Goal: Task Accomplishment & Management: Manage account settings

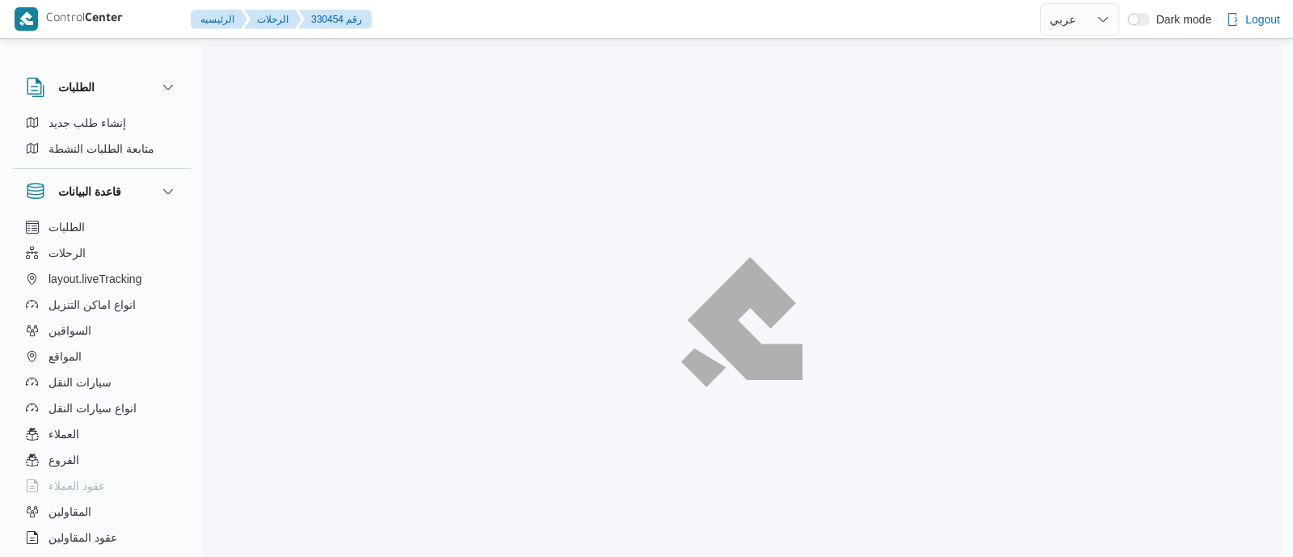
select select "ar"
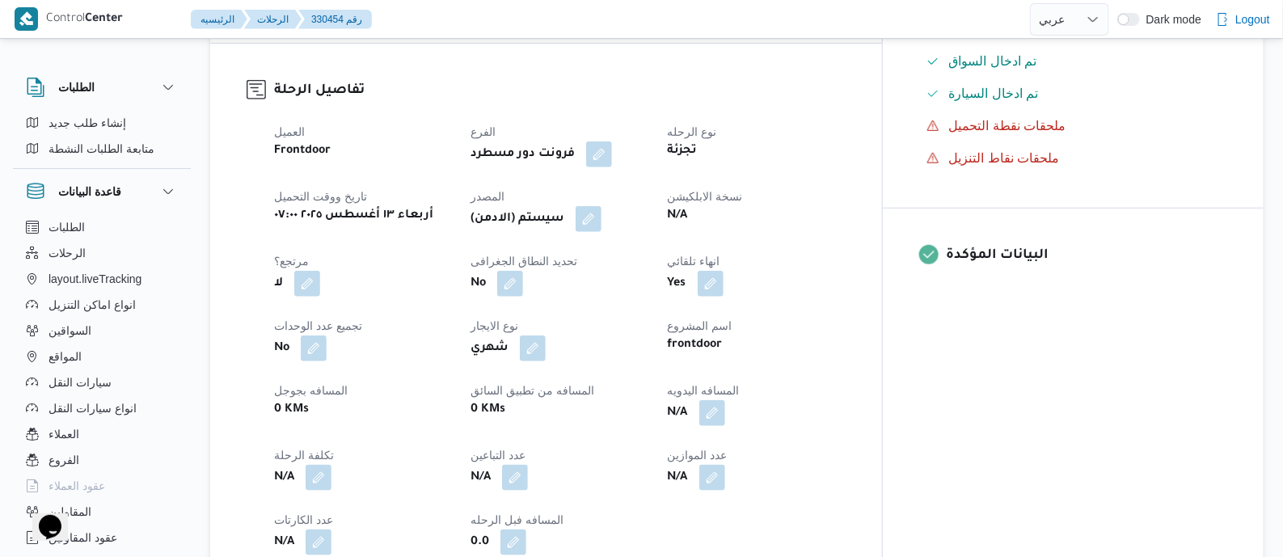
scroll to position [606, 0]
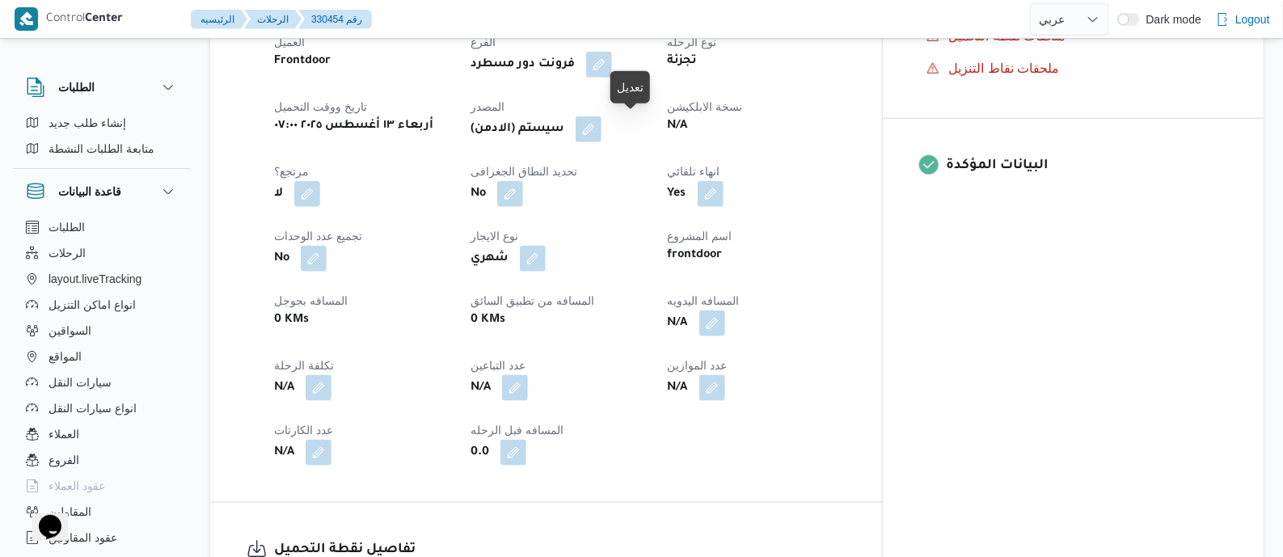
drag, startPoint x: 630, startPoint y: 128, endPoint x: 706, endPoint y: 167, distance: 85.0
click at [601, 128] on button "button" at bounding box center [588, 129] width 26 height 26
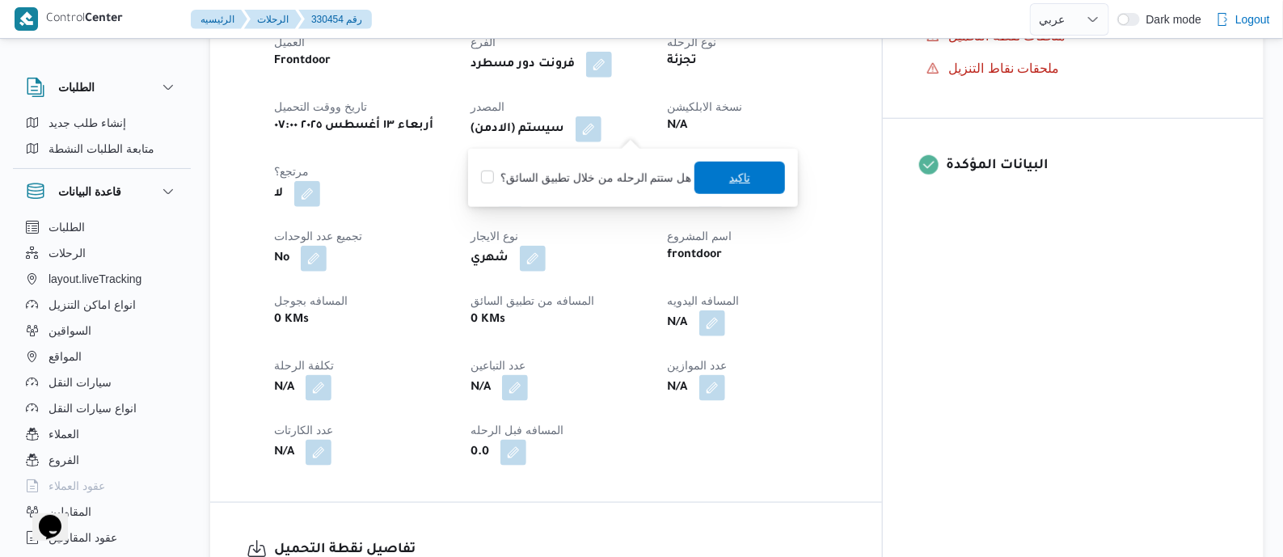
click at [729, 172] on span "تاكيد" at bounding box center [739, 177] width 21 height 19
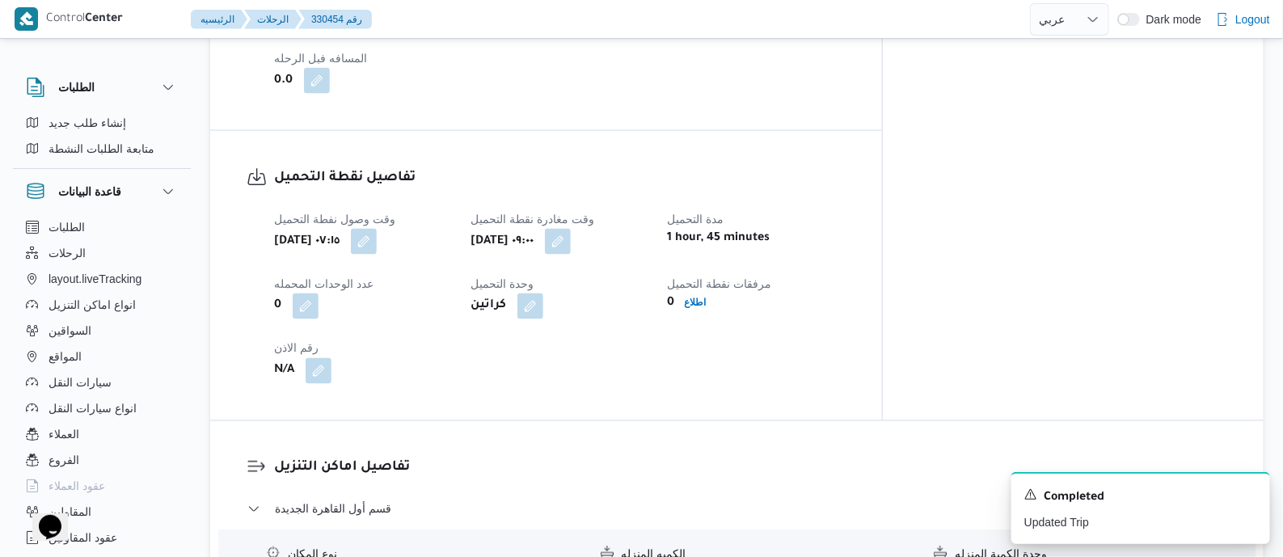
scroll to position [1010, 0]
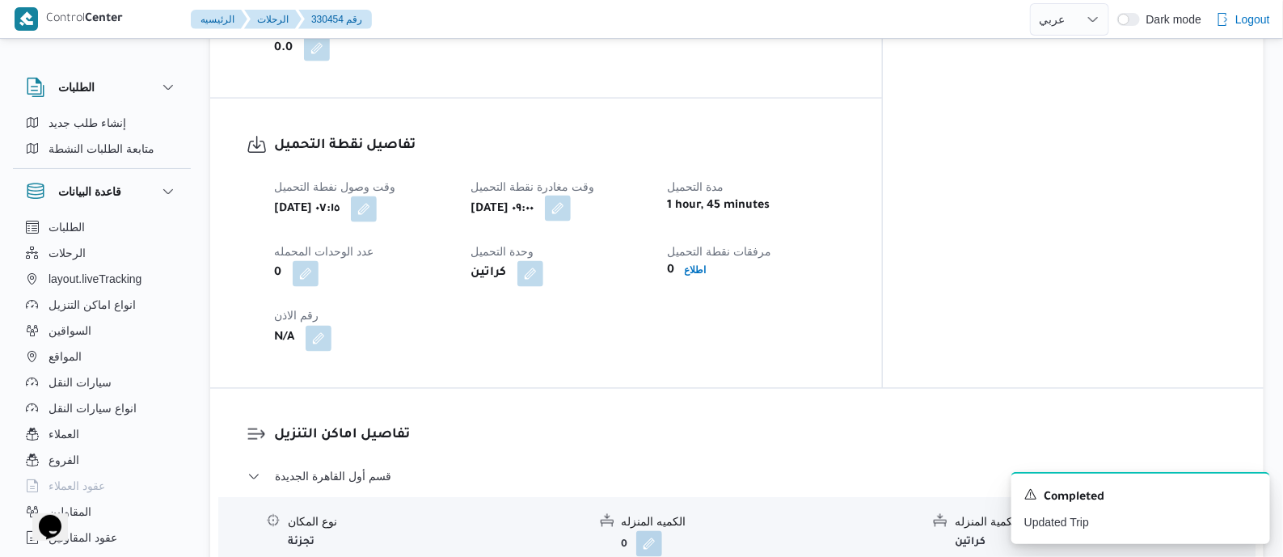
click at [571, 212] on button "button" at bounding box center [558, 209] width 26 height 26
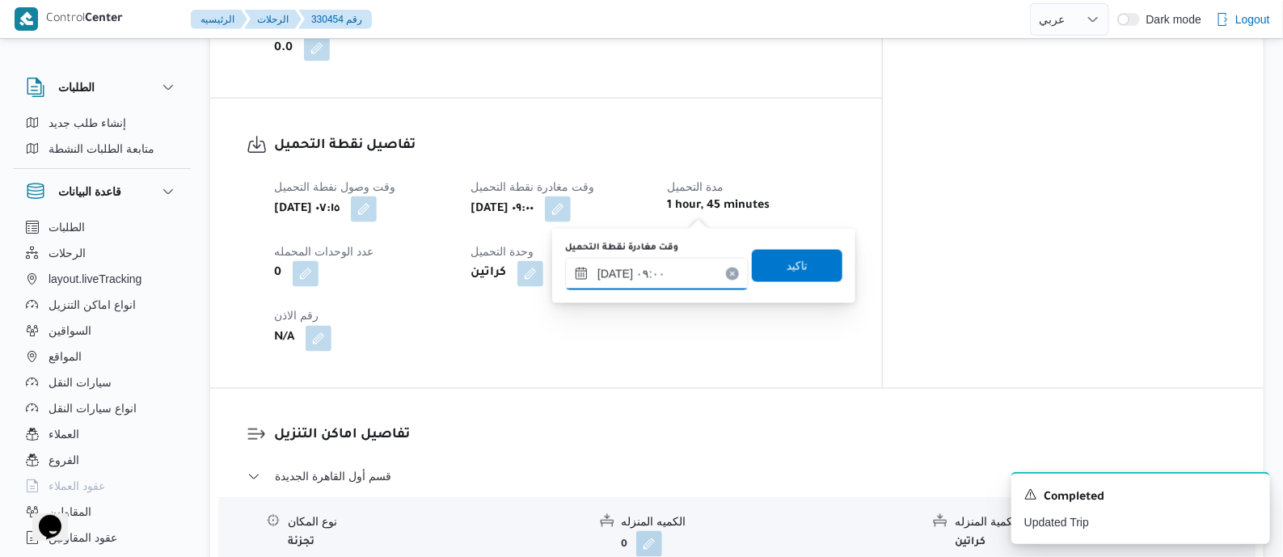
click at [697, 263] on input "١٣/٠٨/٢٠٢٥ ٠٩:٠٠" at bounding box center [656, 274] width 183 height 32
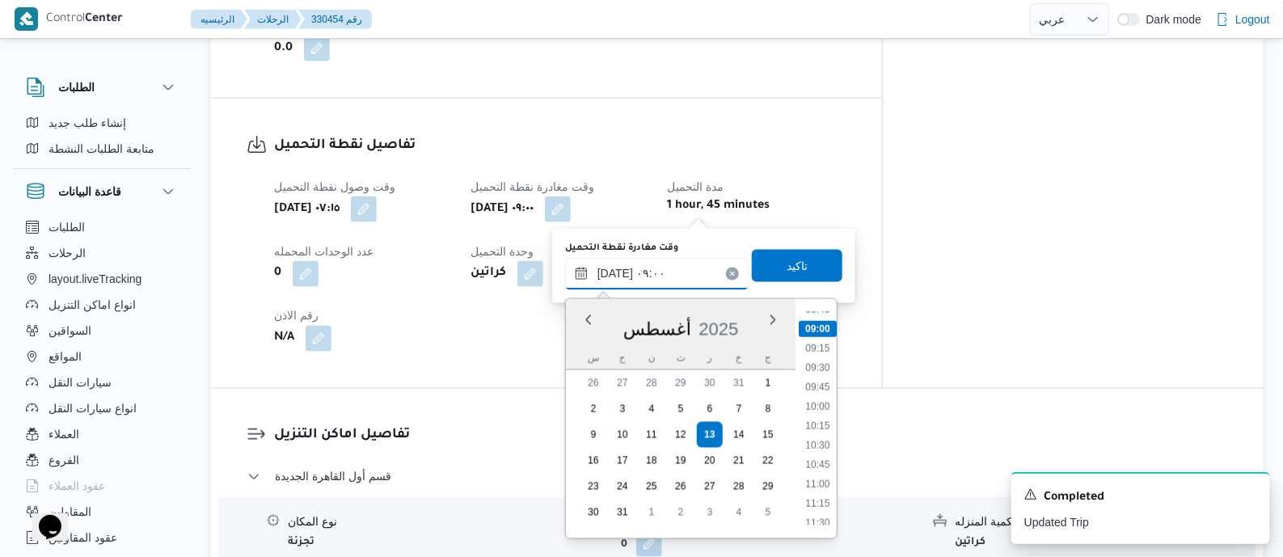
scroll to position [790, 0]
click at [820, 418] on li "11:30" at bounding box center [817, 422] width 37 height 16
type input "١٣/٠٨/٢٠٢٥ ١١:٣٠"
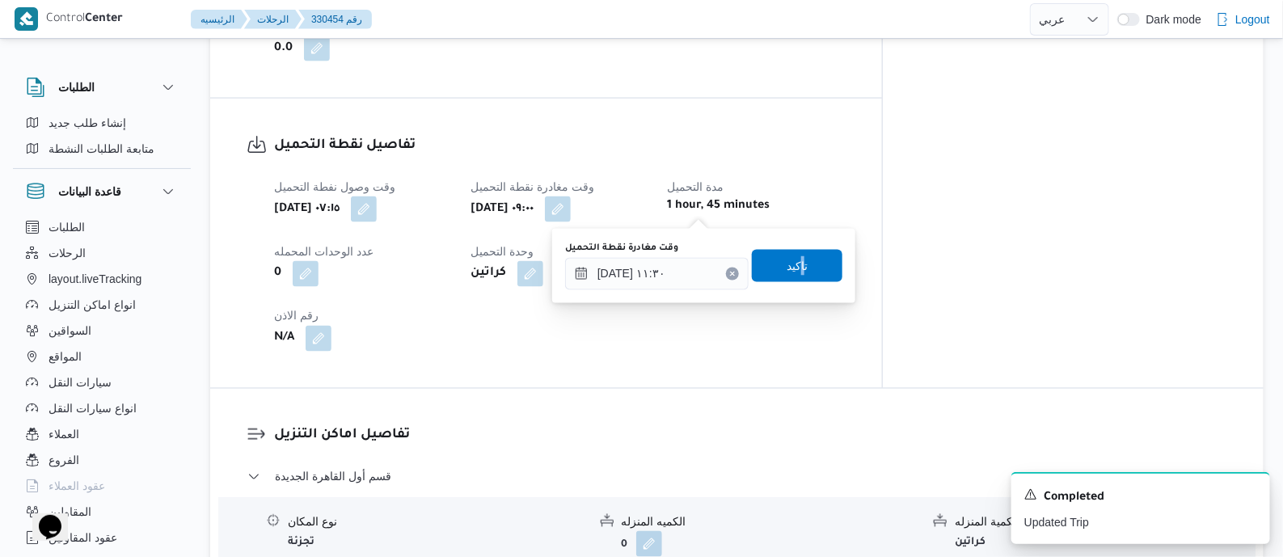
click at [792, 247] on div "وقت مغادرة نقطة التحميل ١٣/٠٨/٢٠٢٥ ١١:٣٠ تاكيد" at bounding box center [703, 266] width 280 height 52
click at [792, 259] on span "تاكيد" at bounding box center [796, 265] width 21 height 19
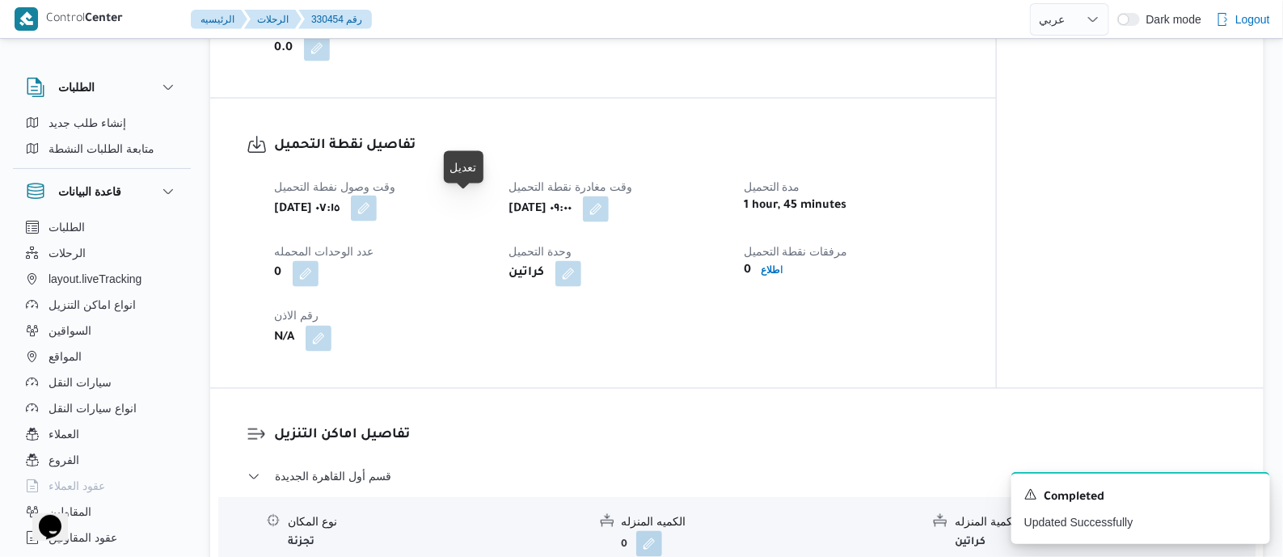
click at [377, 204] on button "button" at bounding box center [364, 209] width 26 height 26
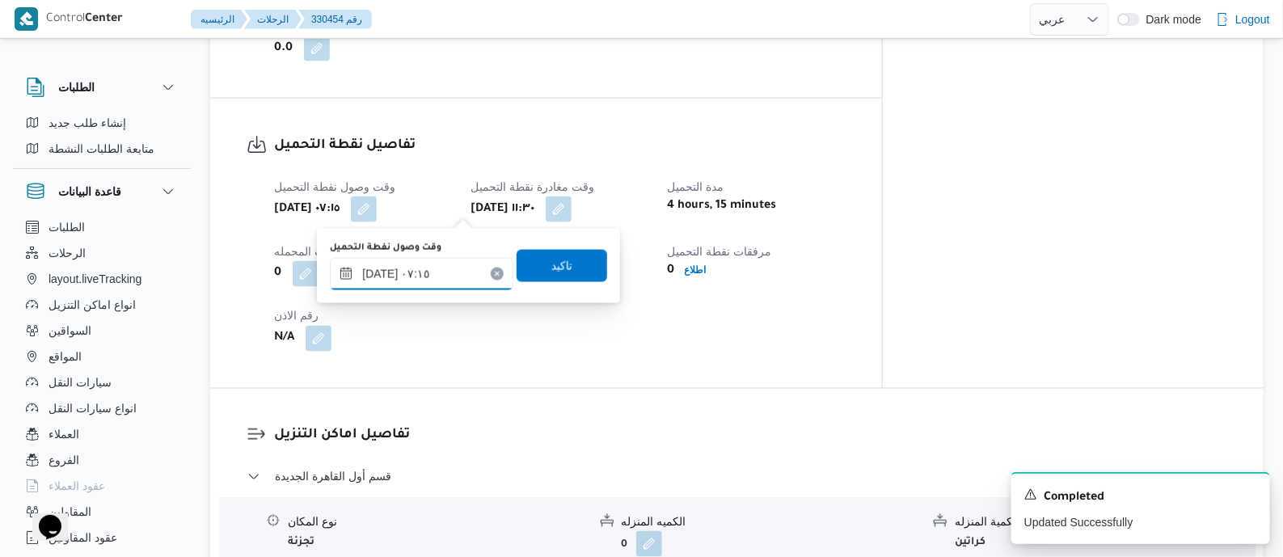
click at [455, 260] on input "١٣/٠٨/٢٠٢٥ ٠٧:١٥" at bounding box center [421, 274] width 183 height 32
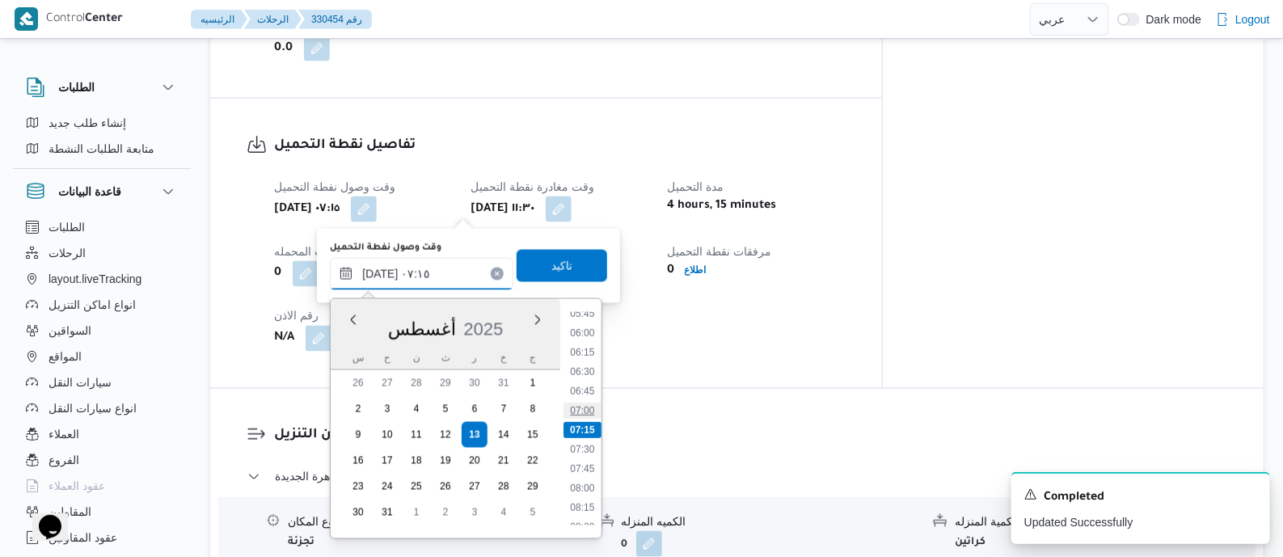
scroll to position [654, 0]
click at [588, 479] on li "10:30" at bounding box center [582, 481] width 37 height 16
type input "١٣/٠٨/٢٠٢٥ ١٠:٣٠"
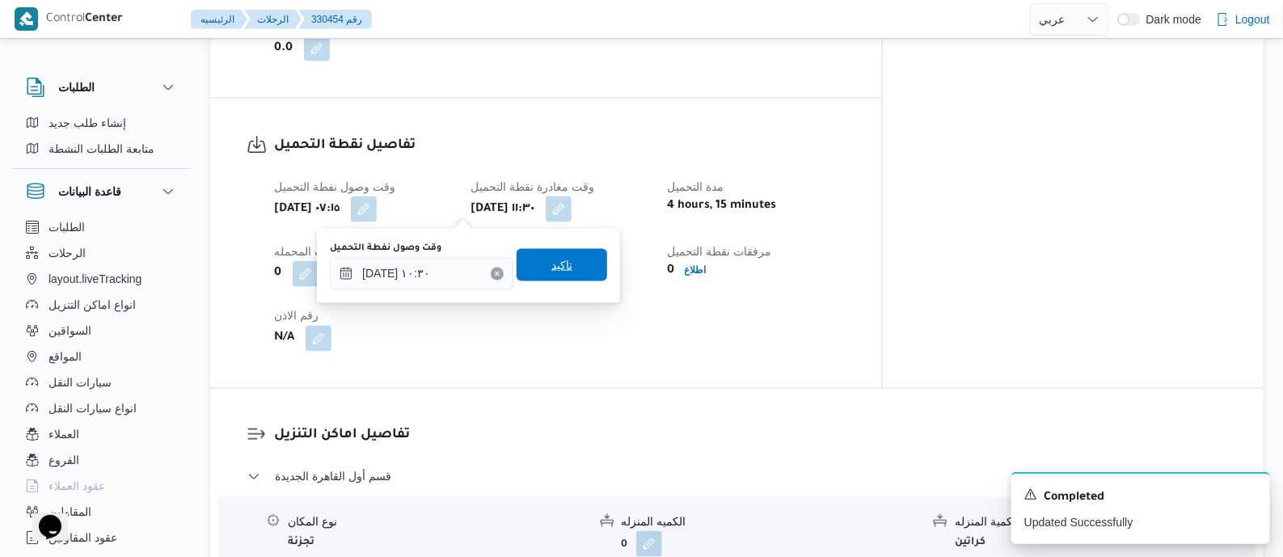
click at [558, 268] on span "تاكيد" at bounding box center [561, 264] width 21 height 19
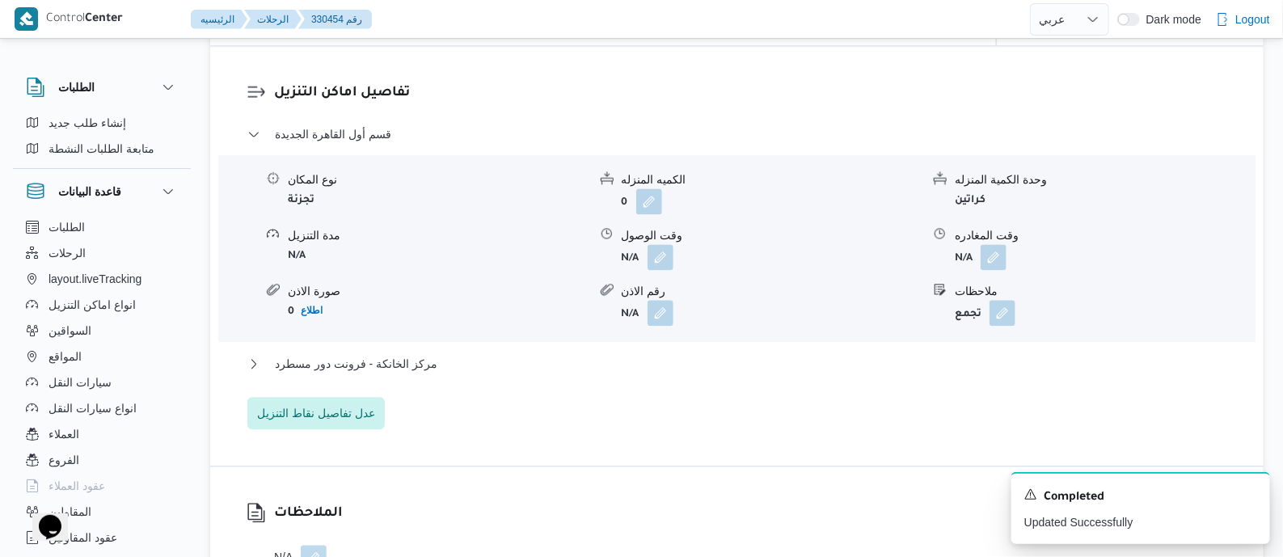
scroll to position [1414, 0]
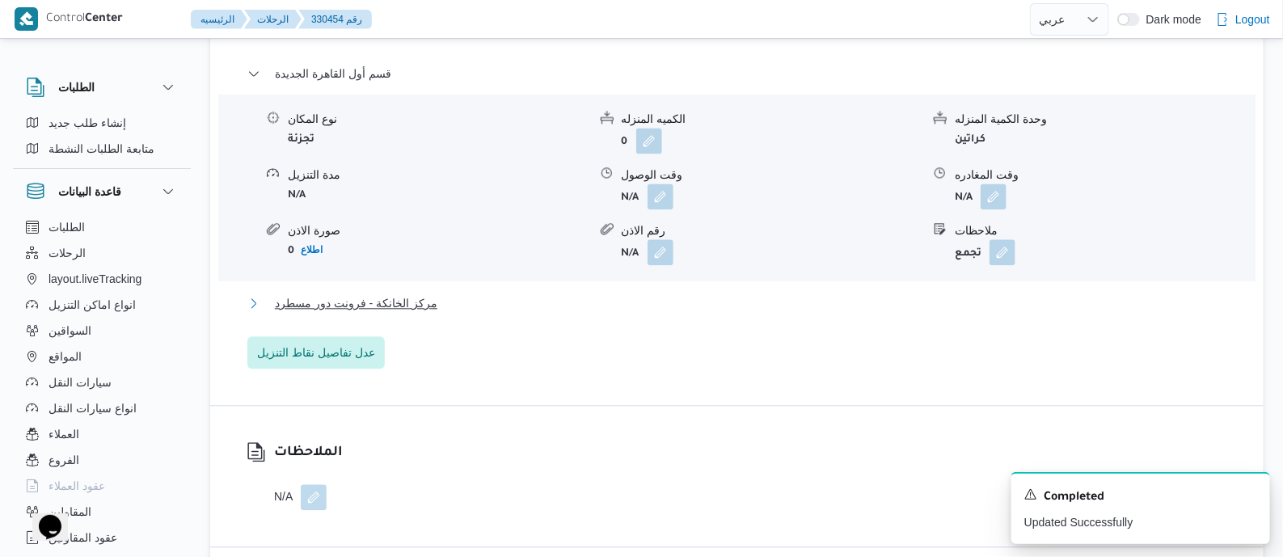
click at [397, 301] on span "مركز الخانكة - فرونت دور مسطرد" at bounding box center [356, 302] width 162 height 19
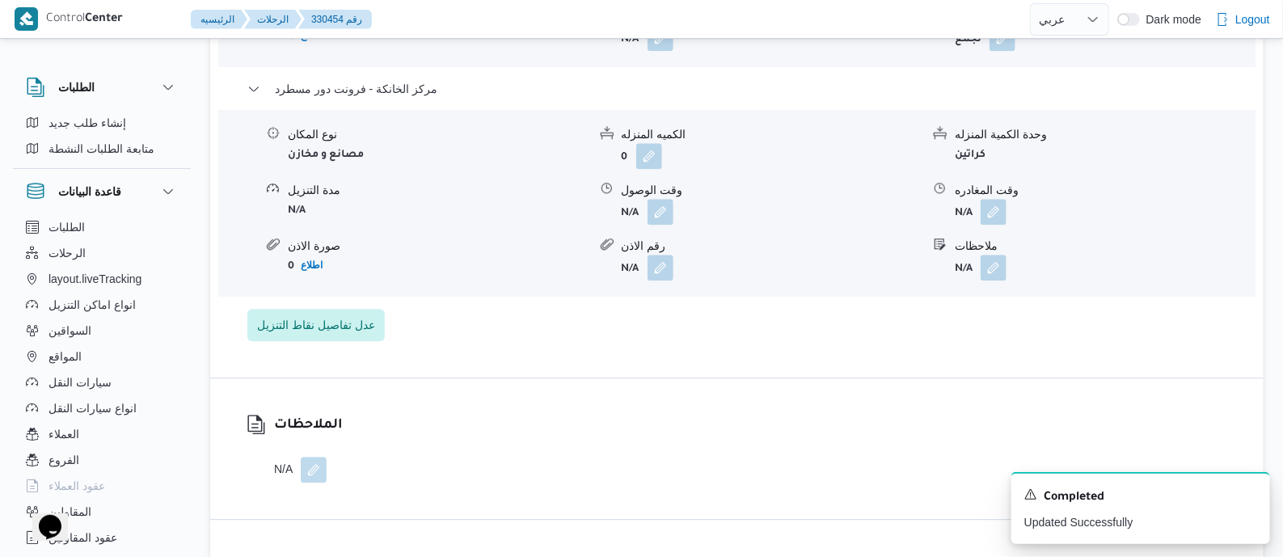
scroll to position [1717, 0]
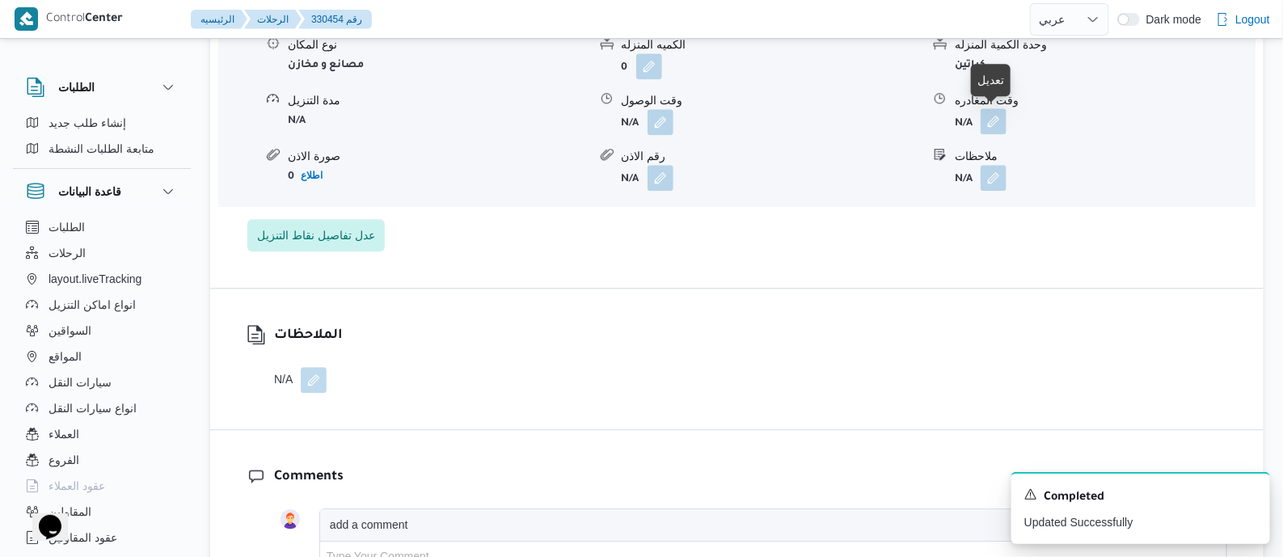
click at [996, 126] on button "button" at bounding box center [993, 121] width 26 height 26
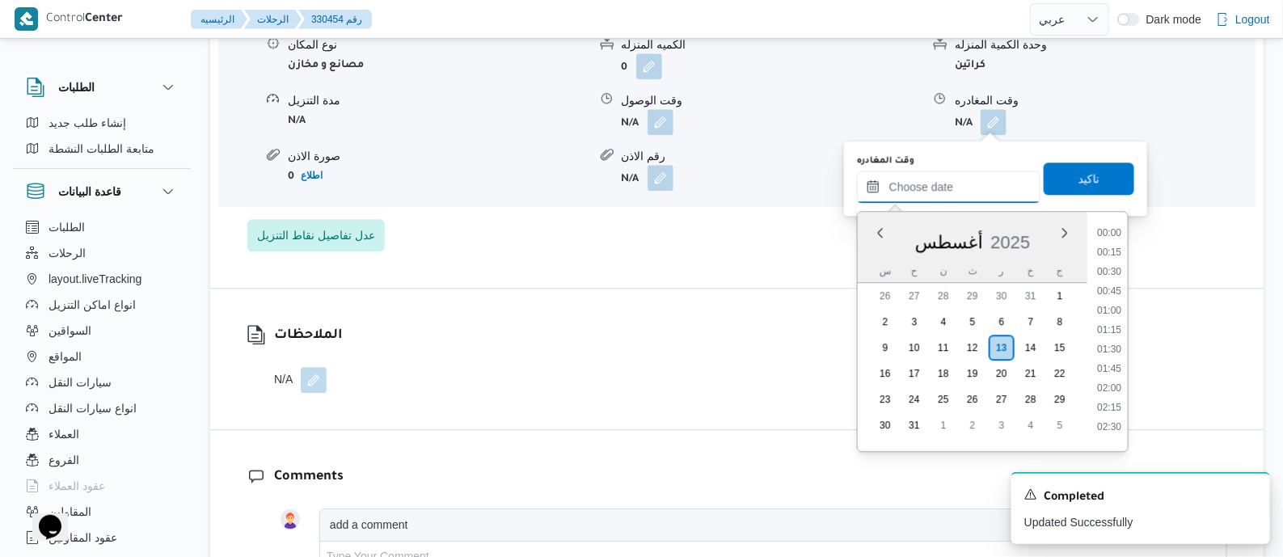
click at [992, 183] on input "وقت المغادره" at bounding box center [948, 187] width 183 height 32
click at [1118, 304] on li "21:00" at bounding box center [1108, 304] width 37 height 16
type input "١٣/٠٨/٢٠٢٥ ٢١:٠٠"
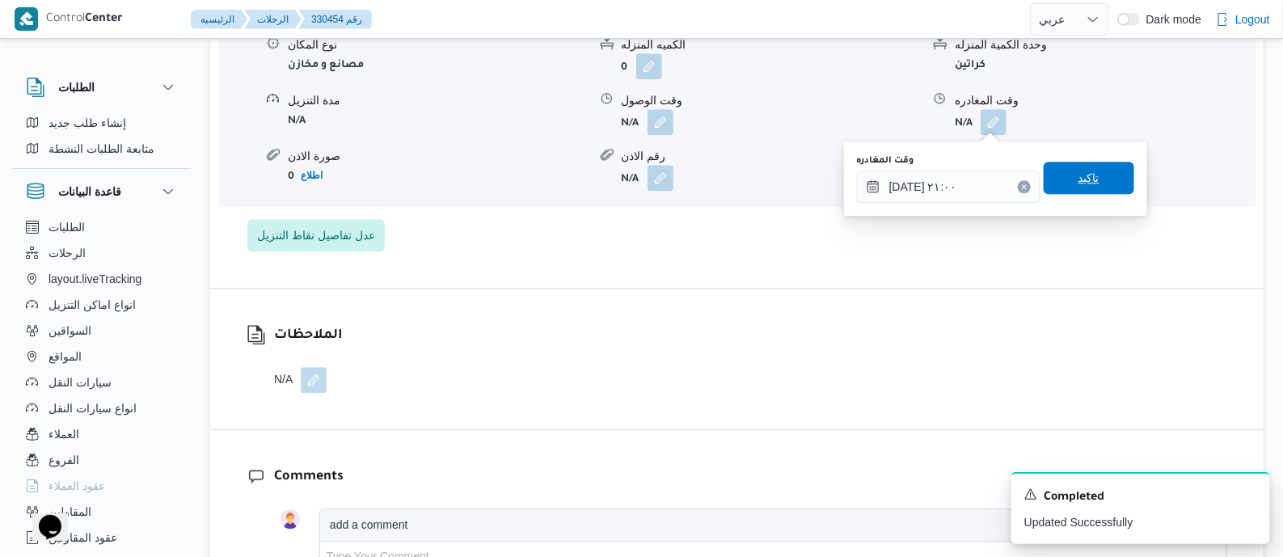
click at [1092, 172] on span "تاكيد" at bounding box center [1088, 178] width 91 height 32
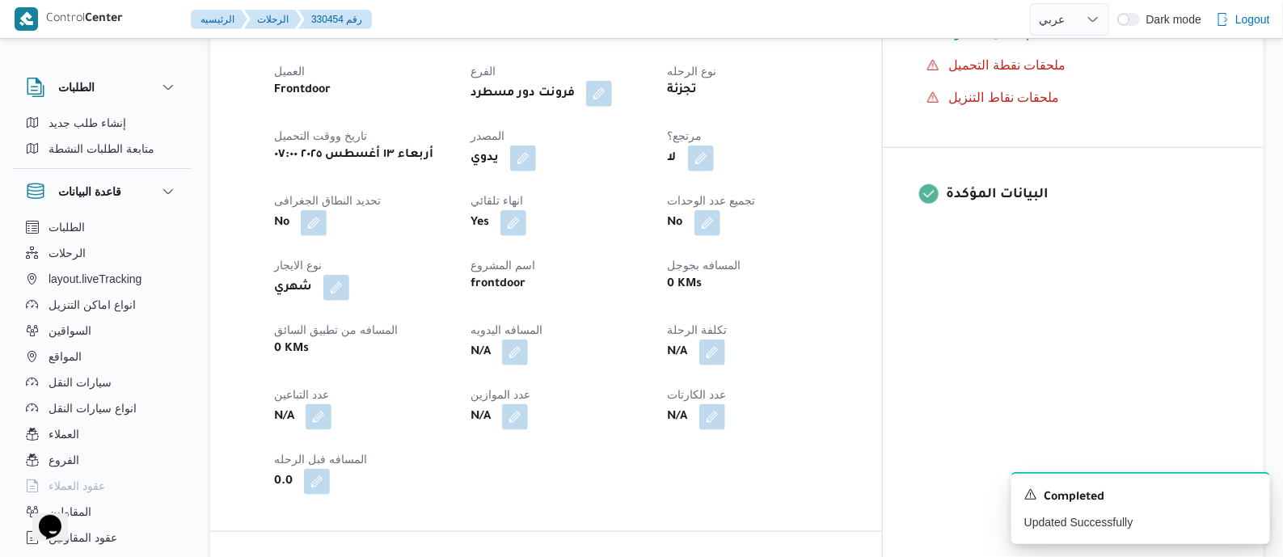
scroll to position [0, 0]
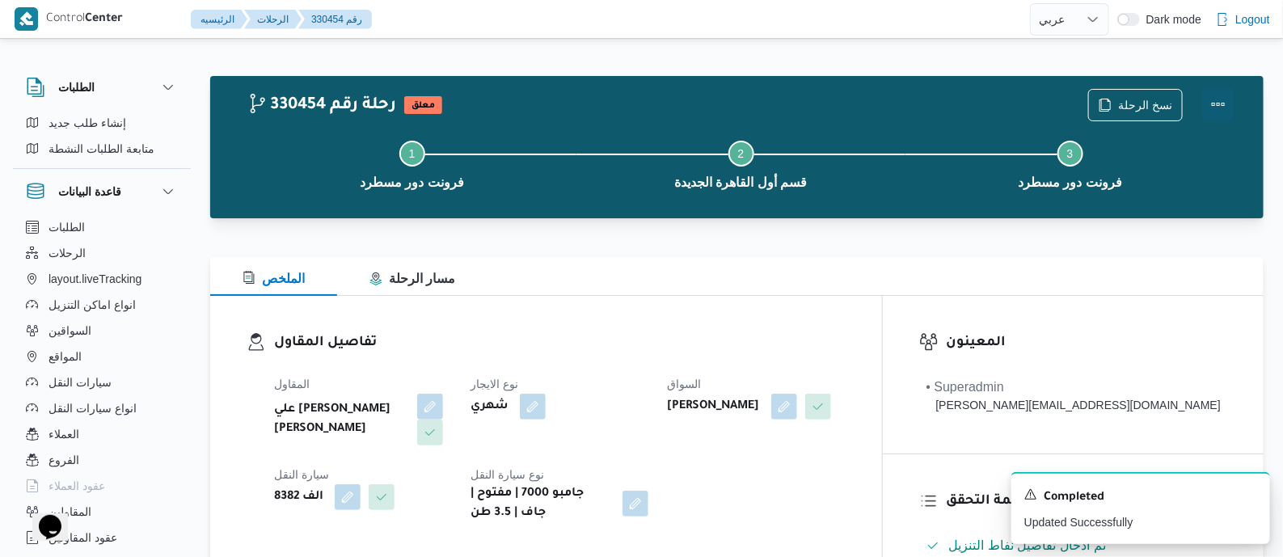
click at [1215, 99] on button "Actions" at bounding box center [1218, 104] width 32 height 32
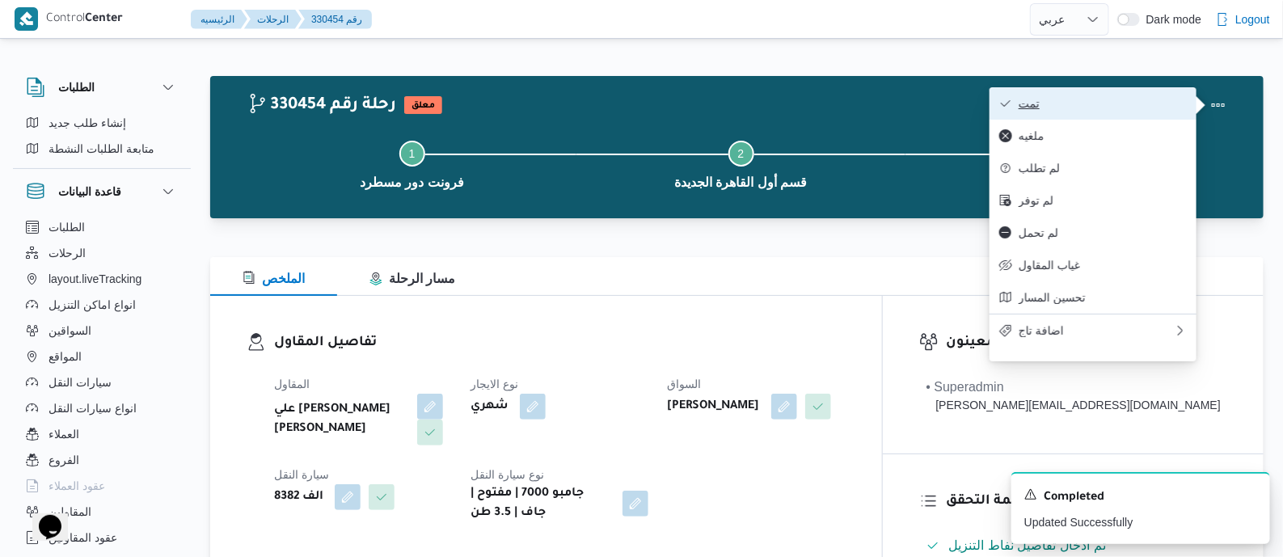
click at [1132, 91] on button "تمت" at bounding box center [1092, 103] width 207 height 32
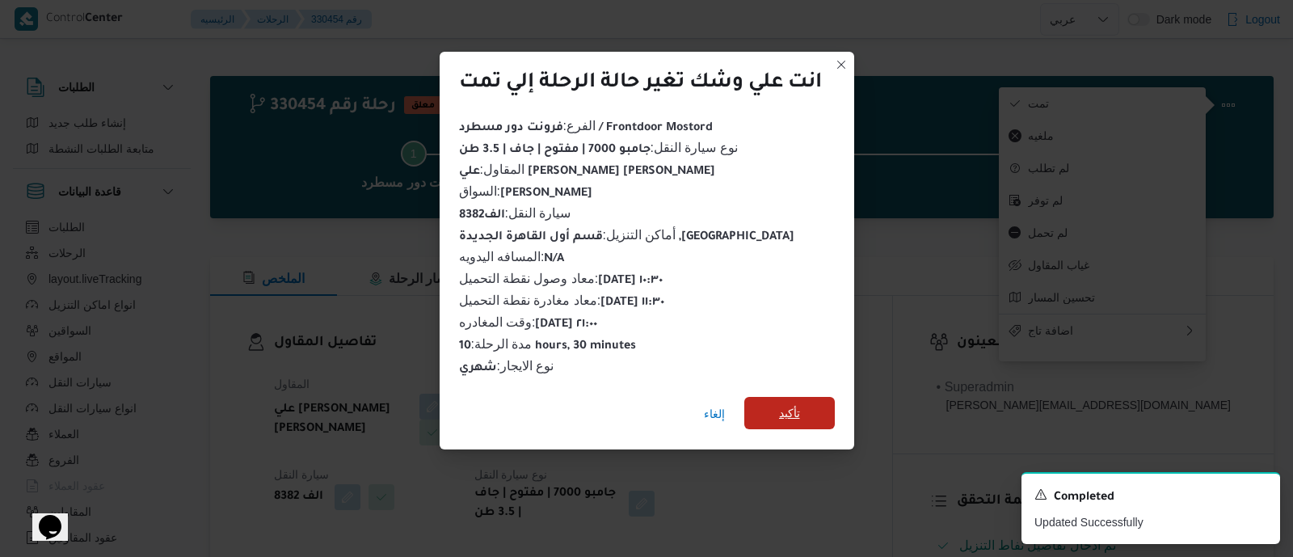
click at [799, 404] on span "تأكيد" at bounding box center [789, 412] width 21 height 19
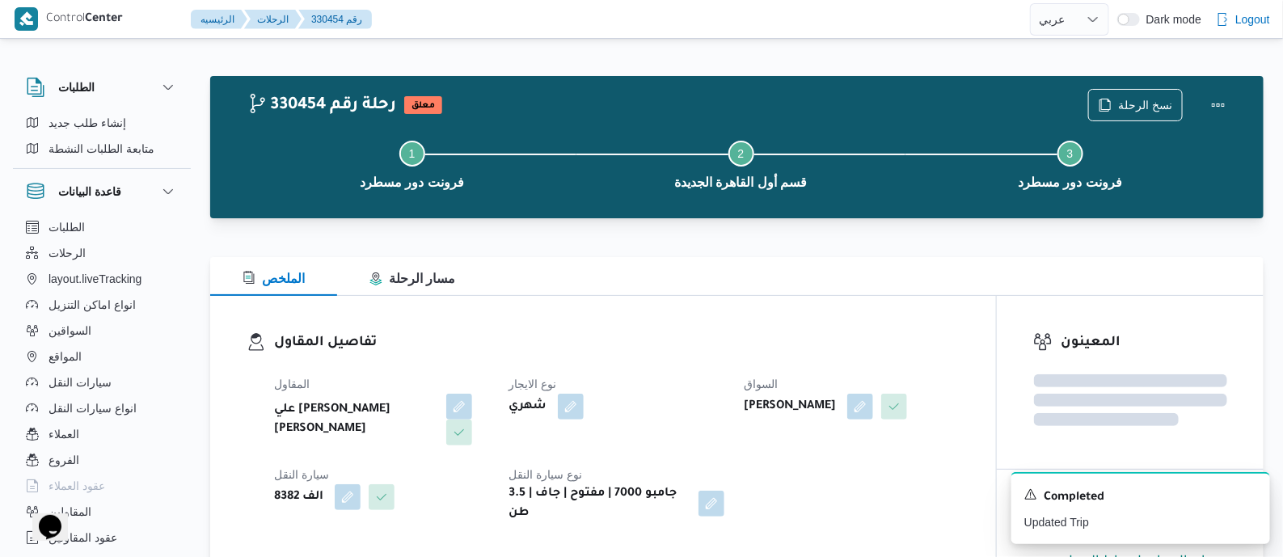
scroll to position [807, 0]
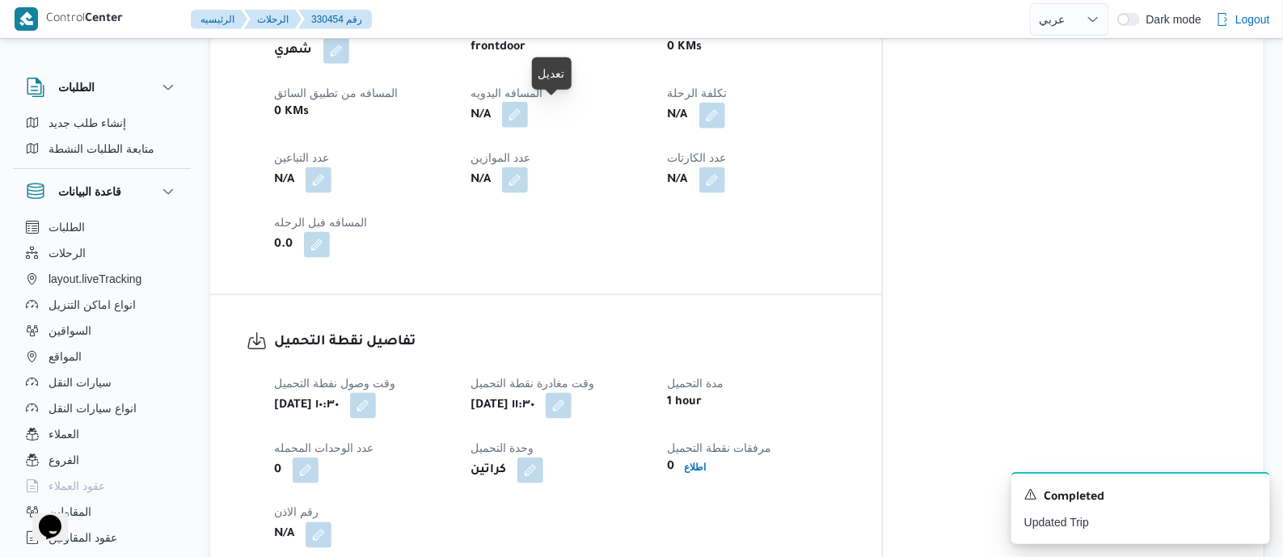
click at [528, 114] on button "button" at bounding box center [515, 115] width 26 height 26
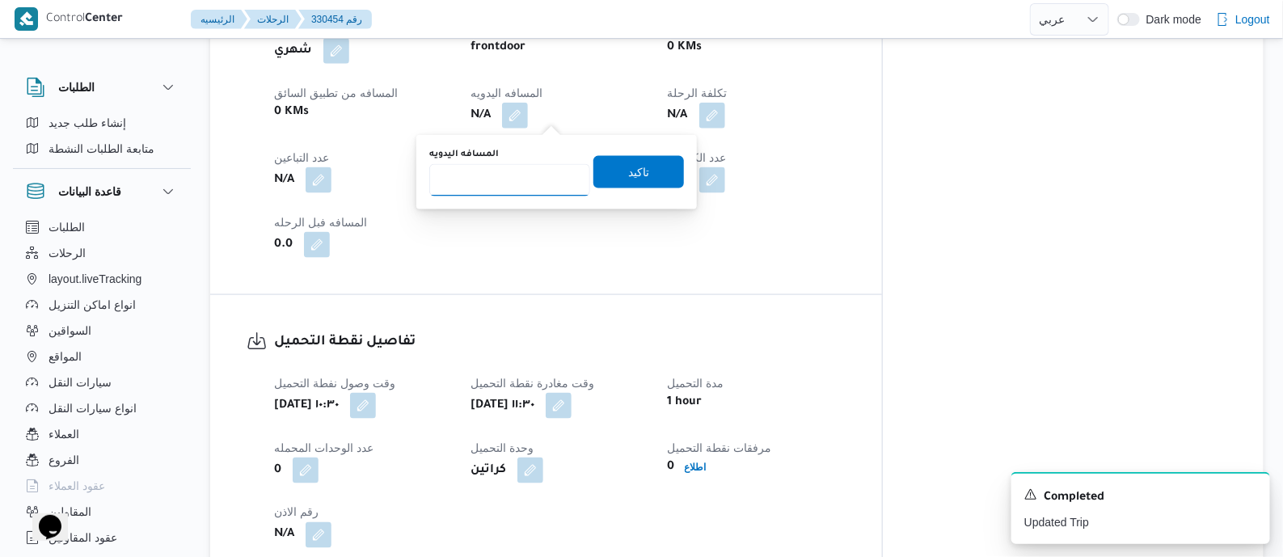
click at [542, 178] on input "المسافه اليدويه" at bounding box center [509, 180] width 161 height 32
type input "130"
click at [642, 172] on span "تاكيد" at bounding box center [638, 171] width 91 height 32
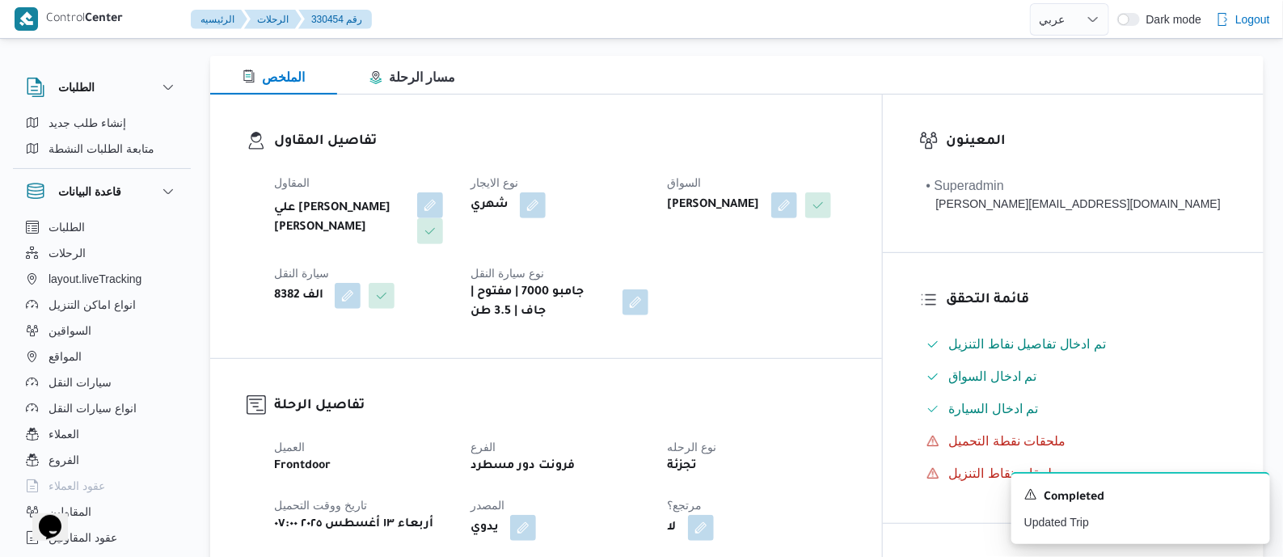
scroll to position [0, 0]
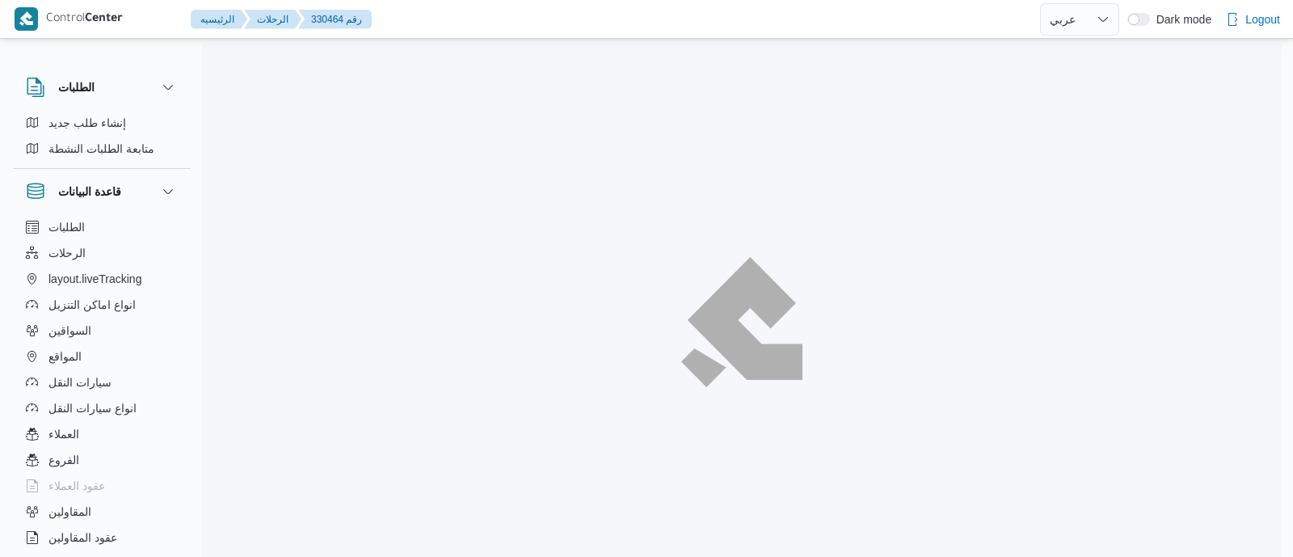
select select "ar"
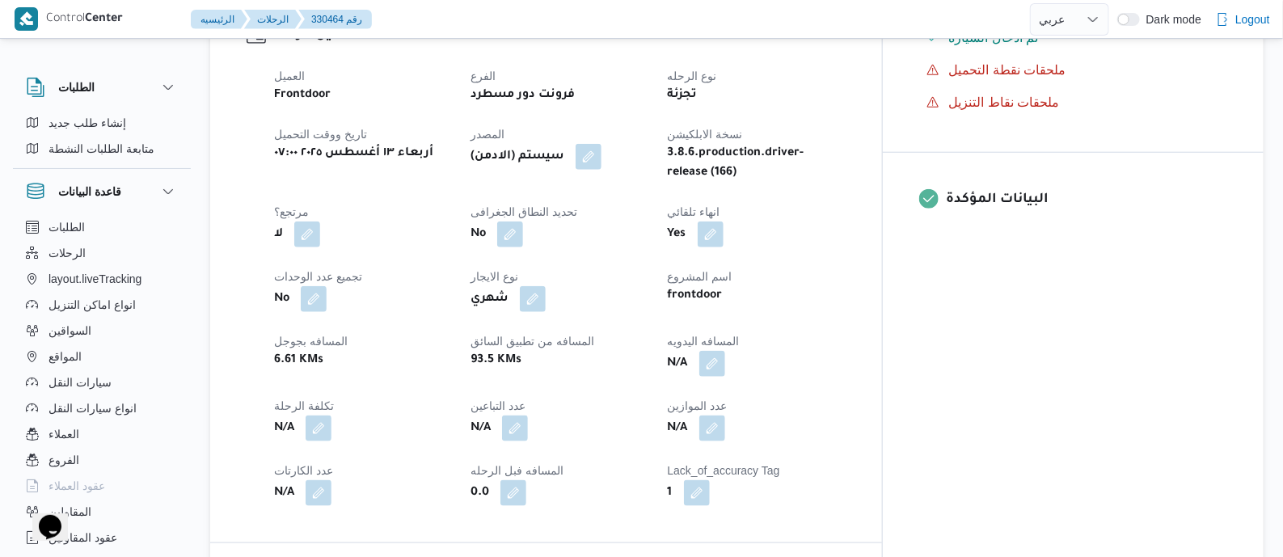
scroll to position [706, 0]
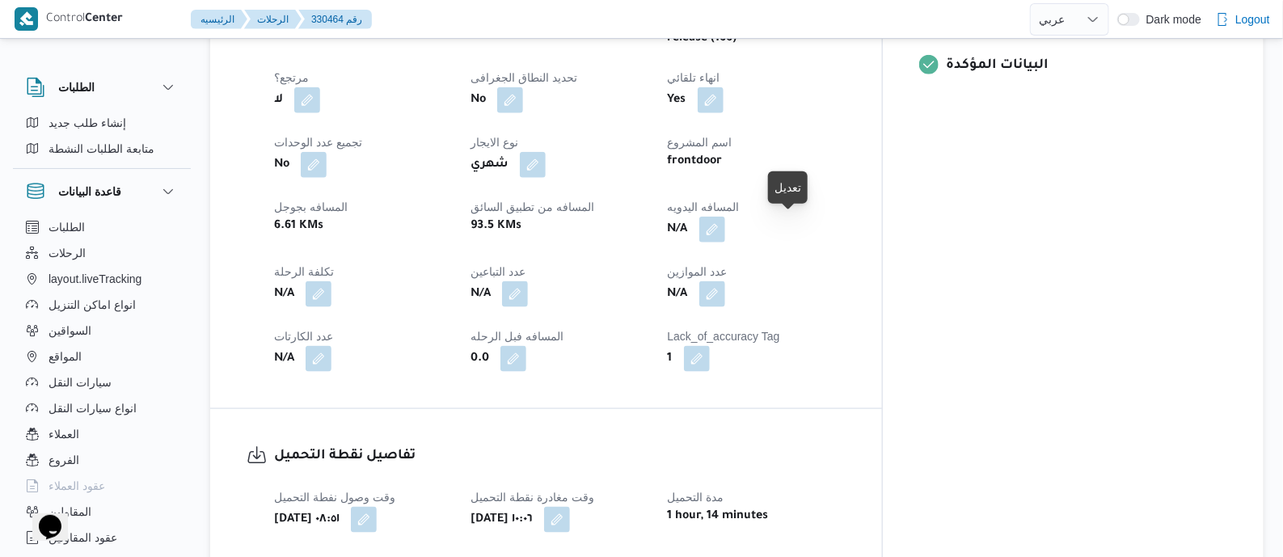
drag, startPoint x: 791, startPoint y: 225, endPoint x: 754, endPoint y: 288, distance: 73.2
click at [725, 225] on button "button" at bounding box center [712, 230] width 26 height 26
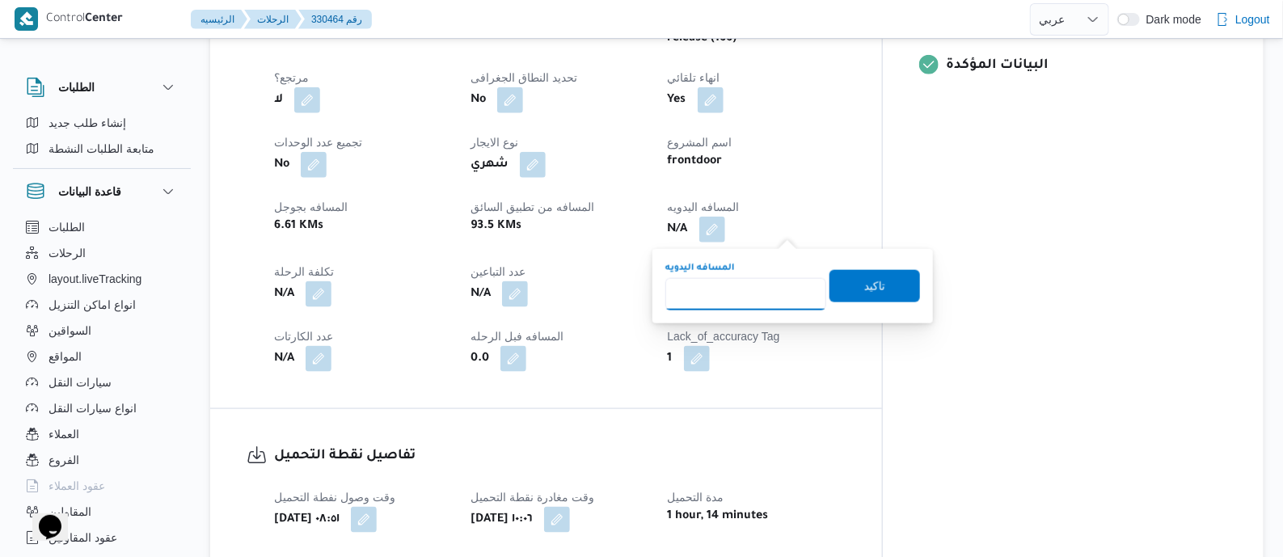
click at [752, 289] on input "المسافه اليدويه" at bounding box center [745, 294] width 161 height 32
type input "140"
click at [879, 289] on span "تاكيد" at bounding box center [874, 285] width 91 height 32
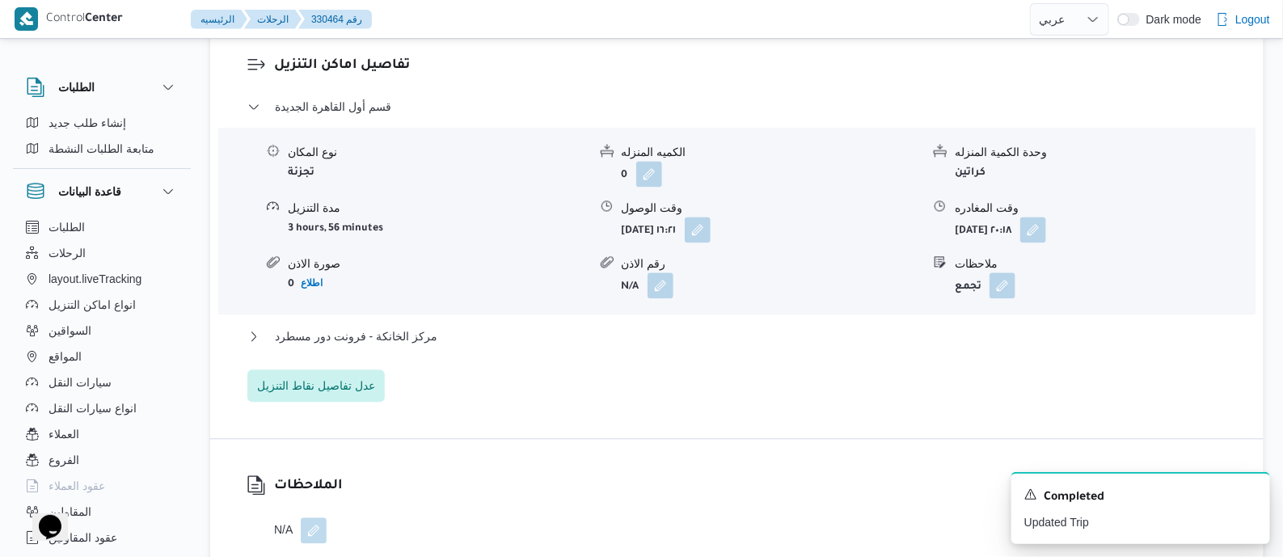
scroll to position [1414, 0]
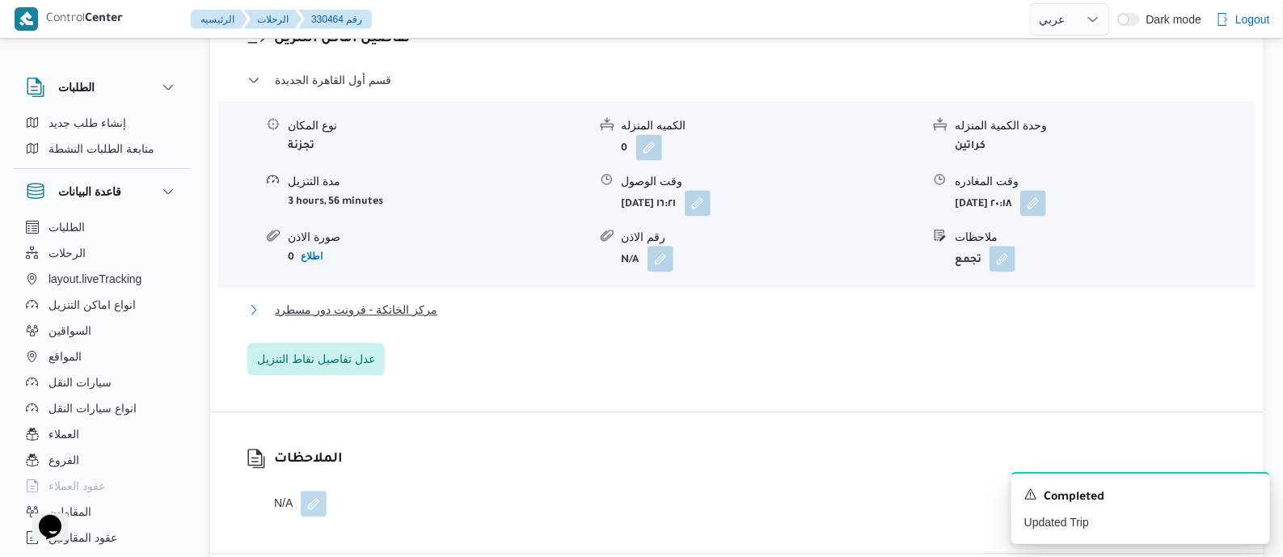
click at [382, 311] on span "مركز الخانكة - فرونت دور مسطرد" at bounding box center [356, 309] width 162 height 19
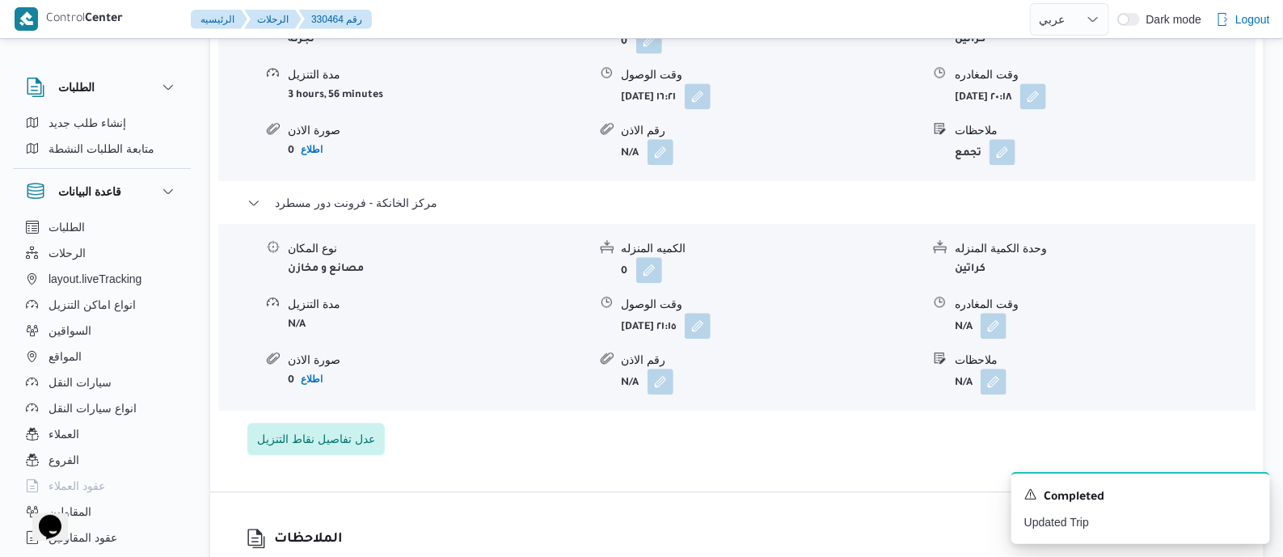
scroll to position [1616, 0]
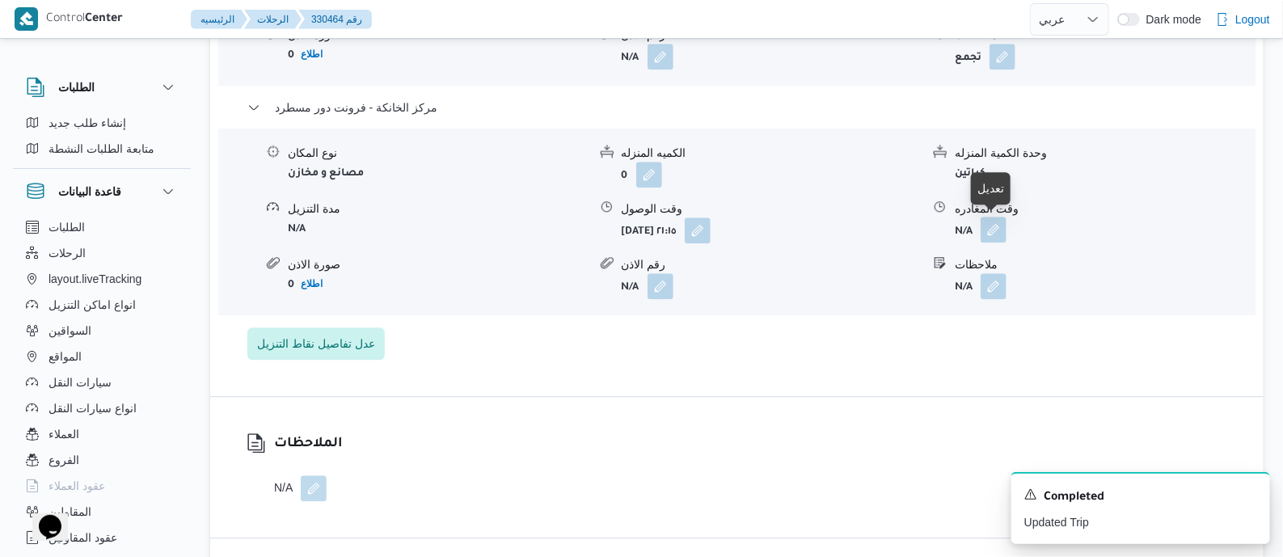
click at [985, 230] on button "button" at bounding box center [993, 230] width 26 height 26
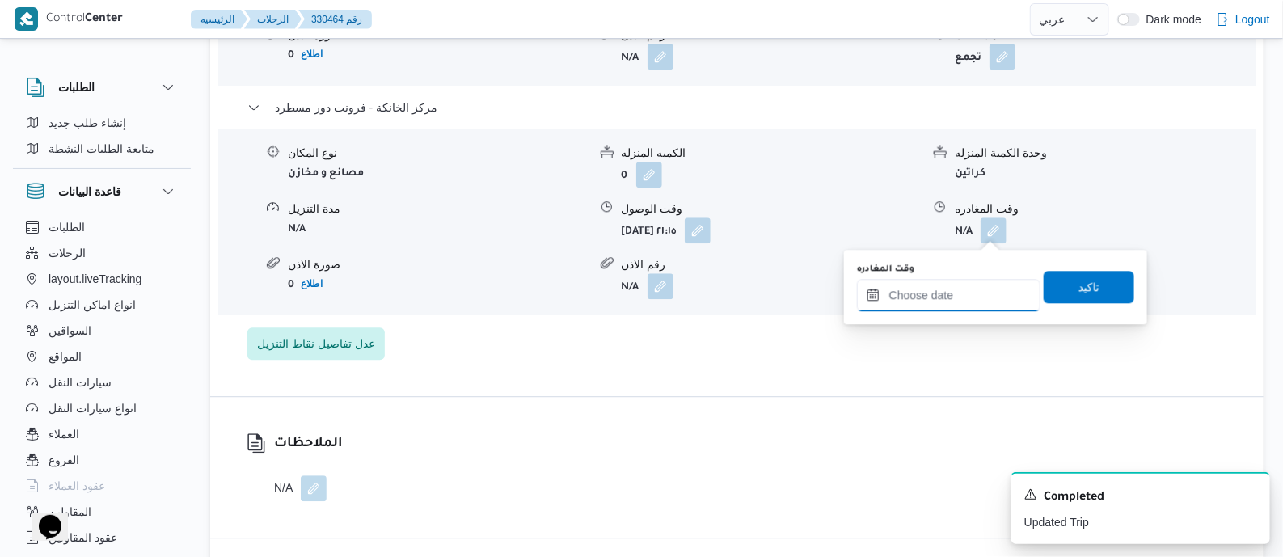
click at [984, 287] on input "وقت المغادره" at bounding box center [948, 295] width 183 height 32
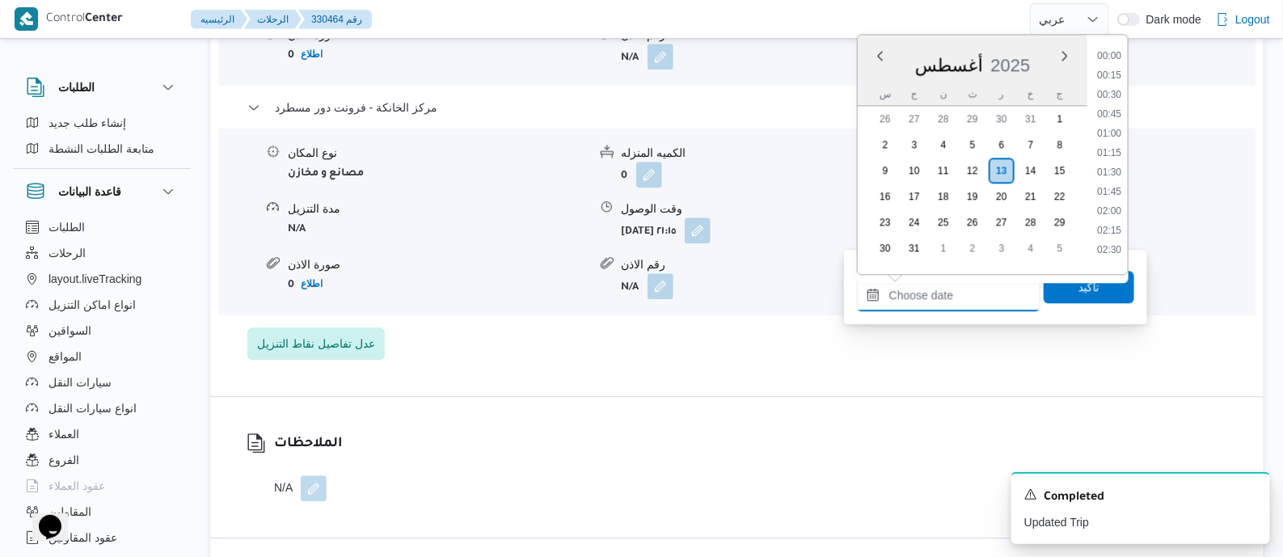
scroll to position [1558, 0]
click at [1114, 167] on li "21:30" at bounding box center [1108, 166] width 37 height 16
type input "١٣/٠٨/٢٠٢٥ ٢١:٣٠"
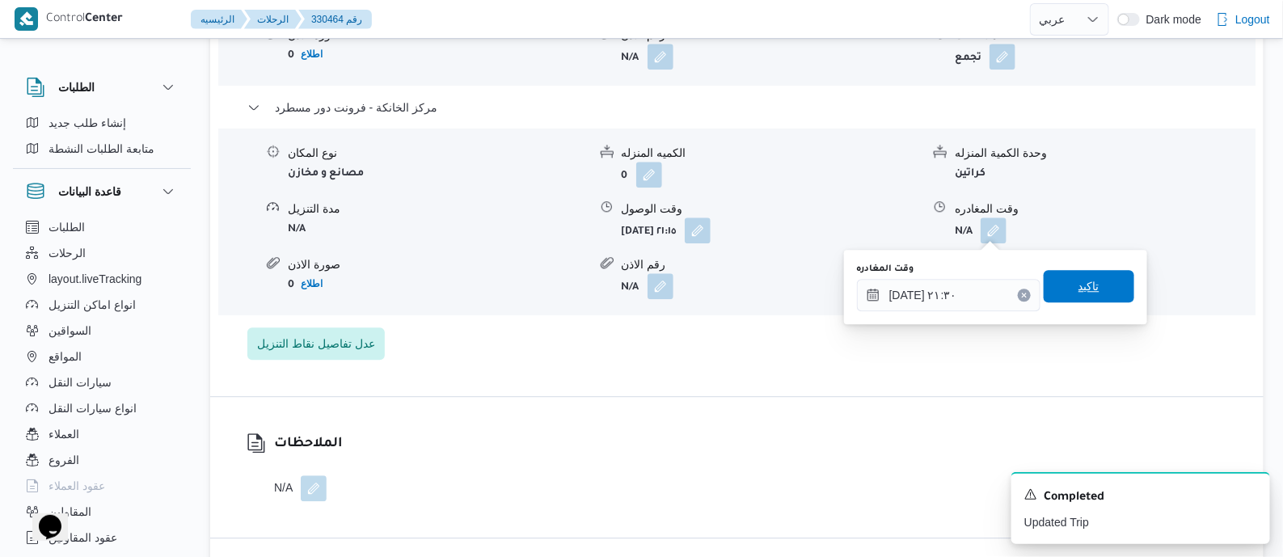
click at [1102, 289] on span "تاكيد" at bounding box center [1088, 286] width 91 height 32
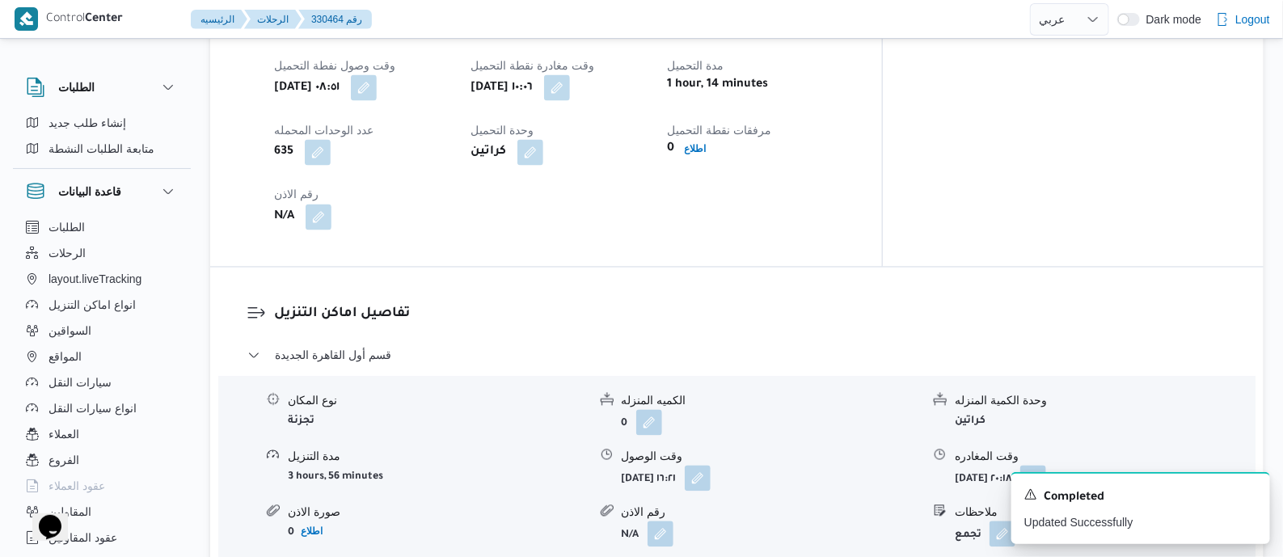
scroll to position [1111, 0]
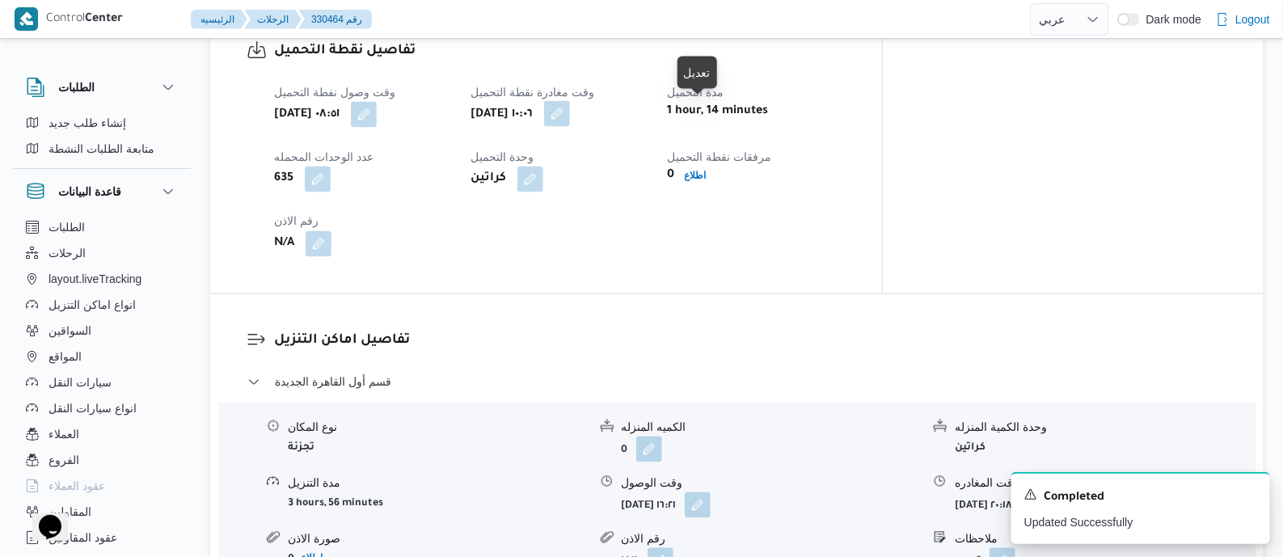
click at [570, 120] on button "button" at bounding box center [557, 114] width 26 height 26
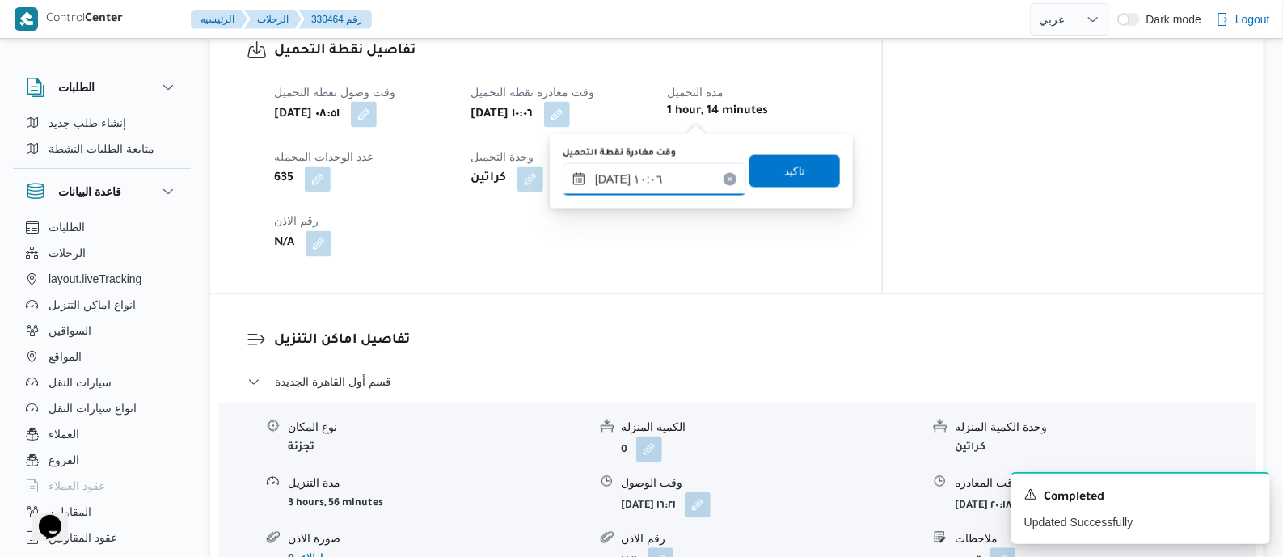
click at [687, 170] on input "١٣/٠٨/٢٠٢٥ ١٠:٠٦" at bounding box center [654, 179] width 183 height 32
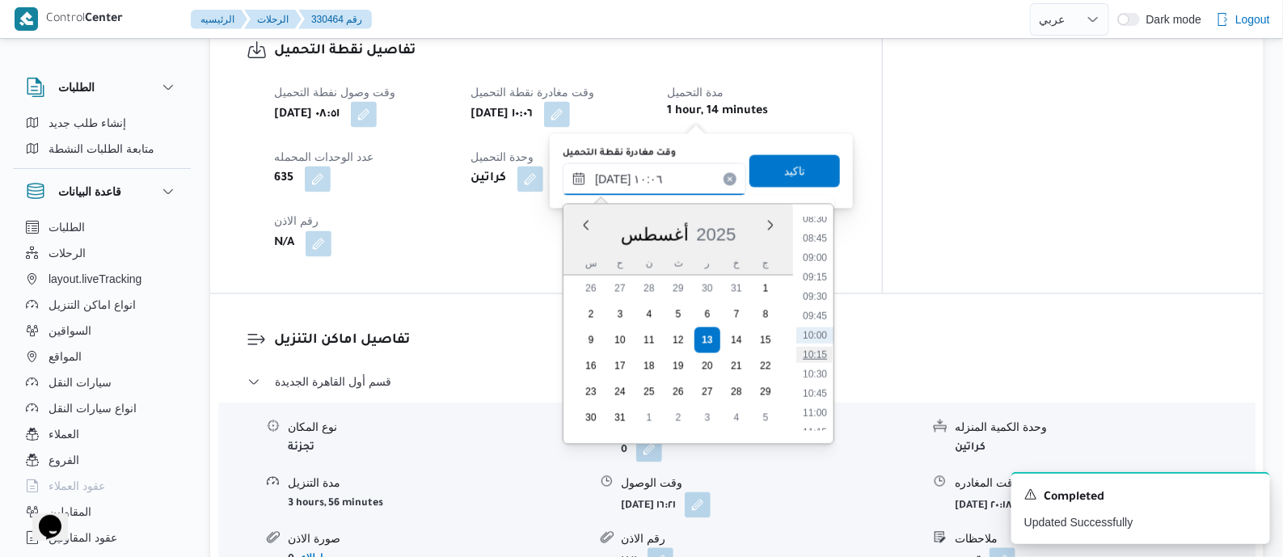
scroll to position [767, 0]
click at [820, 369] on li "11:45" at bounding box center [814, 370] width 37 height 16
type input "١٣/٠٨/٢٠٢٥ ١١:٤٥"
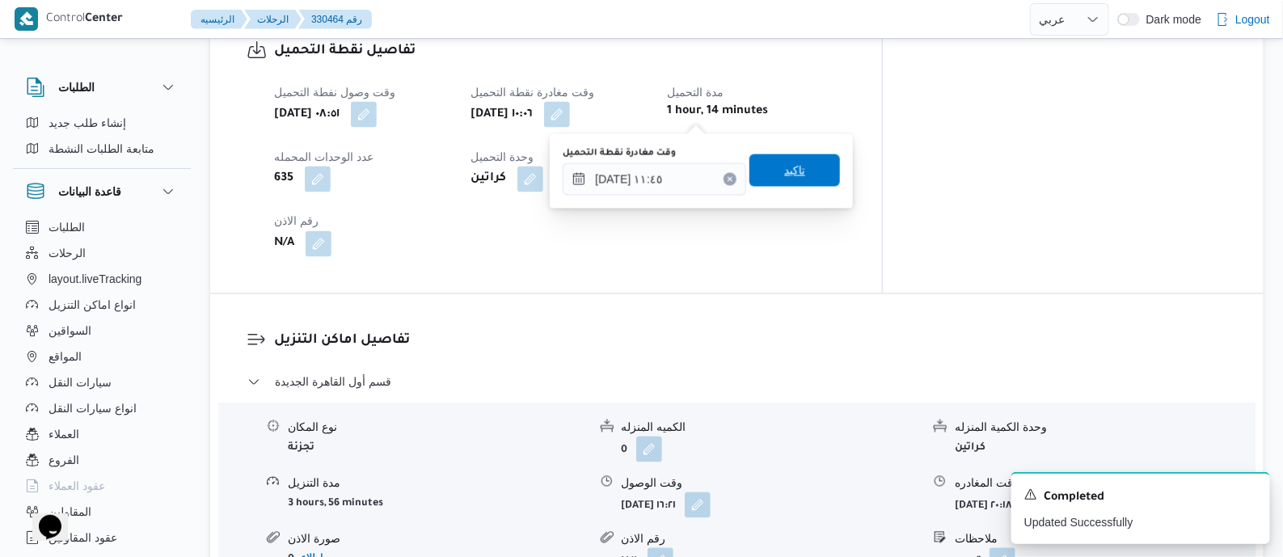
click at [785, 164] on span "تاكيد" at bounding box center [794, 170] width 21 height 19
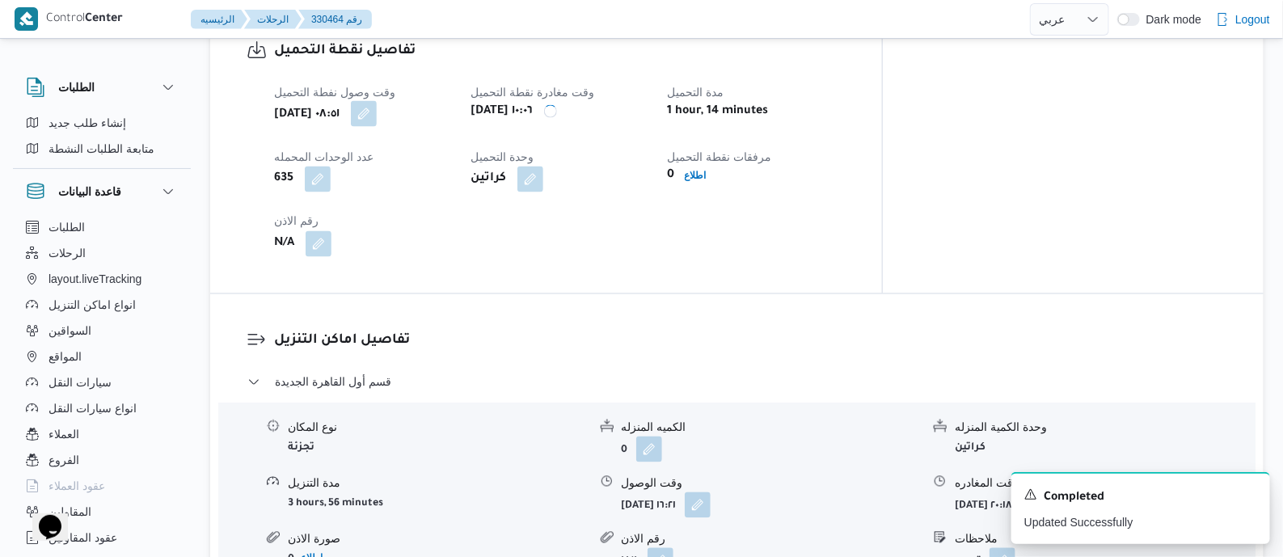
click at [377, 110] on button "button" at bounding box center [364, 114] width 26 height 26
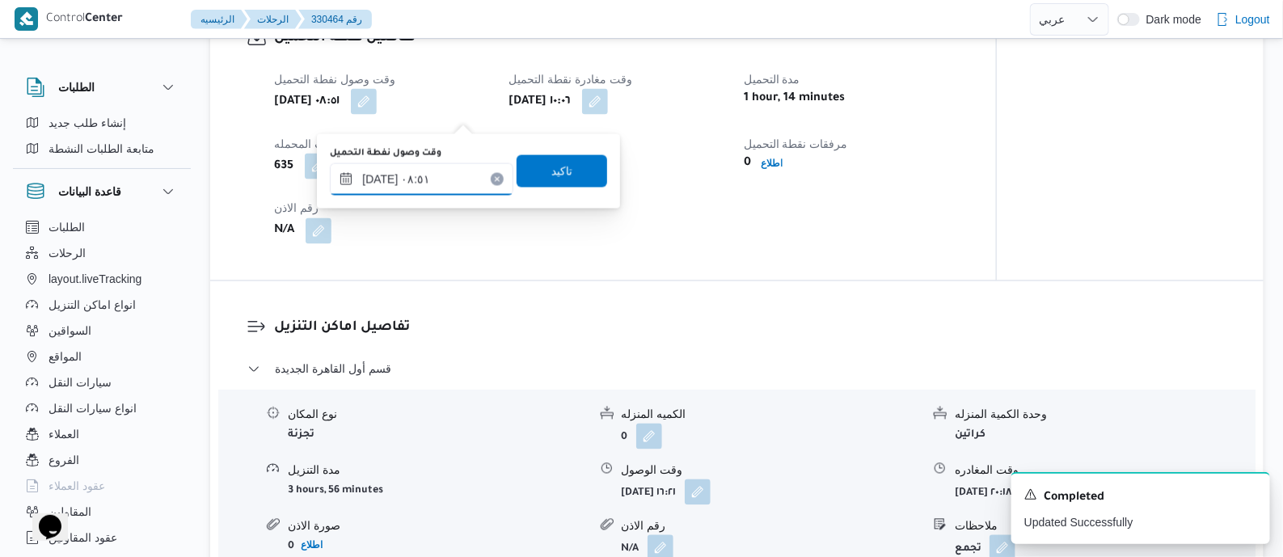
click at [466, 169] on input "١٣/٠٨/٢٠٢٥ ٠٨:٥١" at bounding box center [421, 179] width 183 height 32
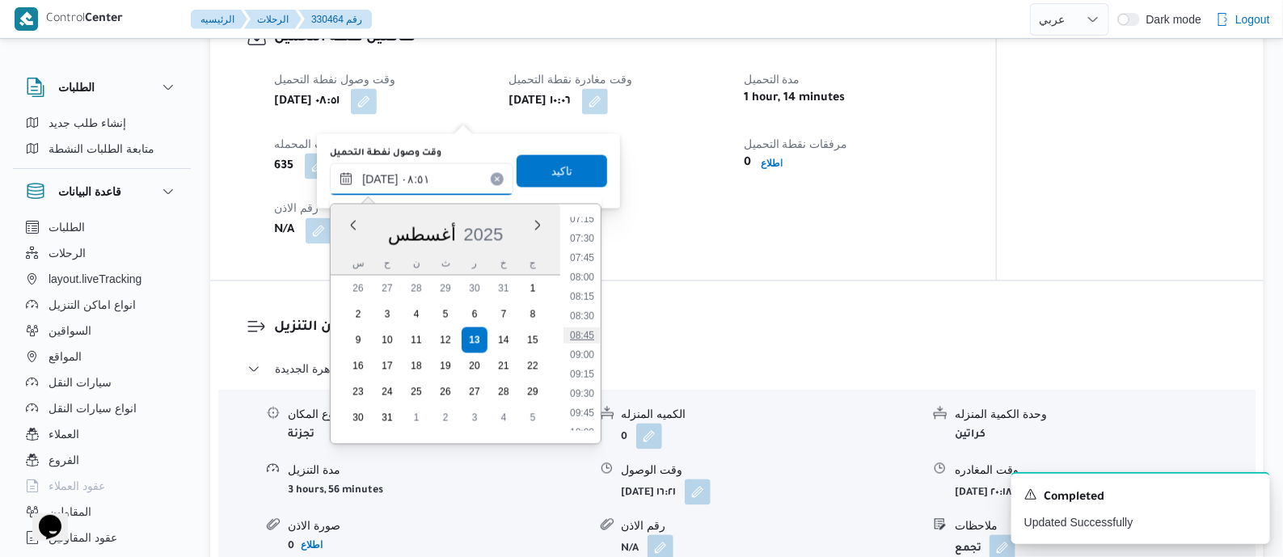
scroll to position [771, 0]
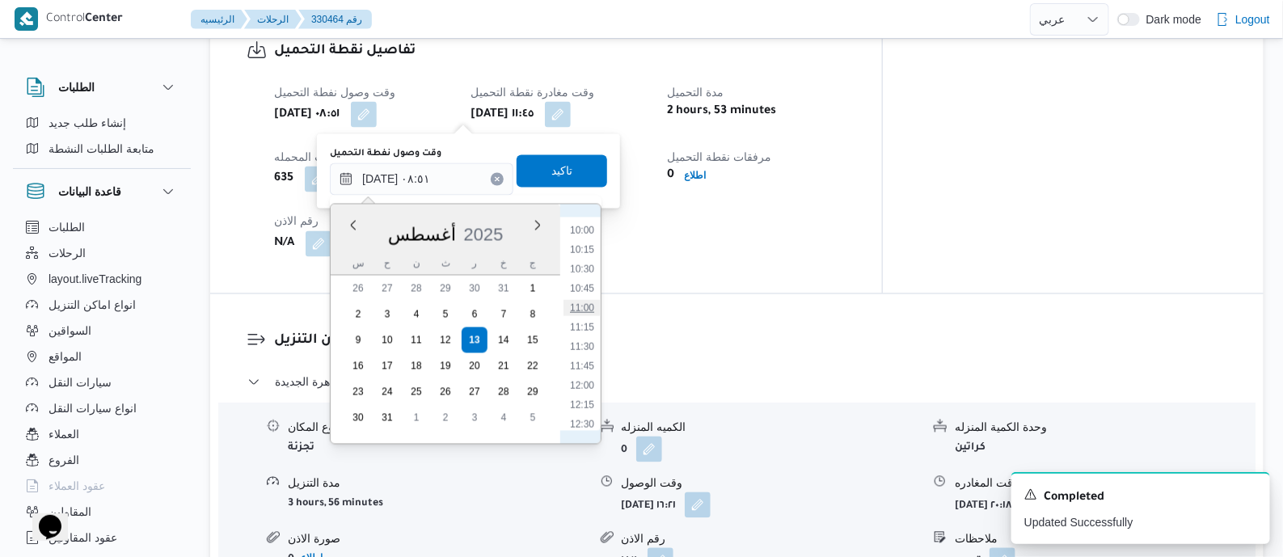
click at [584, 310] on li "11:00" at bounding box center [581, 308] width 37 height 16
type input "١٣/٠٨/٢٠٢٥ ١١:٠٠"
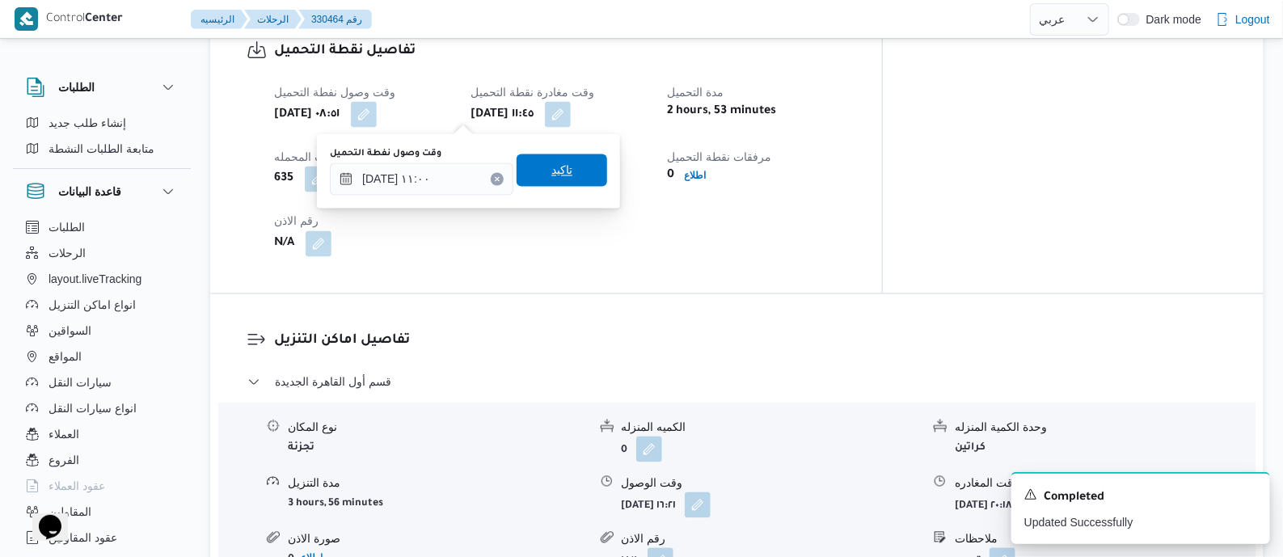
click at [558, 155] on div "تاكيد" at bounding box center [561, 171] width 91 height 32
click at [551, 166] on span "تاكيد" at bounding box center [561, 170] width 21 height 19
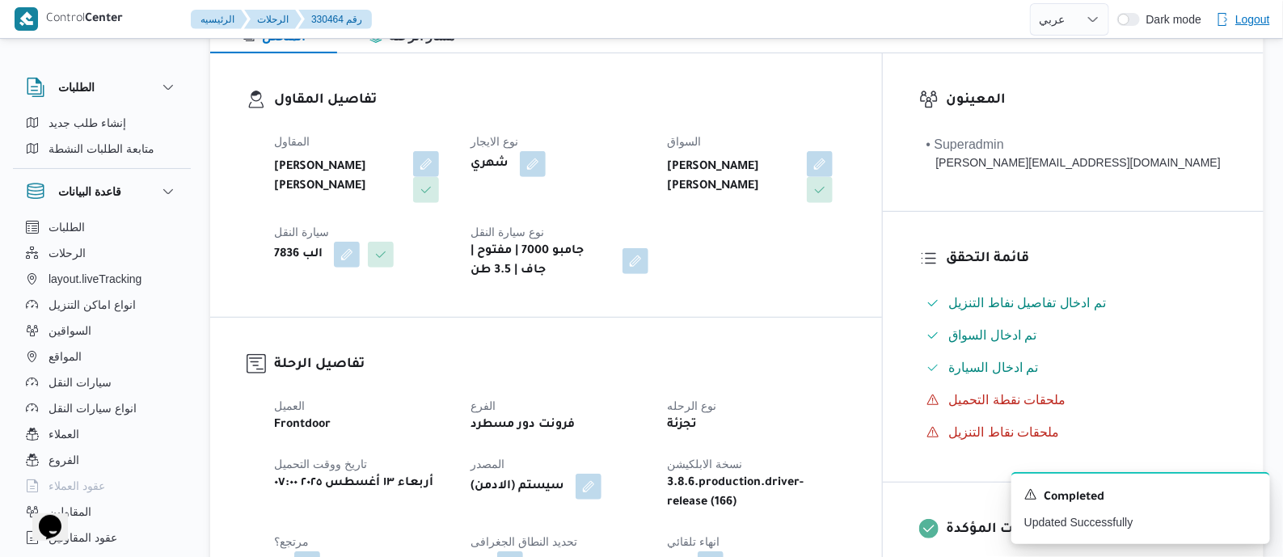
scroll to position [0, 0]
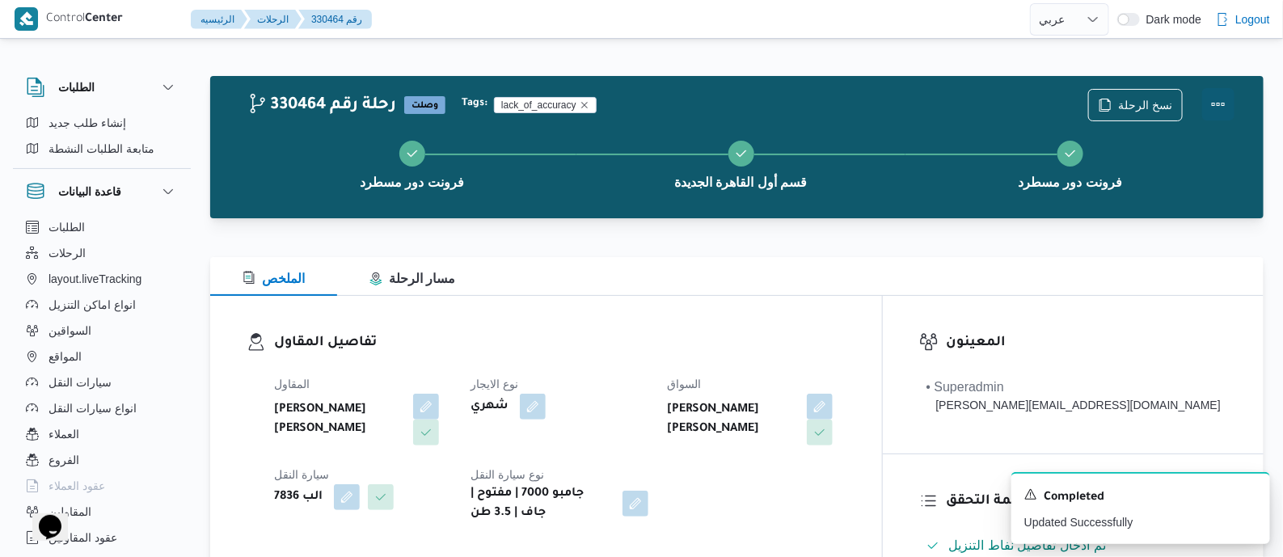
click at [1220, 96] on button "Actions" at bounding box center [1218, 104] width 32 height 32
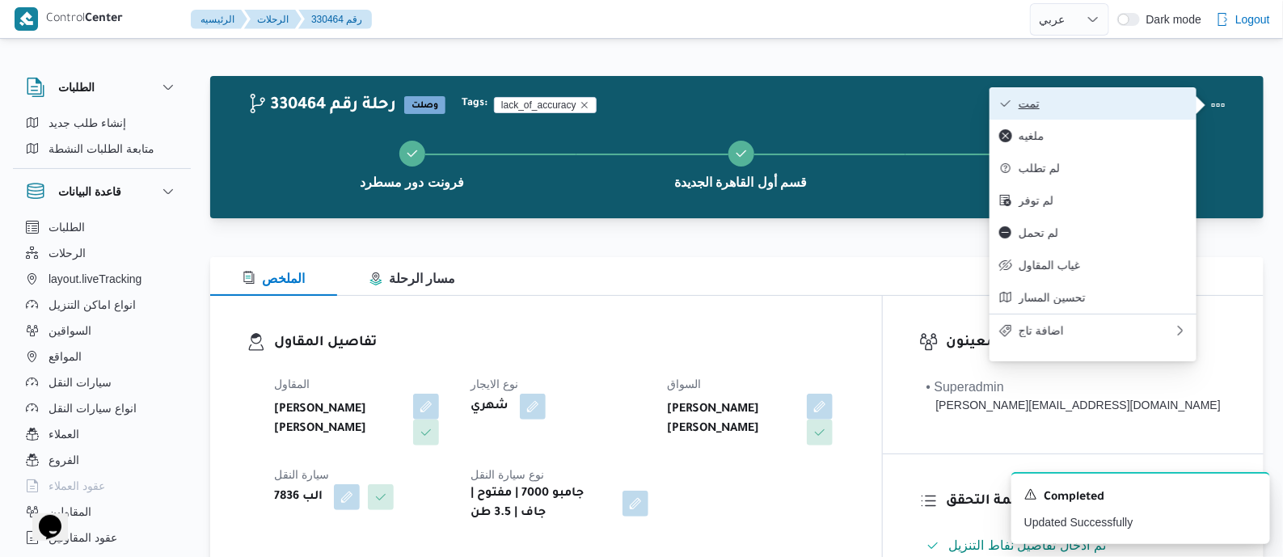
click at [1111, 95] on button "تمت" at bounding box center [1092, 103] width 207 height 32
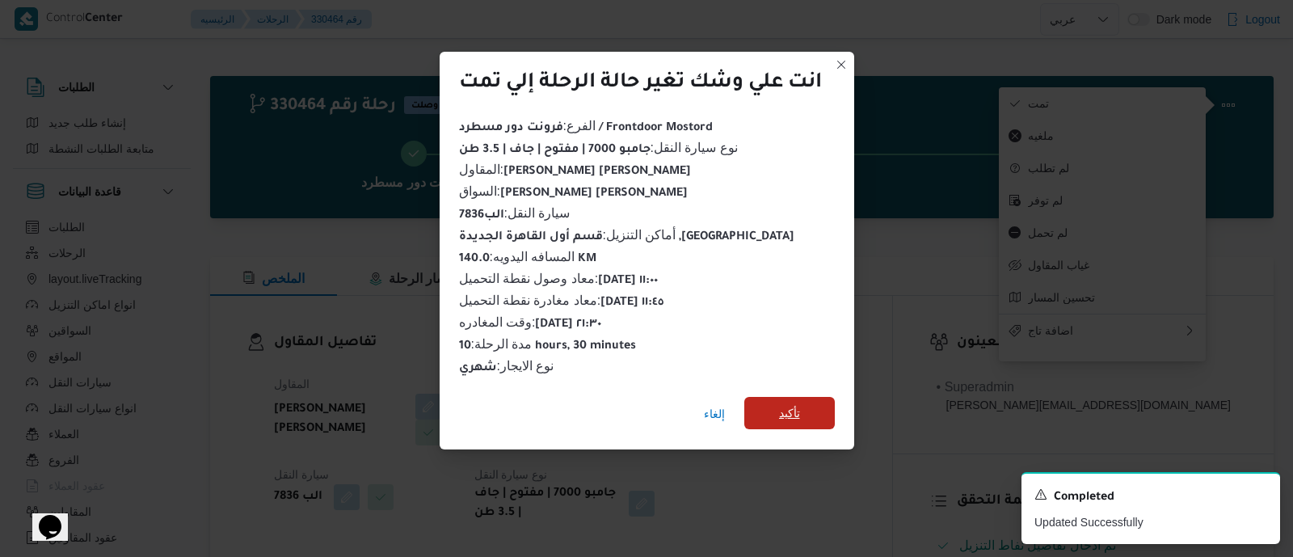
click at [803, 406] on span "تأكيد" at bounding box center [789, 413] width 91 height 32
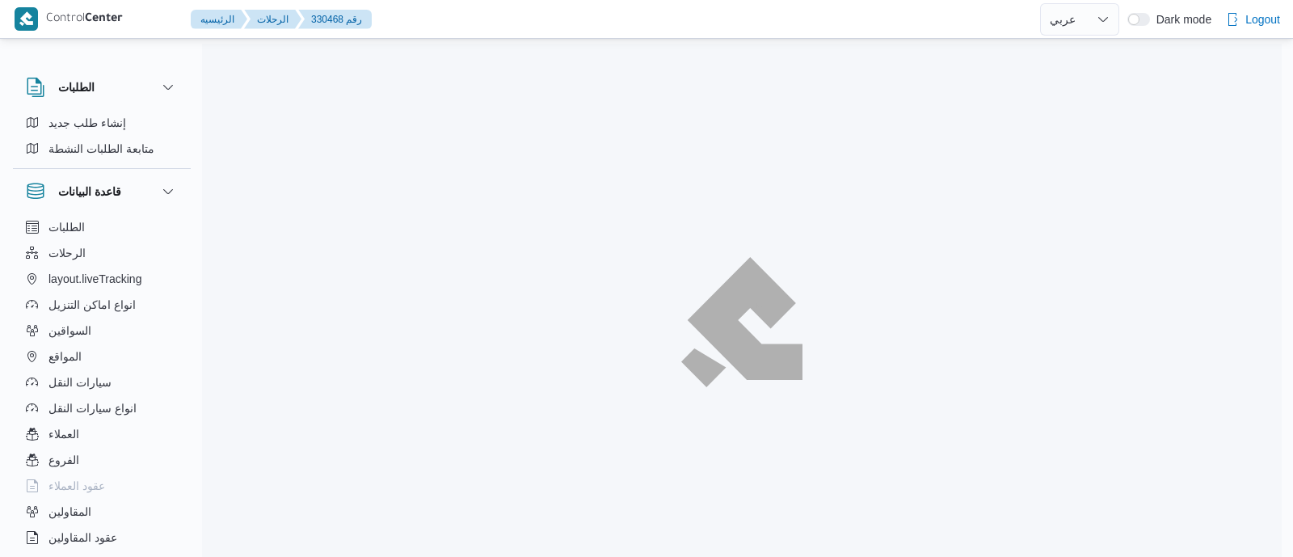
select select "ar"
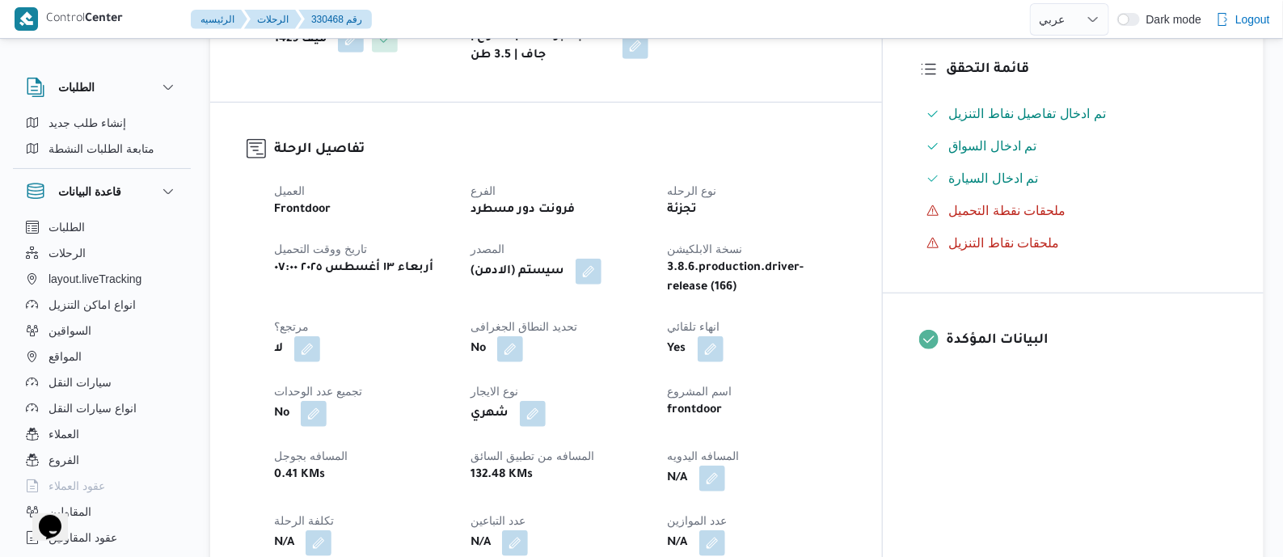
scroll to position [706, 0]
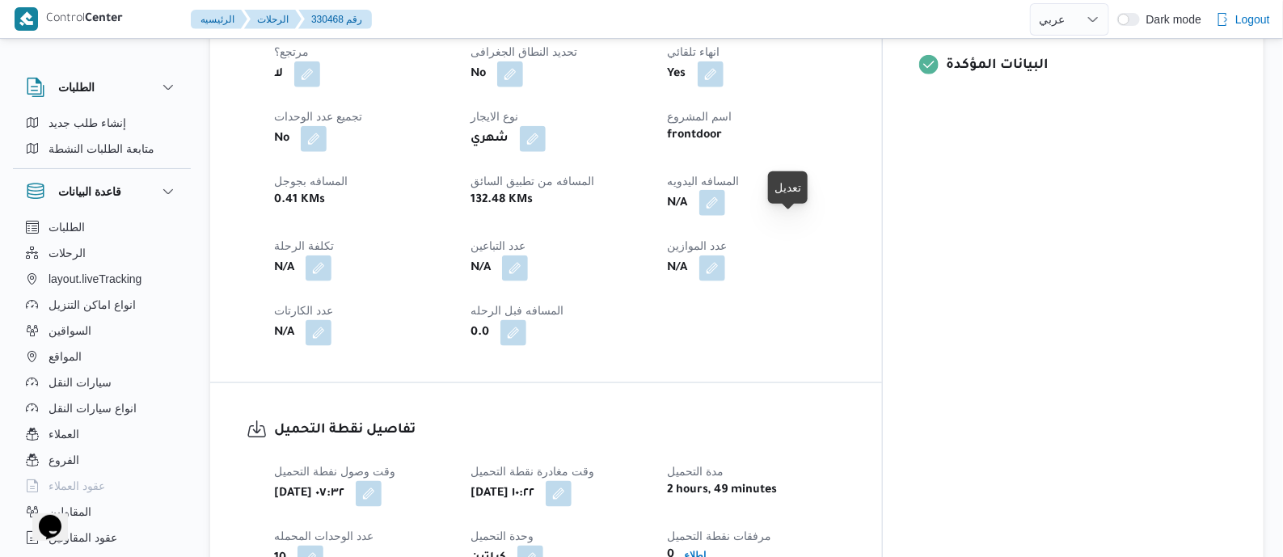
click at [725, 216] on button "button" at bounding box center [712, 203] width 26 height 26
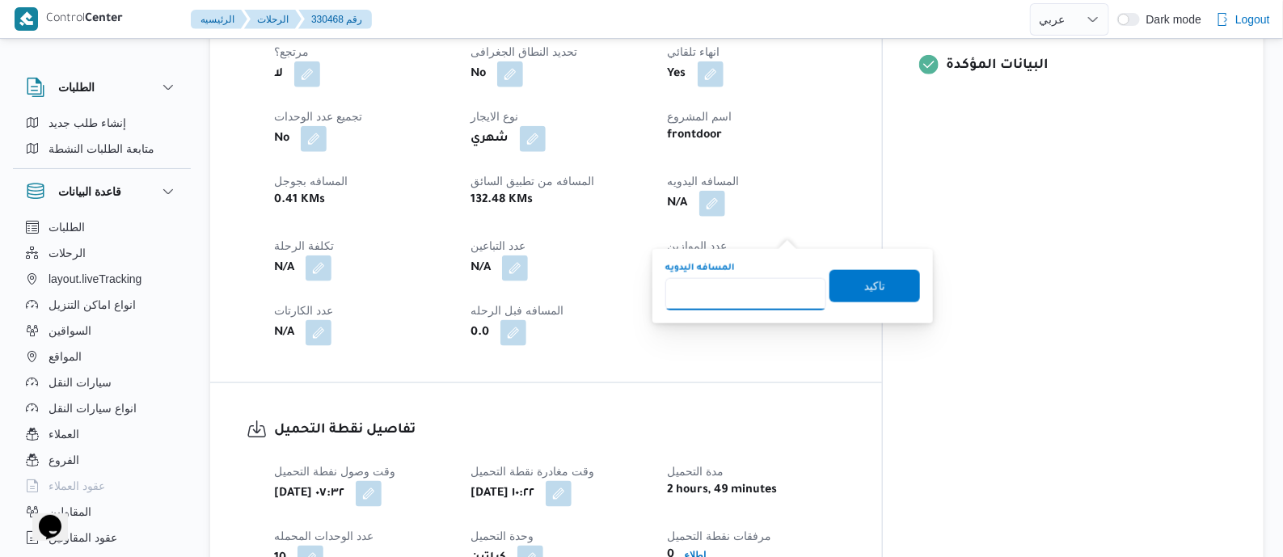
click at [761, 284] on input "المسافه اليدويه" at bounding box center [745, 294] width 161 height 32
type input "145"
click at [849, 283] on span "تاكيد" at bounding box center [874, 285] width 91 height 32
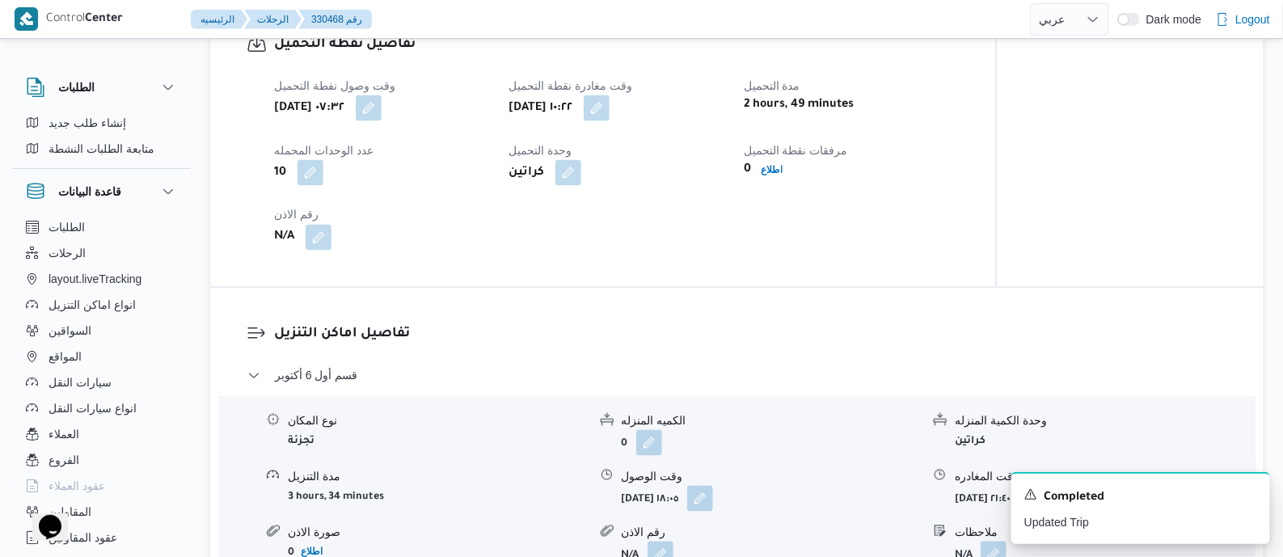
scroll to position [1111, 0]
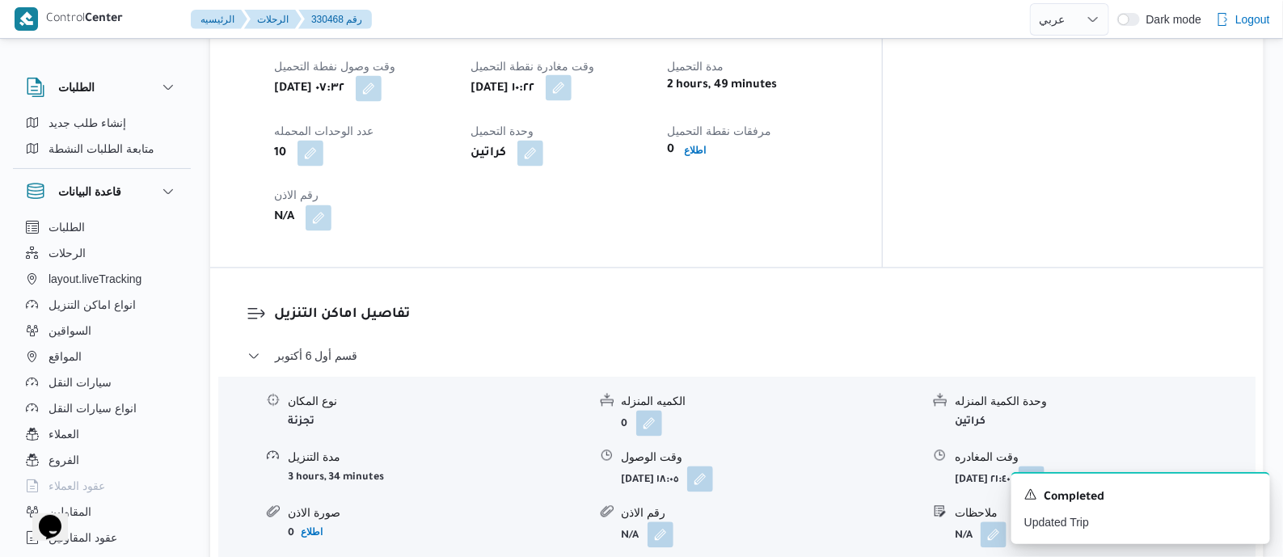
click at [571, 101] on button "button" at bounding box center [559, 88] width 26 height 26
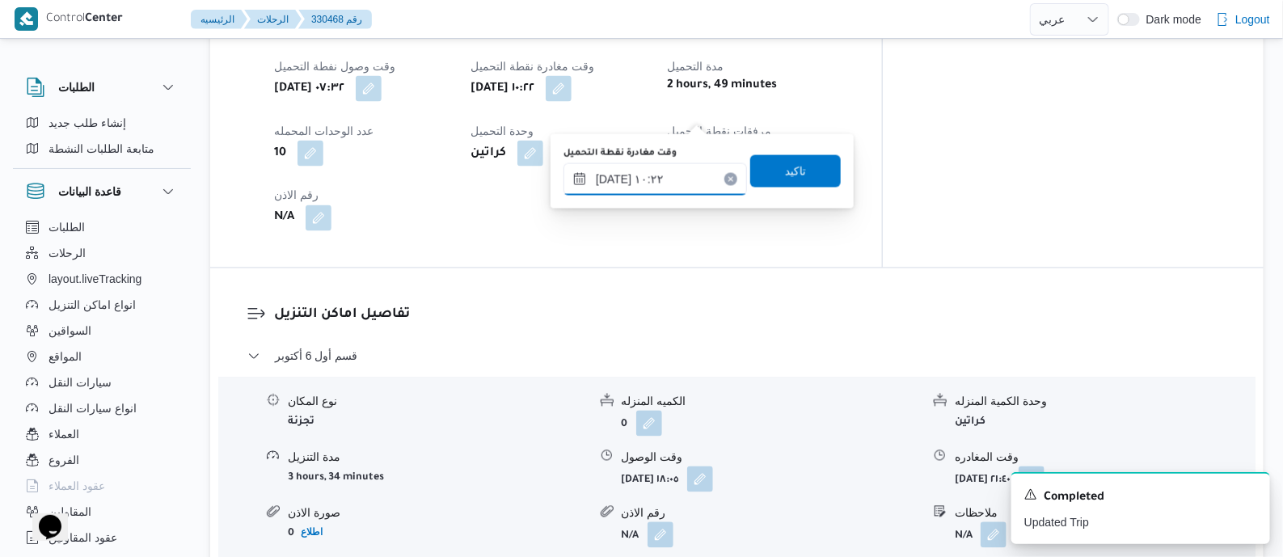
click at [699, 173] on input "١٣/٠٨/٢٠٢٥ ١٠:٢٢" at bounding box center [654, 179] width 183 height 32
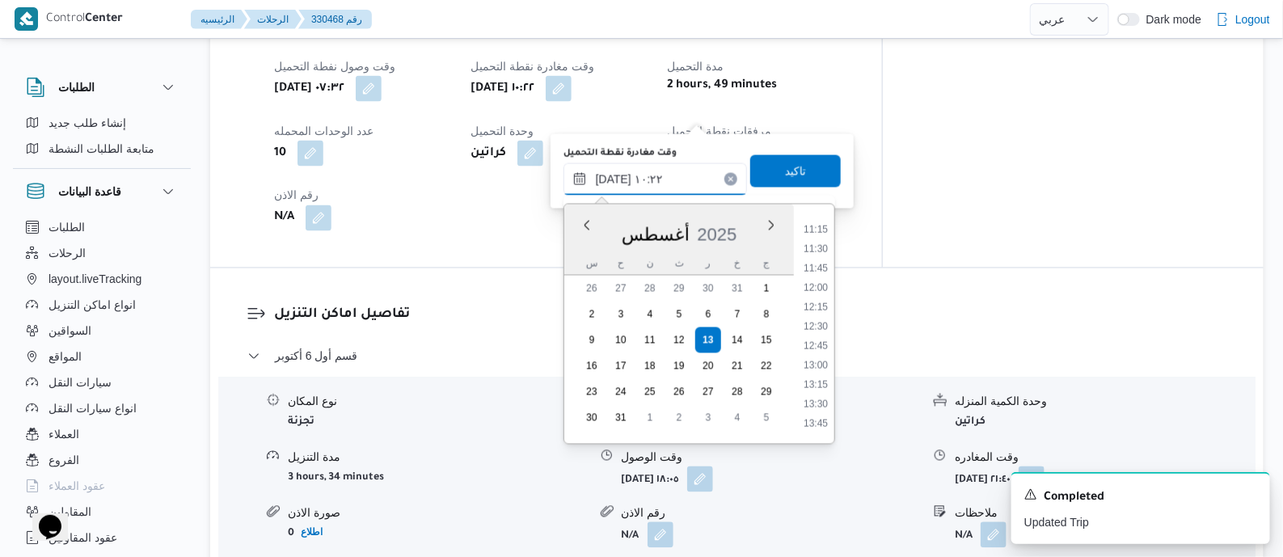
scroll to position [887, 0]
click at [820, 311] on li "12:30" at bounding box center [815, 308] width 37 height 16
type input "١٣/٠٨/٢٠٢٥ ١٢:٣٠"
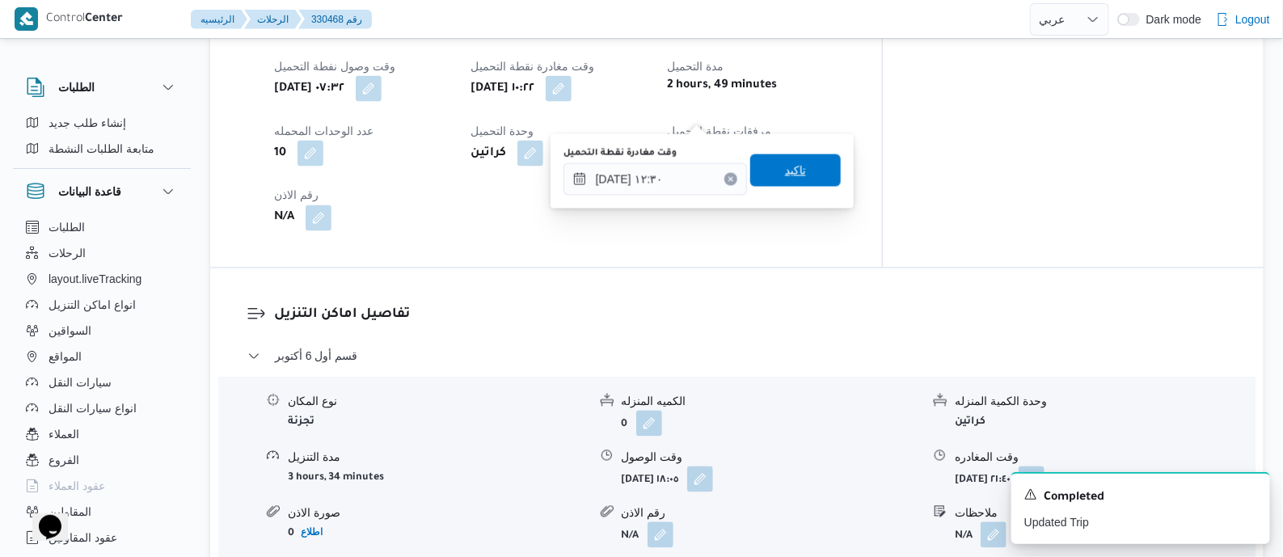
click at [791, 179] on span "تاكيد" at bounding box center [795, 170] width 21 height 19
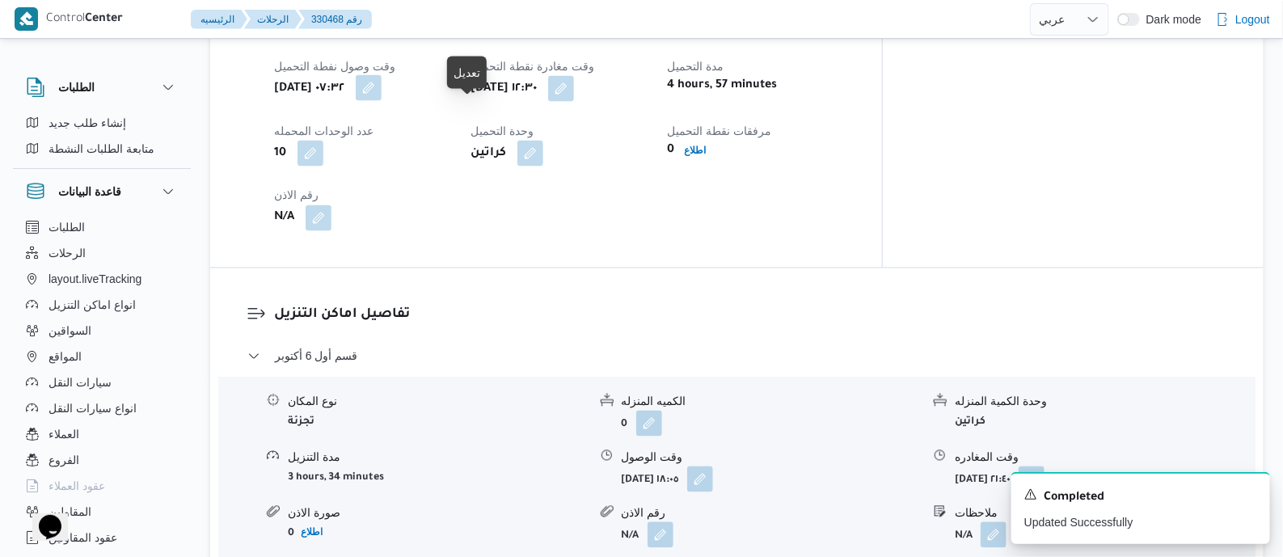
click at [381, 101] on button "button" at bounding box center [369, 88] width 26 height 26
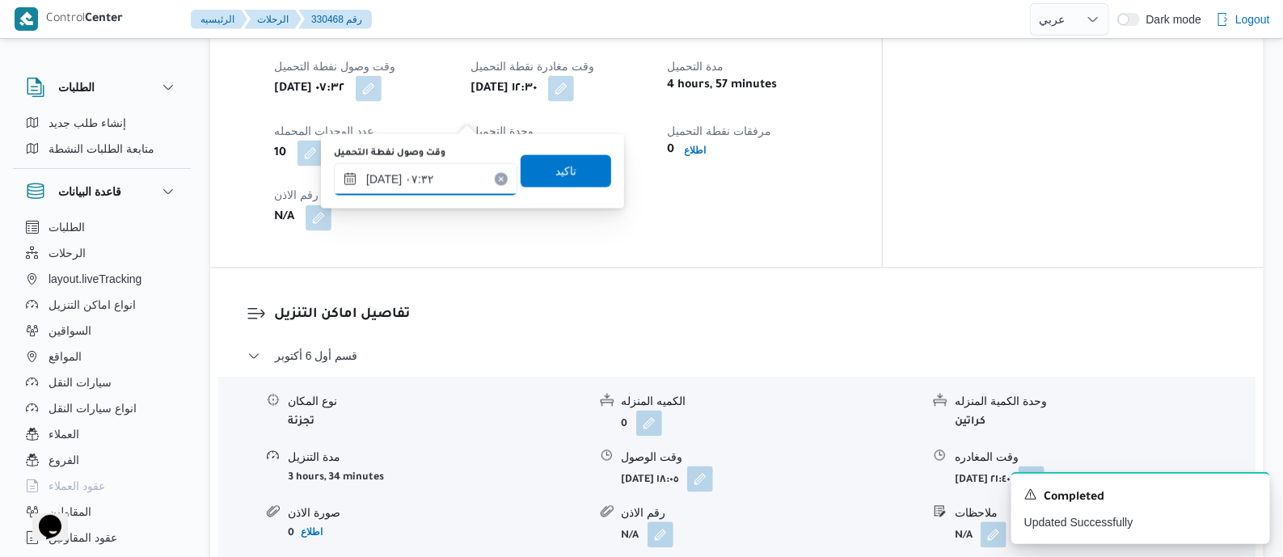
click at [453, 183] on input "١٣/٠٨/٢٠٢٥ ٠٧:٣٢" at bounding box center [425, 179] width 183 height 32
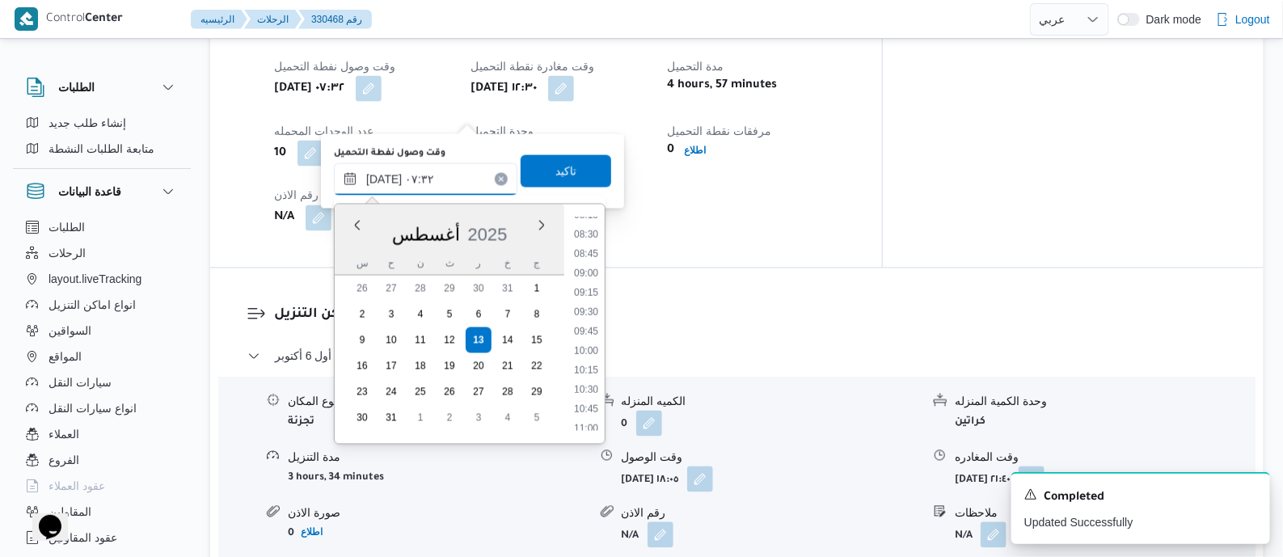
scroll to position [674, 0]
click at [598, 405] on li "11:00" at bounding box center [585, 405] width 37 height 16
type input "١٣/٠٨/٢٠٢٥ ١١:٠٠"
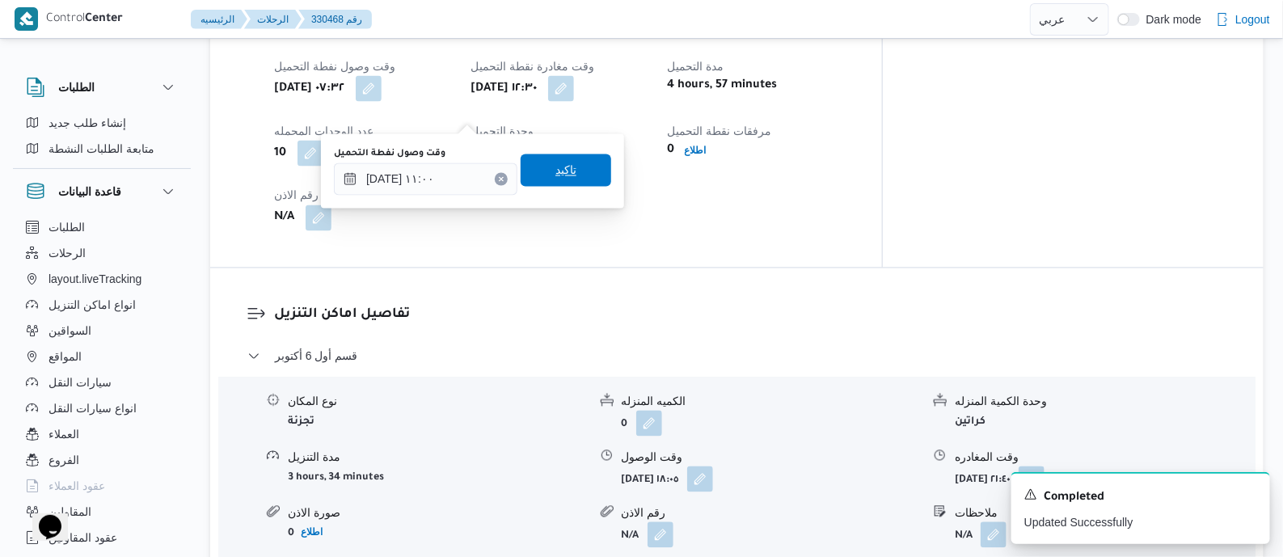
click at [557, 157] on span "تاكيد" at bounding box center [565, 170] width 91 height 32
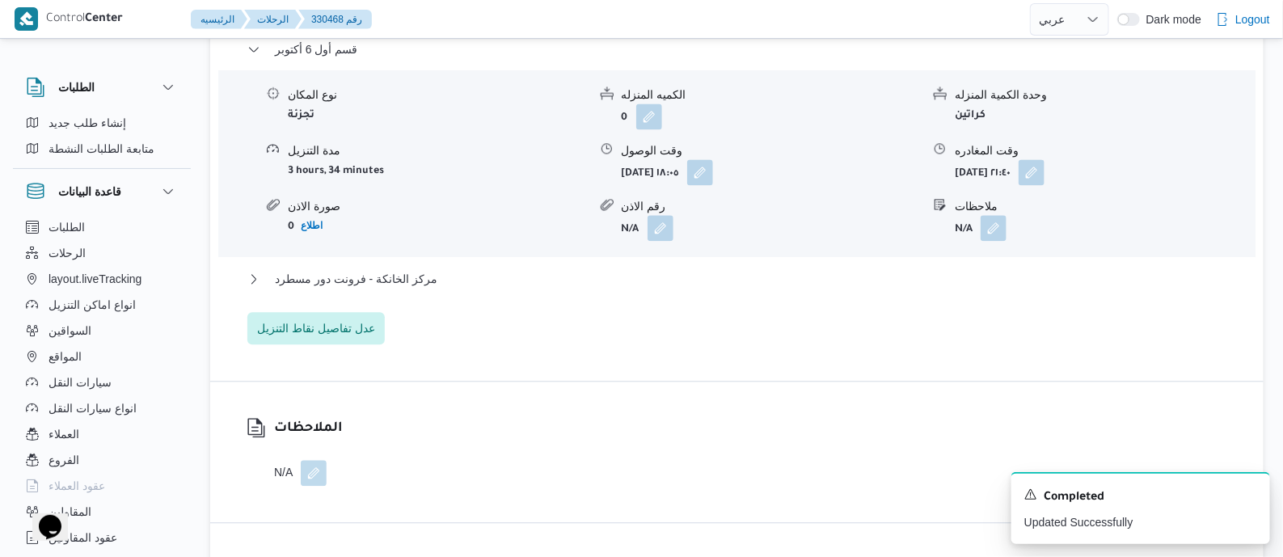
scroll to position [1414, 0]
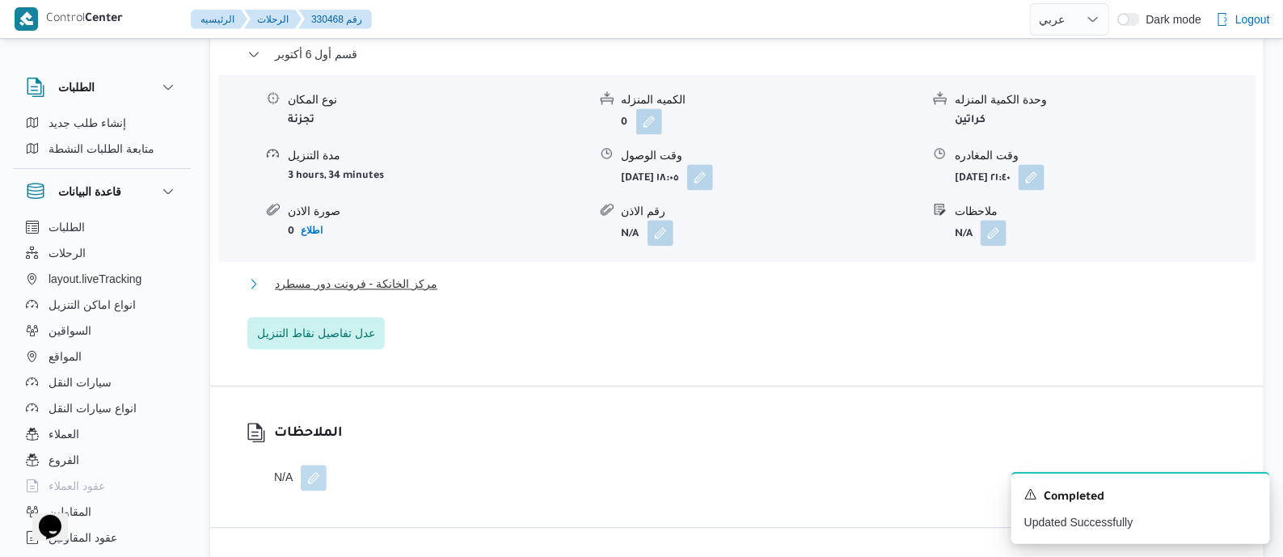
click at [391, 293] on span "مركز الخانكة - فرونت دور مسطرد" at bounding box center [356, 283] width 162 height 19
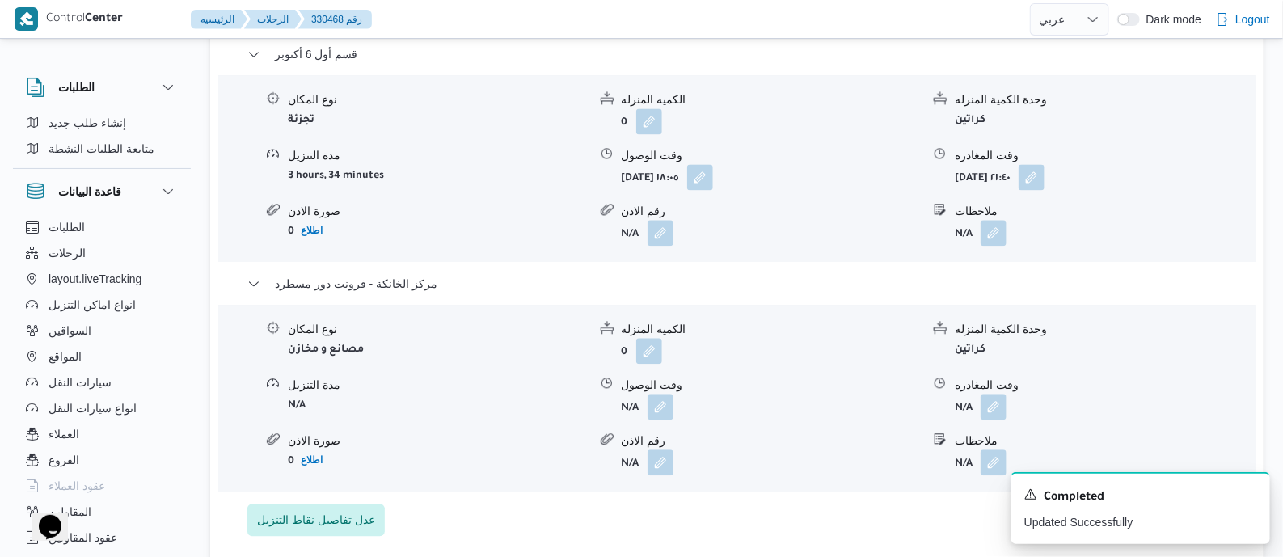
scroll to position [1616, 0]
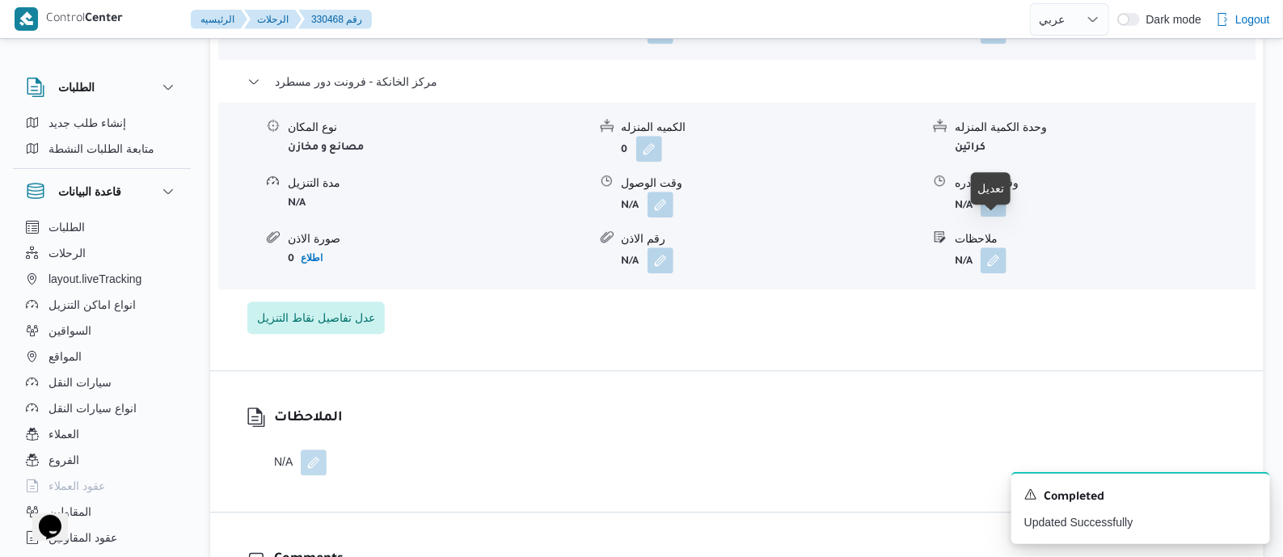
click at [994, 217] on button "button" at bounding box center [993, 204] width 26 height 26
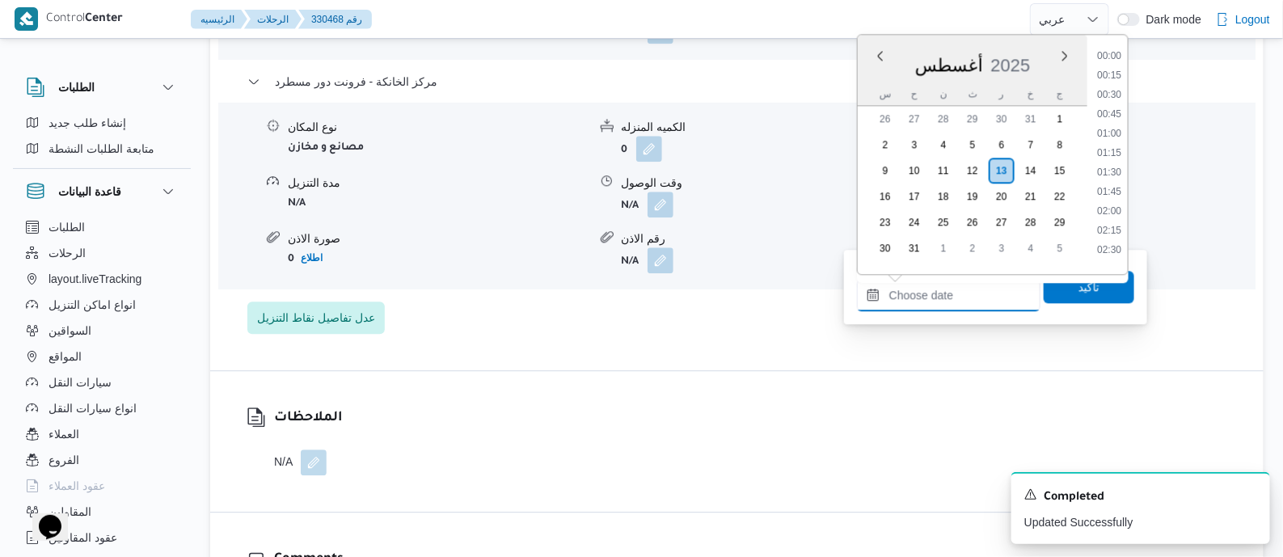
click at [984, 288] on input "وقت المغادره" at bounding box center [948, 295] width 183 height 32
click at [1115, 164] on li "21:30" at bounding box center [1108, 166] width 37 height 16
type input "١٣/٠٨/٢٠٢٥ ٢١:٣٠"
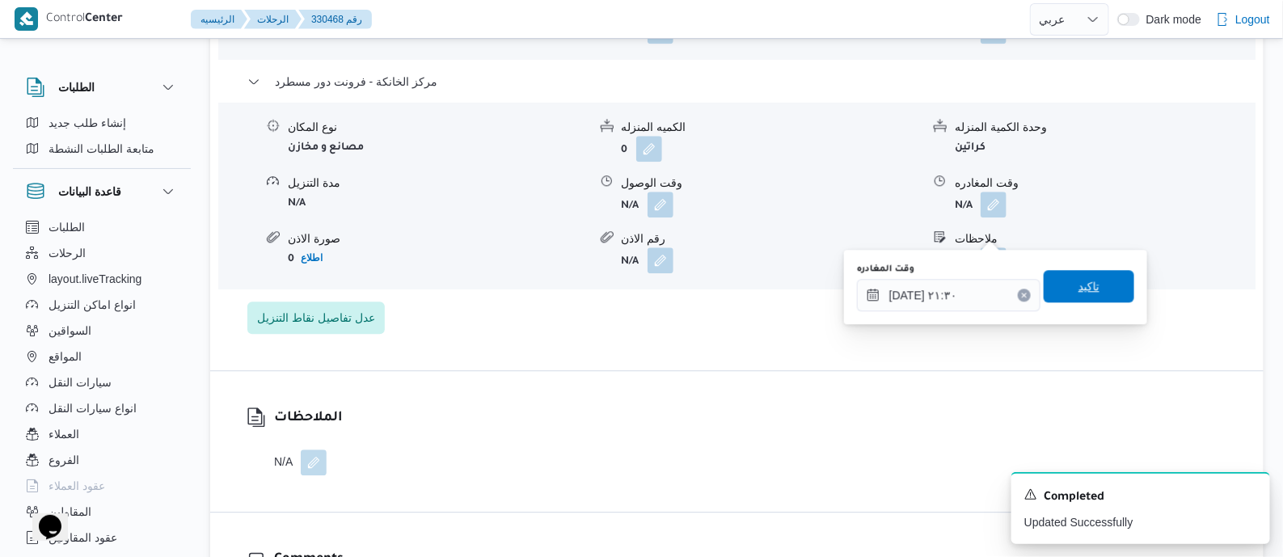
click at [1091, 288] on span "تاكيد" at bounding box center [1088, 286] width 91 height 32
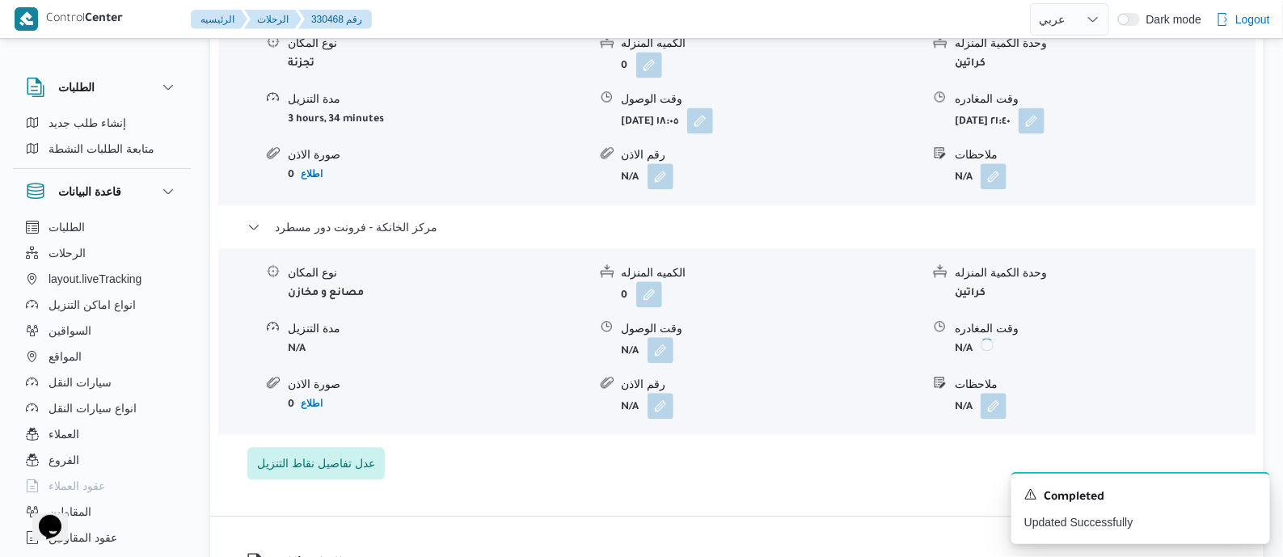
scroll to position [1414, 0]
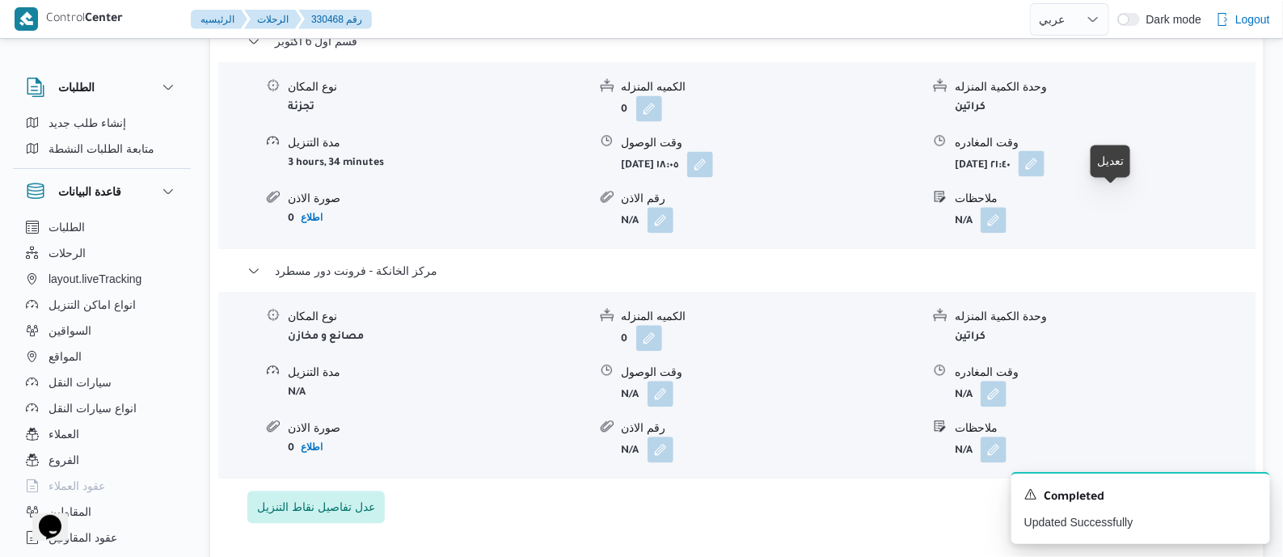
click at [1044, 176] on button "button" at bounding box center [1031, 163] width 26 height 26
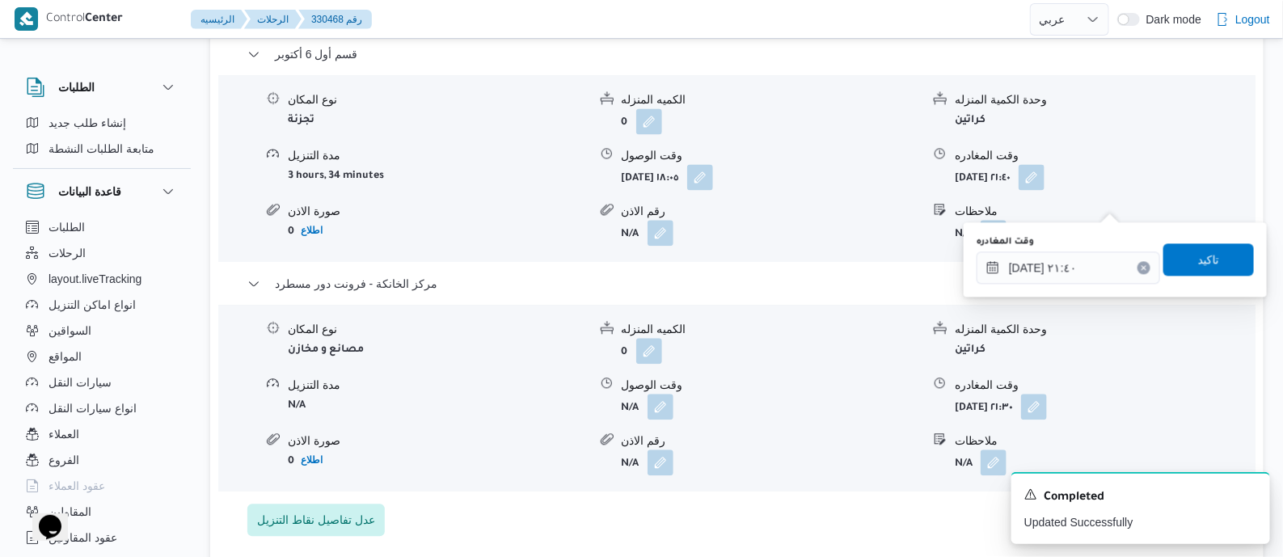
click at [1137, 261] on button "Clear input" at bounding box center [1143, 267] width 13 height 13
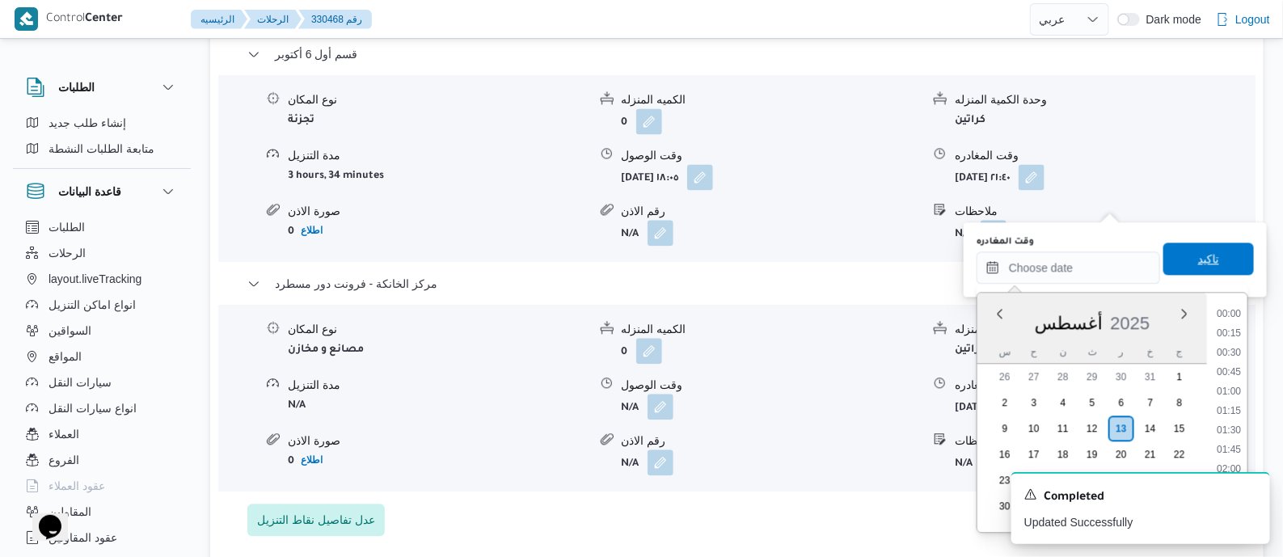
scroll to position [0, 0]
click at [1198, 260] on span "تاكيد" at bounding box center [1208, 258] width 21 height 19
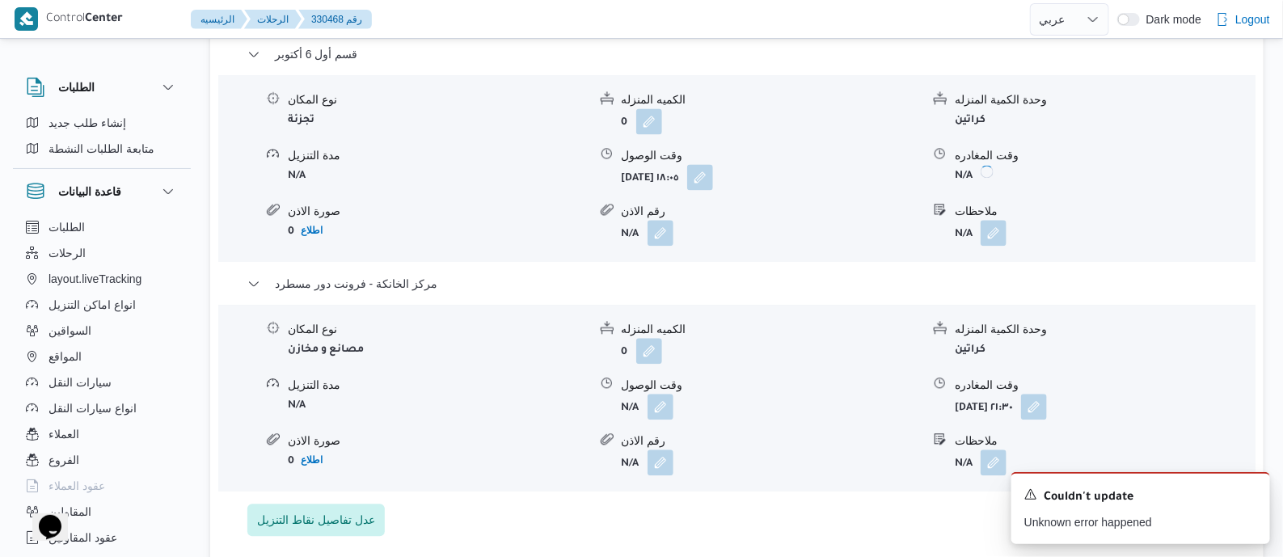
scroll to position [32, 0]
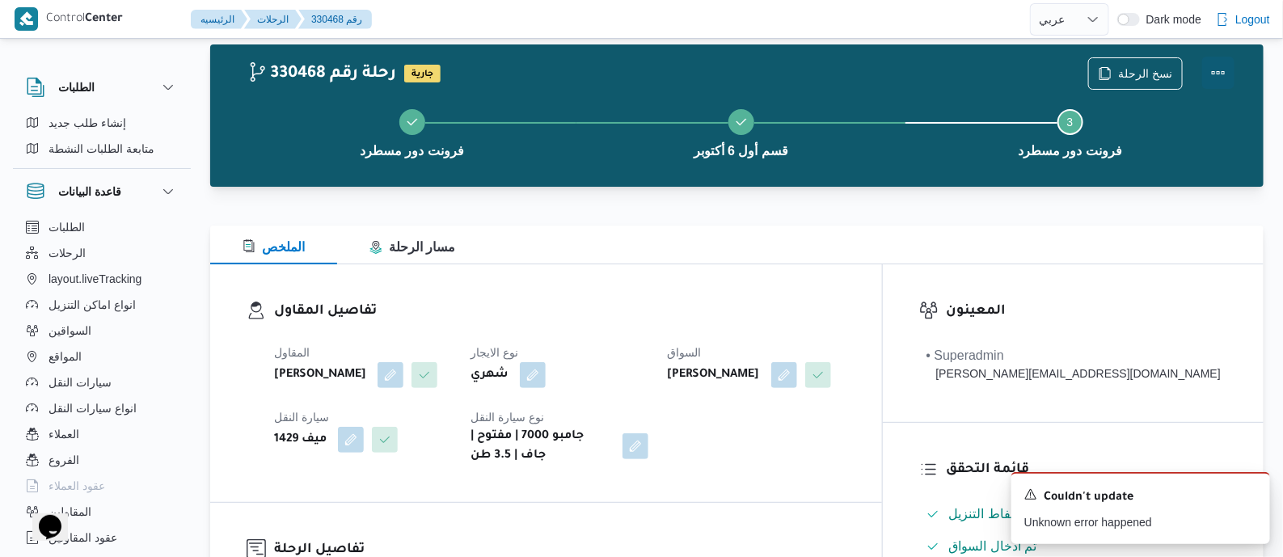
click at [1213, 70] on button "Actions" at bounding box center [1218, 73] width 32 height 32
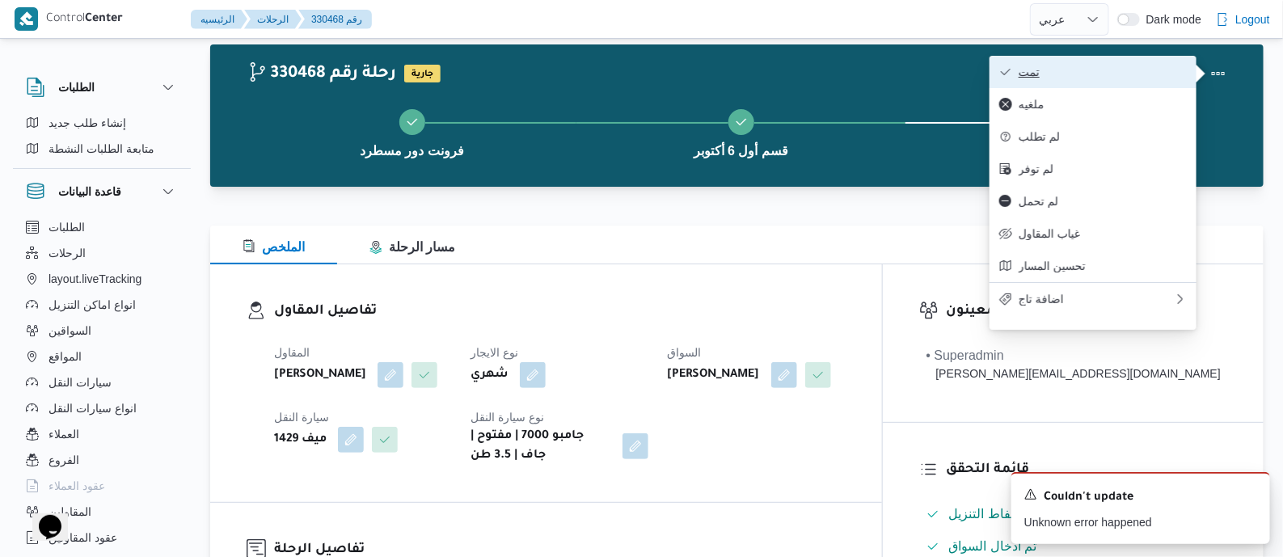
click at [1144, 62] on button "تمت" at bounding box center [1092, 72] width 207 height 32
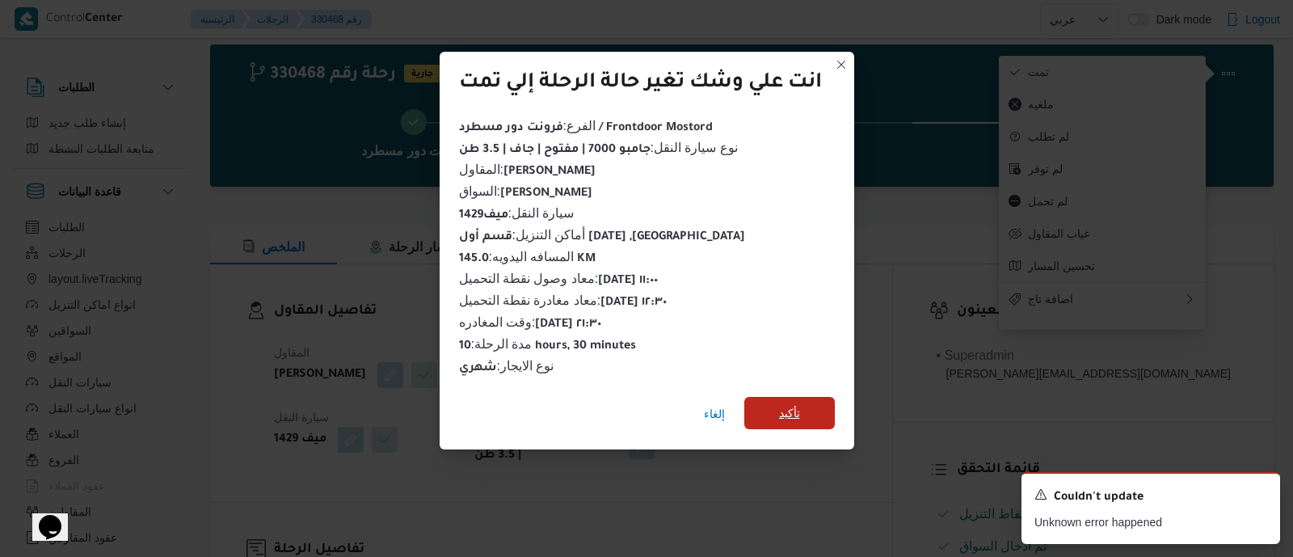
click at [804, 407] on span "تأكيد" at bounding box center [789, 413] width 91 height 32
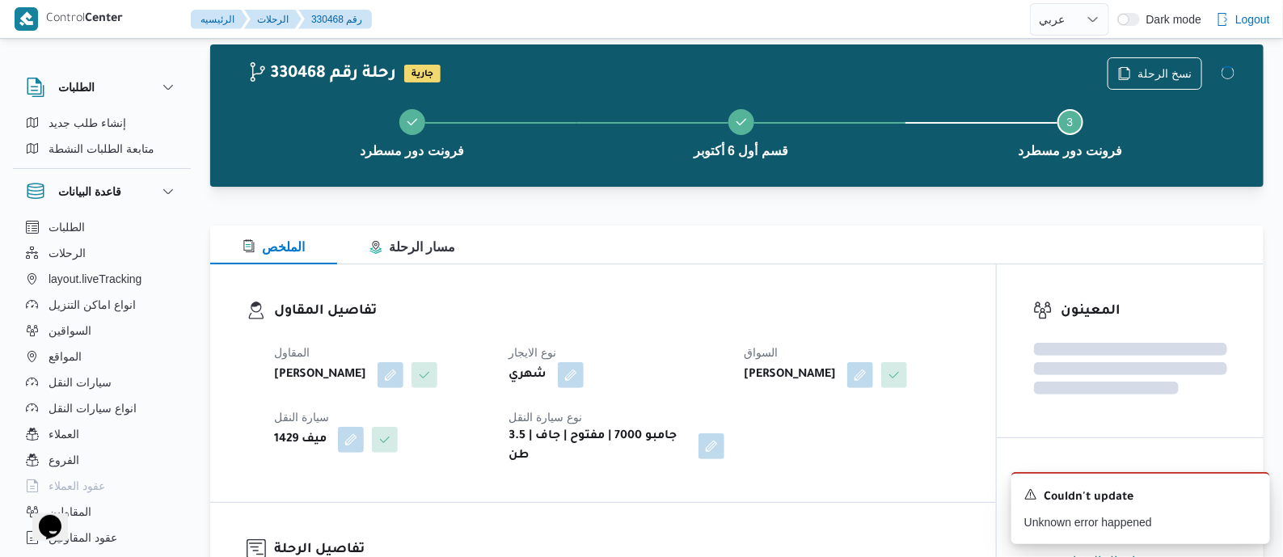
click at [693, 349] on dt "نوع الايجار" at bounding box center [615, 352] width 215 height 19
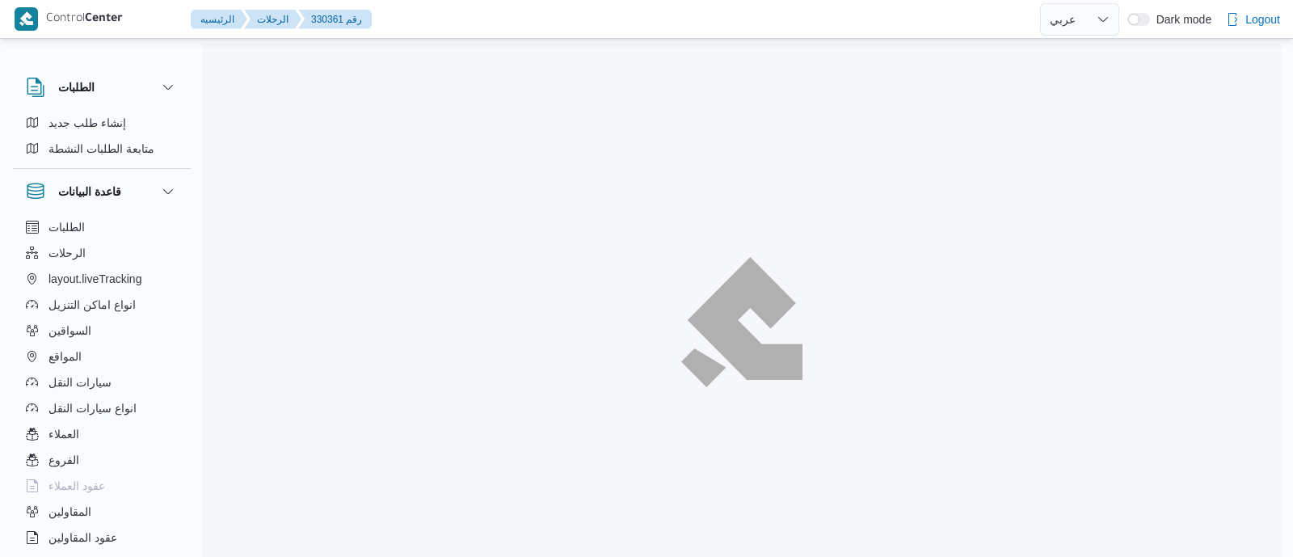
select select "ar"
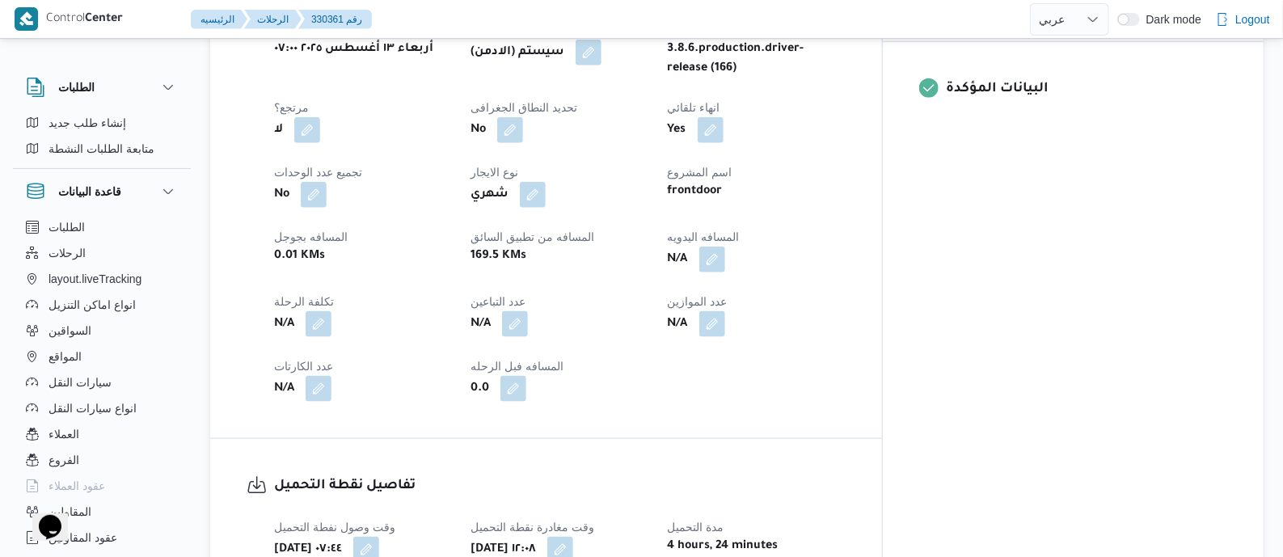
scroll to position [706, 0]
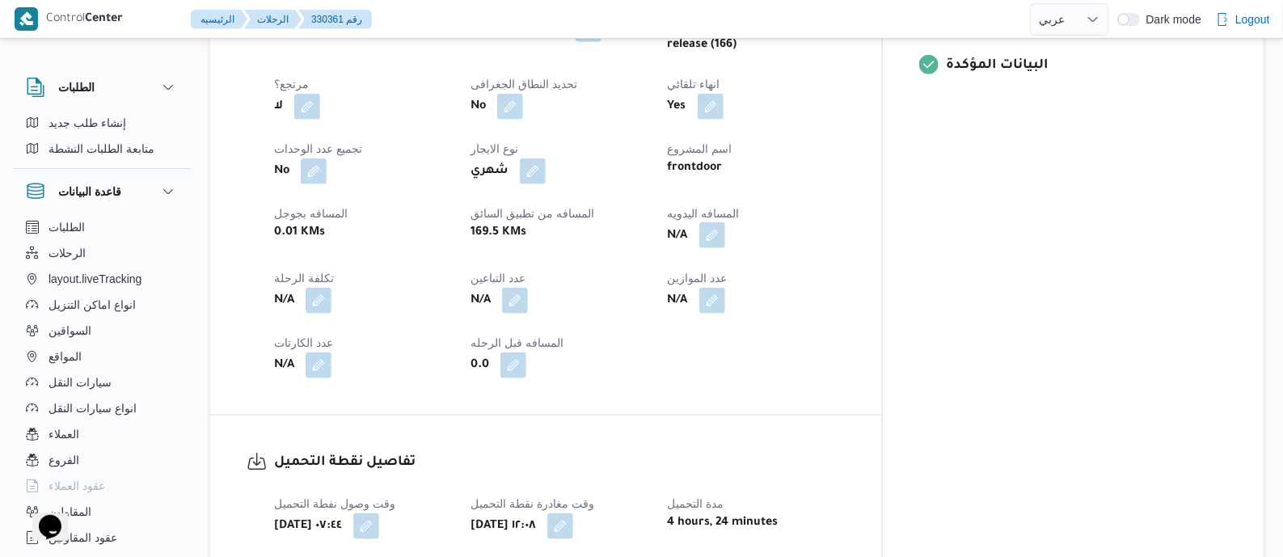
click at [725, 225] on button "button" at bounding box center [712, 235] width 26 height 26
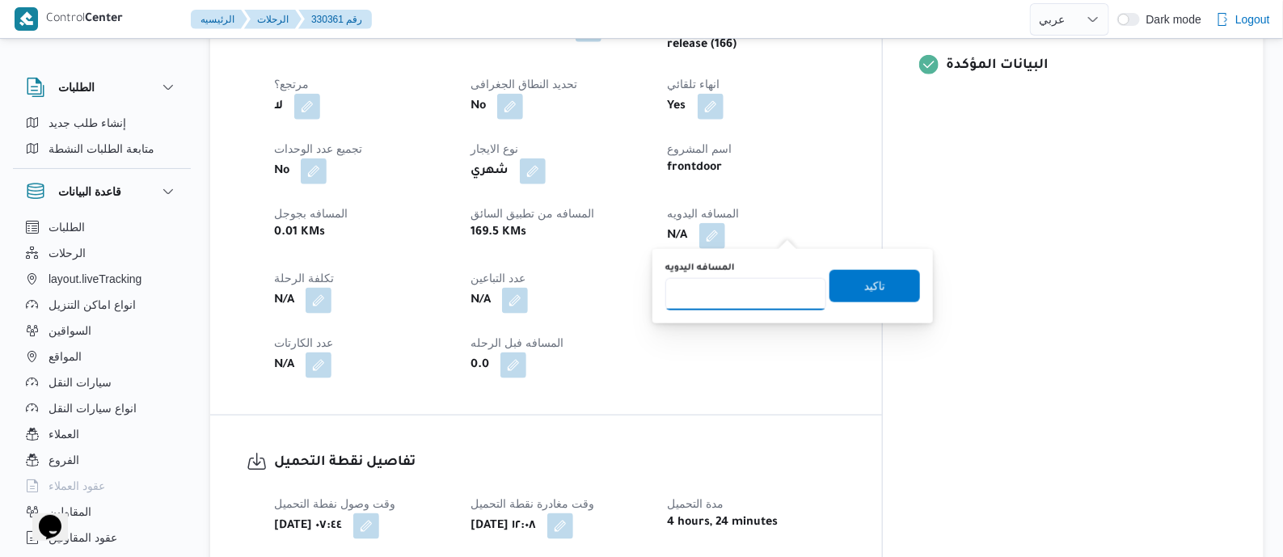
click at [760, 287] on input "المسافه اليدويه" at bounding box center [745, 294] width 161 height 32
type input "130"
click at [891, 284] on span "تاكيد" at bounding box center [874, 285] width 91 height 32
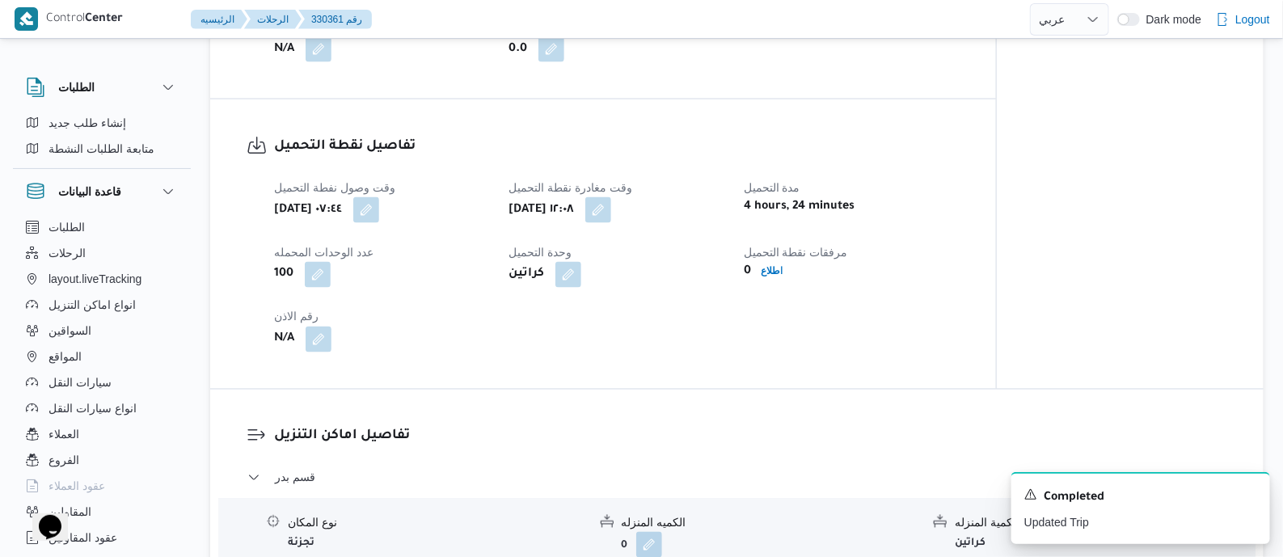
scroll to position [1111, 0]
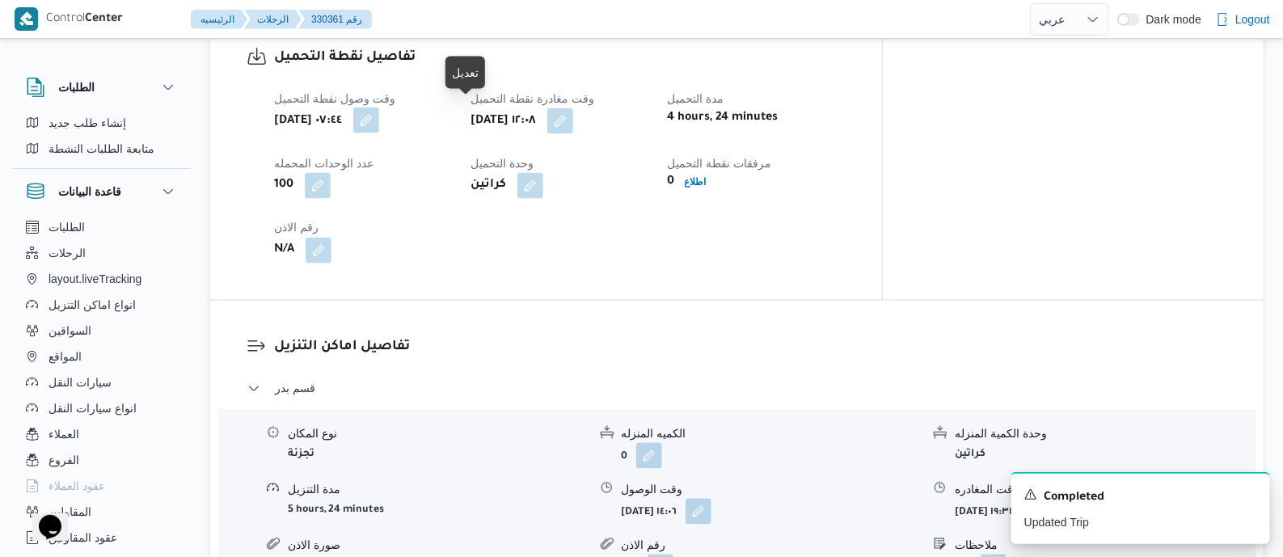
click at [379, 118] on button "button" at bounding box center [366, 120] width 26 height 26
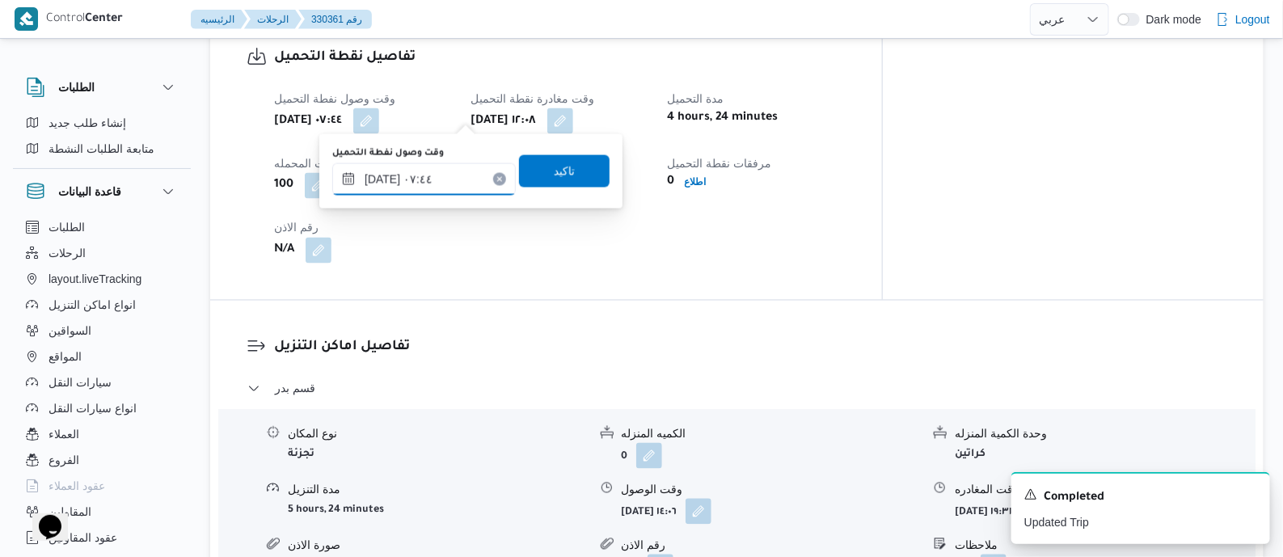
click at [461, 180] on input "١٣/٠٨/٢٠٢٥ ٠٧:٤٤" at bounding box center [423, 179] width 183 height 32
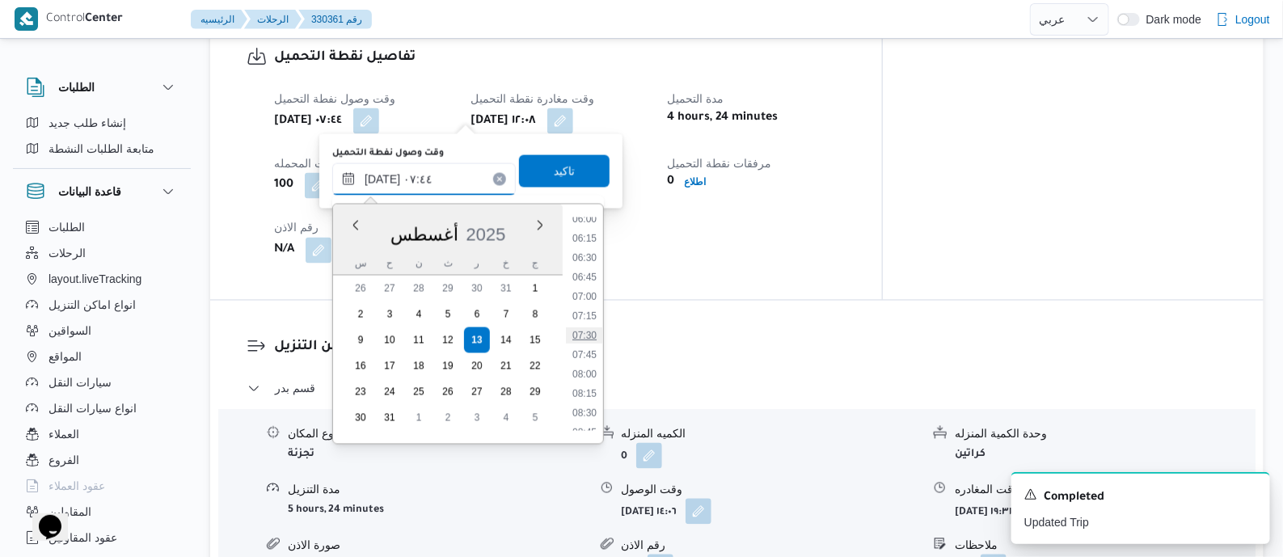
scroll to position [674, 0]
click at [588, 418] on li "11:15" at bounding box center [584, 424] width 37 height 16
type input "١٣/٠٨/٢٠٢٥ ١١:١٥"
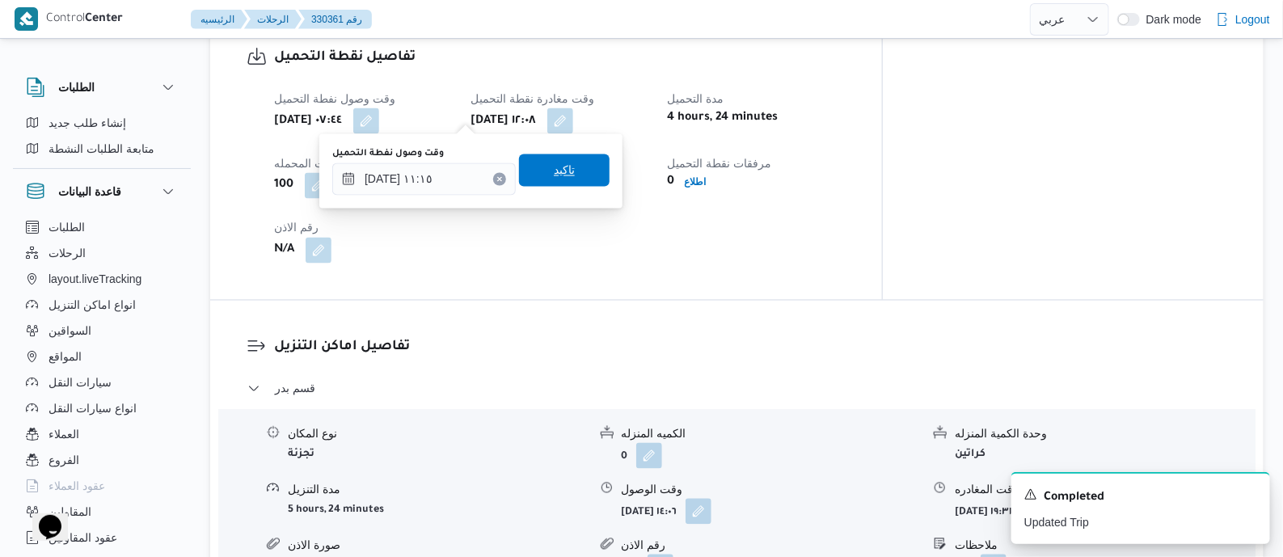
click at [566, 166] on span "تاكيد" at bounding box center [564, 170] width 91 height 32
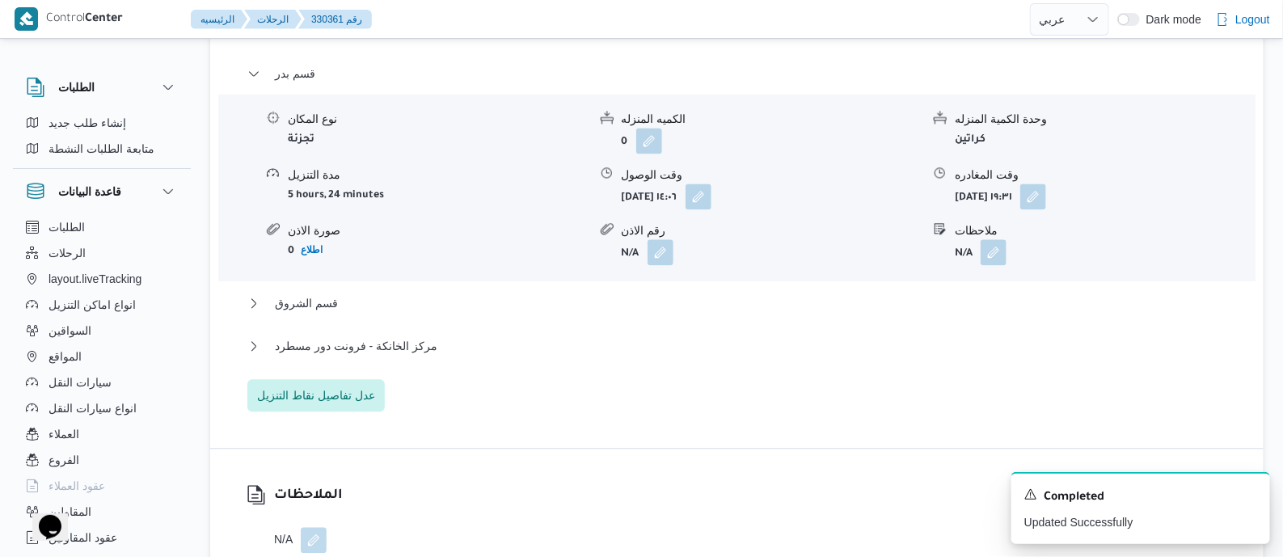
scroll to position [1414, 0]
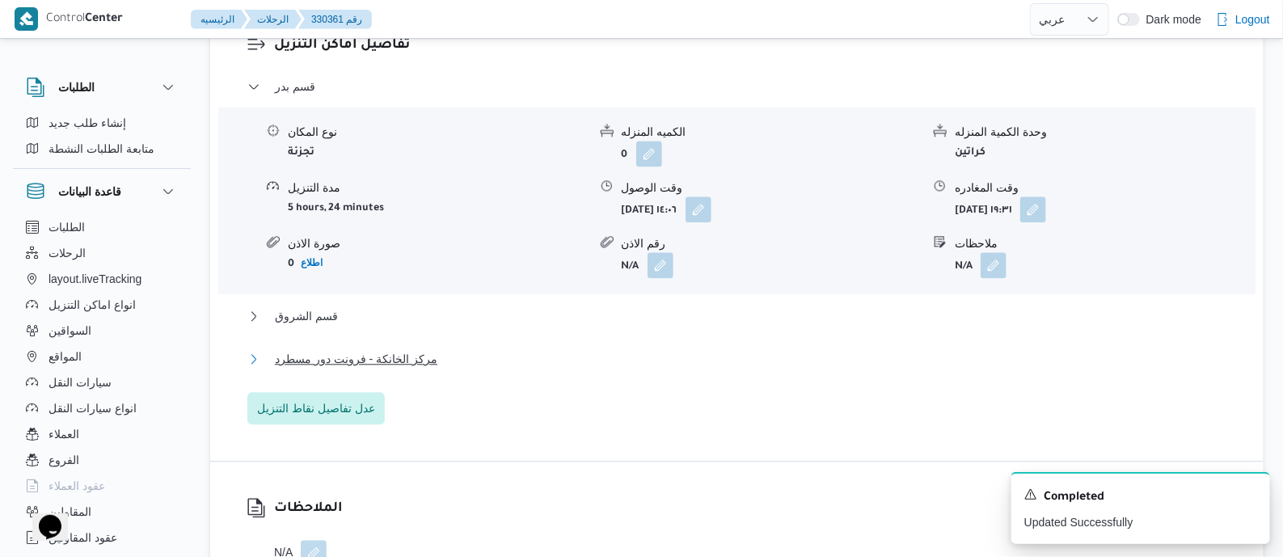
click at [408, 350] on span "مركز الخانكة - فرونت دور مسطرد" at bounding box center [356, 358] width 162 height 19
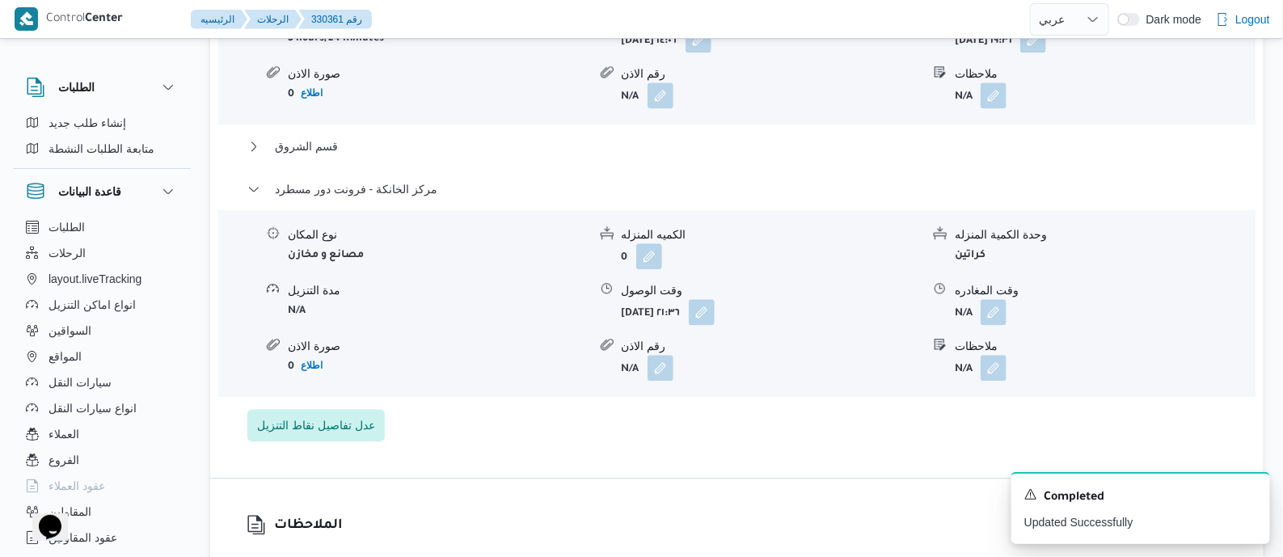
scroll to position [1717, 0]
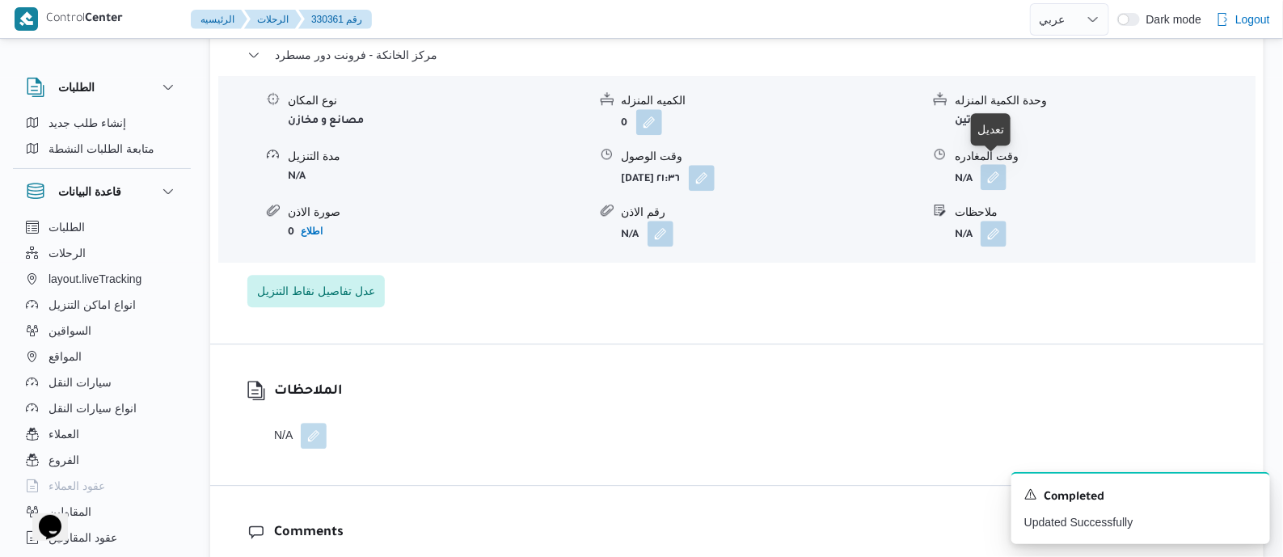
click at [998, 167] on button "button" at bounding box center [993, 177] width 26 height 26
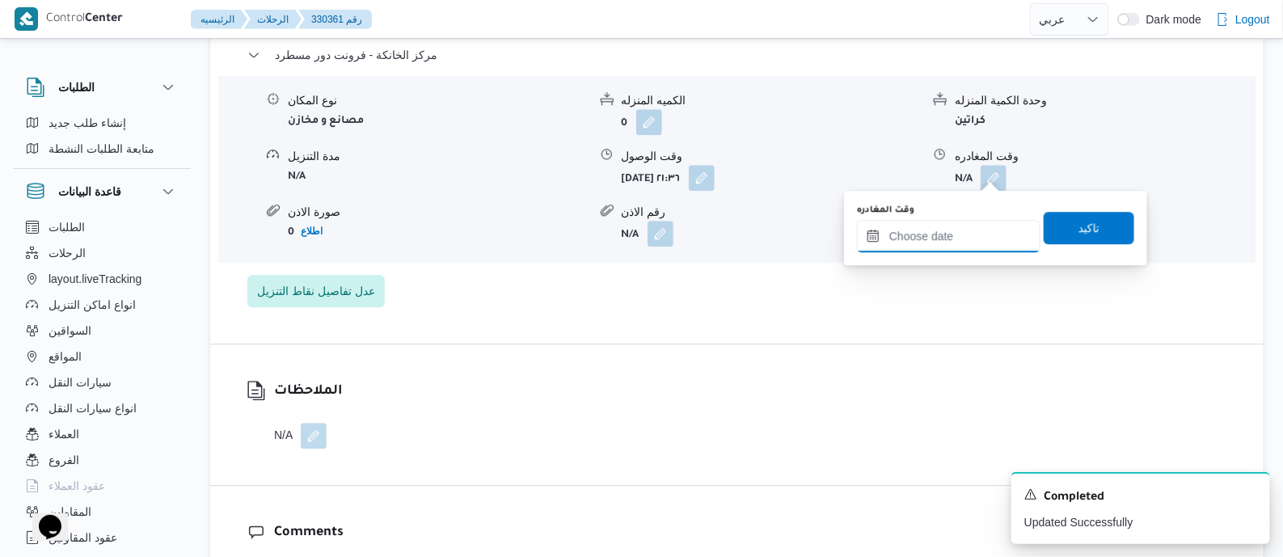
click at [988, 233] on input "وقت المغادره" at bounding box center [948, 236] width 183 height 32
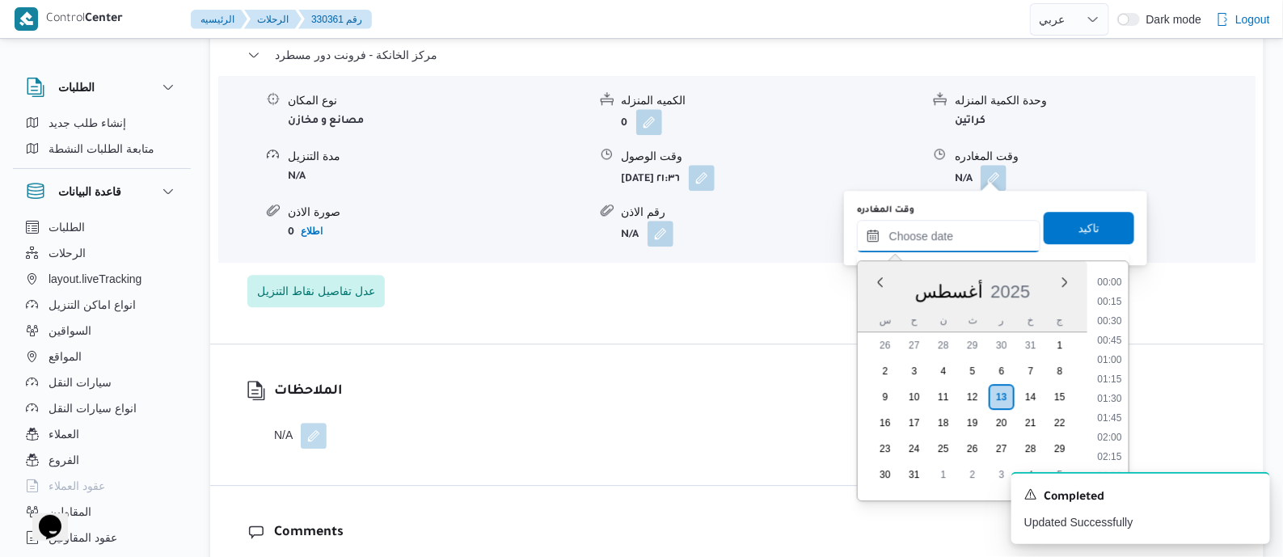
scroll to position [1577, 0]
click at [1111, 390] on li "21:45" at bounding box center [1109, 393] width 38 height 16
type input "١٣/٠٨/٢٠٢٥ ٢١:٤٥"
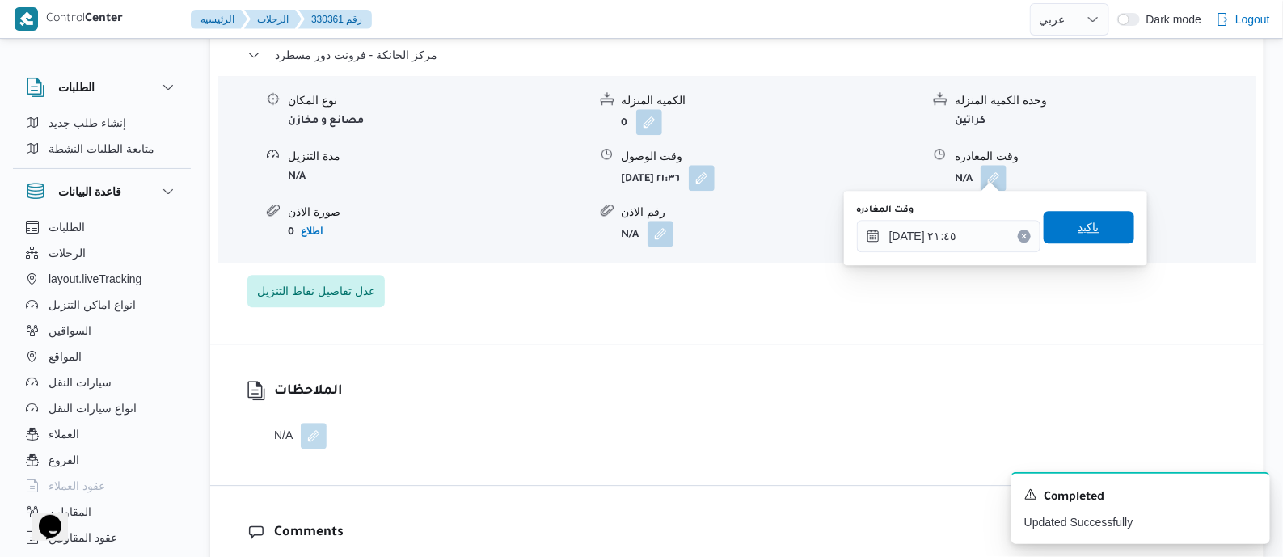
click at [1078, 235] on span "تاكيد" at bounding box center [1088, 226] width 21 height 19
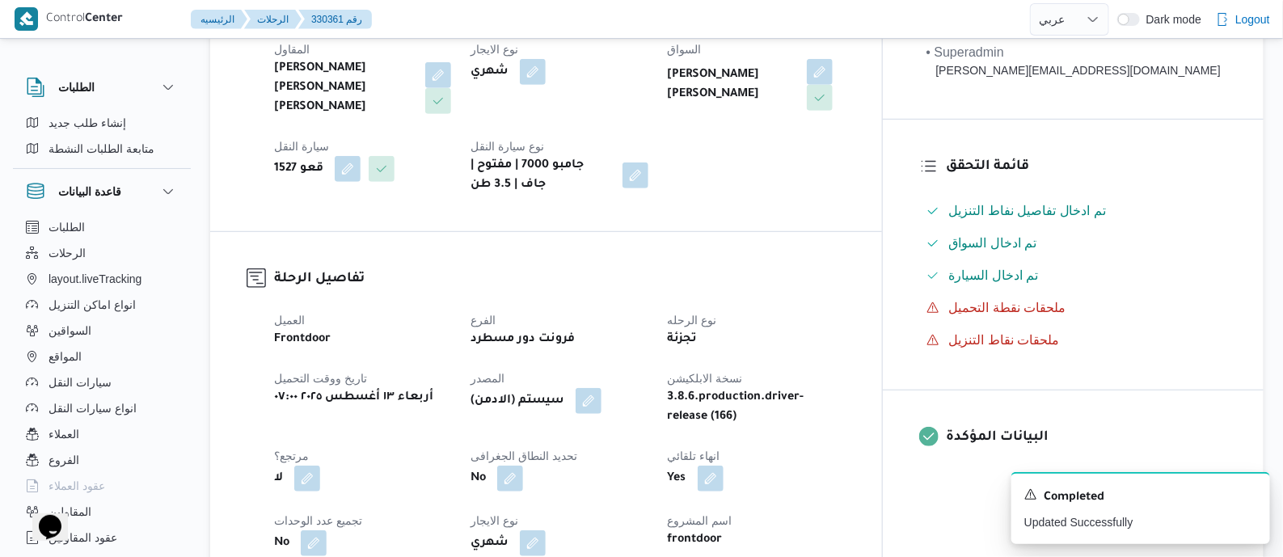
scroll to position [0, 0]
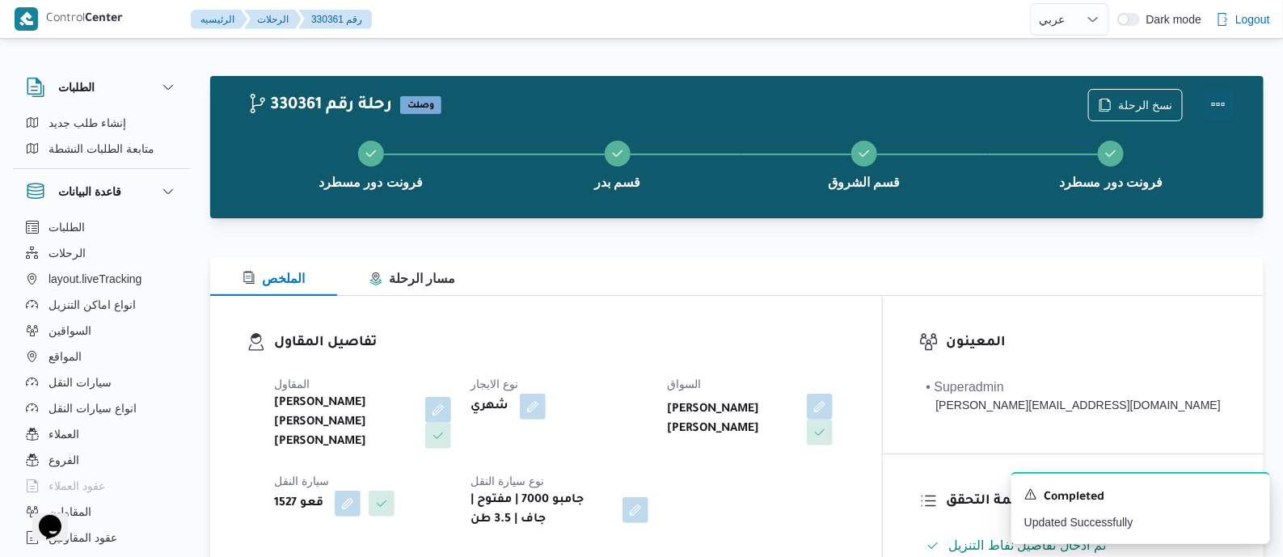
click at [1215, 91] on button "Actions" at bounding box center [1218, 104] width 32 height 32
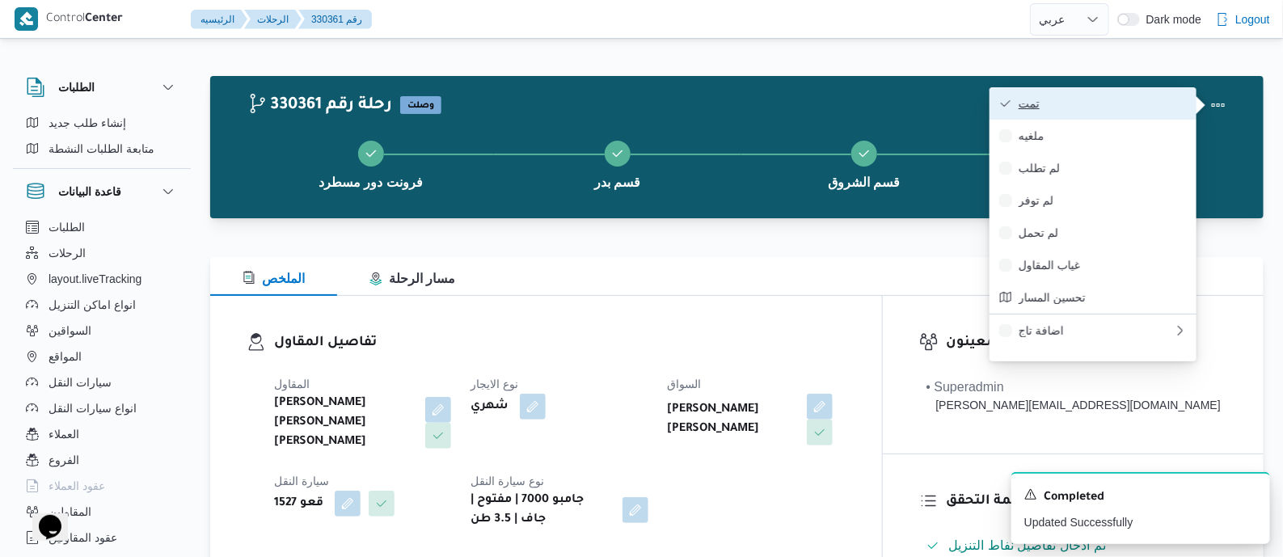
click at [1101, 91] on button "تمت" at bounding box center [1092, 103] width 207 height 32
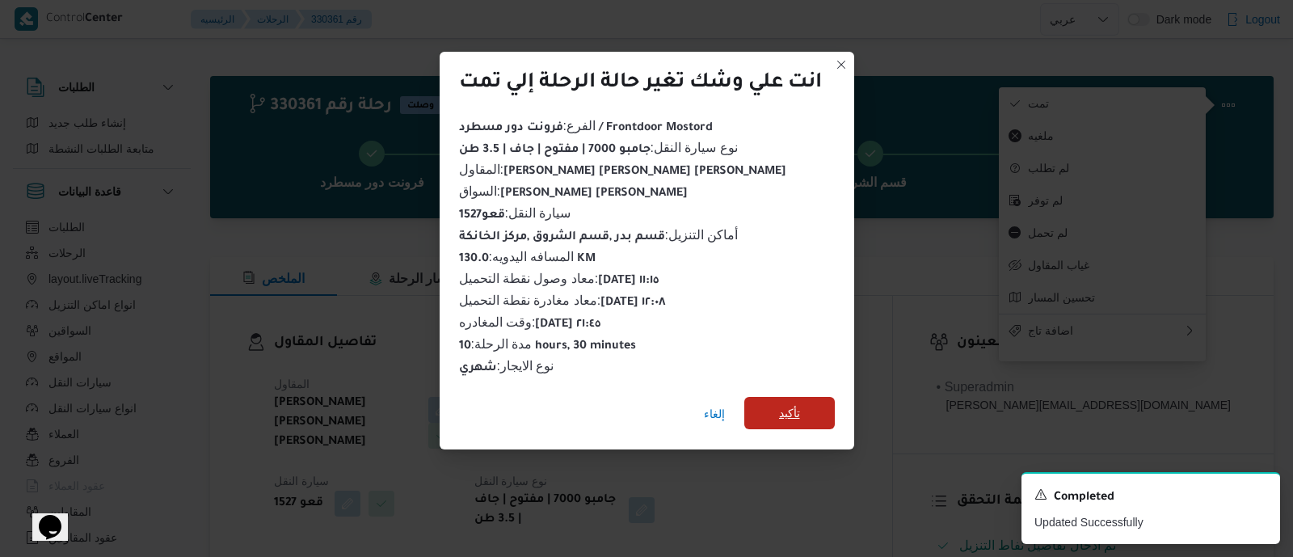
click at [793, 403] on span "تأكيد" at bounding box center [789, 412] width 21 height 19
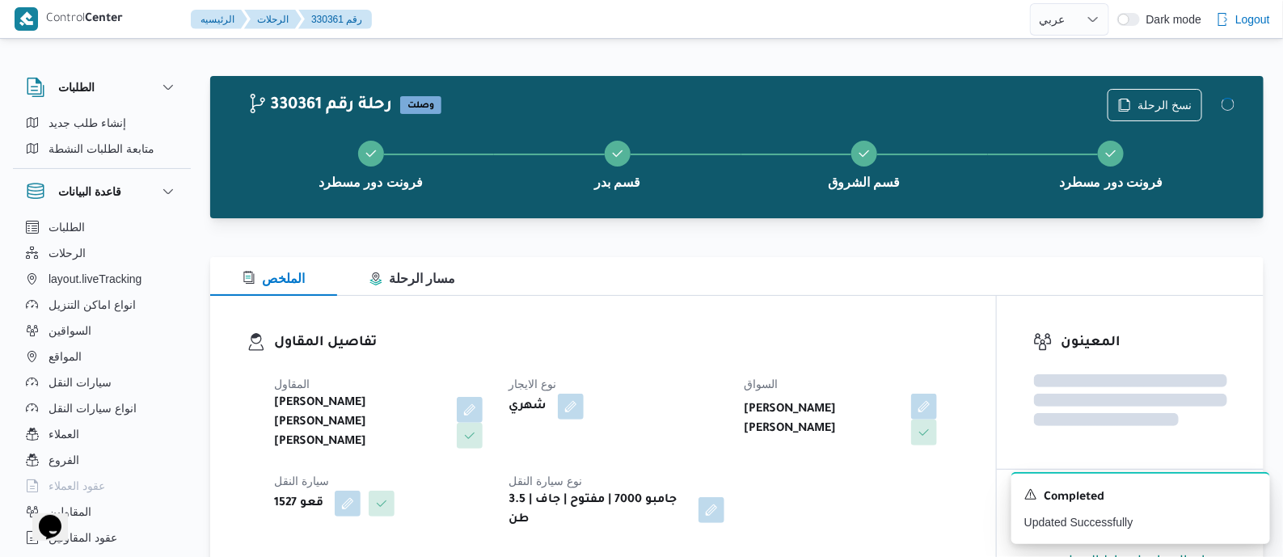
click at [691, 348] on h3 "تفاصيل المقاول" at bounding box center [616, 343] width 685 height 22
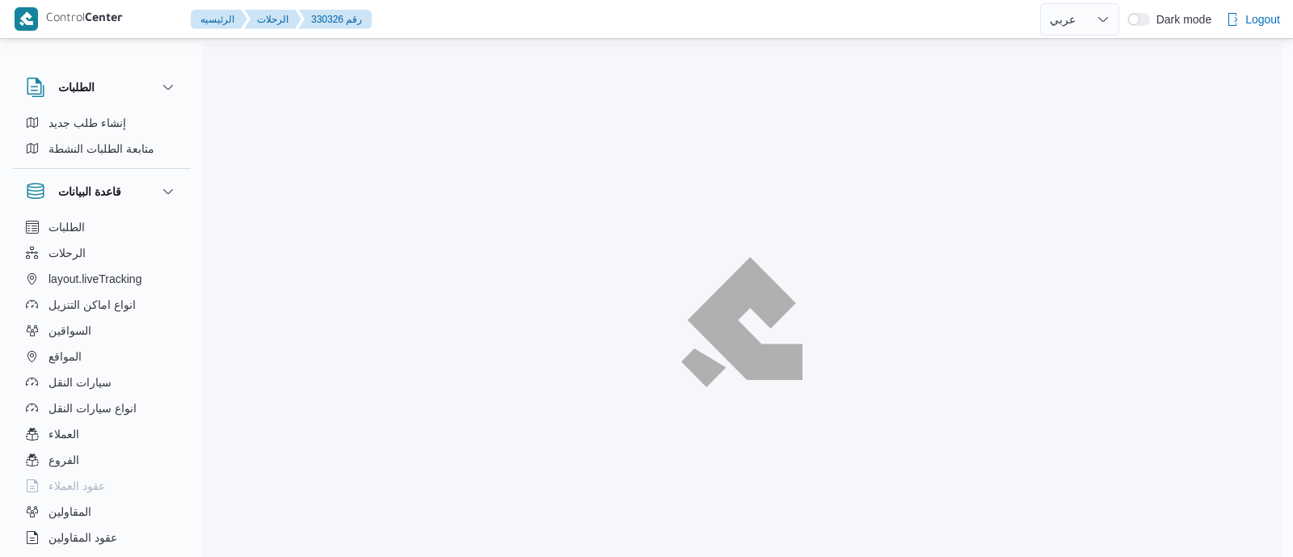
select select "ar"
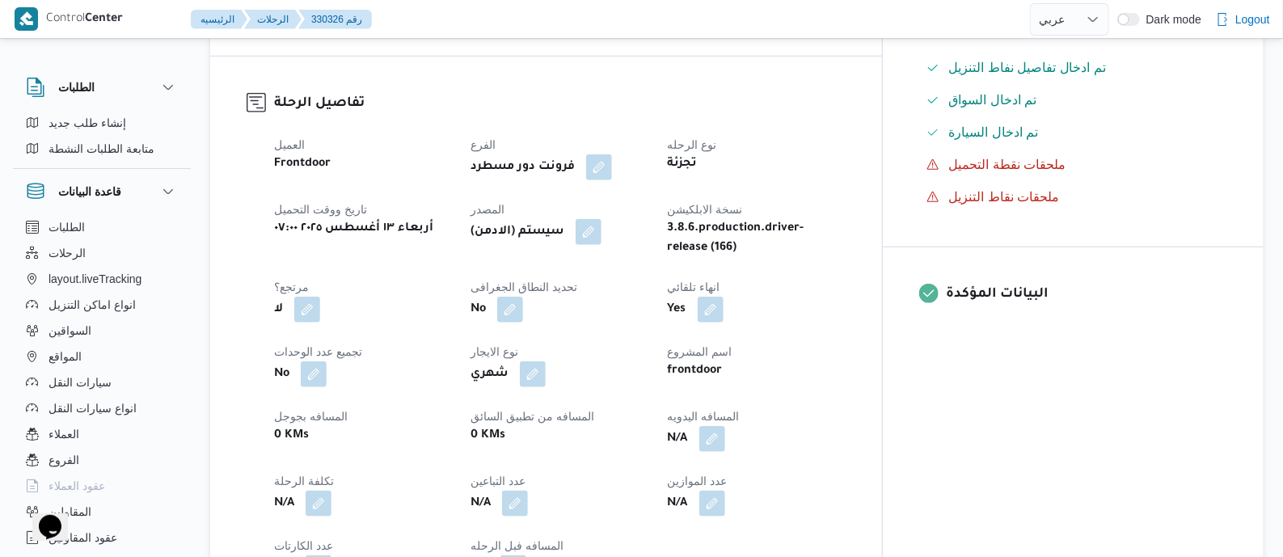
scroll to position [505, 0]
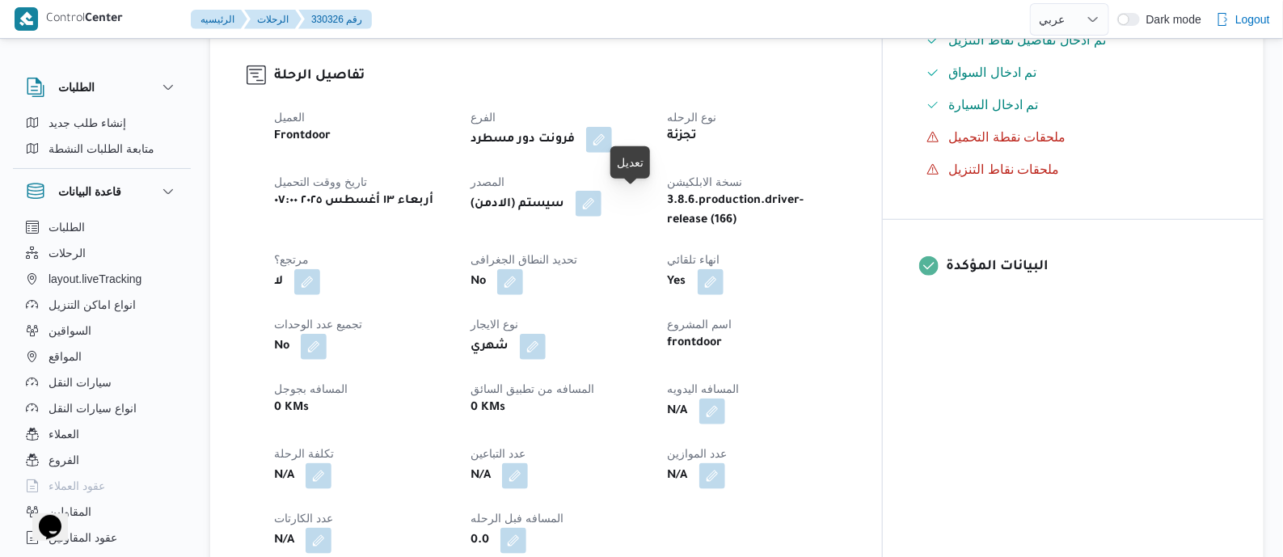
click at [601, 204] on button "button" at bounding box center [588, 204] width 26 height 26
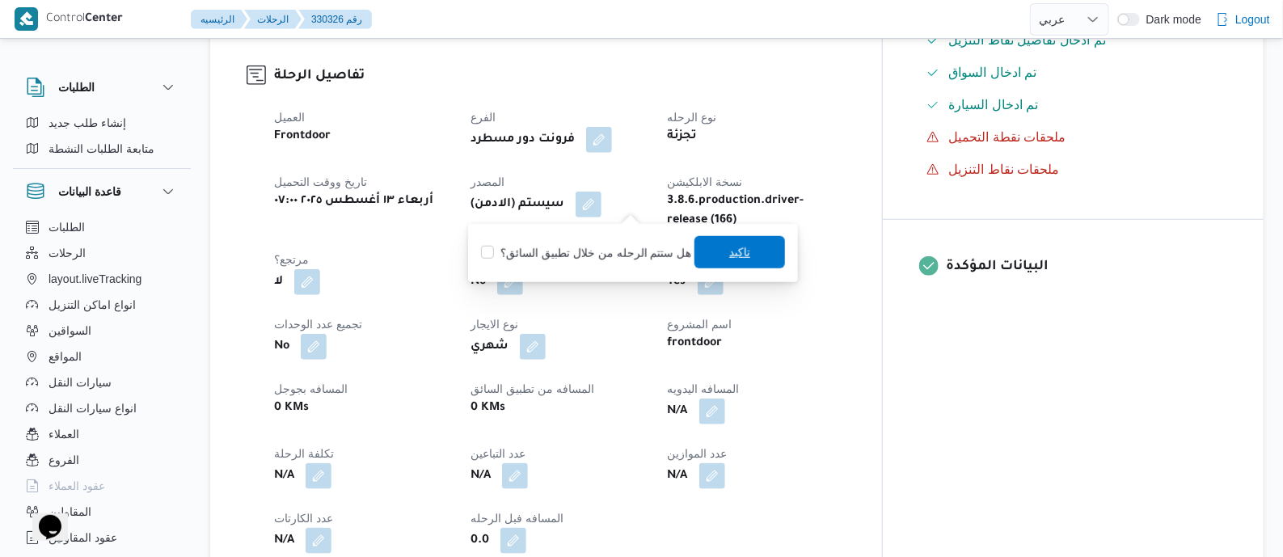
click at [713, 257] on span "تاكيد" at bounding box center [739, 252] width 91 height 32
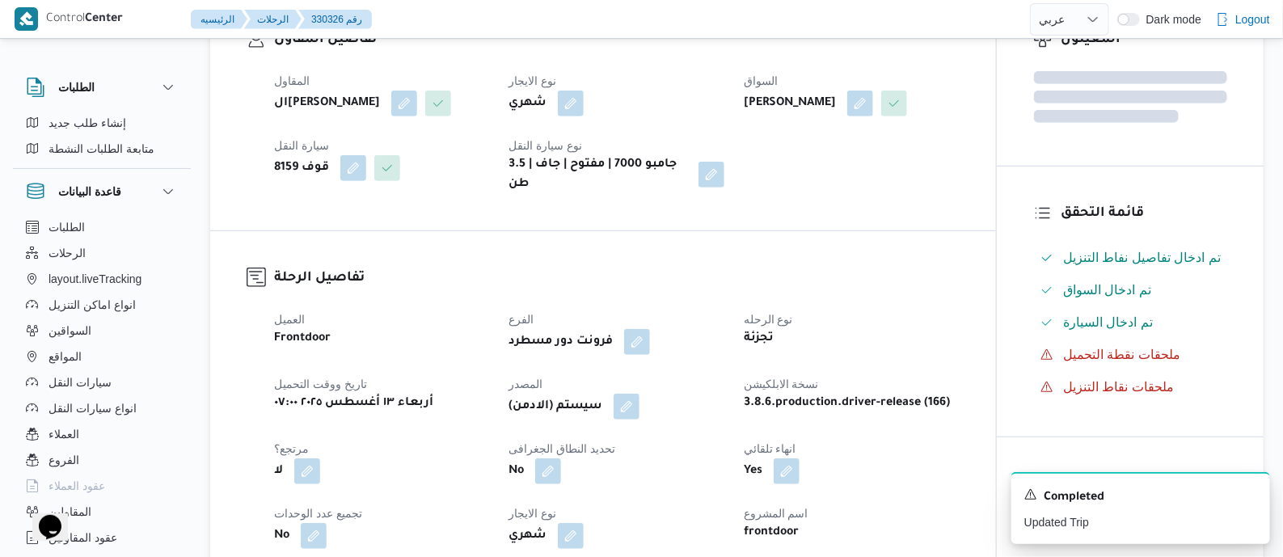
scroll to position [606, 0]
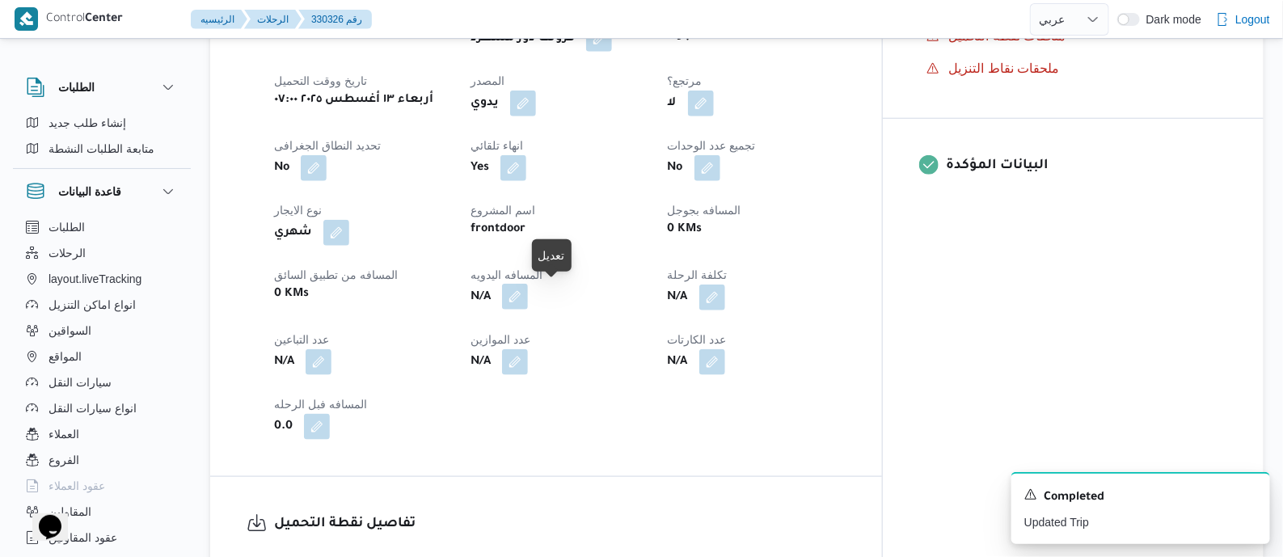
click at [528, 298] on button "button" at bounding box center [515, 297] width 26 height 26
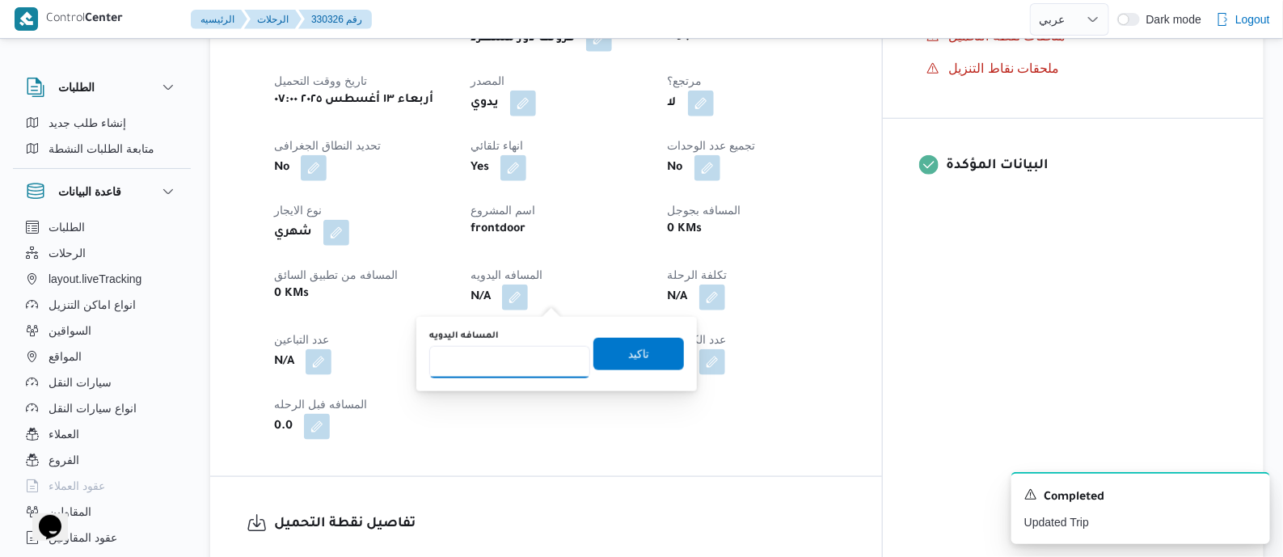
click at [537, 356] on input "المسافه اليدويه" at bounding box center [509, 362] width 161 height 32
type input "145"
click at [630, 354] on span "تاكيد" at bounding box center [638, 352] width 21 height 19
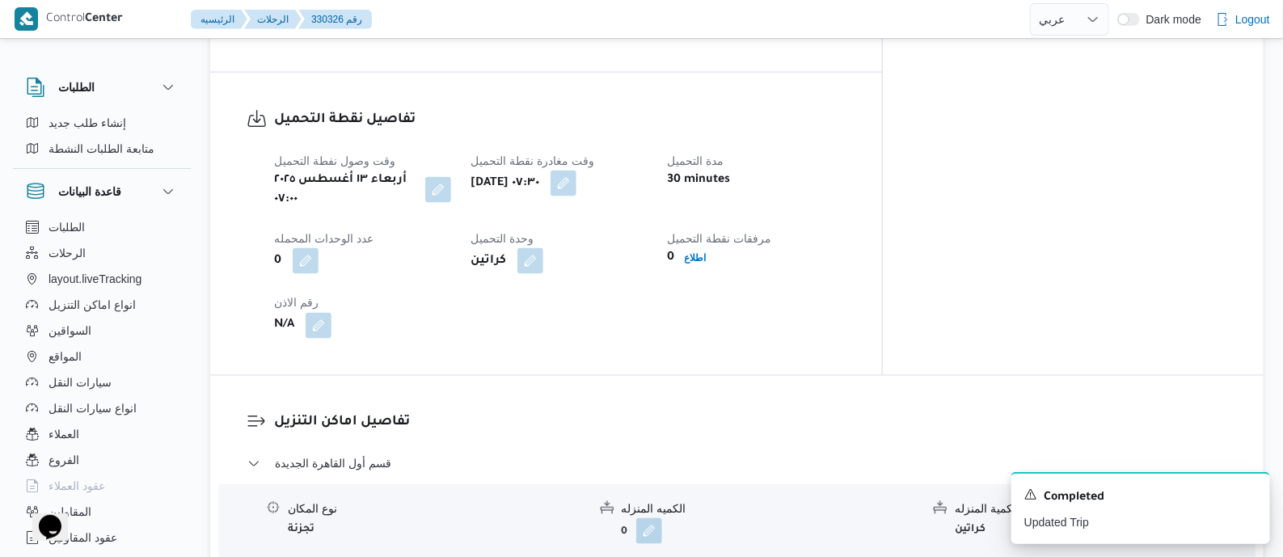
scroll to position [1111, 0]
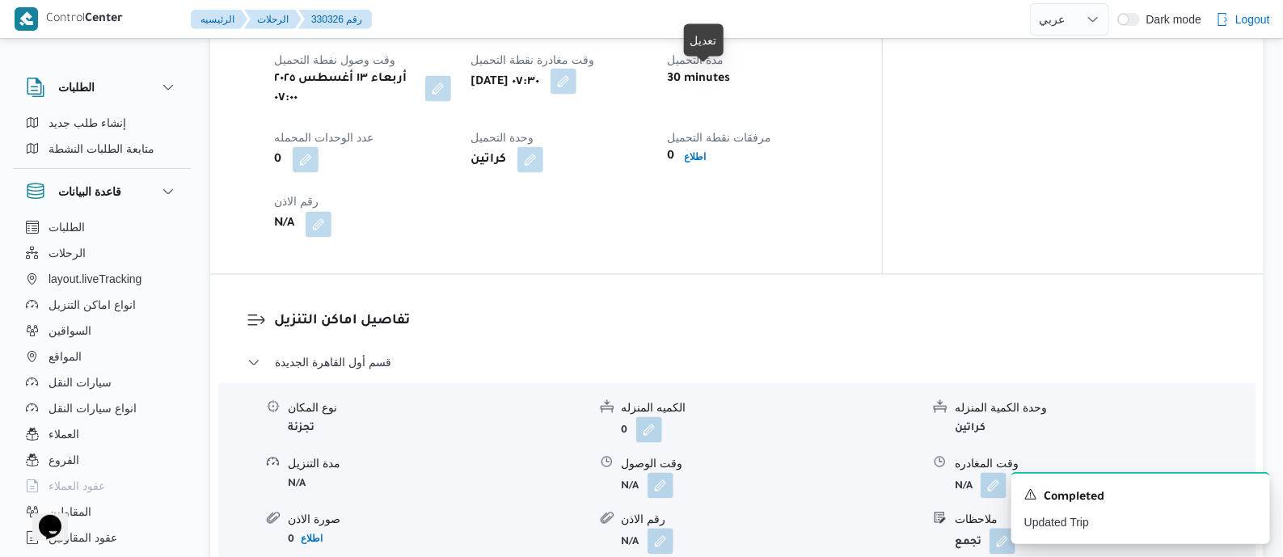
click at [576, 88] on button "button" at bounding box center [563, 82] width 26 height 26
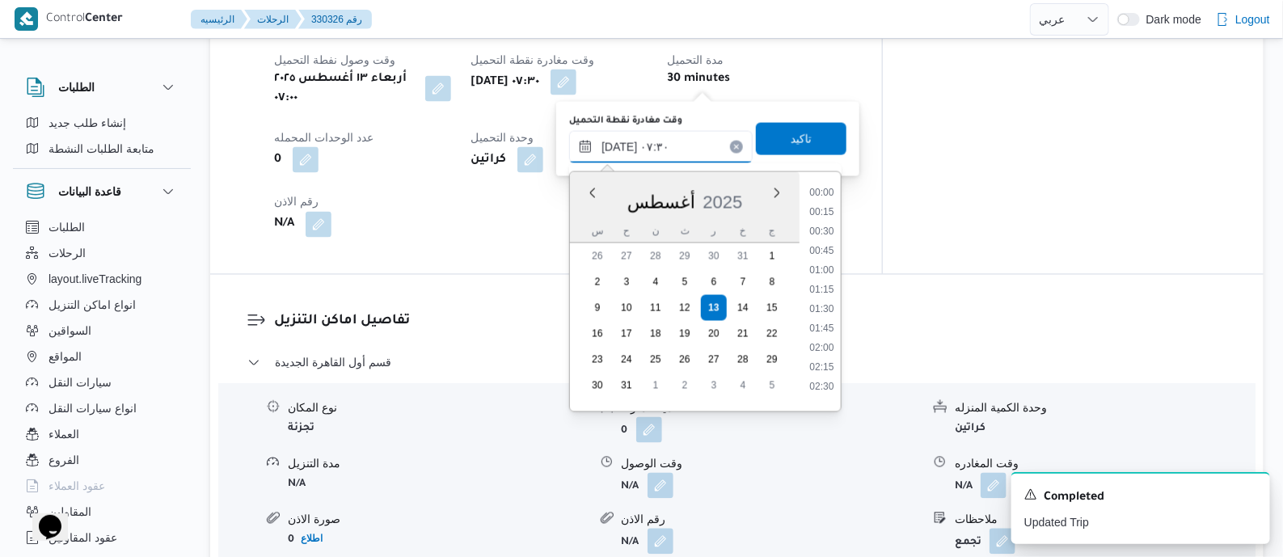
click at [706, 142] on input "١٣/٠٨/٢٠٢٥ ٠٧:٣٠" at bounding box center [660, 147] width 183 height 32
click at [828, 391] on li "11:15" at bounding box center [821, 392] width 37 height 16
type input "١٣/٠٨/٢٠٢٥ ١١:١٥"
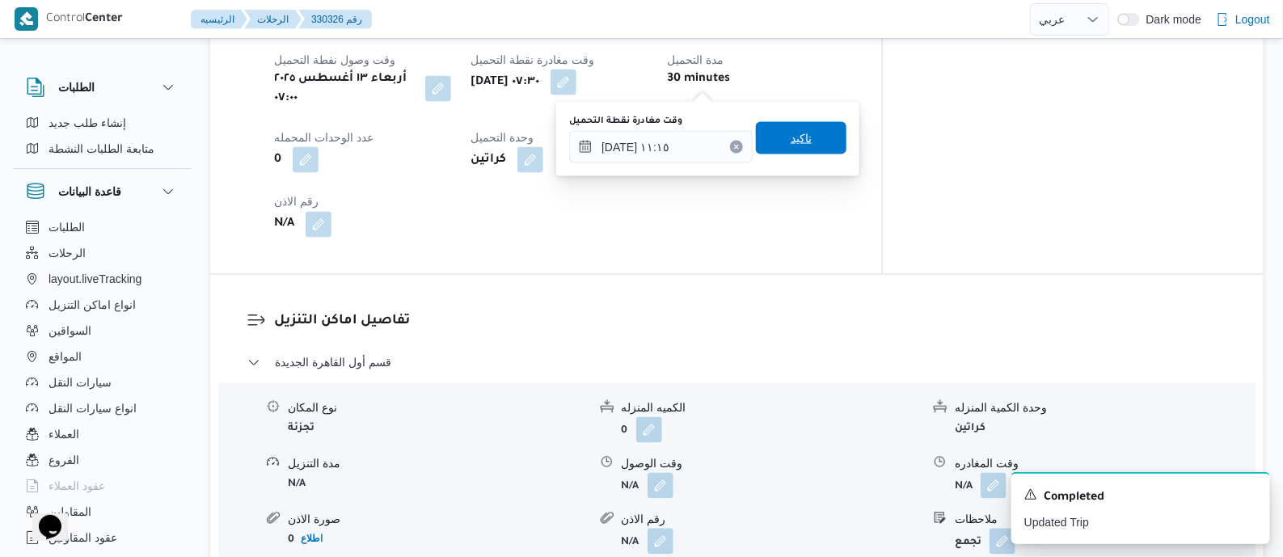
click at [807, 134] on span "تاكيد" at bounding box center [801, 138] width 91 height 32
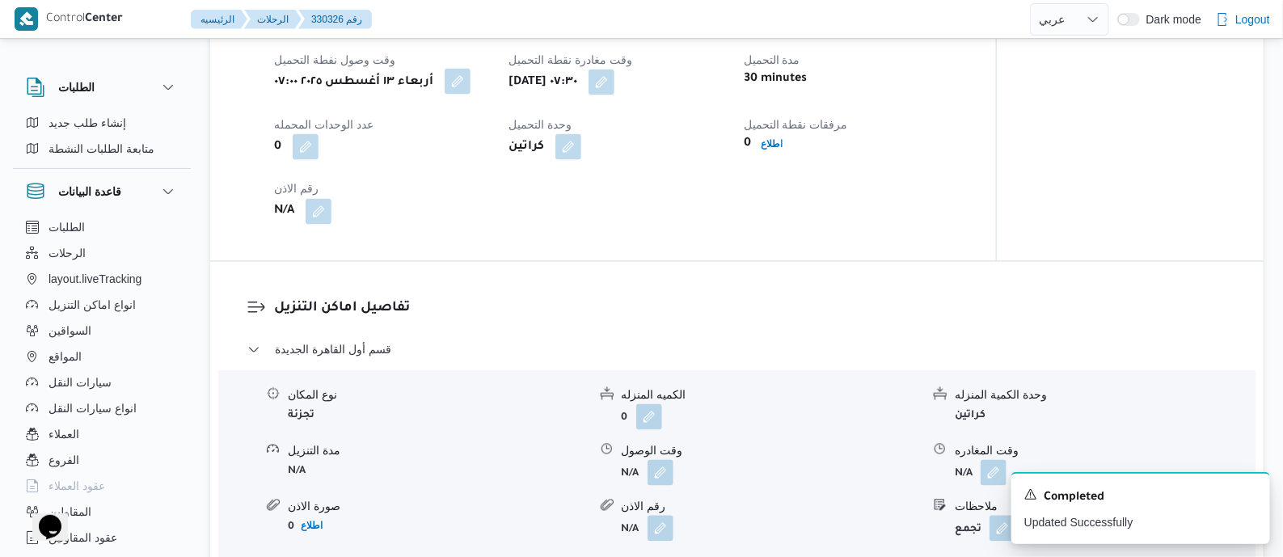
click at [468, 82] on button "button" at bounding box center [458, 82] width 26 height 26
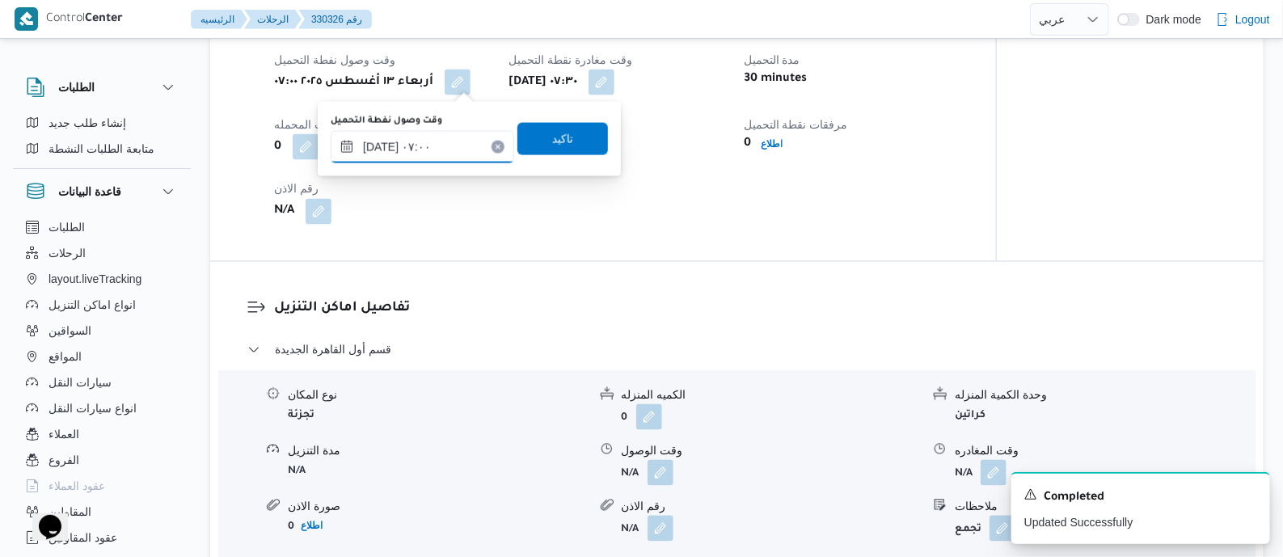
click at [453, 152] on input "١٣/٠٨/٢٠٢٥ ٠٧:٠٠" at bounding box center [422, 147] width 183 height 32
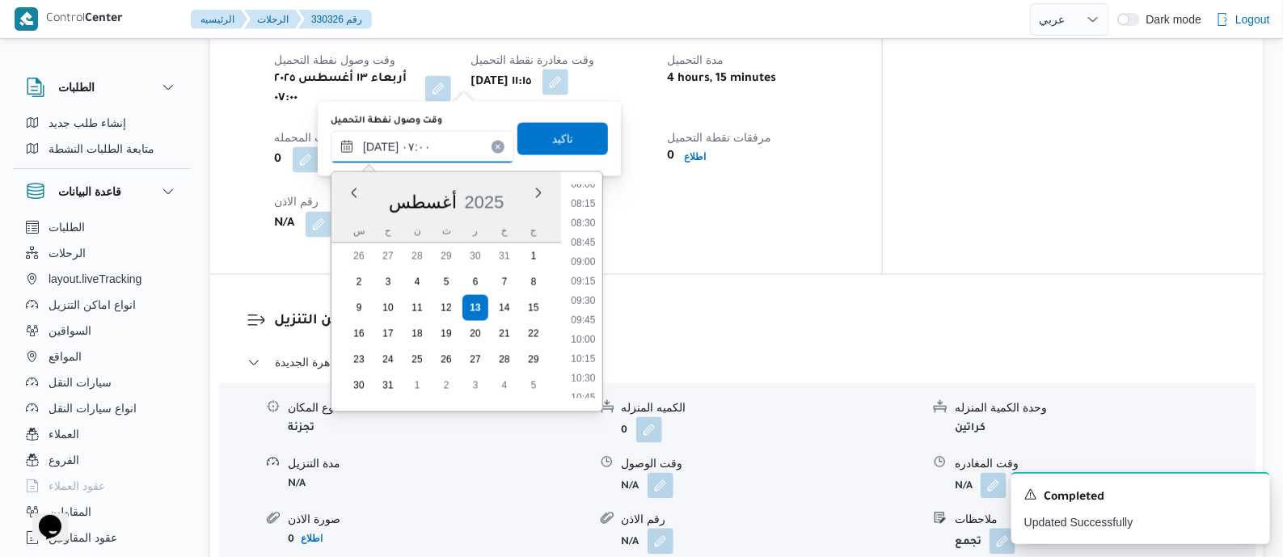
scroll to position [634, 0]
click at [586, 365] on li "10:30" at bounding box center [582, 373] width 37 height 16
type input "[DATE] ١٠:٣٠"
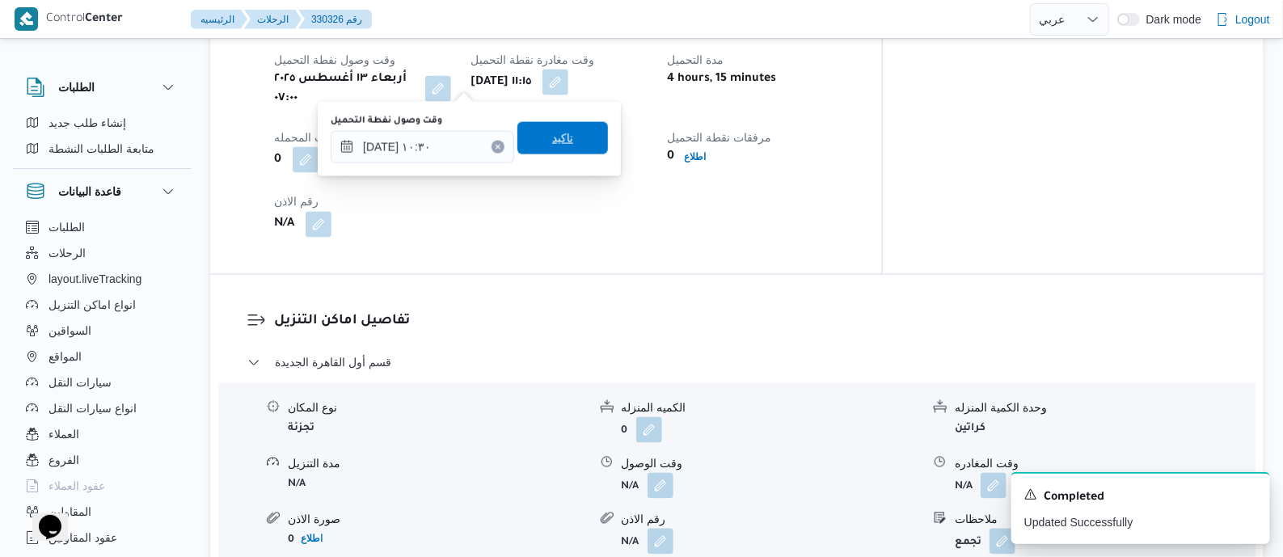
click at [584, 134] on span "تاكيد" at bounding box center [562, 138] width 91 height 32
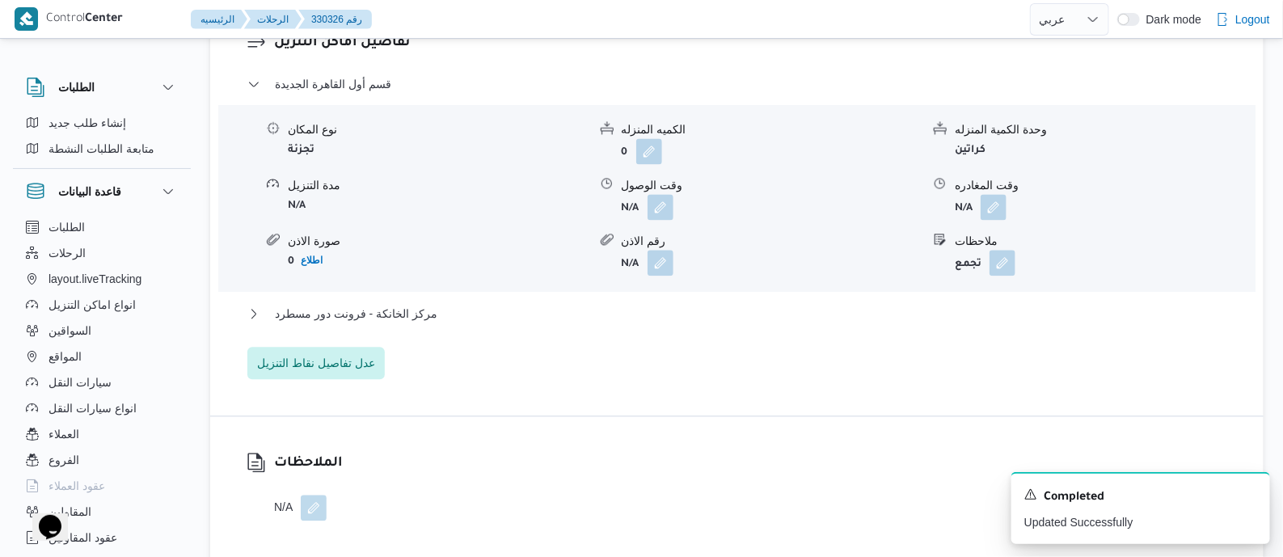
scroll to position [1414, 0]
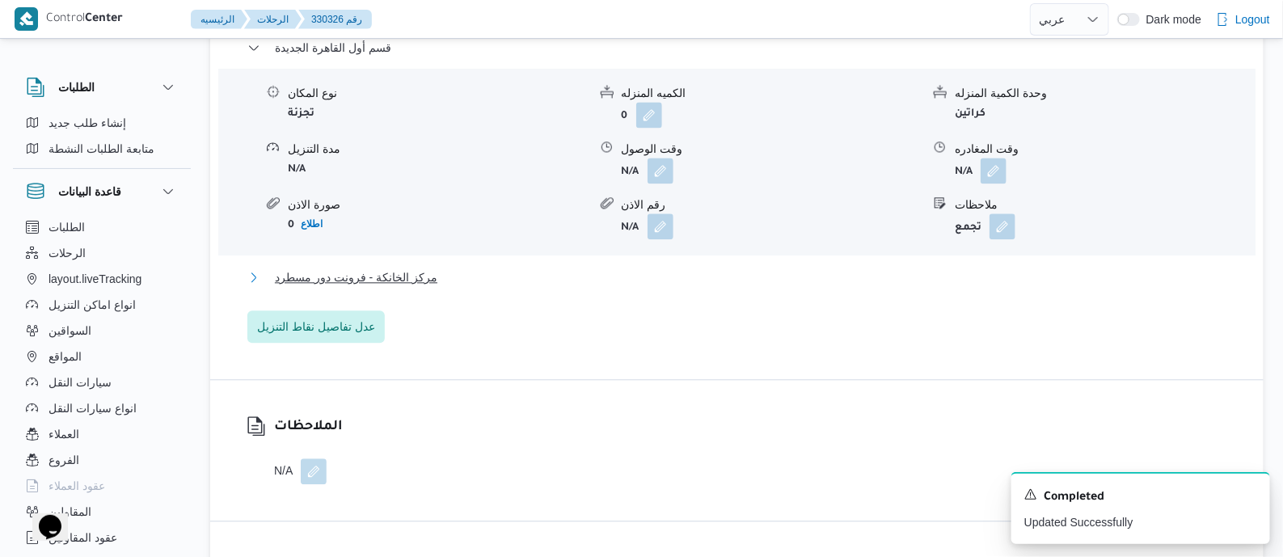
click at [375, 272] on span "مركز الخانكة - فرونت دور مسطرد" at bounding box center [356, 277] width 162 height 19
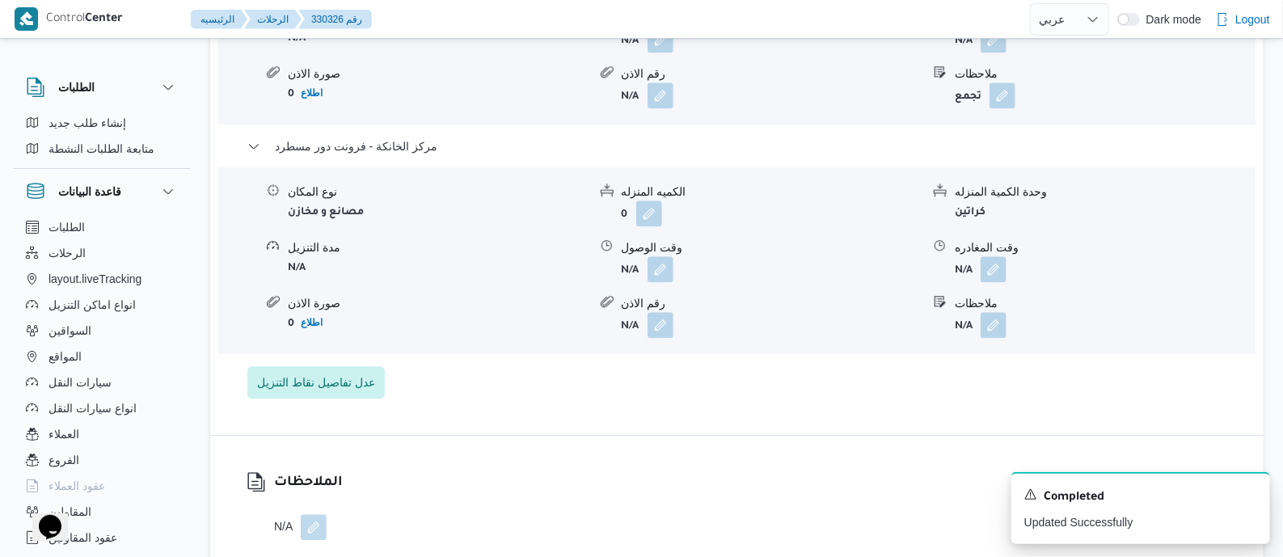
scroll to position [1616, 0]
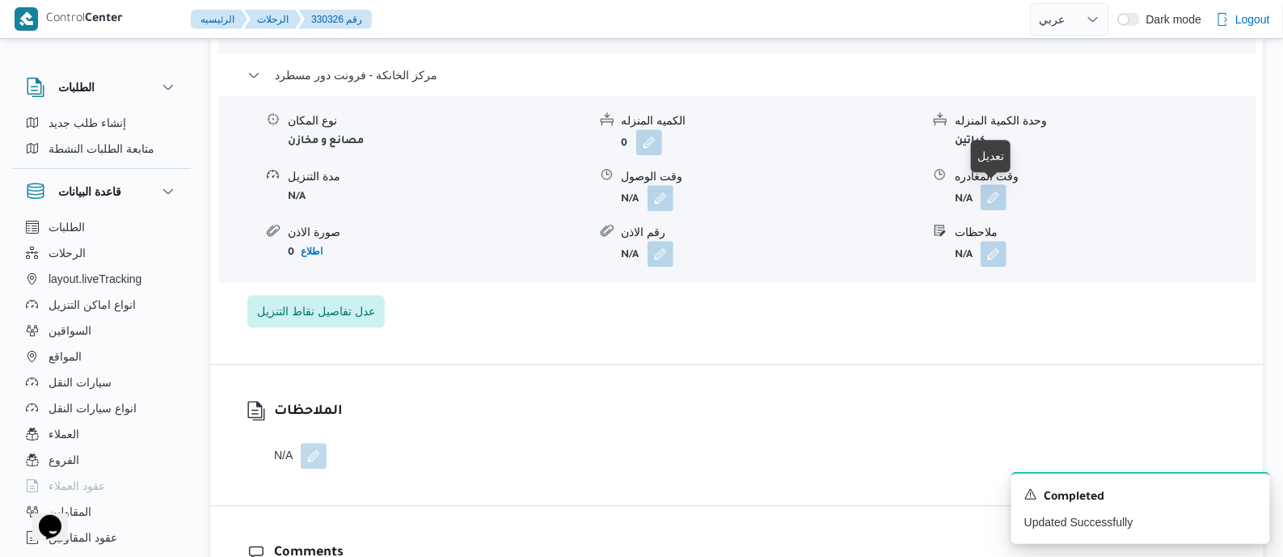
click at [990, 196] on button "button" at bounding box center [993, 197] width 26 height 26
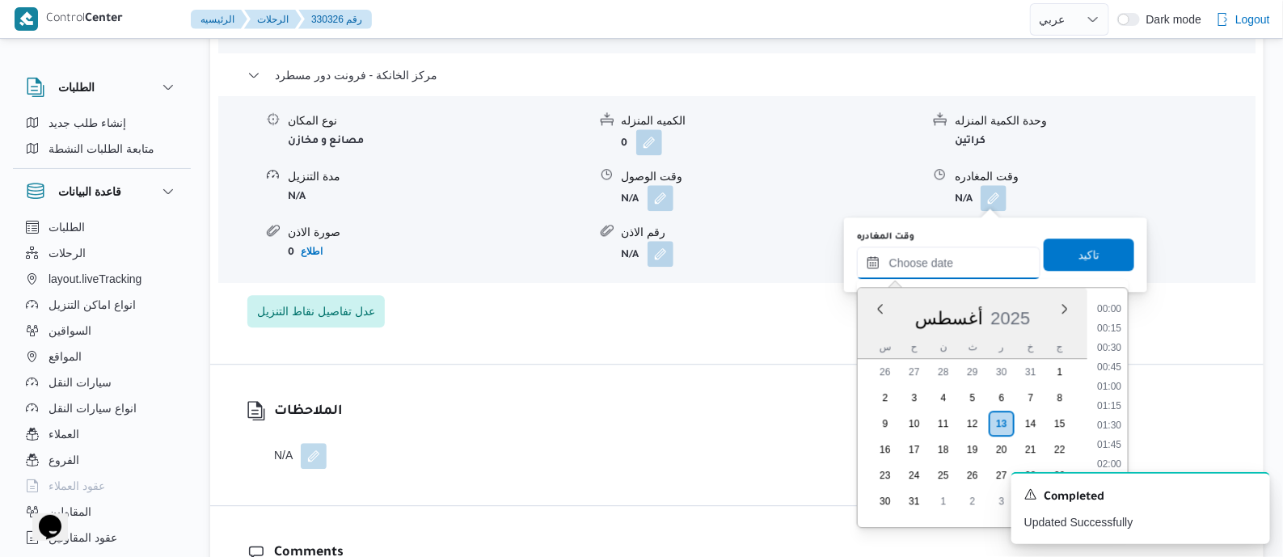
click at [983, 250] on input "وقت المغادره" at bounding box center [948, 263] width 183 height 32
click at [1114, 364] on li "21:00" at bounding box center [1108, 361] width 37 height 16
type input "[DATE] ٢١:٠٠"
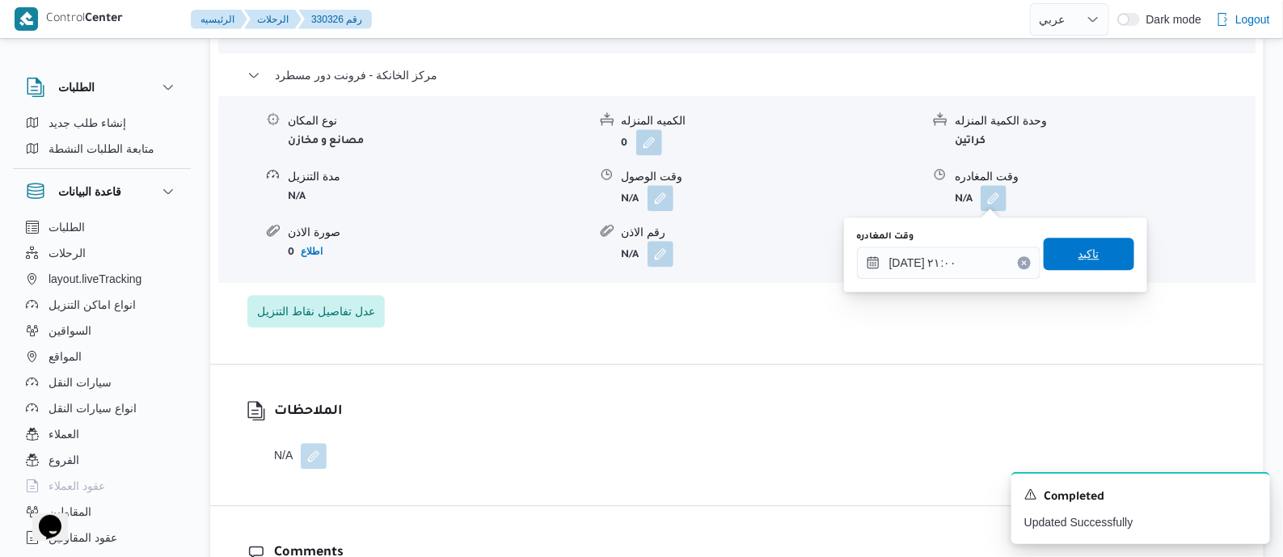
click at [1089, 248] on span "تاكيد" at bounding box center [1088, 253] width 21 height 19
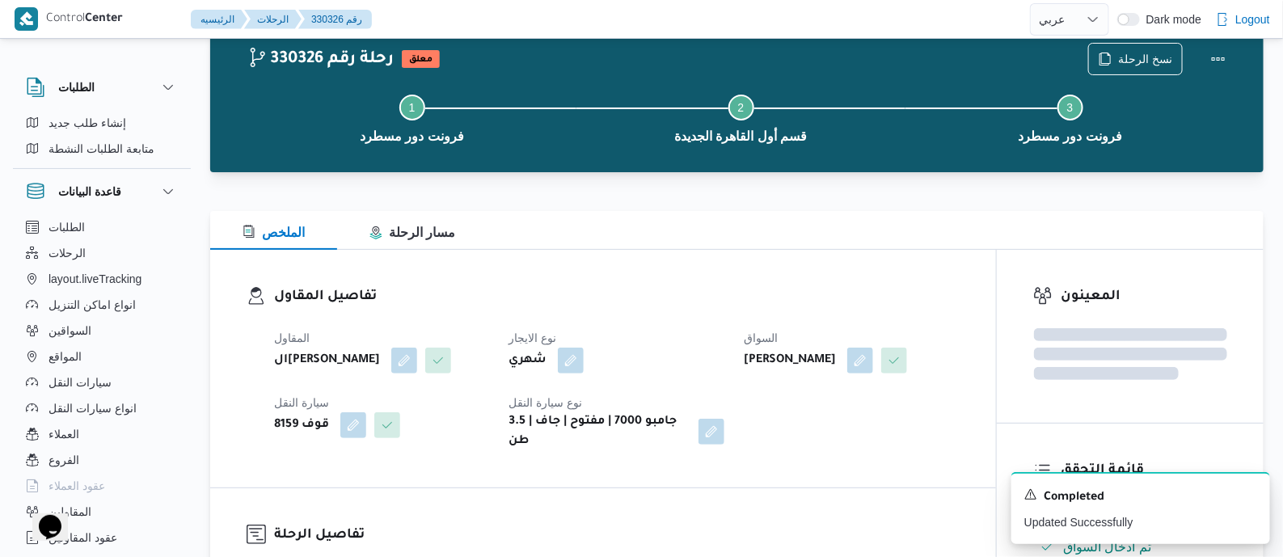
scroll to position [0, 0]
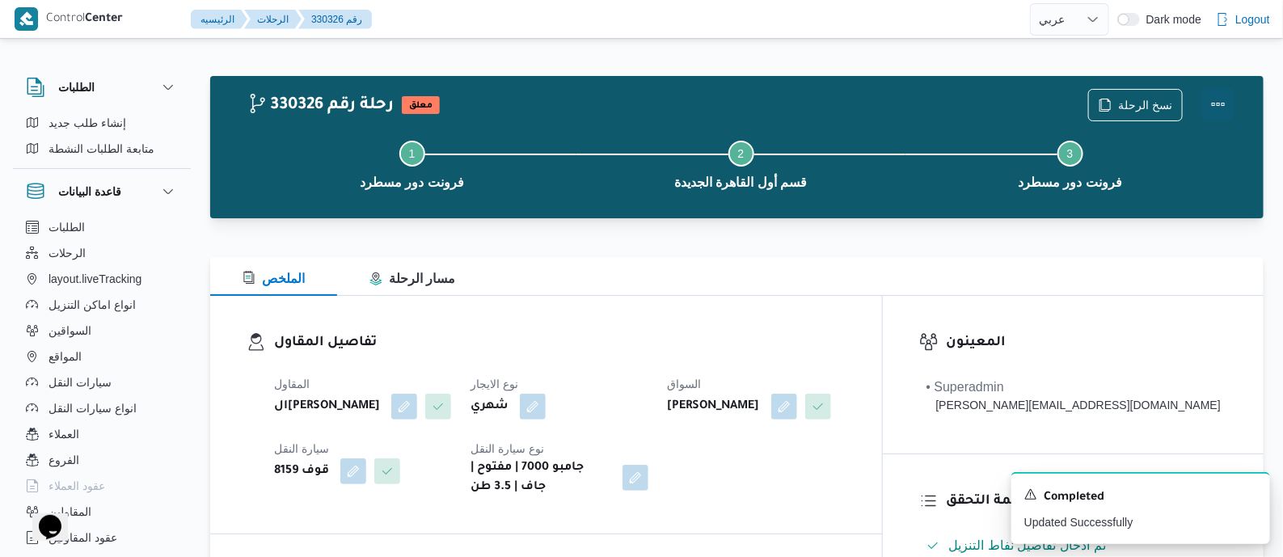
click at [1216, 98] on button "Actions" at bounding box center [1218, 104] width 32 height 32
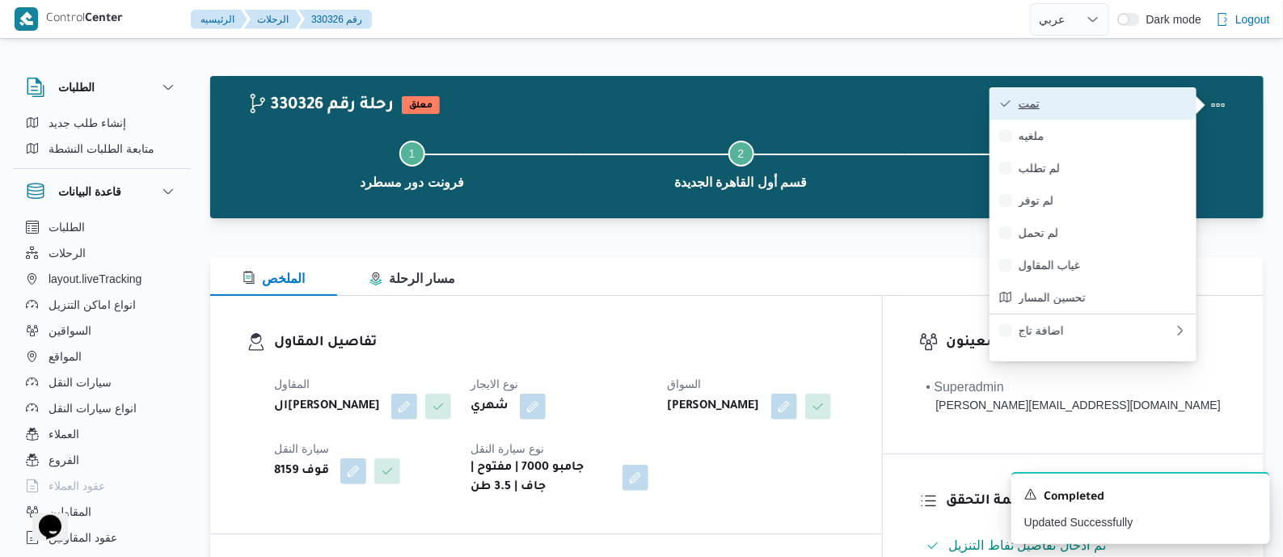
click at [1123, 87] on button "تمت" at bounding box center [1092, 103] width 207 height 32
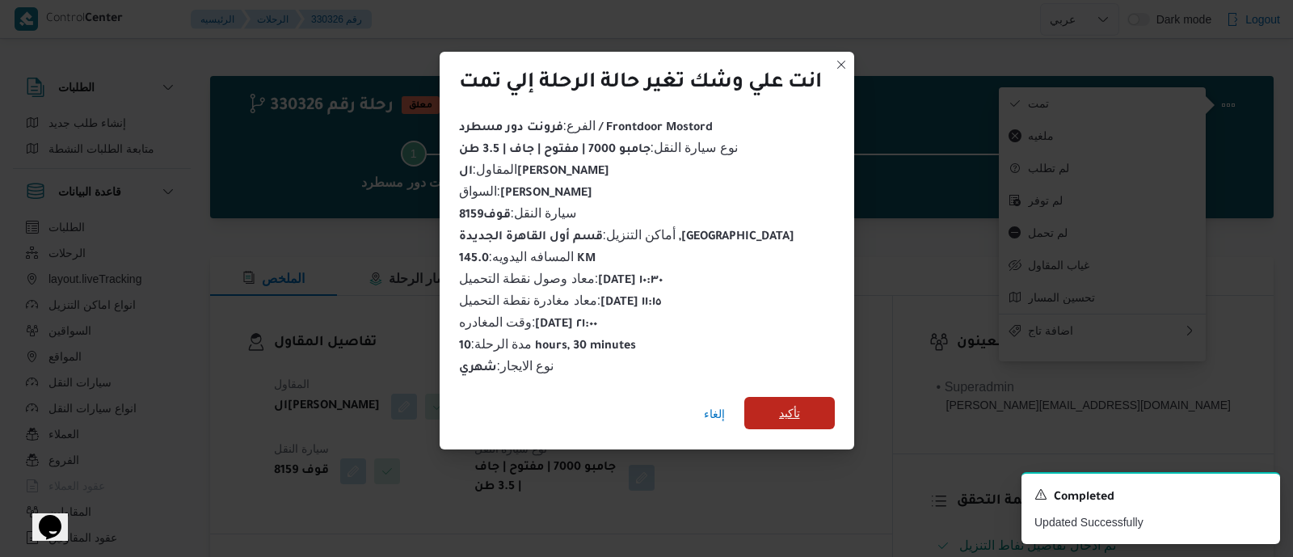
click at [794, 403] on span "تأكيد" at bounding box center [789, 412] width 21 height 19
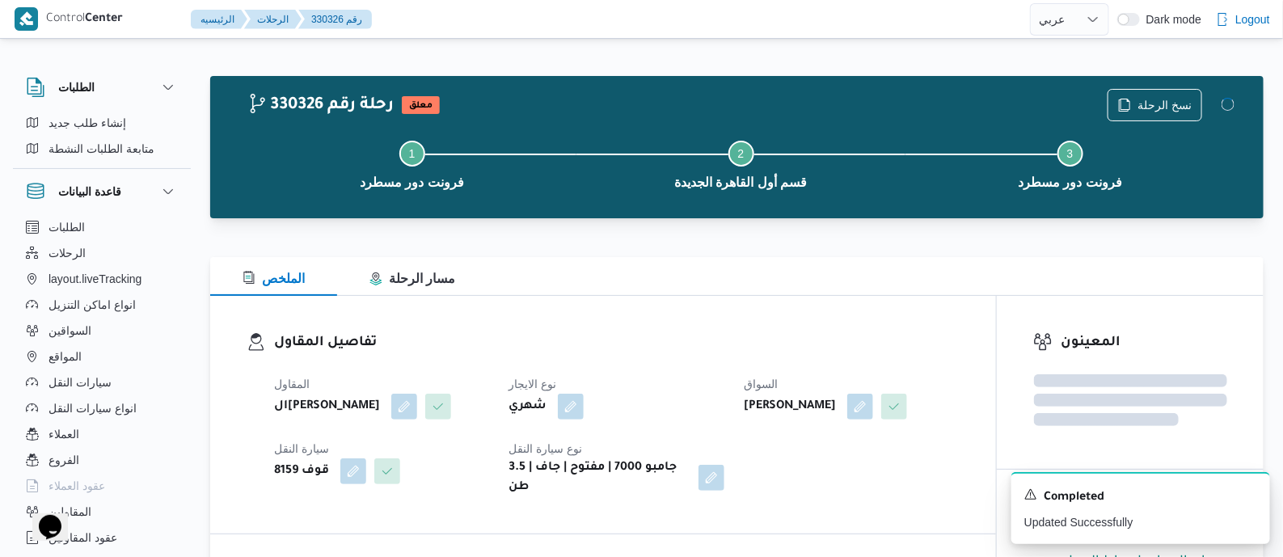
click at [647, 330] on div "تفاصيل المقاول المقاول الهامي محمد خالد علي نوع الايجار شهري السواق ادهم محمد ح…" at bounding box center [603, 415] width 786 height 238
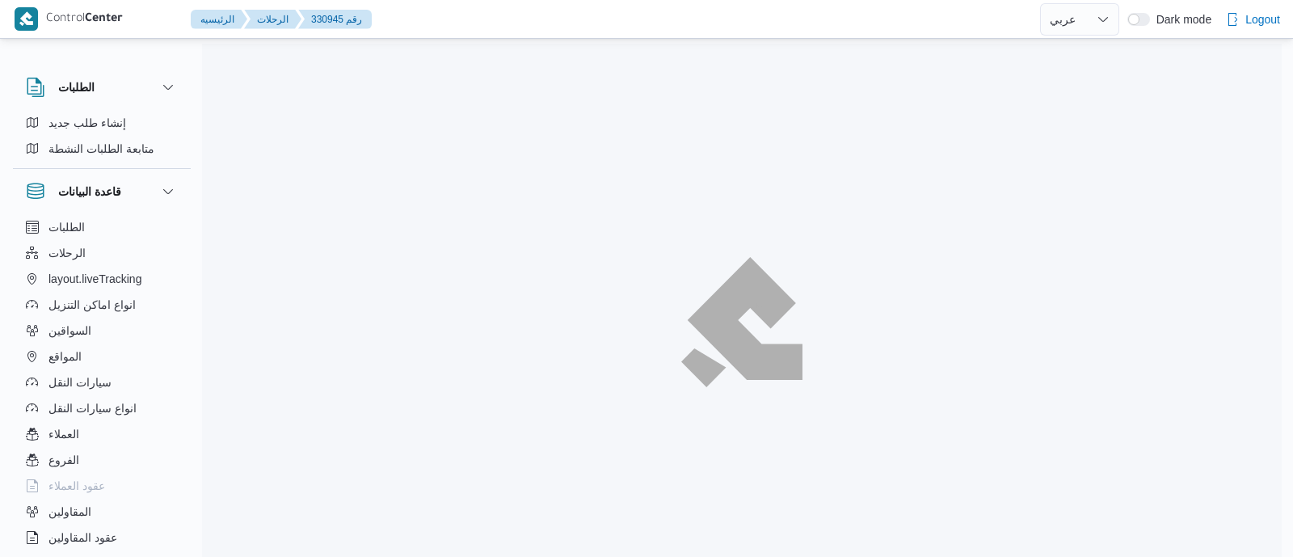
select select "ar"
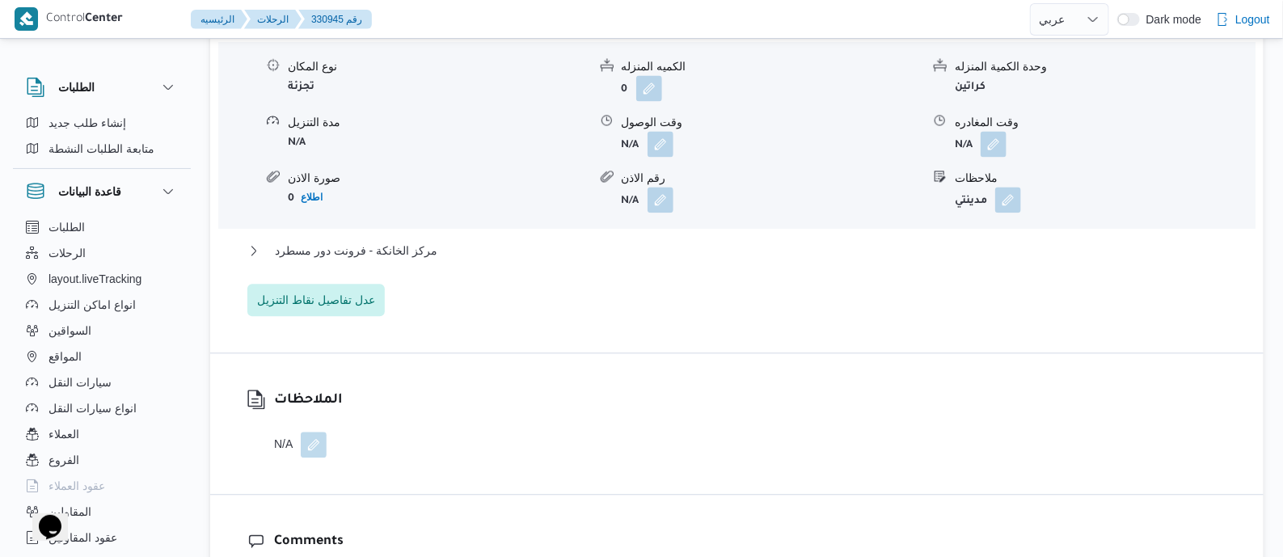
scroll to position [1414, 0]
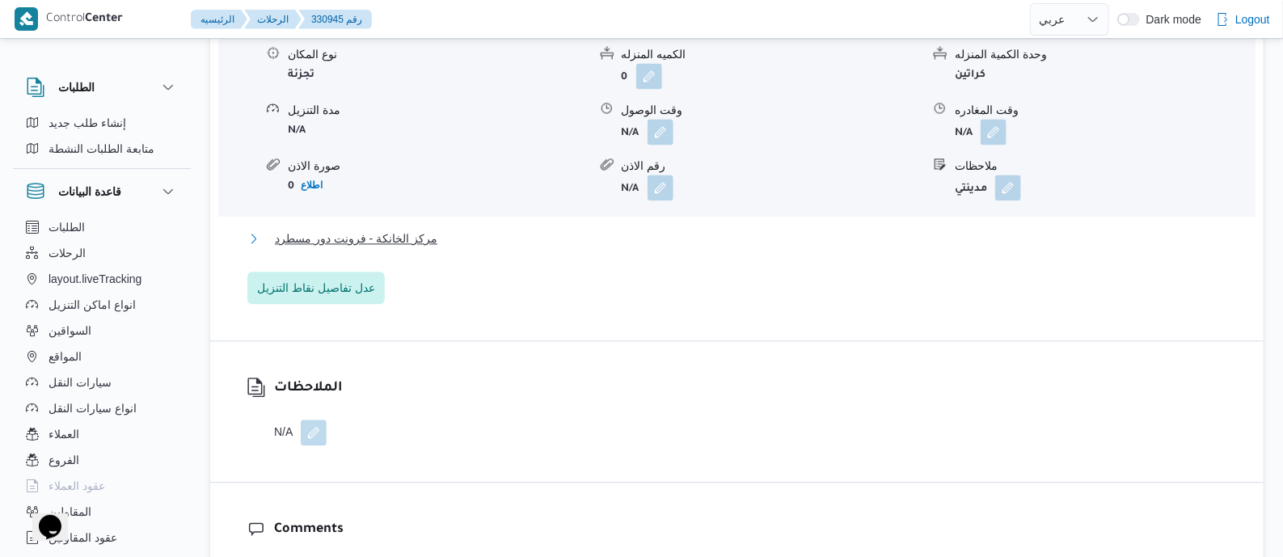
drag, startPoint x: 400, startPoint y: 213, endPoint x: 805, endPoint y: 320, distance: 418.7
click at [400, 229] on span "مركز الخانكة - فرونت دور مسطرد" at bounding box center [356, 238] width 162 height 19
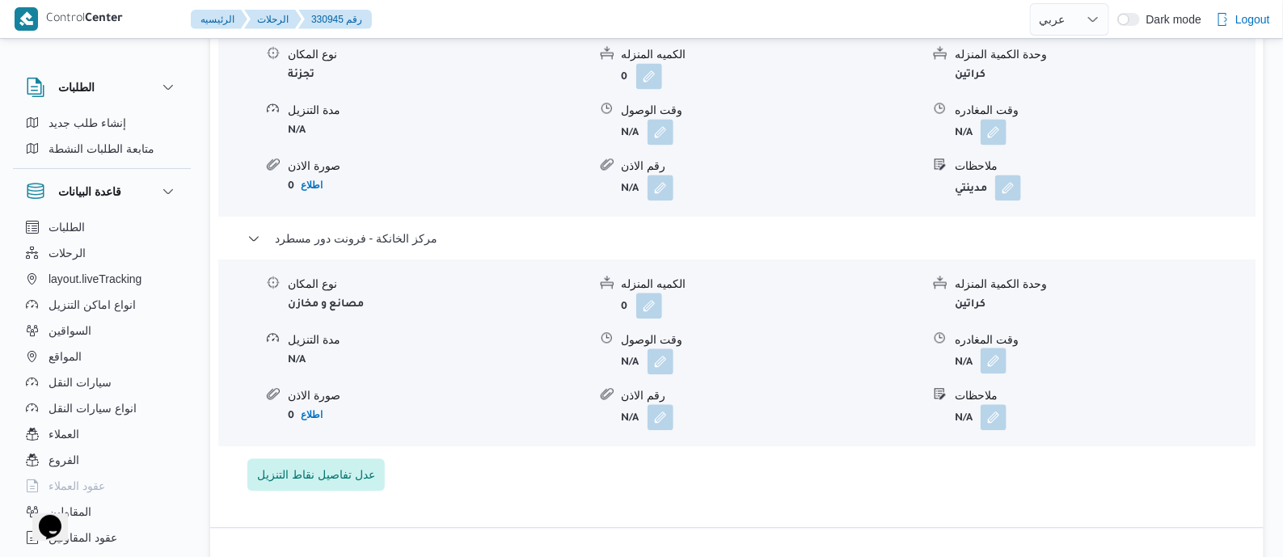
click at [993, 348] on button "button" at bounding box center [993, 361] width 26 height 26
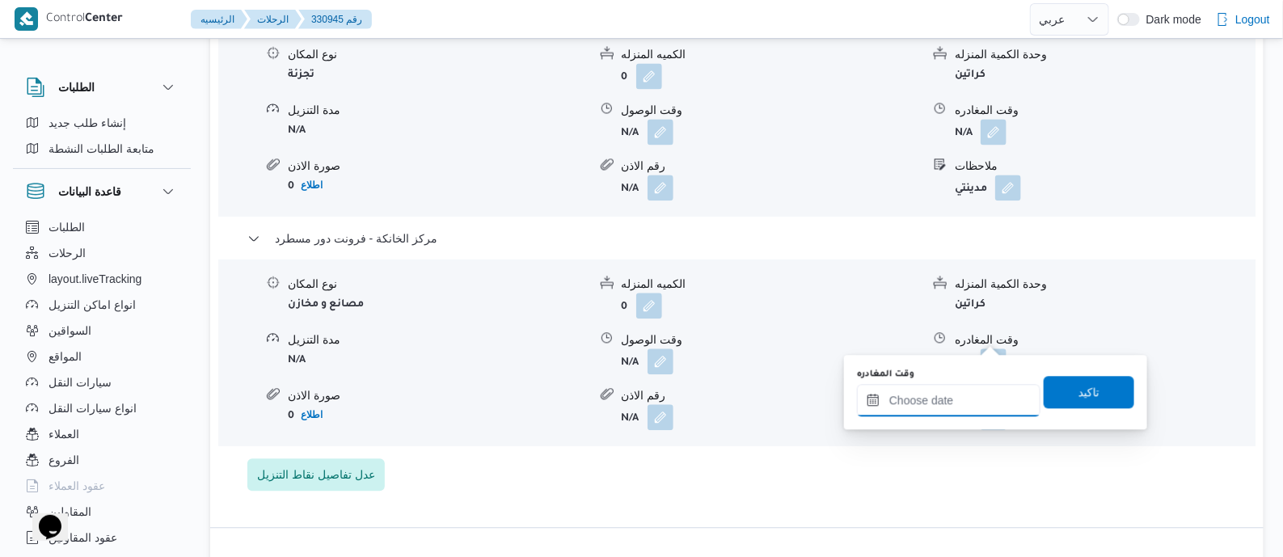
click at [983, 397] on input "وقت المغادره" at bounding box center [948, 400] width 183 height 32
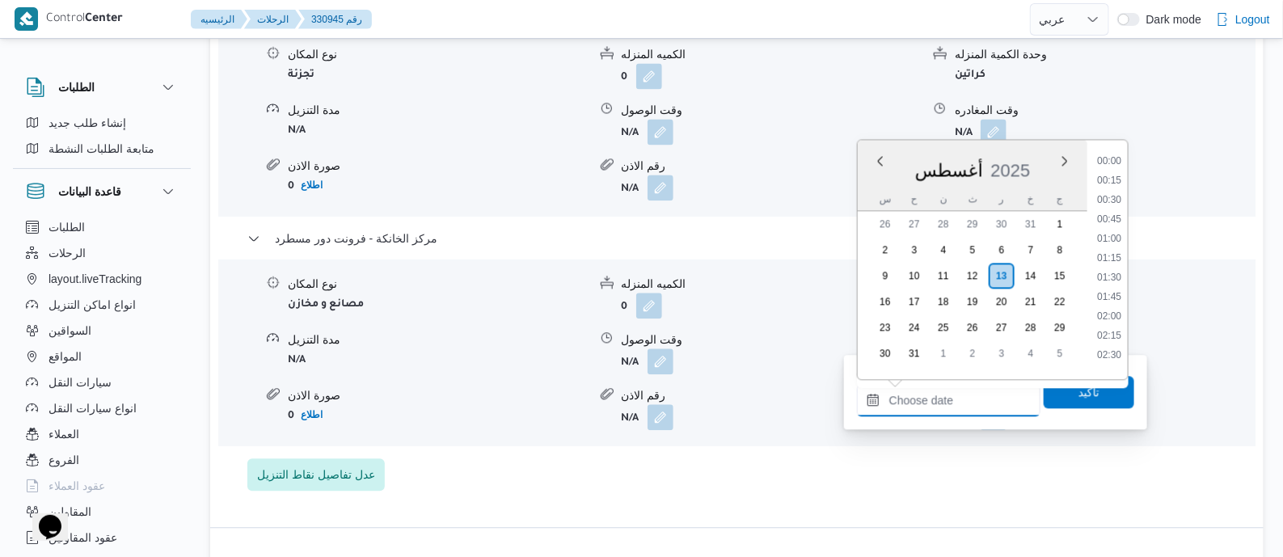
scroll to position [1577, 0]
click at [1113, 188] on li "20:45" at bounding box center [1108, 194] width 37 height 16
type input "١٣/٠٨/٢٠٢٥ ٢٠:٤٥"
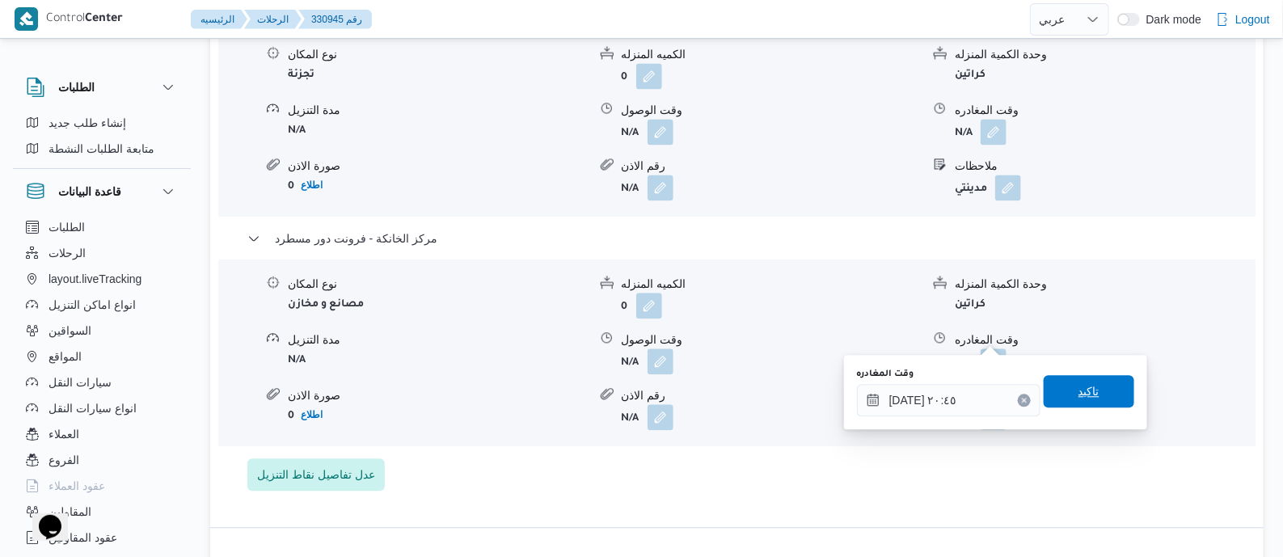
click at [1085, 395] on span "تاكيد" at bounding box center [1088, 390] width 21 height 19
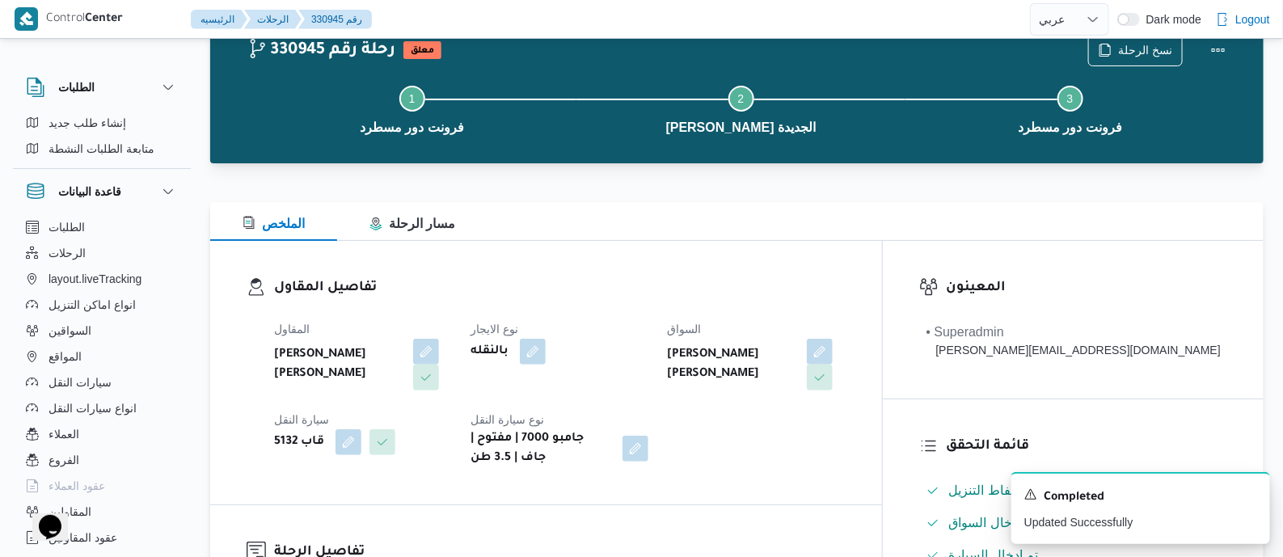
scroll to position [0, 0]
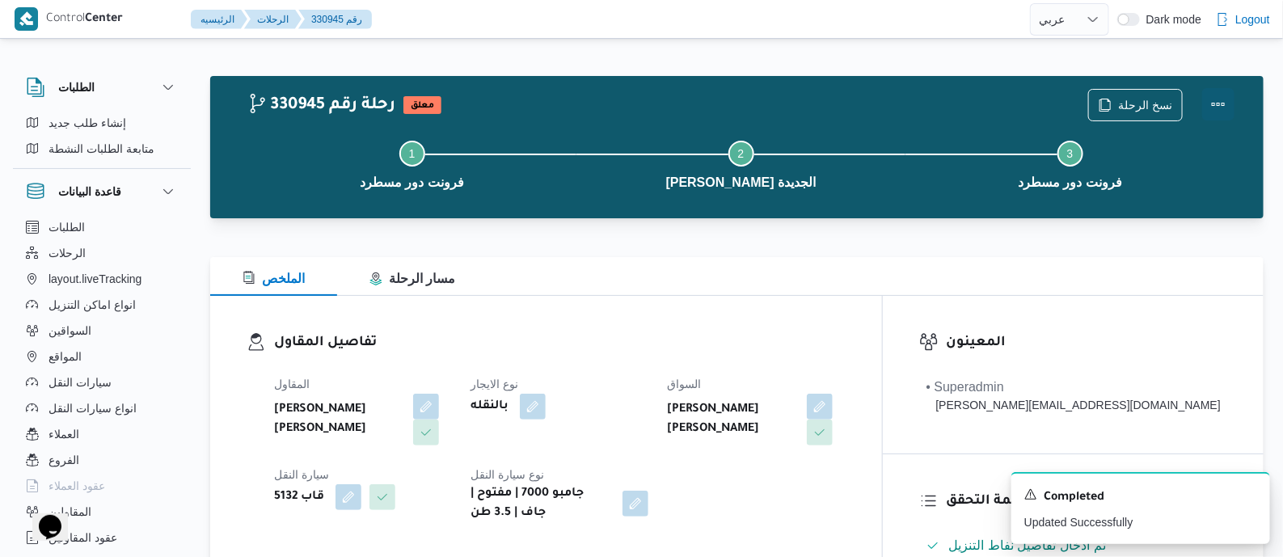
click at [1210, 99] on button "Actions" at bounding box center [1218, 104] width 32 height 32
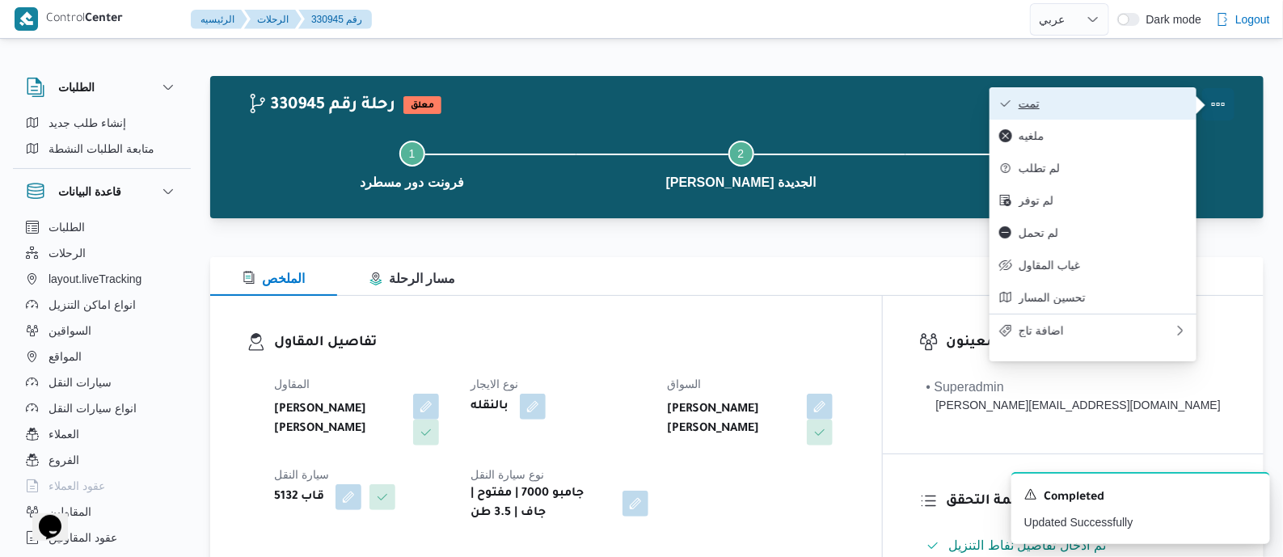
click at [1184, 98] on span "تمت" at bounding box center [1102, 103] width 168 height 13
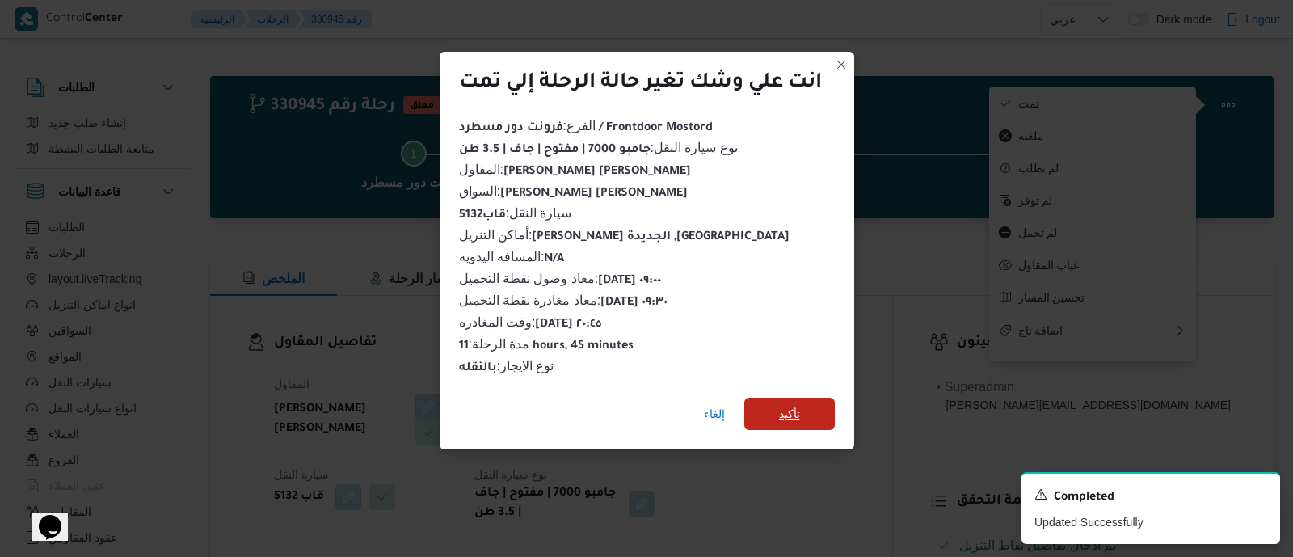
drag, startPoint x: 804, startPoint y: 400, endPoint x: 788, endPoint y: 402, distance: 16.2
click at [803, 401] on span "تأكيد" at bounding box center [789, 414] width 91 height 32
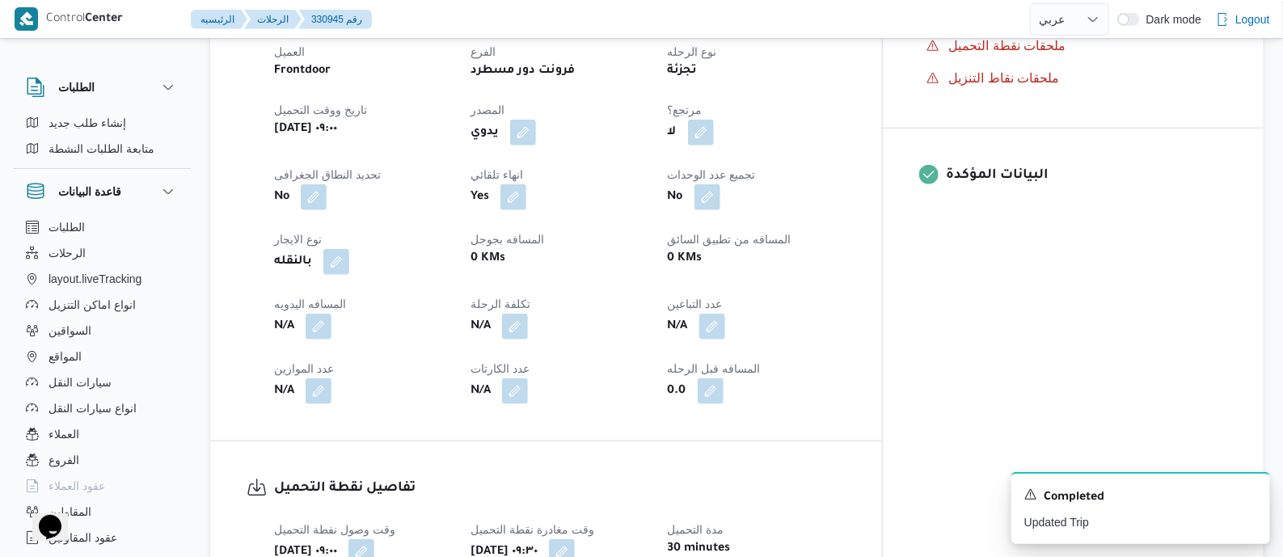
scroll to position [606, 0]
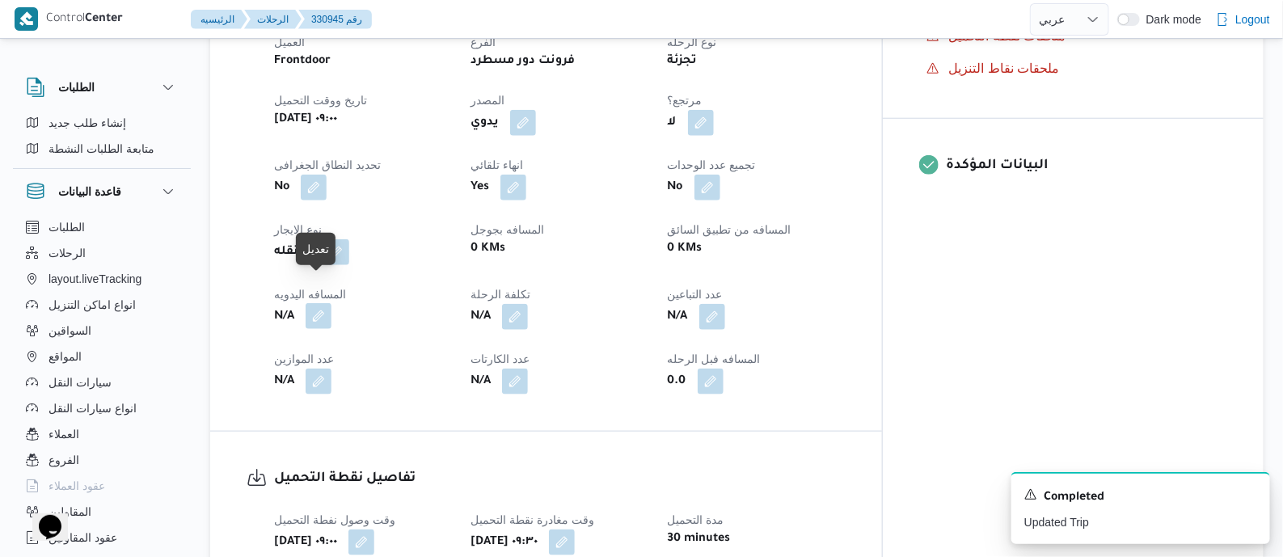
click at [321, 303] on button "button" at bounding box center [319, 316] width 26 height 26
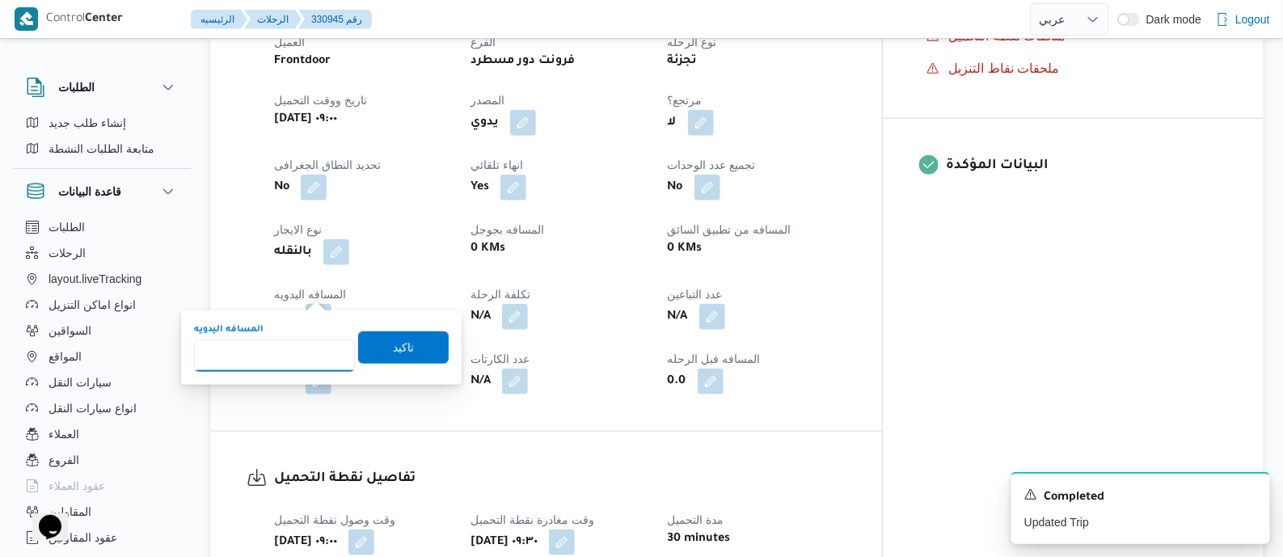
click at [264, 358] on input "المسافه اليدويه" at bounding box center [274, 355] width 161 height 32
type input "145"
click at [402, 341] on span "تاكيد" at bounding box center [403, 346] width 21 height 19
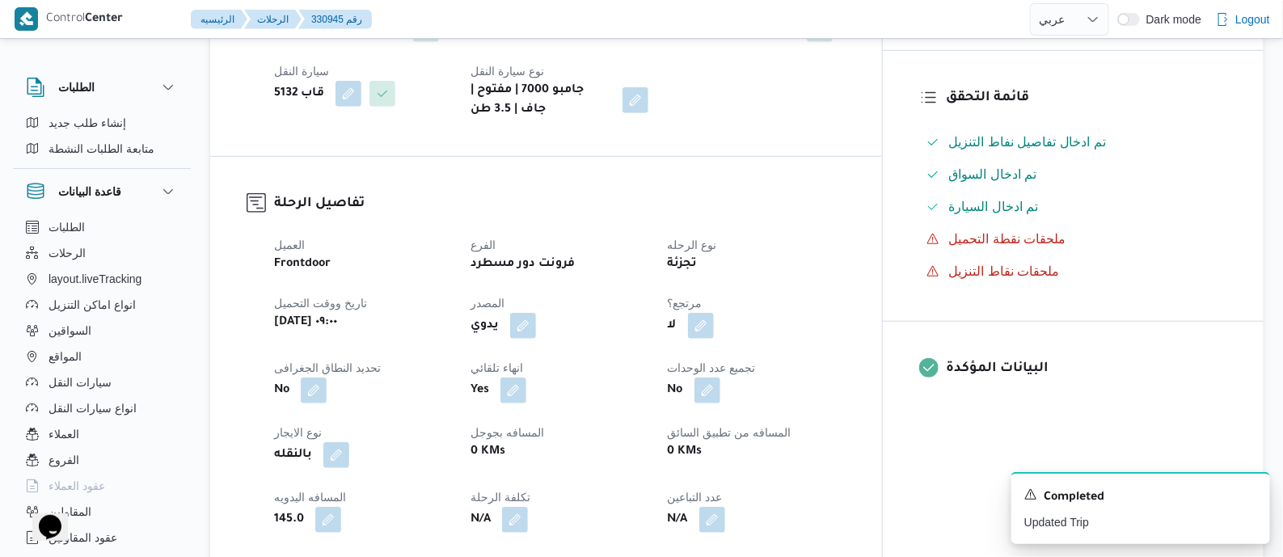
scroll to position [0, 0]
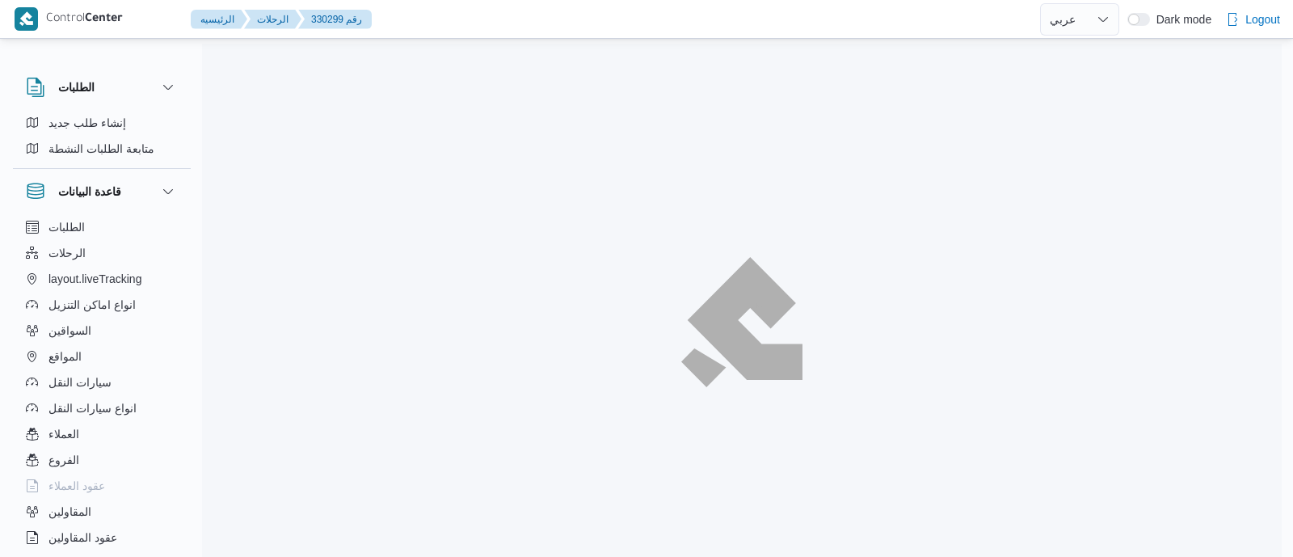
select select "ar"
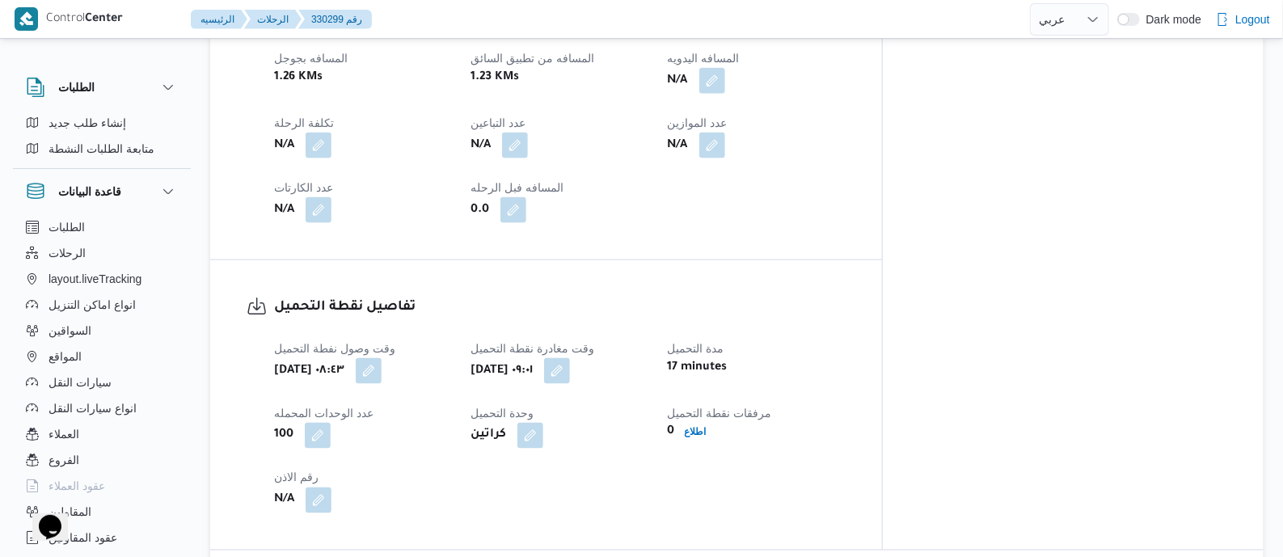
scroll to position [807, 0]
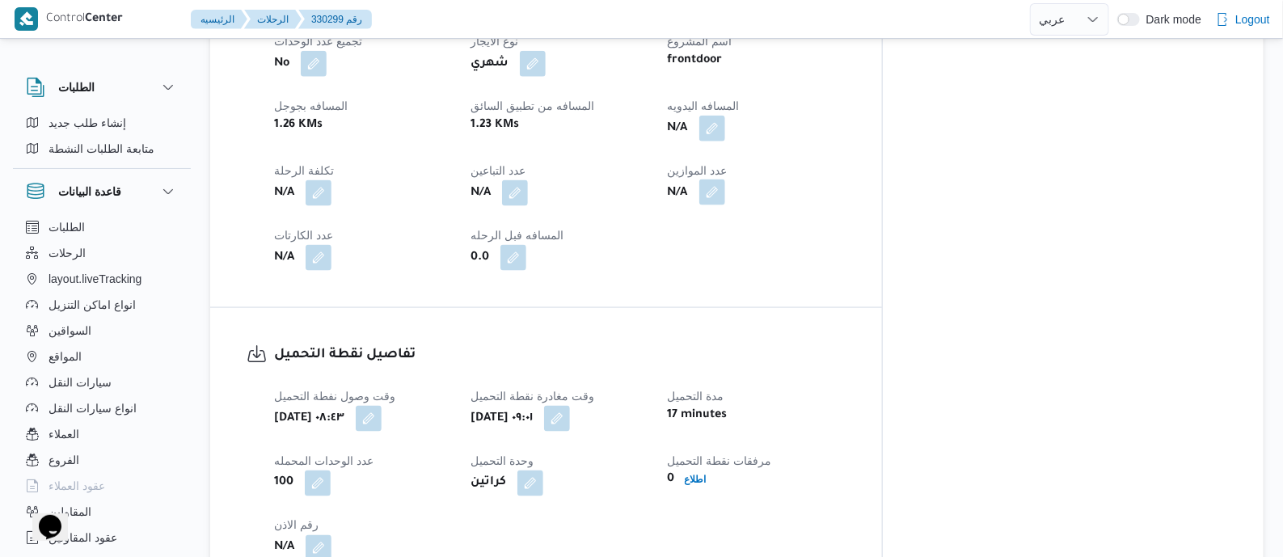
drag, startPoint x: 790, startPoint y: 124, endPoint x: 778, endPoint y: 196, distance: 72.8
click at [725, 124] on button "button" at bounding box center [712, 129] width 26 height 26
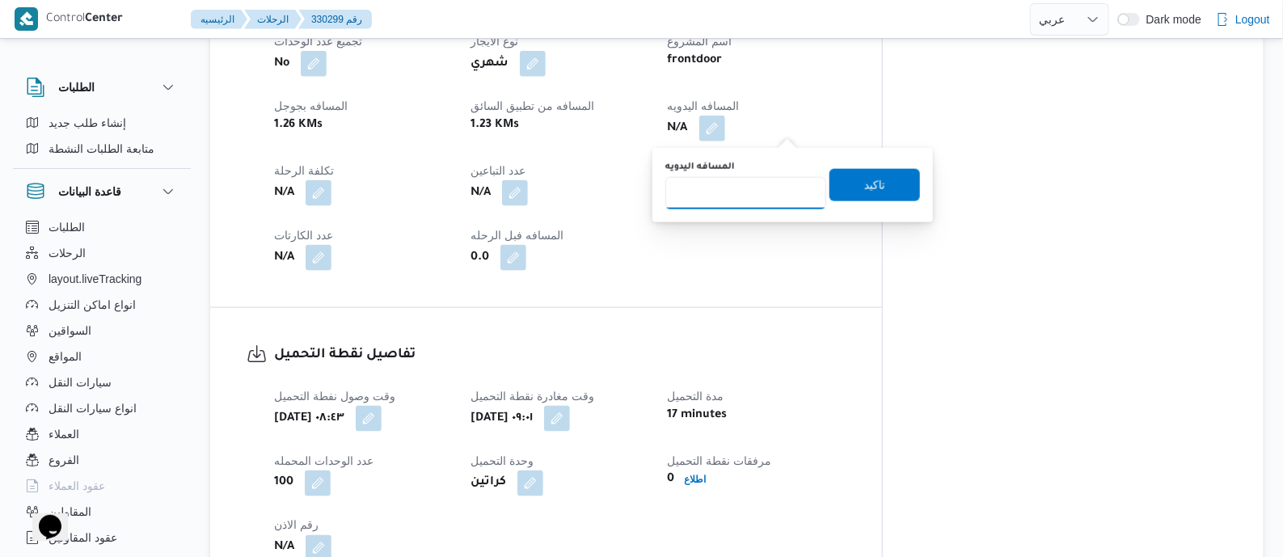
click at [770, 188] on input "المسافه اليدويه" at bounding box center [745, 193] width 161 height 32
type input "80"
click at [874, 182] on span "تاكيد" at bounding box center [874, 184] width 21 height 19
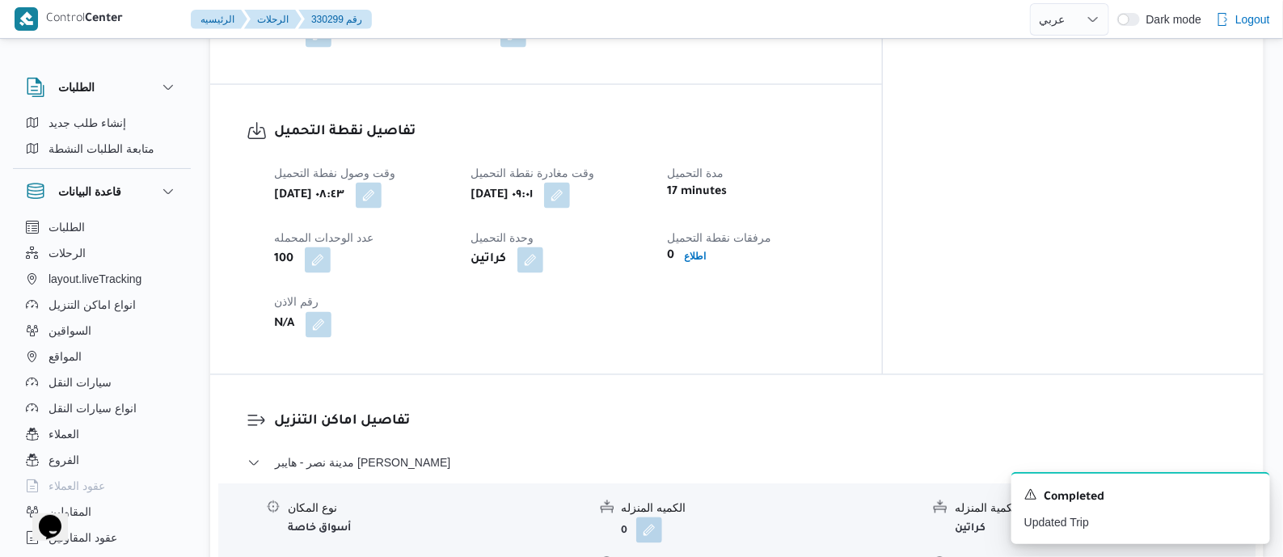
scroll to position [1010, 0]
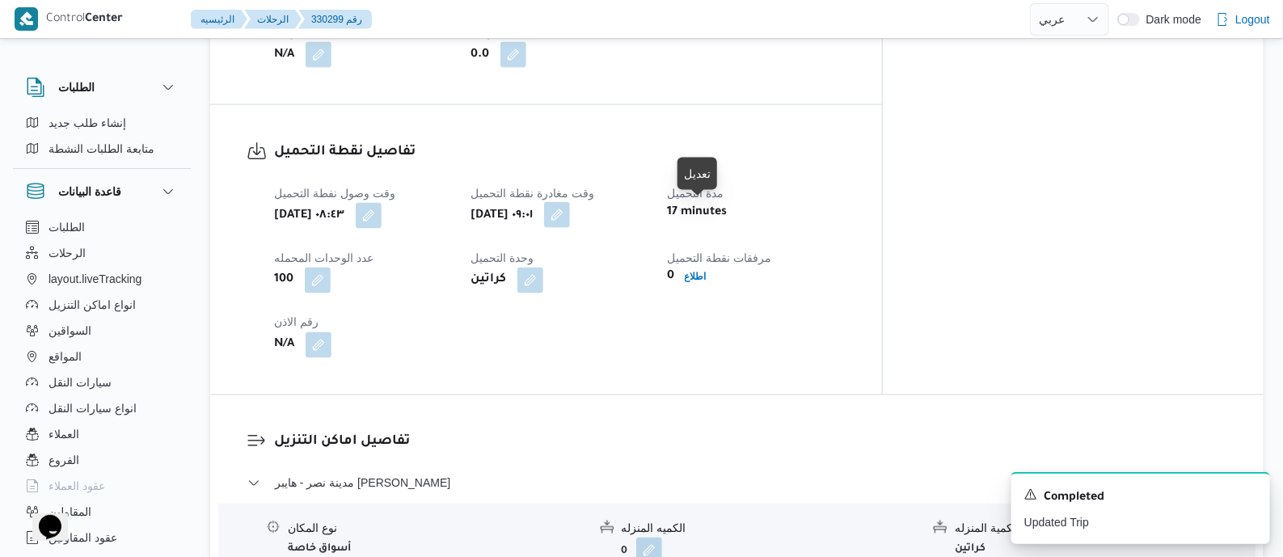
drag, startPoint x: 700, startPoint y: 211, endPoint x: 701, endPoint y: 228, distance: 17.0
click at [570, 212] on button "button" at bounding box center [557, 215] width 26 height 26
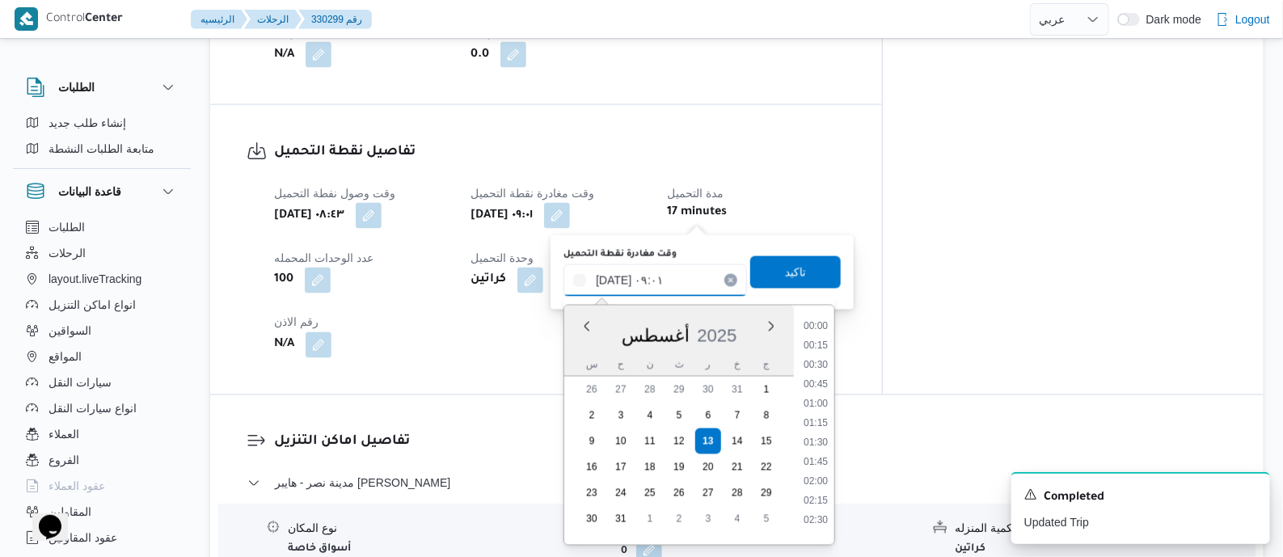
click at [693, 285] on input "١٣/٠٨/٢٠٢٥ ٠٩:٠١" at bounding box center [654, 280] width 183 height 32
click at [820, 474] on li "12:00" at bounding box center [815, 467] width 37 height 16
type input "١٣/٠٨/٢٠٢٥ ١٢:٠٠"
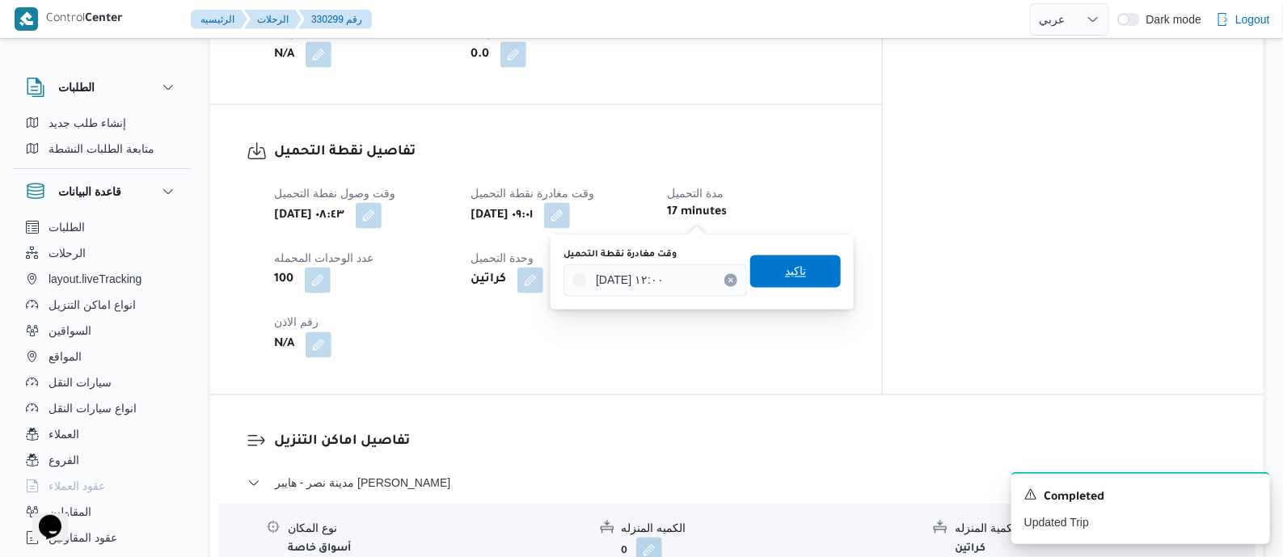
click at [785, 273] on span "تاكيد" at bounding box center [795, 271] width 21 height 19
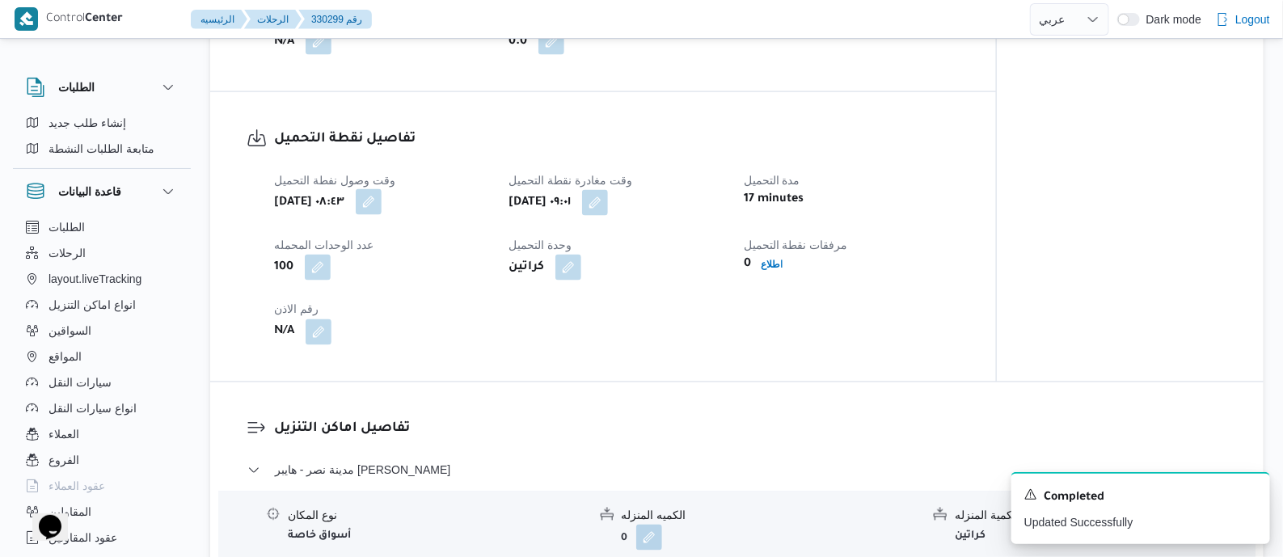
click at [381, 215] on button "button" at bounding box center [369, 202] width 26 height 26
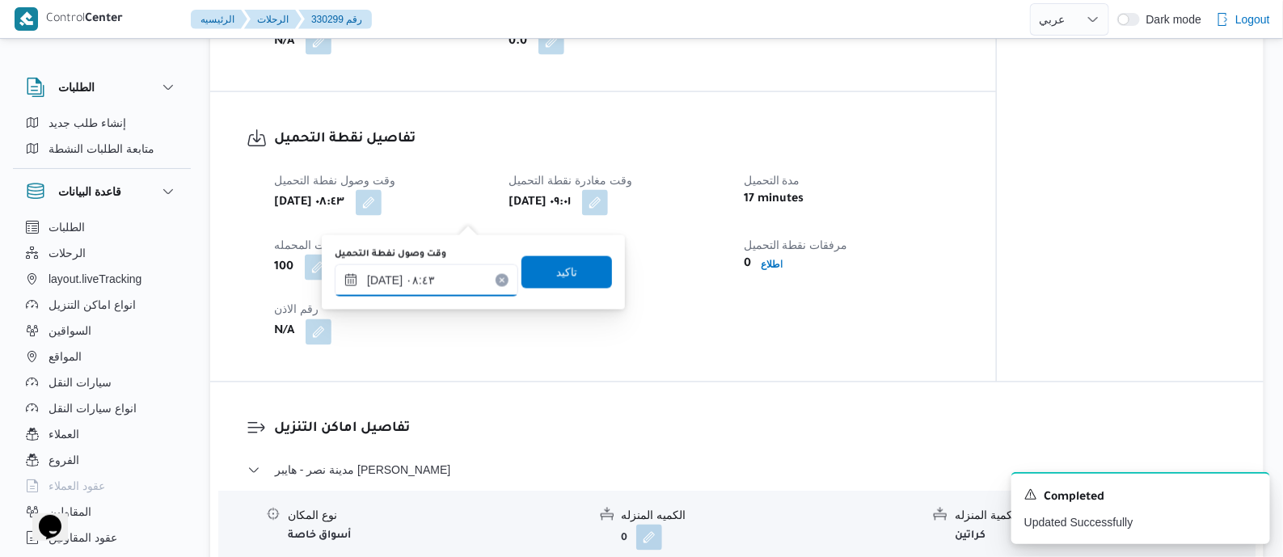
click at [463, 268] on input "١٣/٠٨/٢٠٢٥ ٠٨:٤٣" at bounding box center [426, 280] width 183 height 32
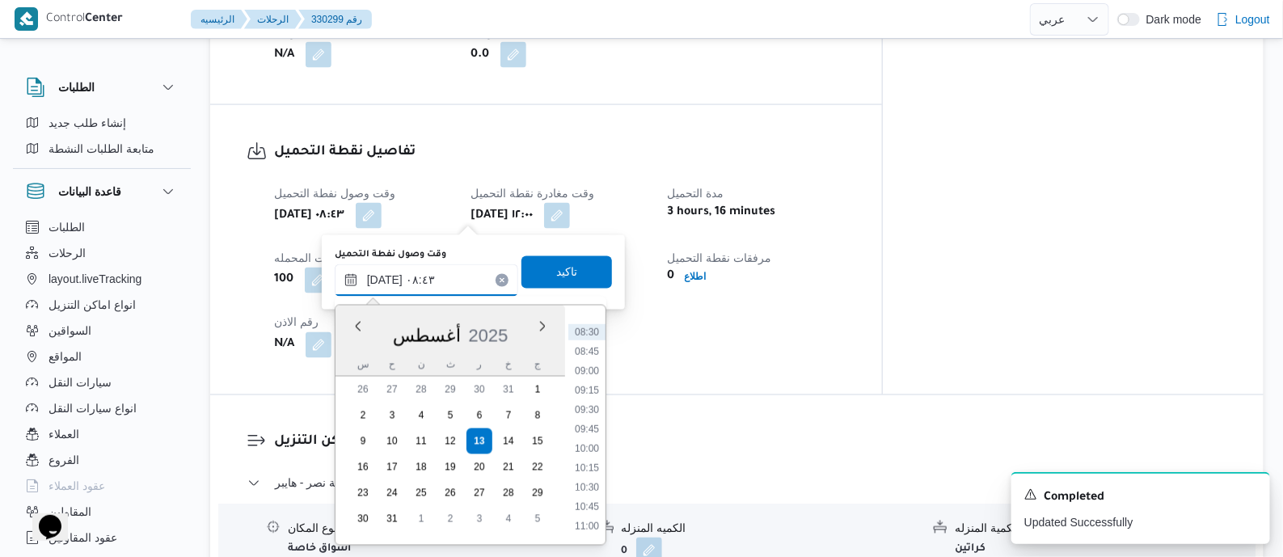
scroll to position [853, 0]
click at [596, 327] on li "11:00" at bounding box center [586, 327] width 37 height 16
type input "[DATE] ١١:٠٠"
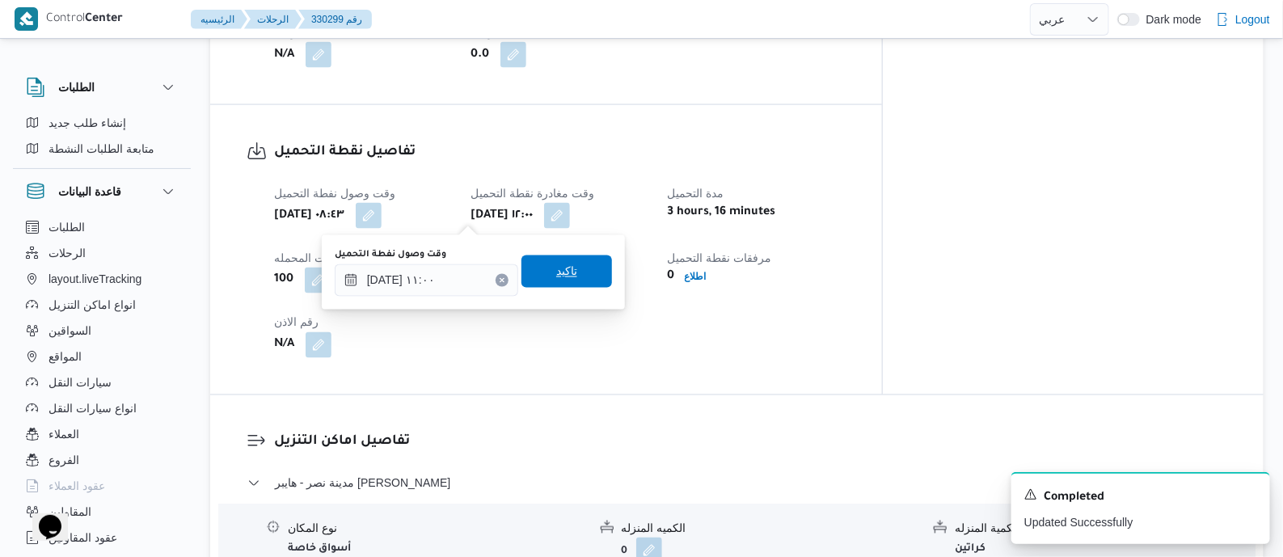
click at [572, 268] on span "تاكيد" at bounding box center [566, 271] width 91 height 32
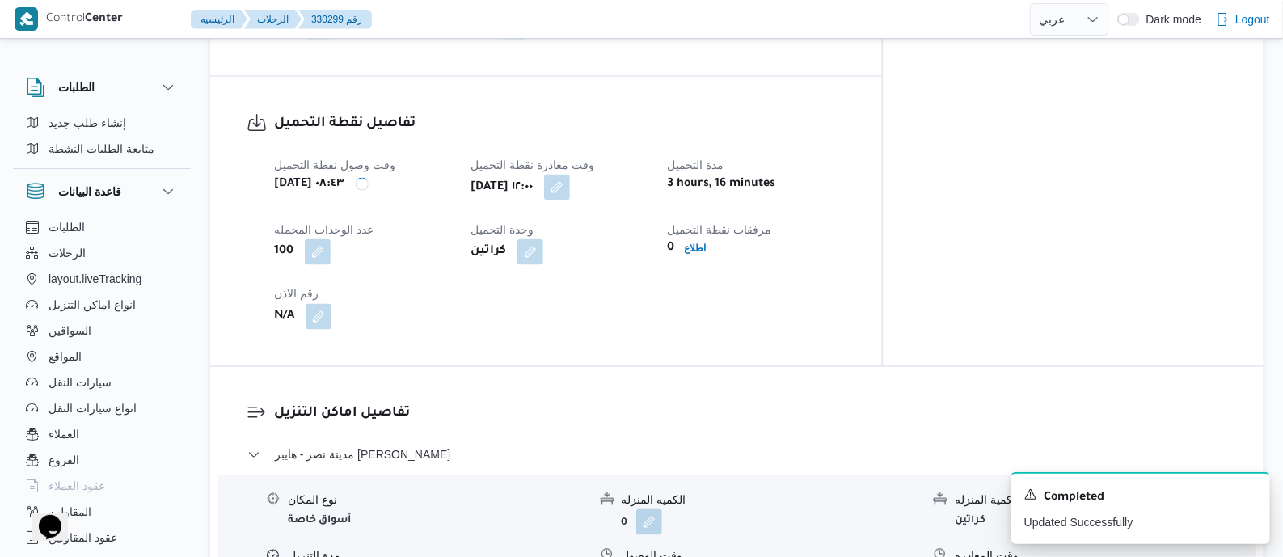
scroll to position [1414, 0]
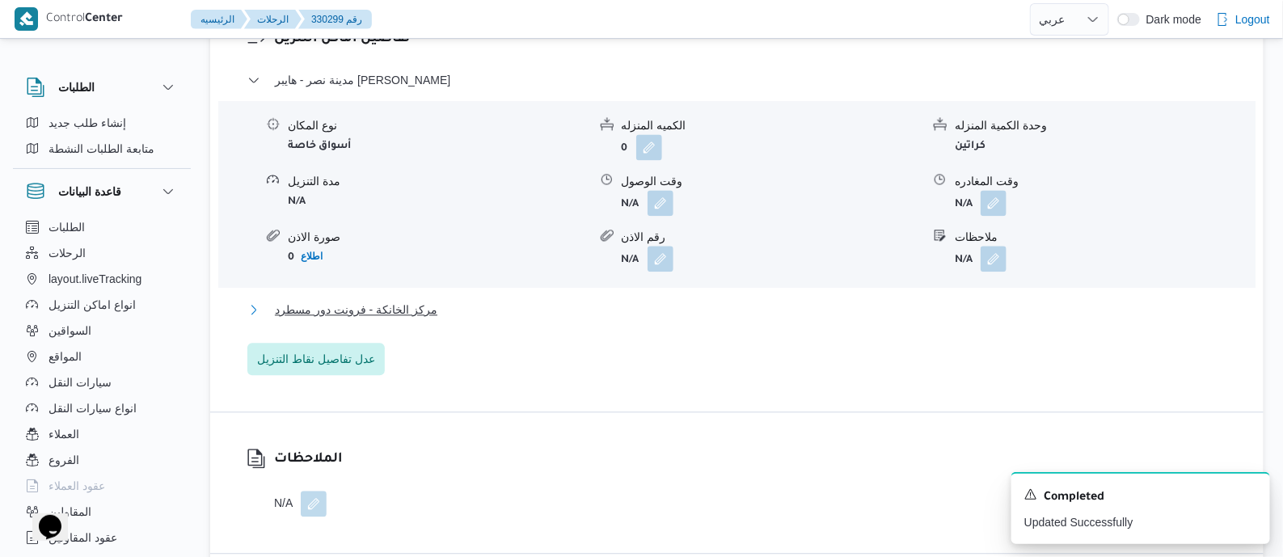
click at [403, 309] on span "مركز الخانكة - فرونت دور مسطرد" at bounding box center [356, 309] width 162 height 19
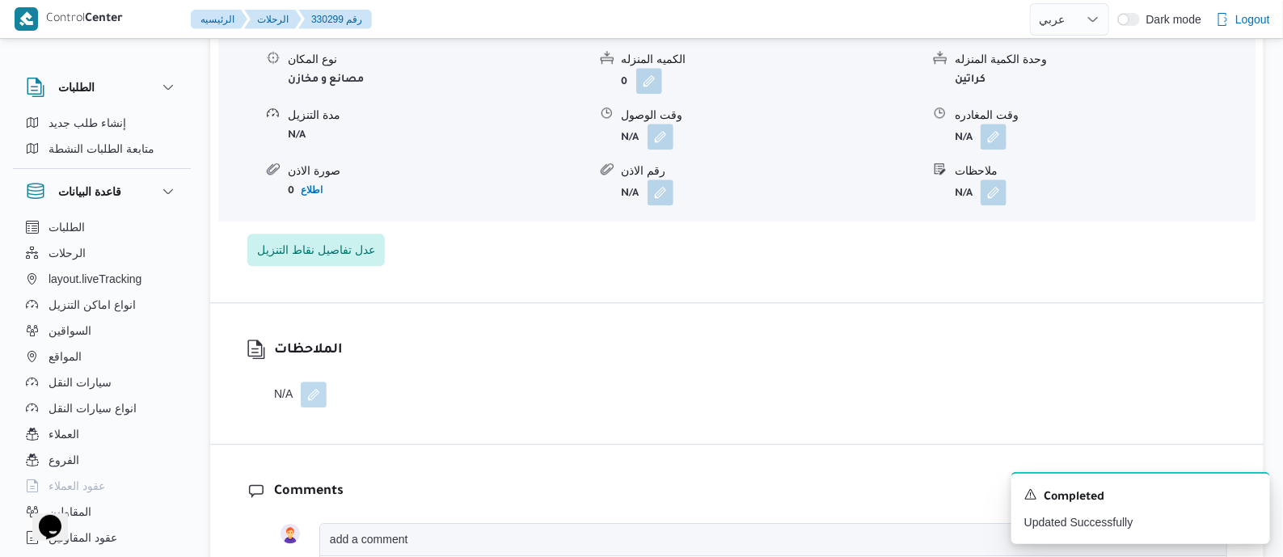
scroll to position [1717, 0]
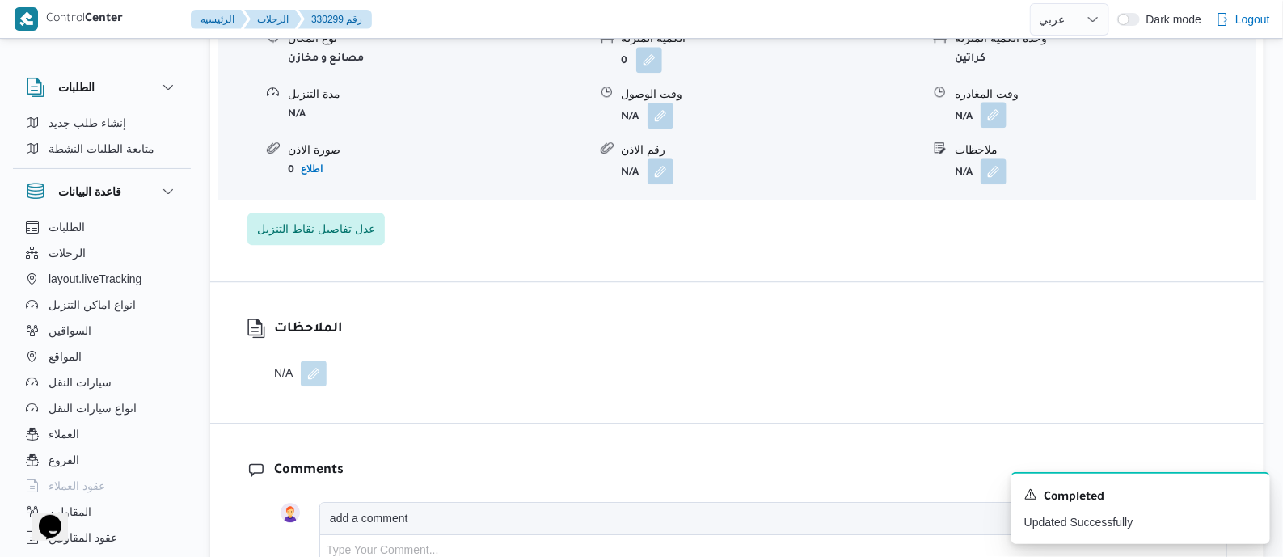
click at [988, 124] on button "button" at bounding box center [993, 115] width 26 height 26
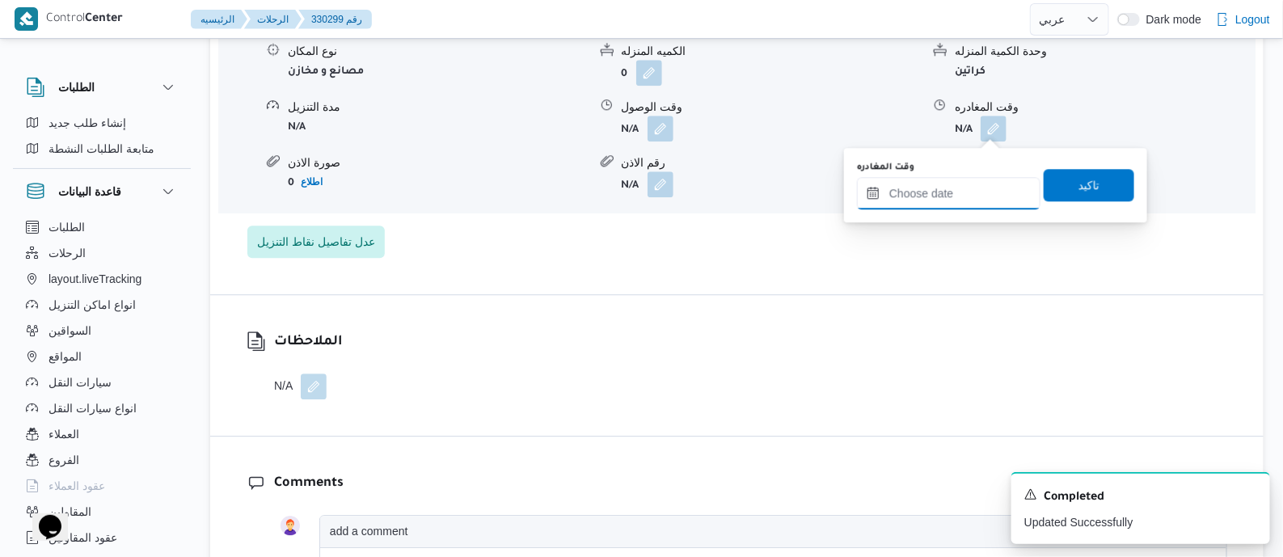
click at [984, 179] on input "وقت المغادره" at bounding box center [948, 193] width 183 height 32
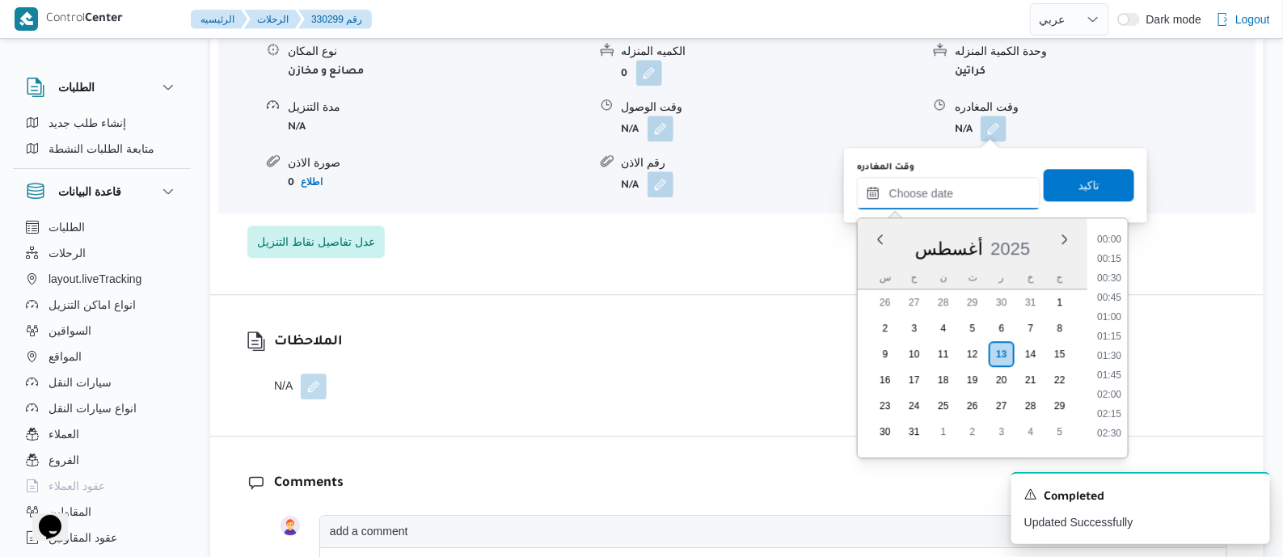
scroll to position [1577, 0]
click at [1112, 252] on li "20:30" at bounding box center [1108, 253] width 37 height 16
type input "١٣/٠٨/٢٠٢٥ ٢٠:٣٠"
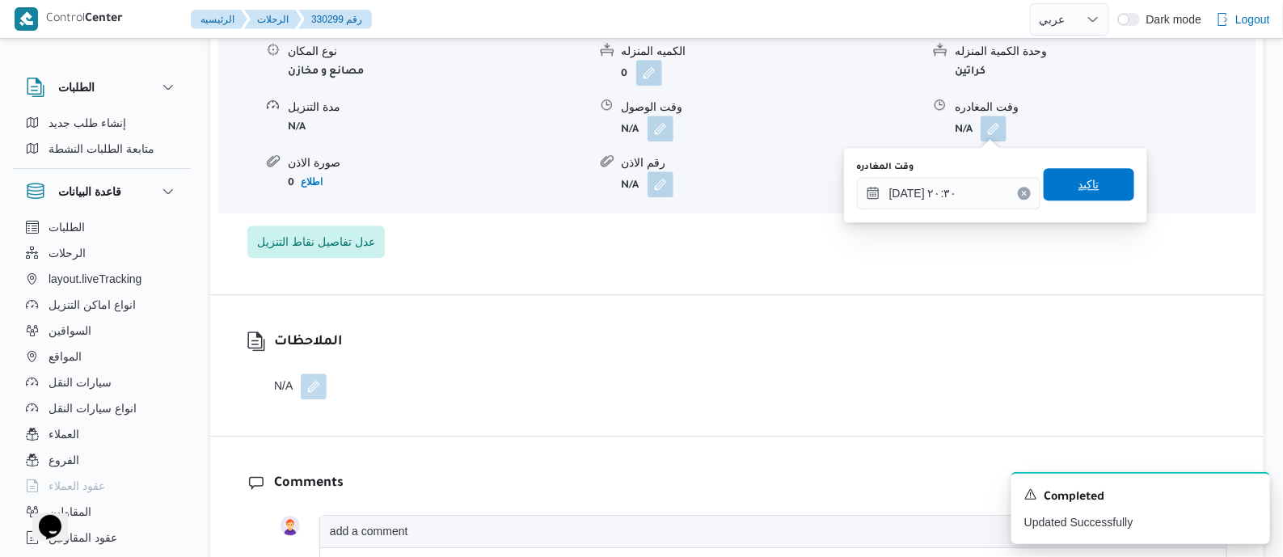
click at [1091, 180] on span "تاكيد" at bounding box center [1088, 184] width 91 height 32
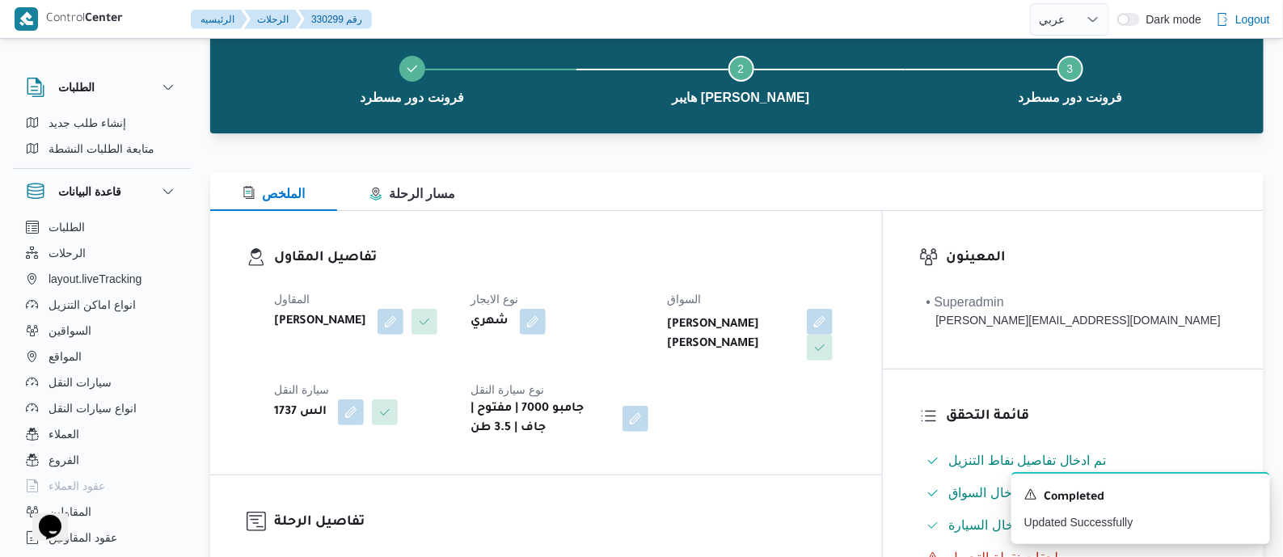
scroll to position [0, 0]
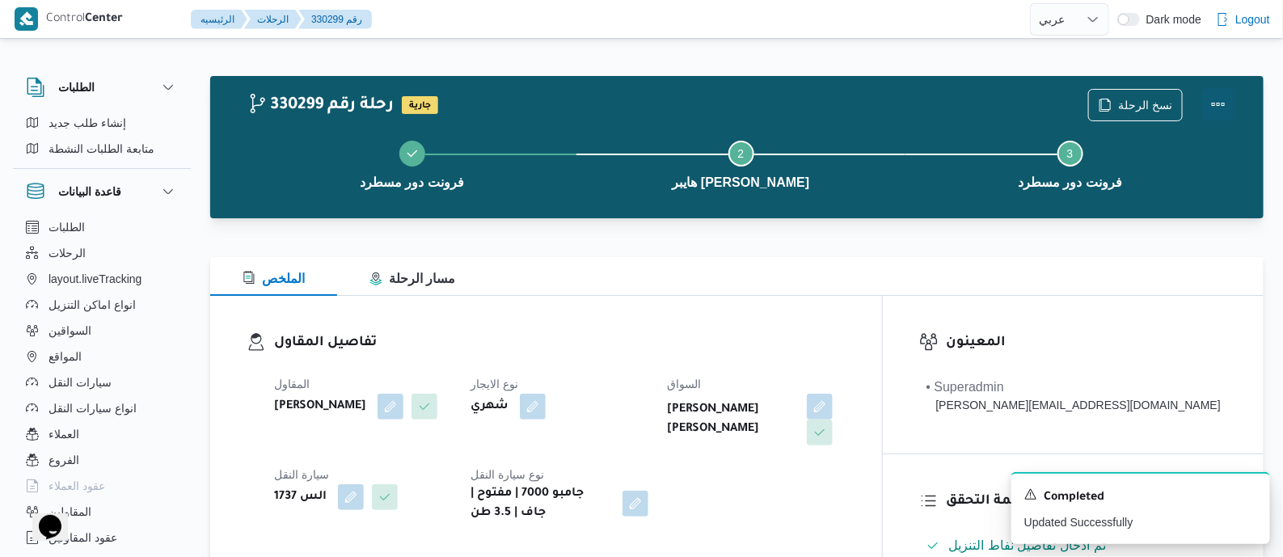
click at [1216, 97] on button "Actions" at bounding box center [1218, 104] width 32 height 32
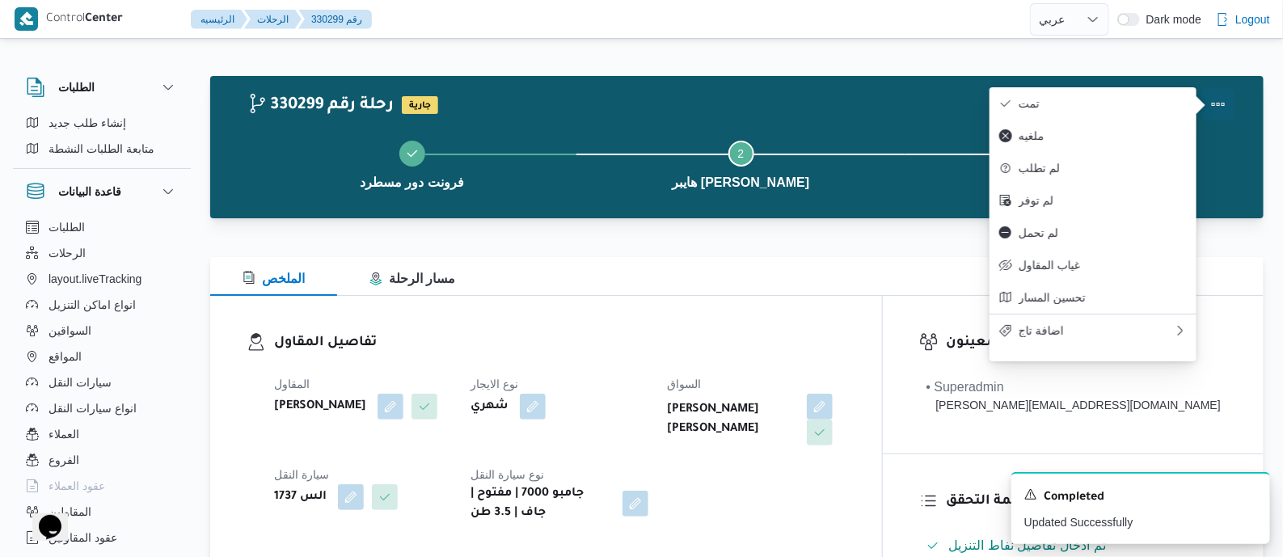
click at [1143, 98] on span "تمت" at bounding box center [1102, 103] width 168 height 13
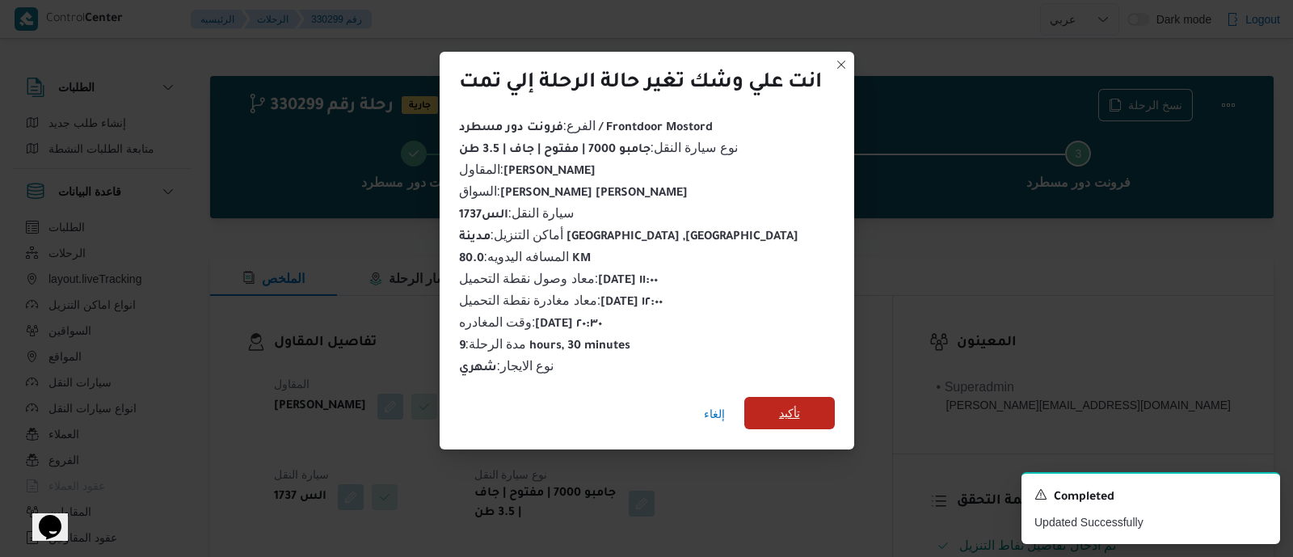
click at [805, 403] on span "تأكيد" at bounding box center [789, 413] width 91 height 32
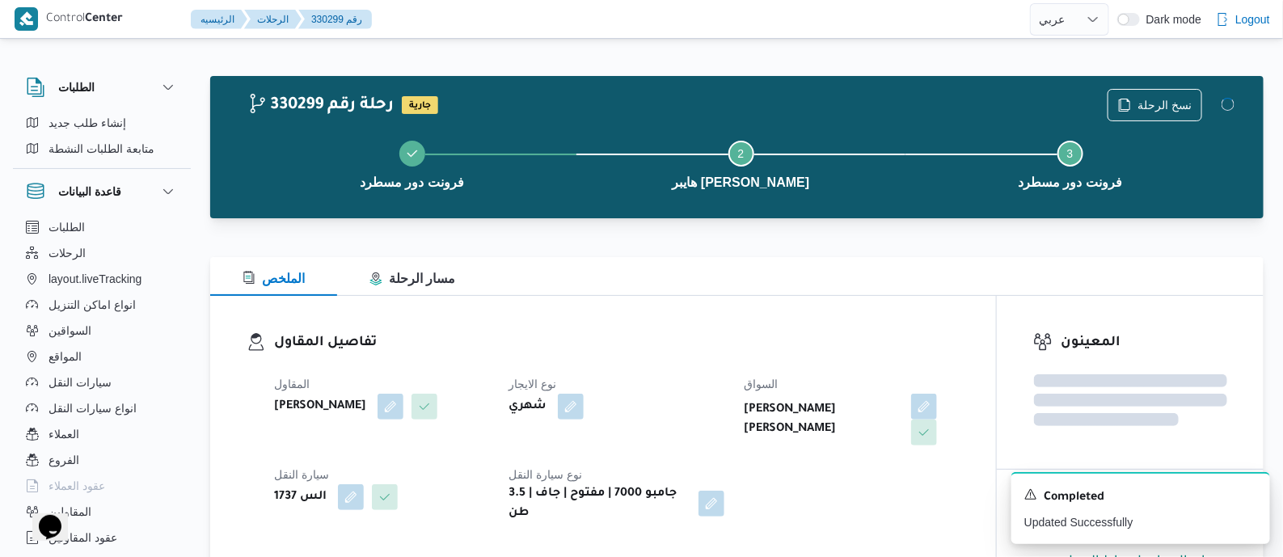
click at [668, 370] on div "المقاول محمد ناصر كامل عباس نوع الايجار شهري السواق راشد احمد شيخ ادريس عمر سيا…" at bounding box center [616, 449] width 705 height 168
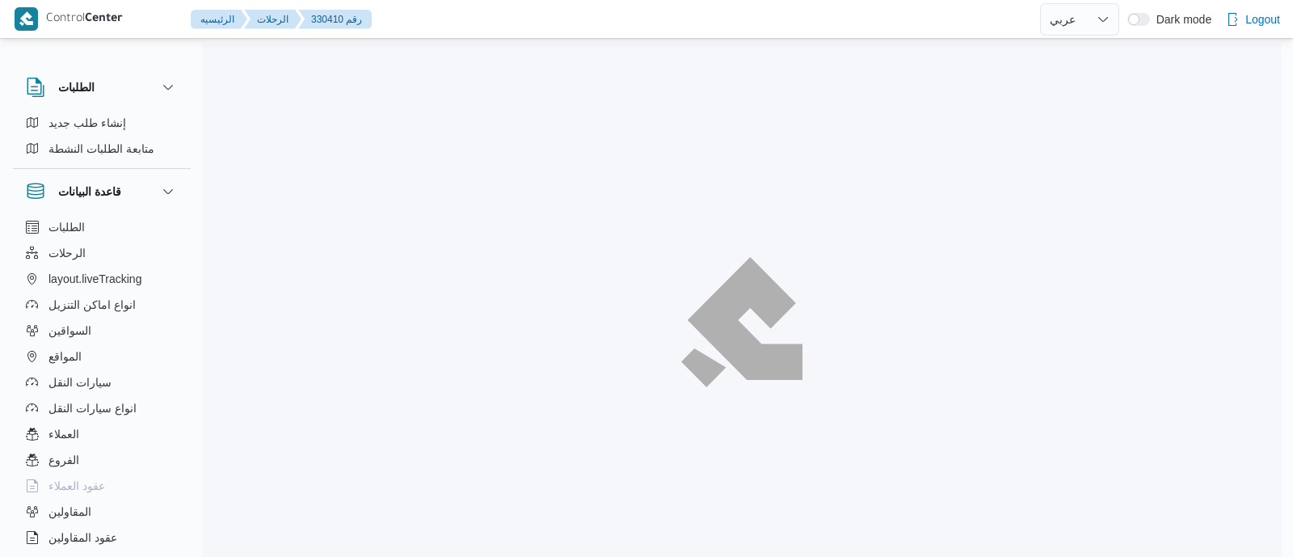
select select "ar"
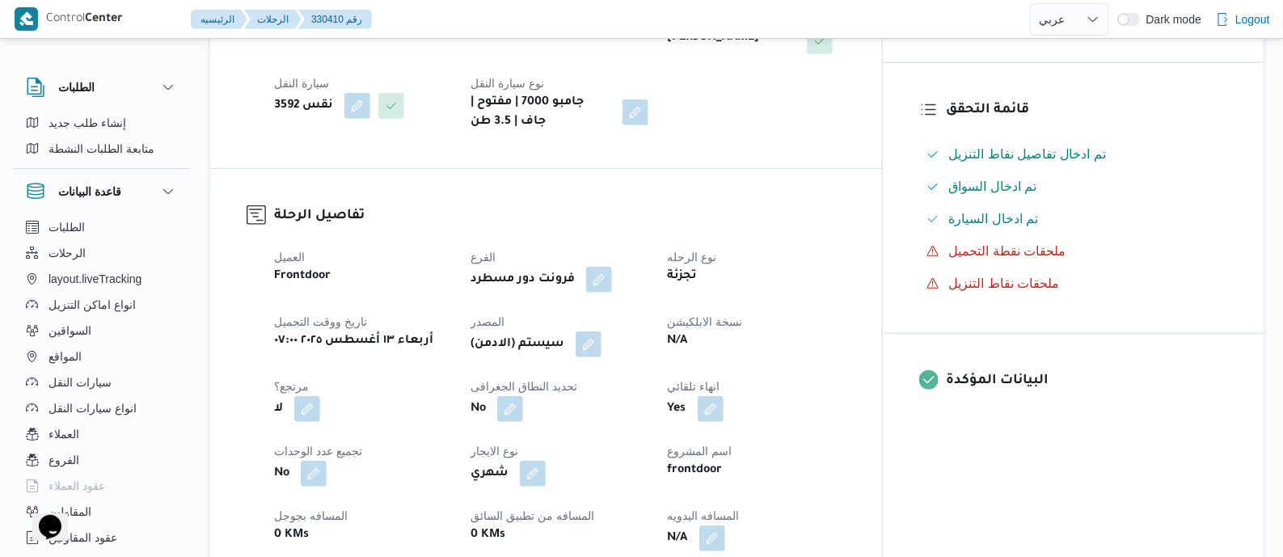
scroll to position [505, 0]
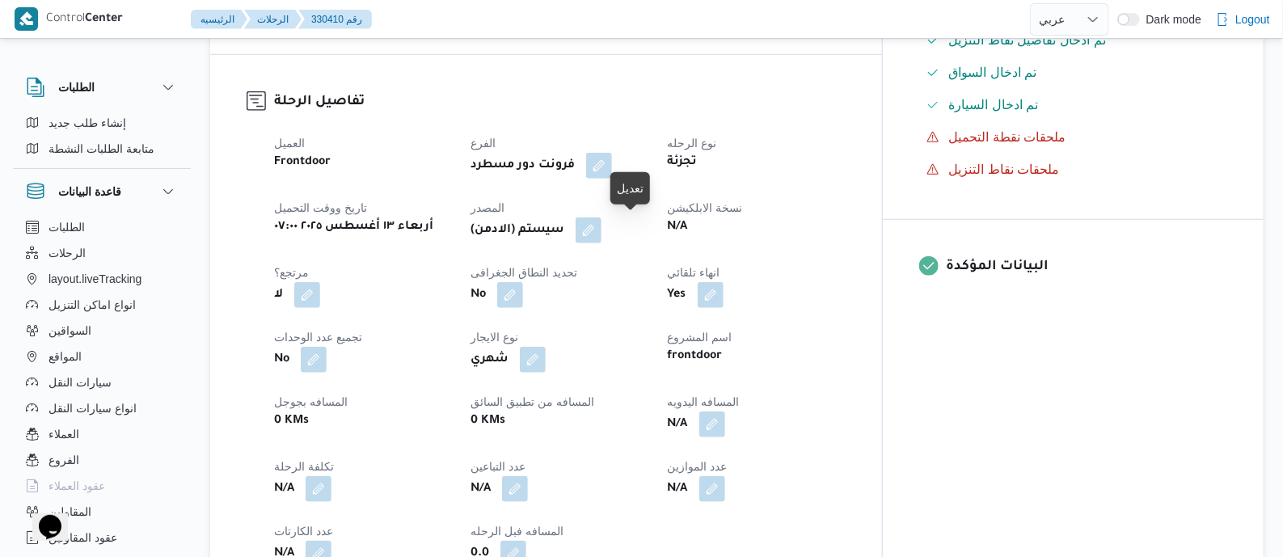
drag, startPoint x: 626, startPoint y: 230, endPoint x: 719, endPoint y: 284, distance: 107.6
click at [601, 230] on button "button" at bounding box center [588, 230] width 26 height 26
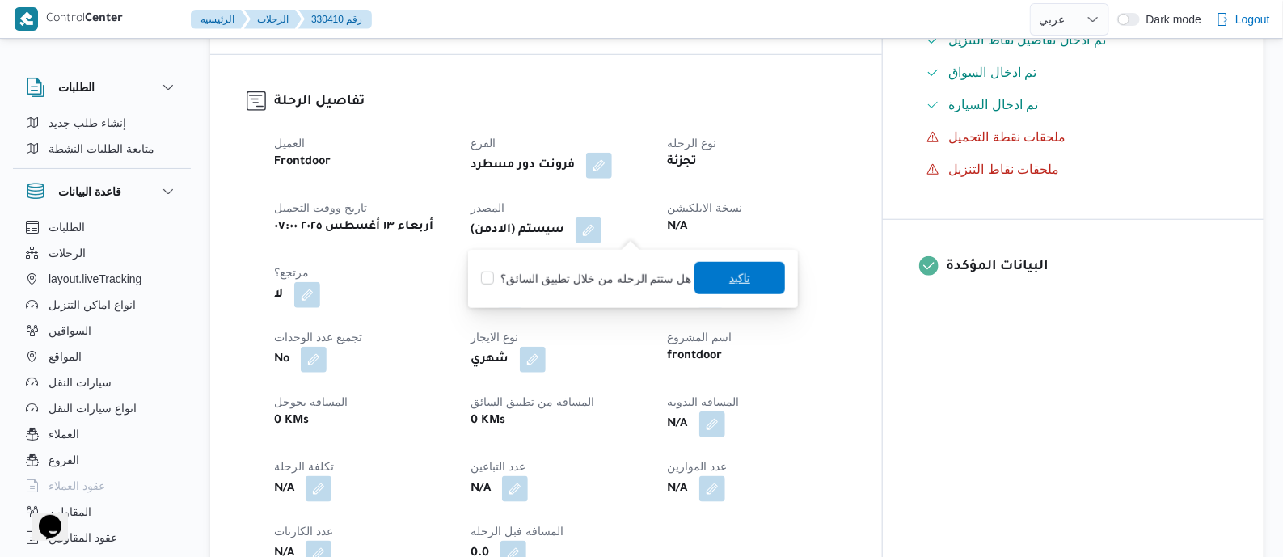
click at [748, 287] on span "تاكيد" at bounding box center [739, 278] width 91 height 32
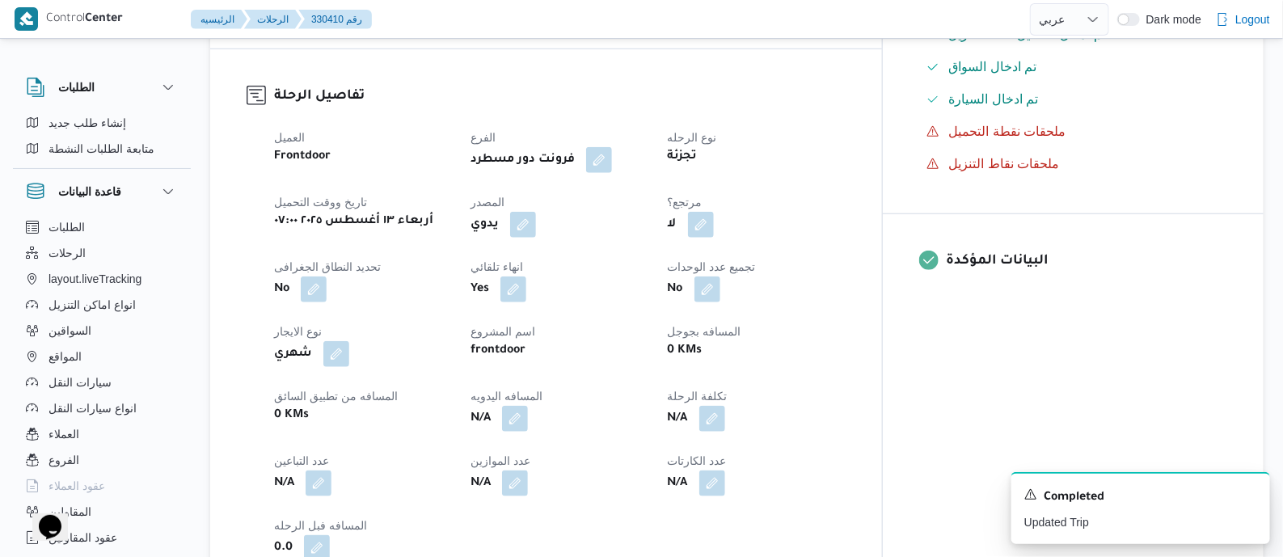
scroll to position [606, 0]
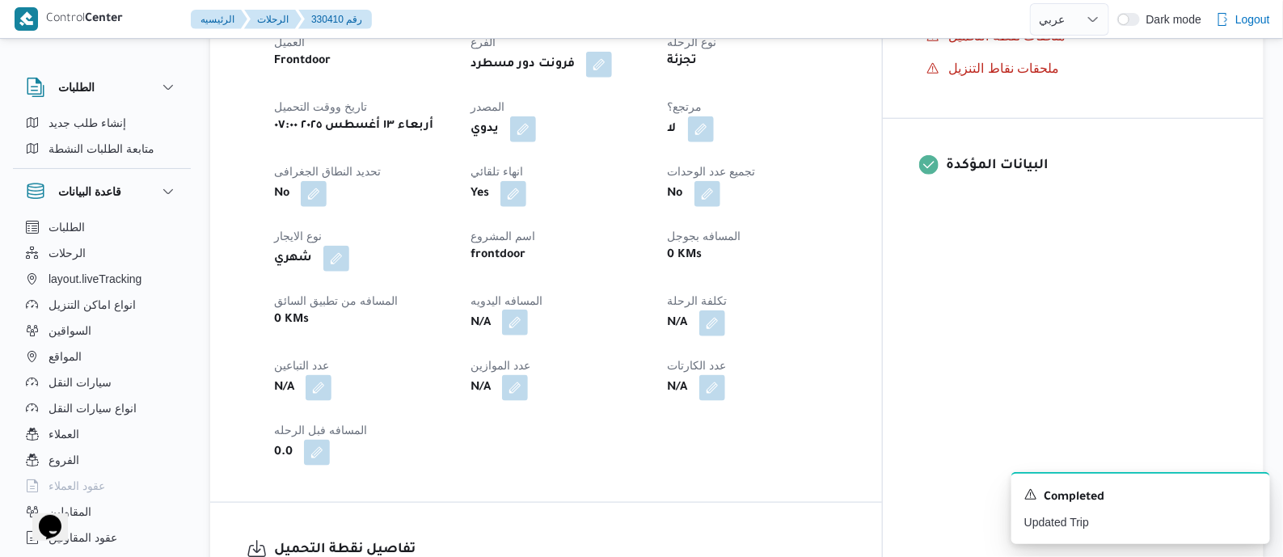
click at [528, 325] on button "button" at bounding box center [515, 323] width 26 height 26
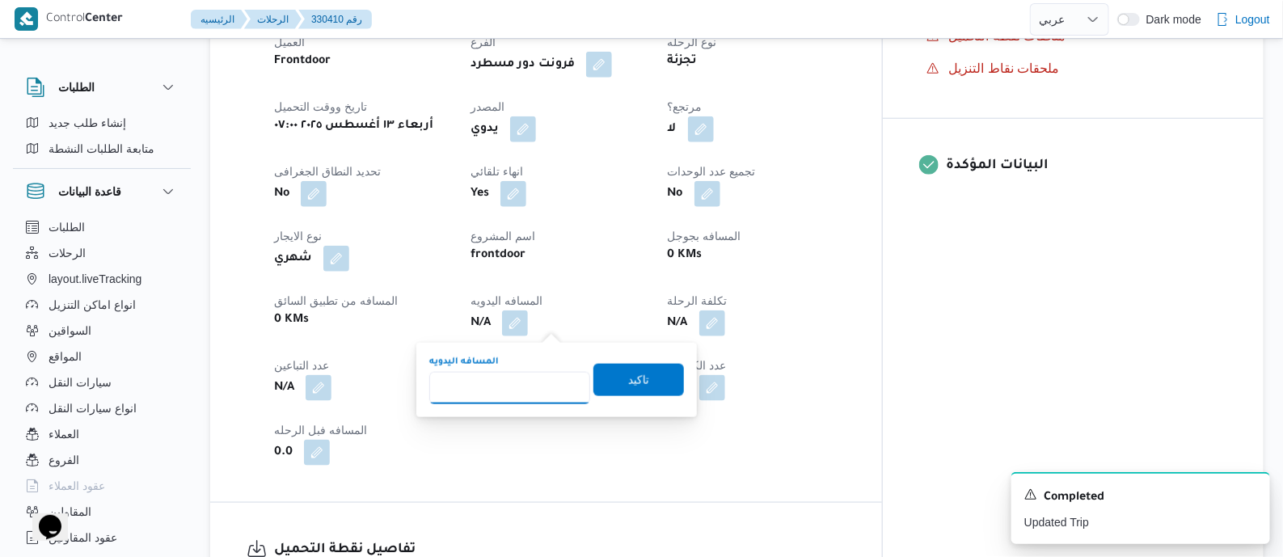
click at [515, 383] on input "المسافه اليدويه" at bounding box center [509, 388] width 161 height 32
type input "145"
click at [635, 373] on span "تاكيد" at bounding box center [638, 378] width 21 height 19
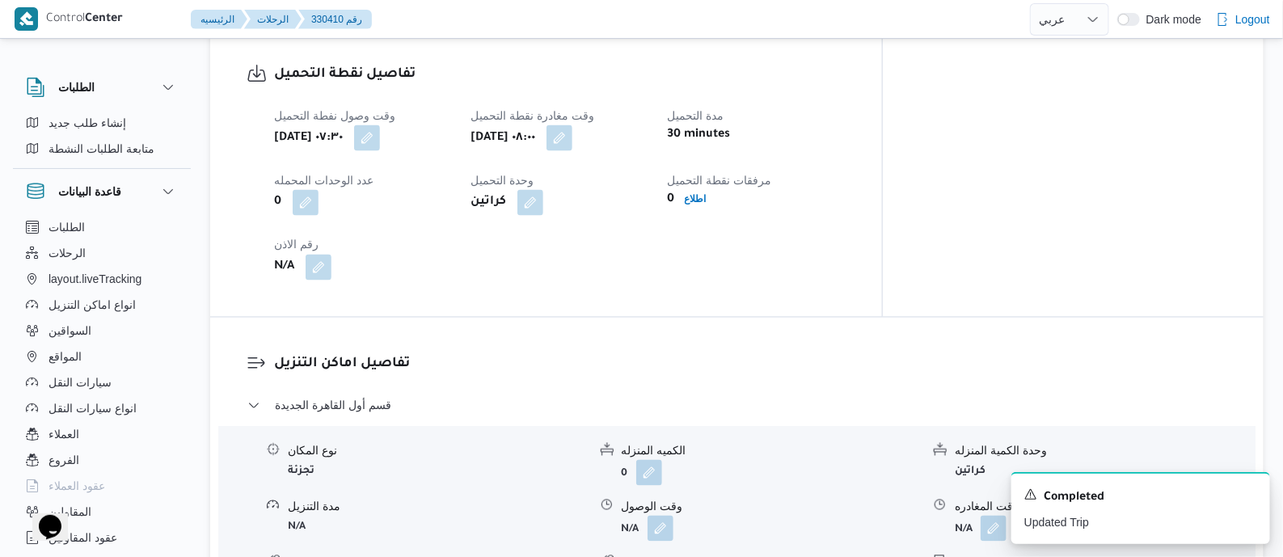
scroll to position [1010, 0]
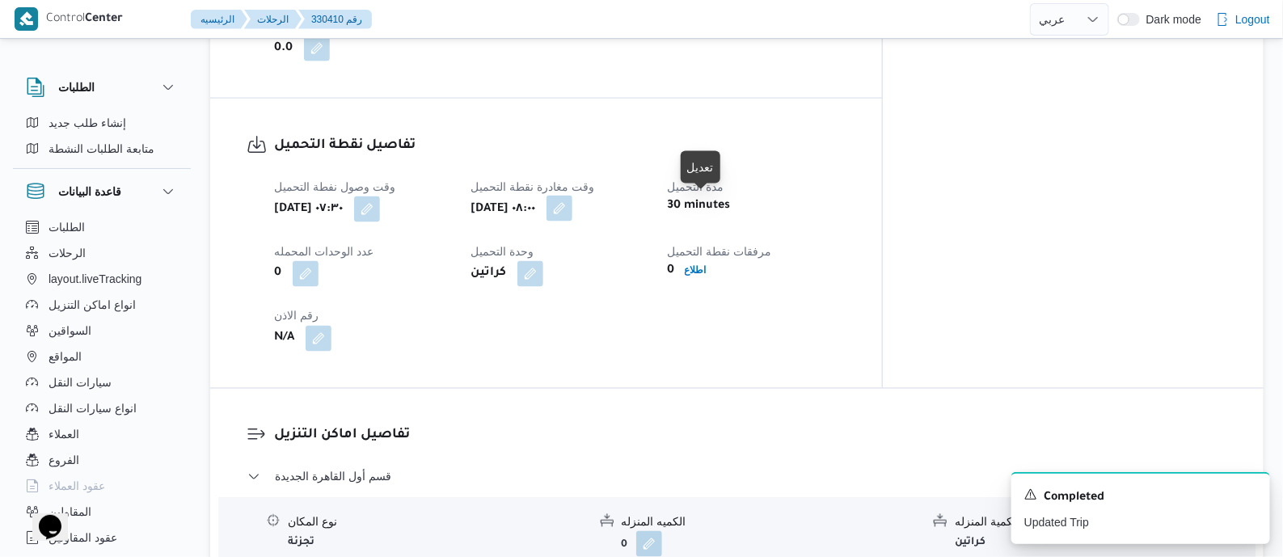
click at [572, 209] on button "button" at bounding box center [559, 209] width 26 height 26
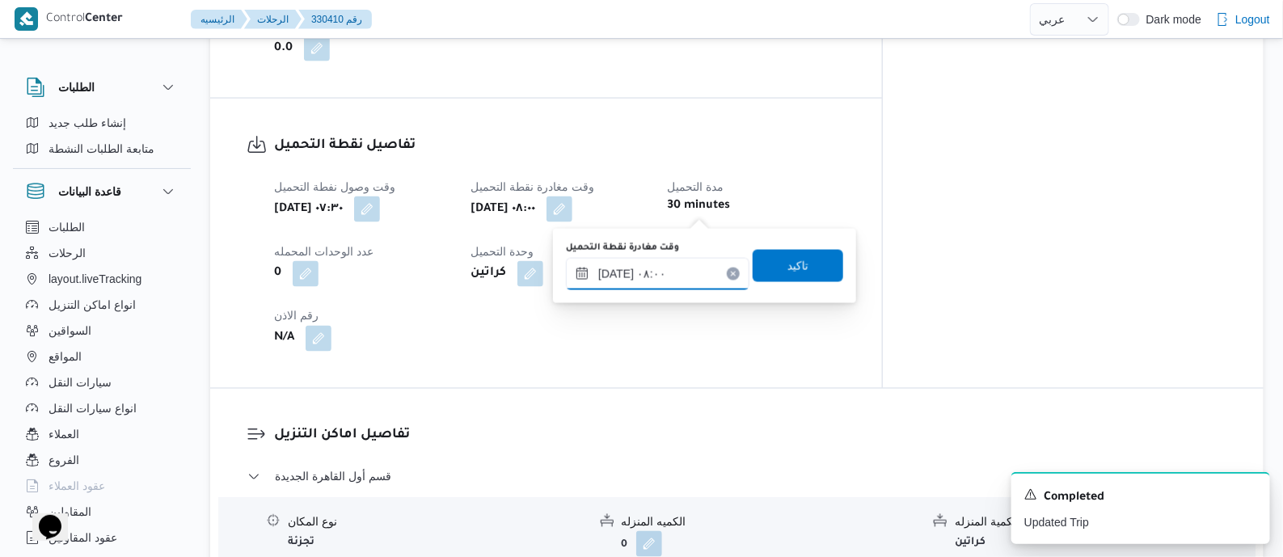
click at [700, 274] on input "[DATE] ٠٨:٠٠" at bounding box center [657, 274] width 183 height 32
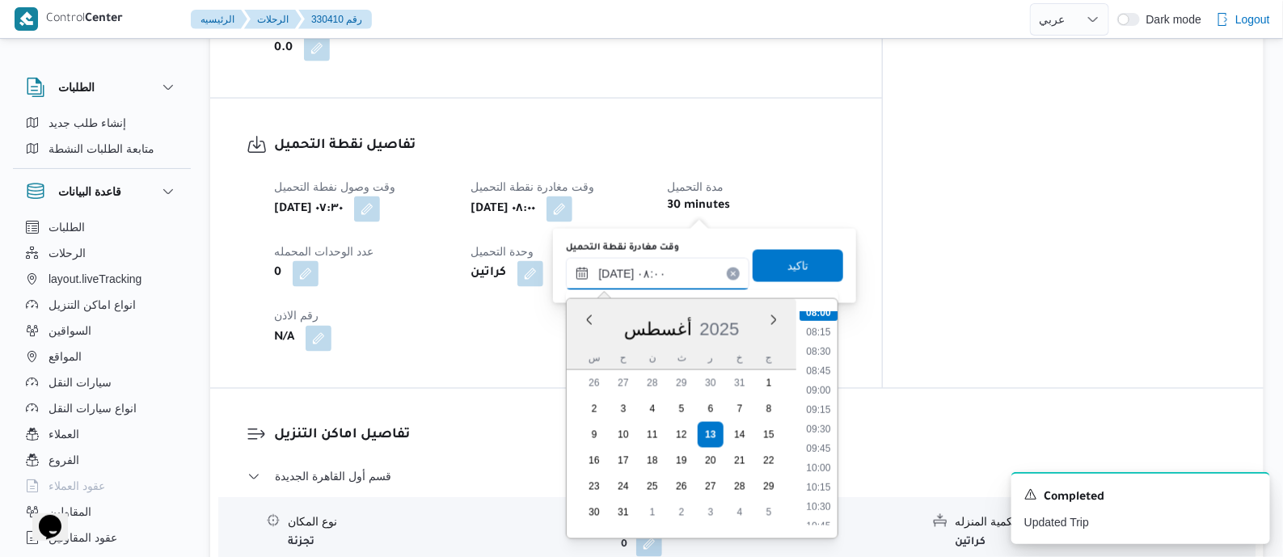
scroll to position [813, 0]
click at [824, 417] on li "11:45" at bounding box center [818, 419] width 37 height 16
type input "[DATE] ١١:٤٥"
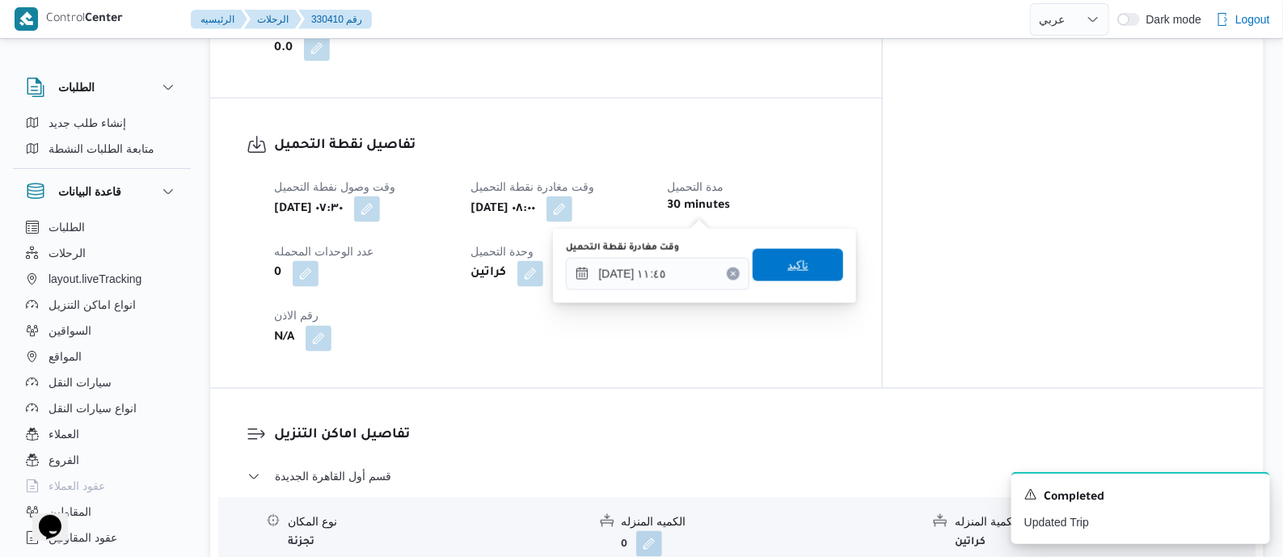
click at [793, 264] on span "تاكيد" at bounding box center [797, 264] width 21 height 19
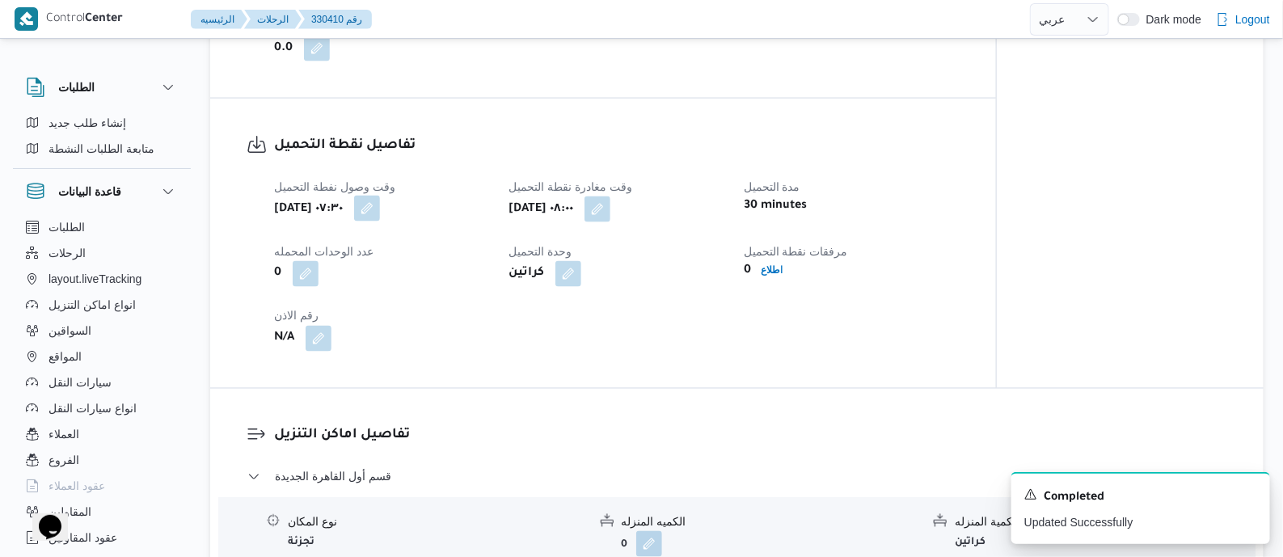
click at [380, 213] on button "button" at bounding box center [367, 209] width 26 height 26
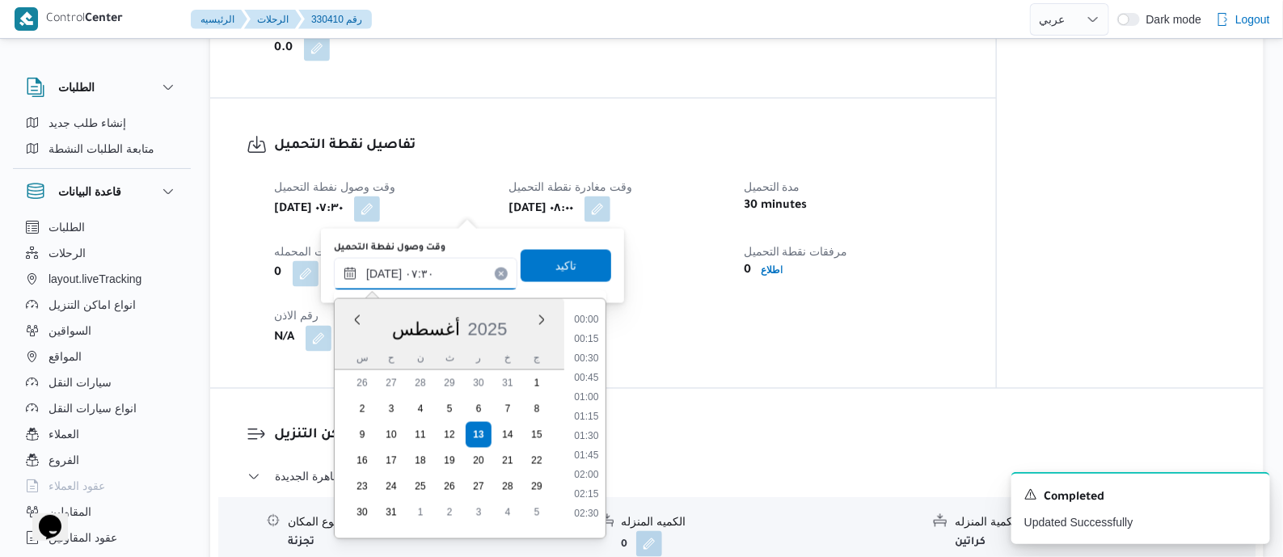
click at [455, 270] on input "[DATE] ٠٧:٣٠" at bounding box center [425, 274] width 183 height 32
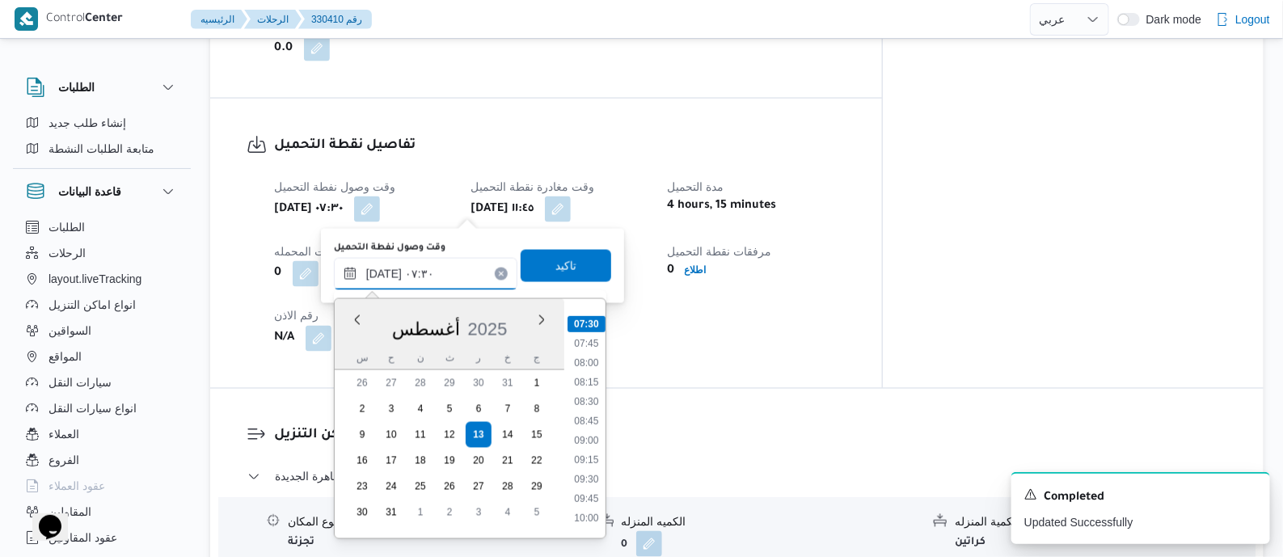
scroll to position [775, 0]
click at [592, 361] on li "10:30" at bounding box center [585, 360] width 37 height 16
type input "[DATE] ١٠:٣٠"
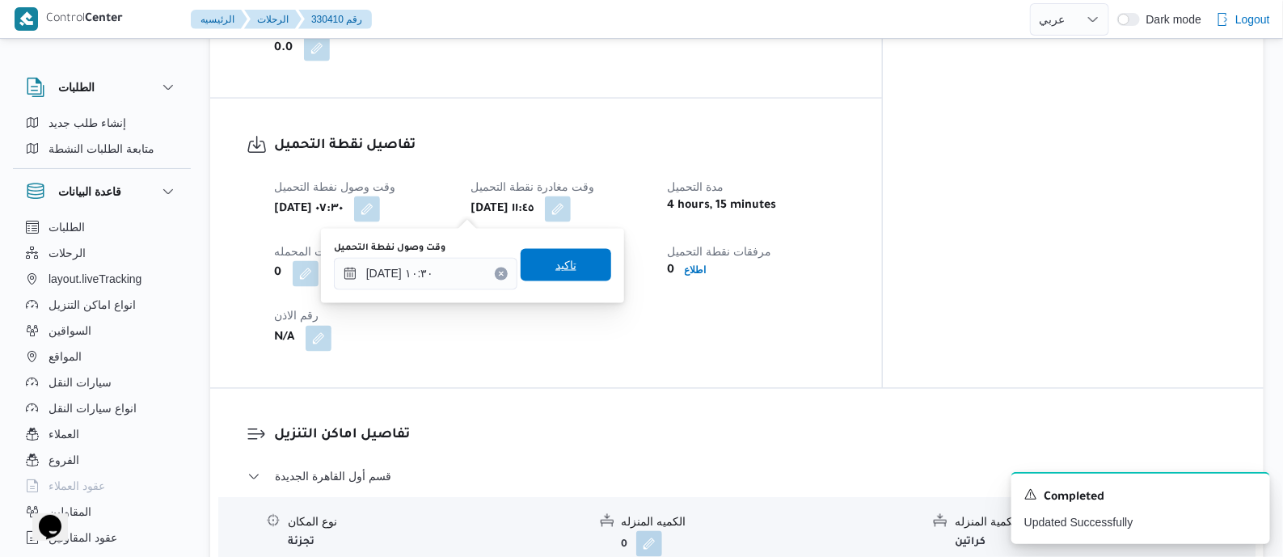
click at [567, 264] on span "تاكيد" at bounding box center [565, 265] width 91 height 32
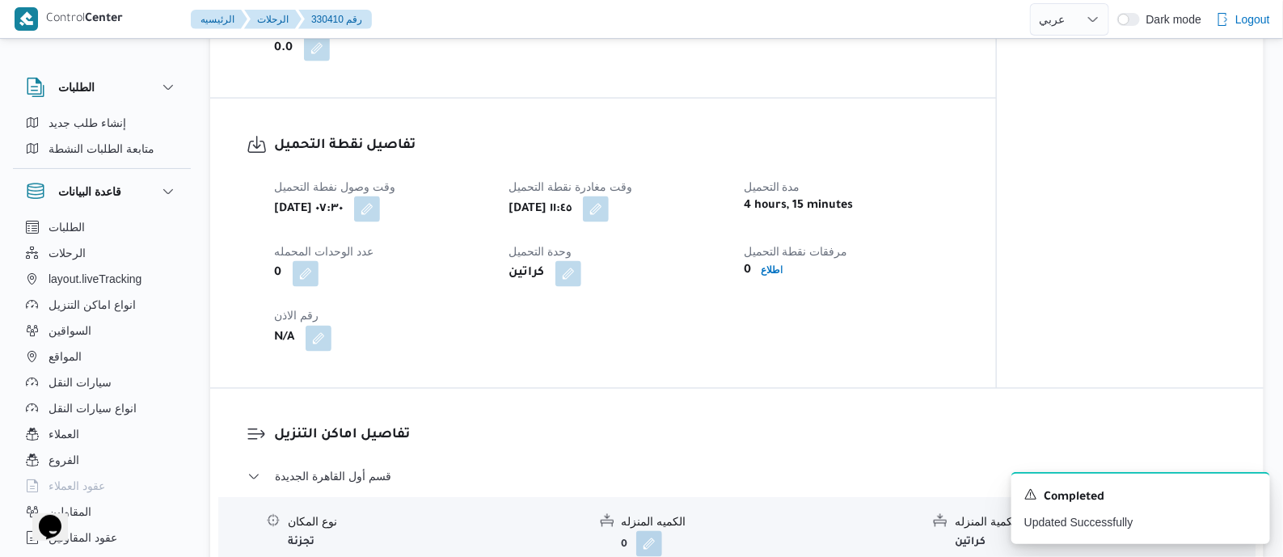
scroll to position [1313, 0]
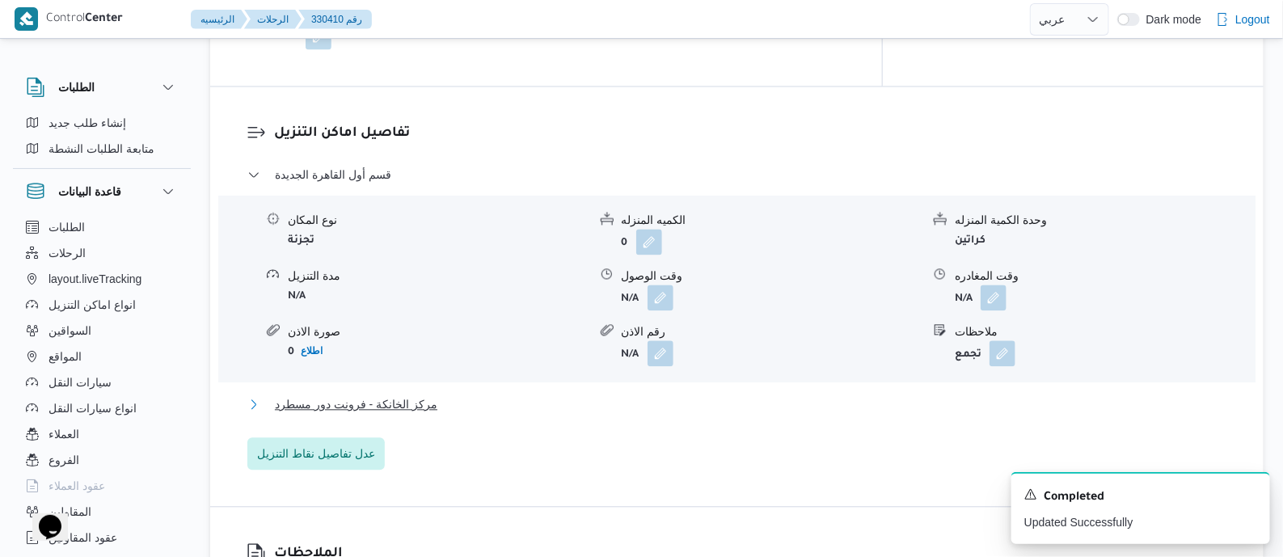
click at [409, 412] on span "مركز الخانكة - فرونت دور مسطرد" at bounding box center [356, 403] width 162 height 19
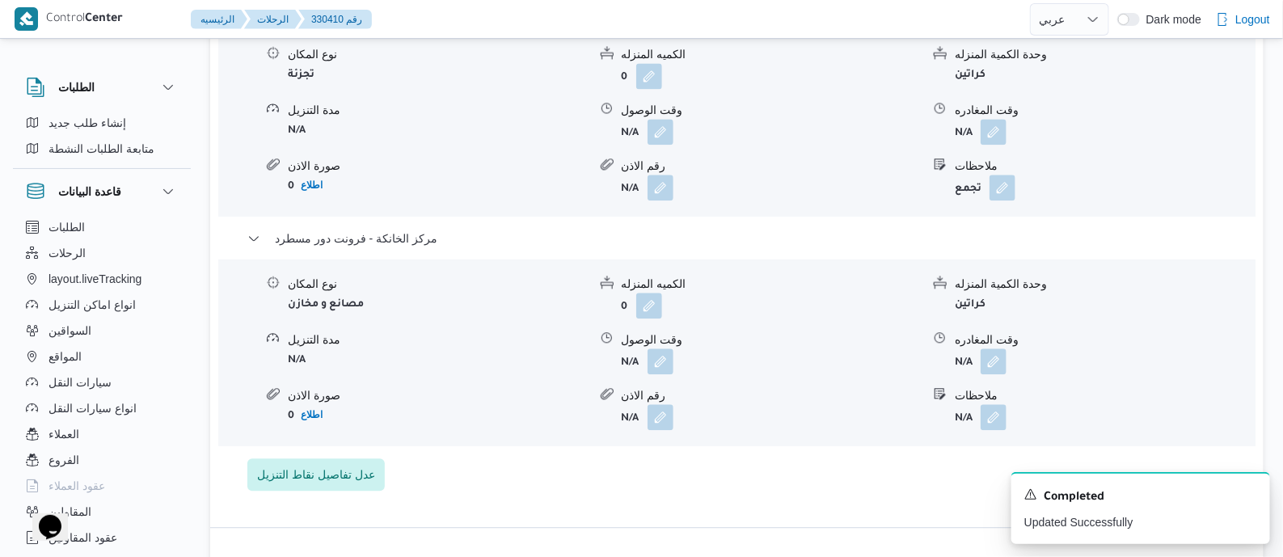
scroll to position [1616, 0]
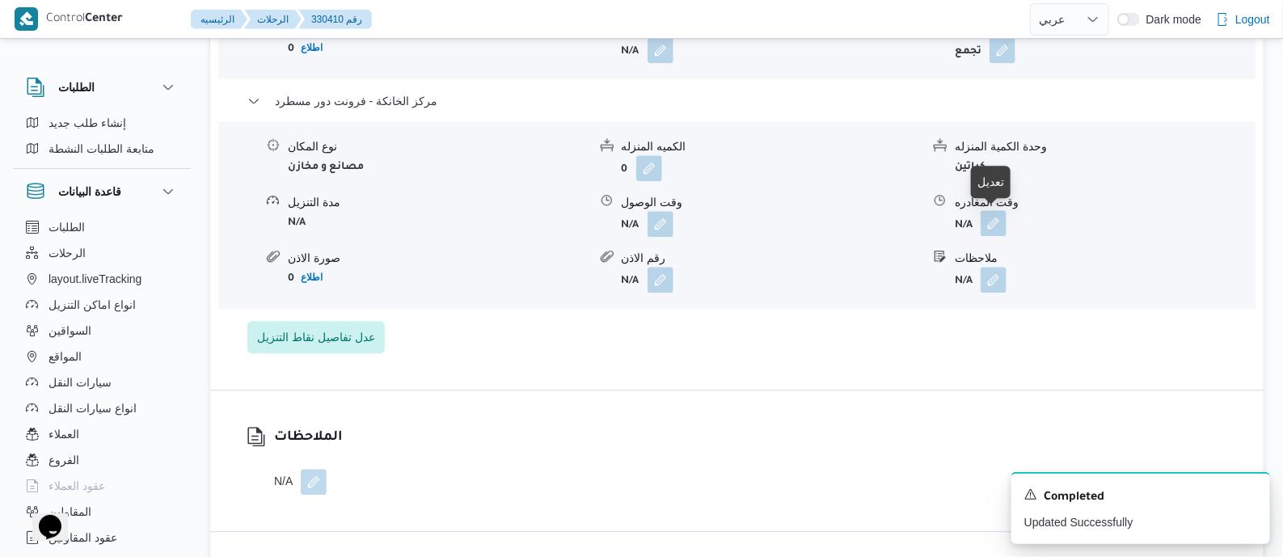
click at [989, 221] on button "button" at bounding box center [993, 223] width 26 height 26
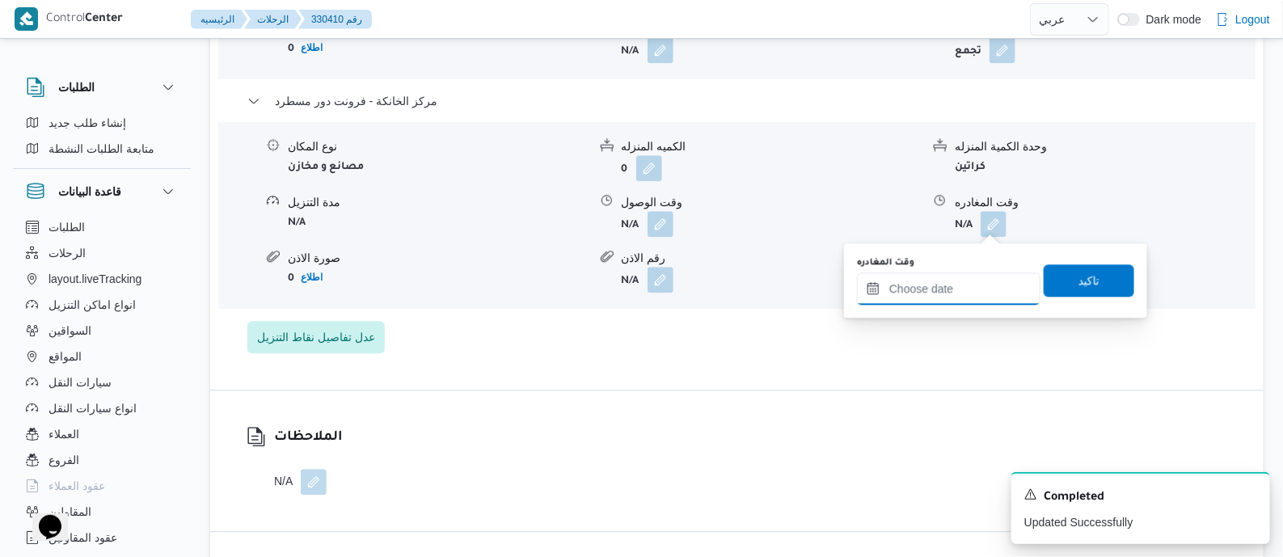
click at [980, 284] on input "وقت المغادره" at bounding box center [948, 288] width 183 height 32
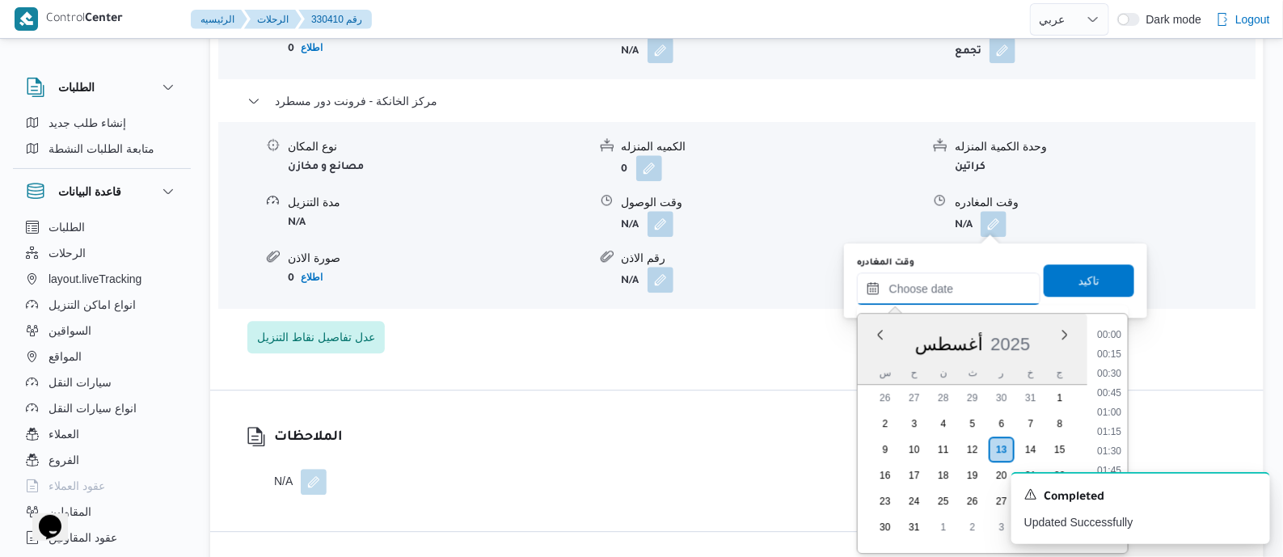
scroll to position [1577, 0]
click at [1119, 389] on li "21:00" at bounding box center [1108, 387] width 37 height 16
type input "[DATE] ٢١:٠٠"
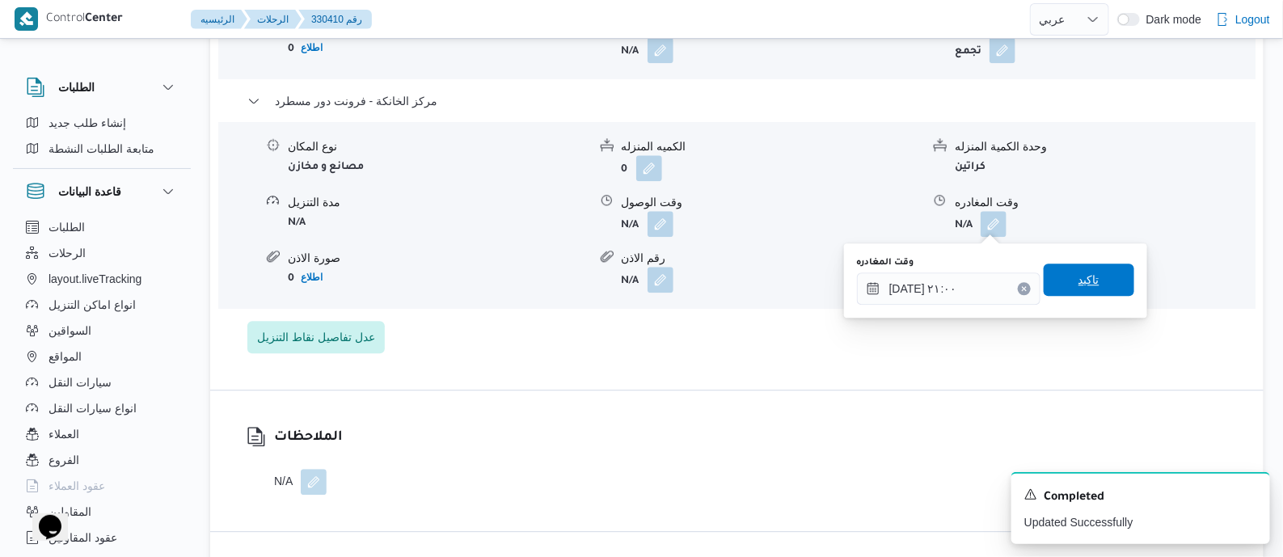
click at [1079, 263] on span "تاكيد" at bounding box center [1088, 279] width 91 height 32
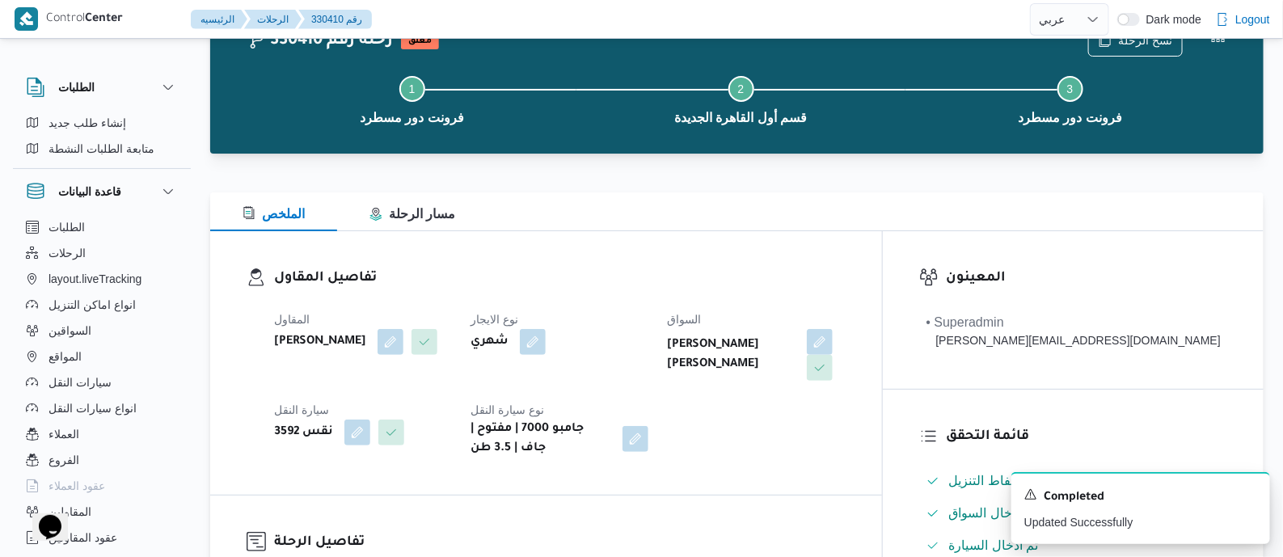
scroll to position [0, 0]
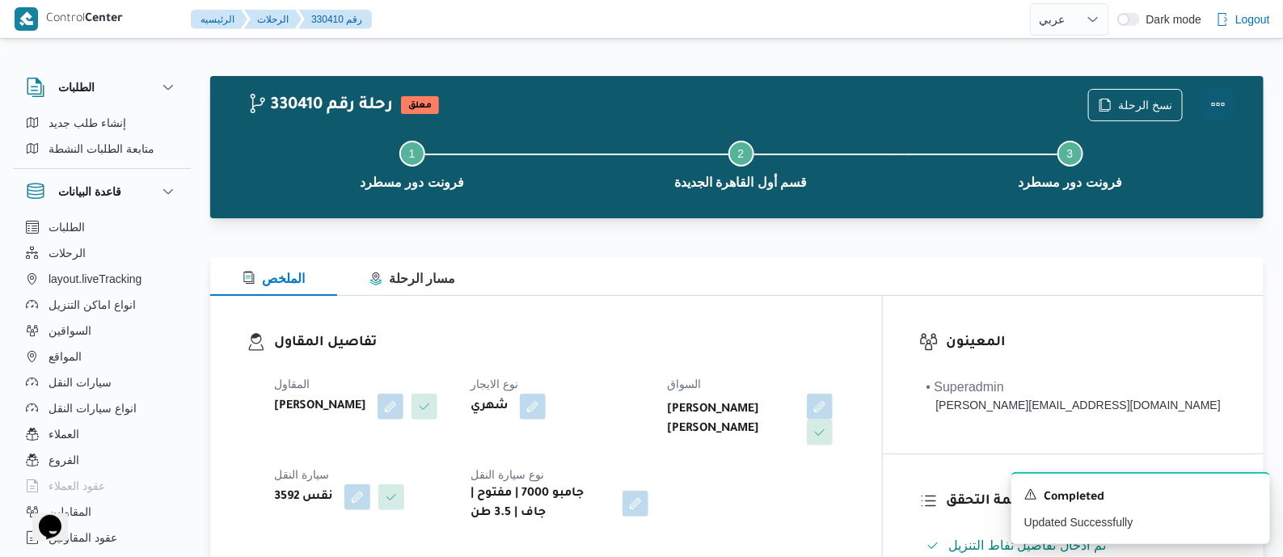
click at [1217, 103] on button "Actions" at bounding box center [1218, 104] width 32 height 32
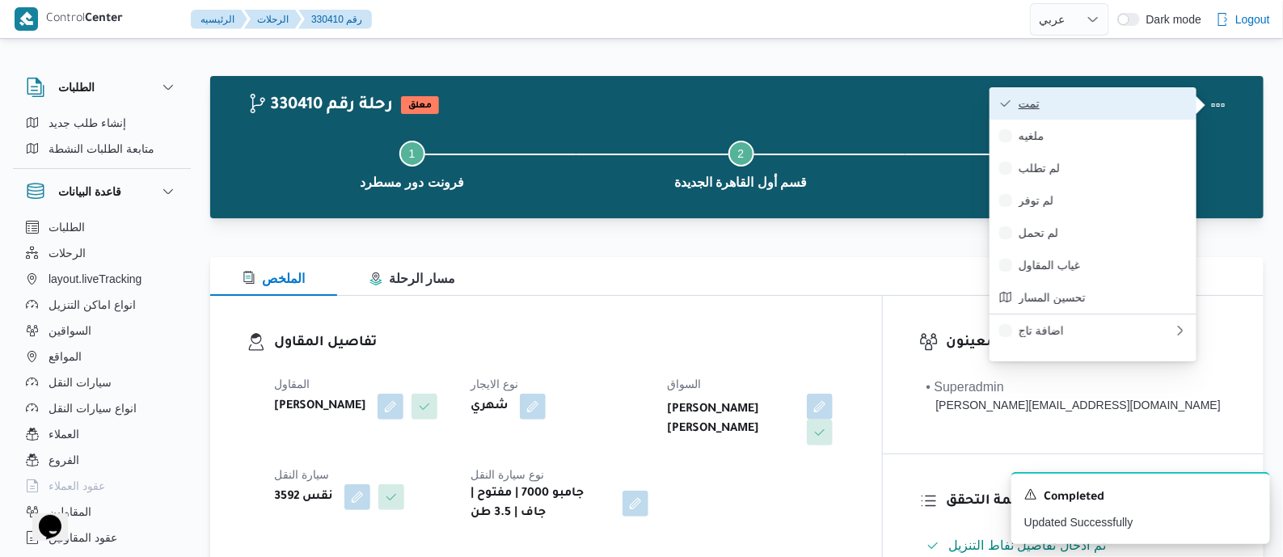
click at [1169, 99] on span "تمت" at bounding box center [1102, 103] width 168 height 13
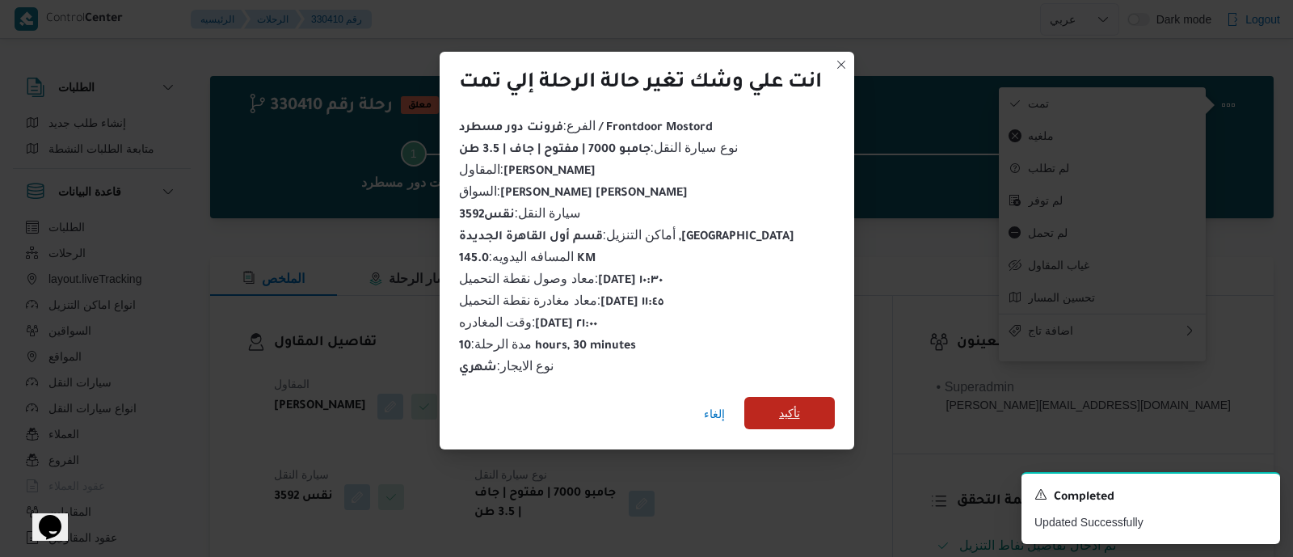
click at [812, 398] on span "تأكيد" at bounding box center [789, 413] width 91 height 32
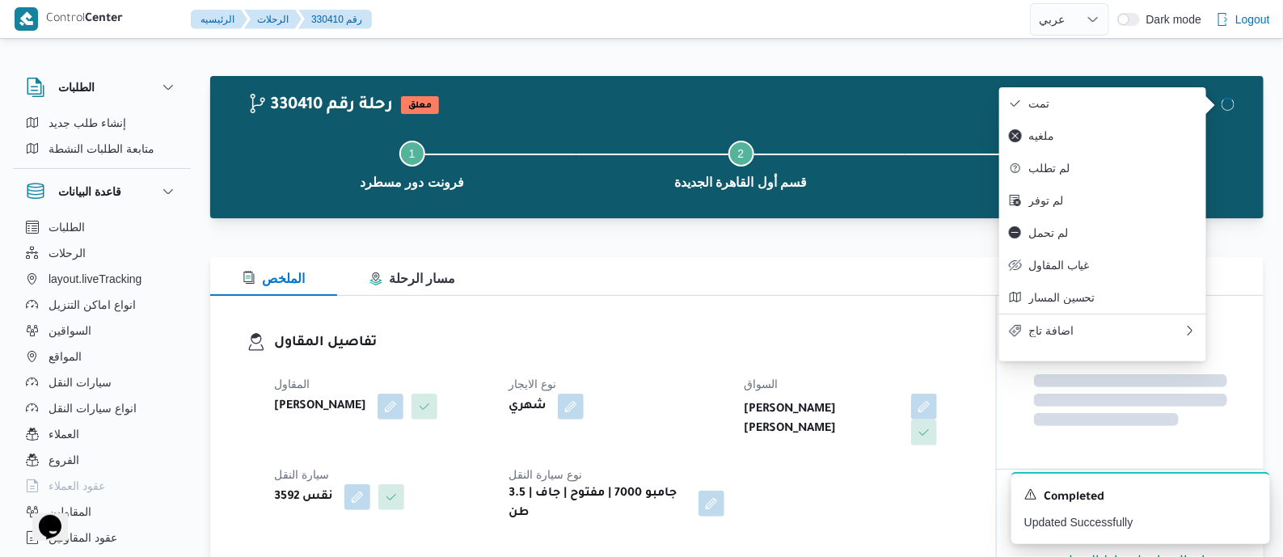
click at [727, 378] on div "المقاول [PERSON_NAME] [PERSON_NAME] نوع الايجار شهري [PERSON_NAME] [PERSON_NAME…" at bounding box center [616, 449] width 705 height 168
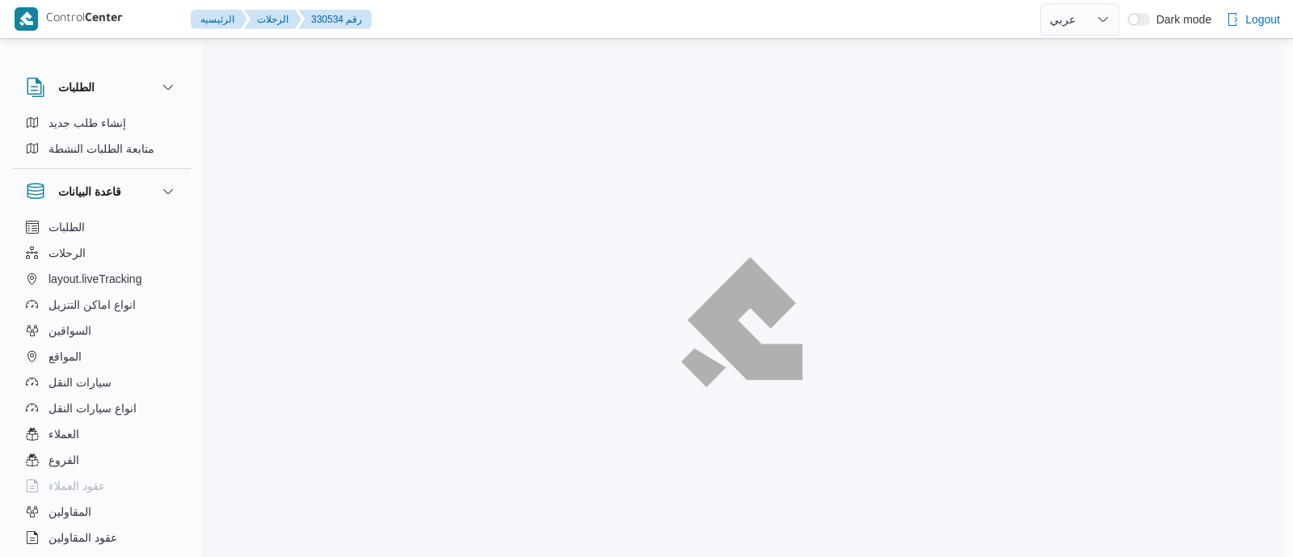
select select "ar"
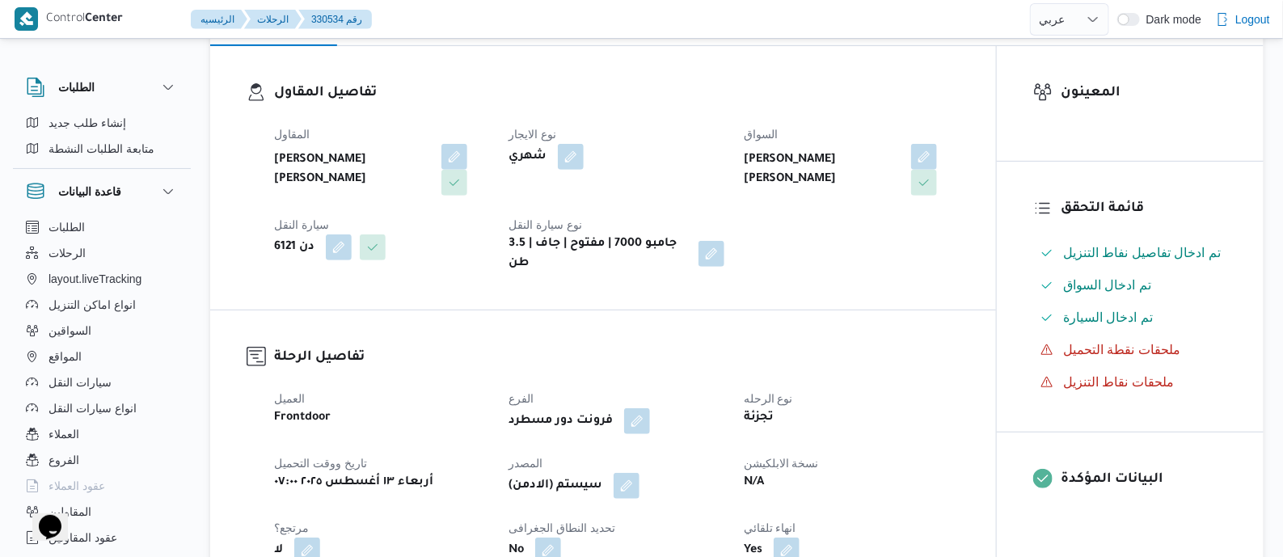
scroll to position [505, 0]
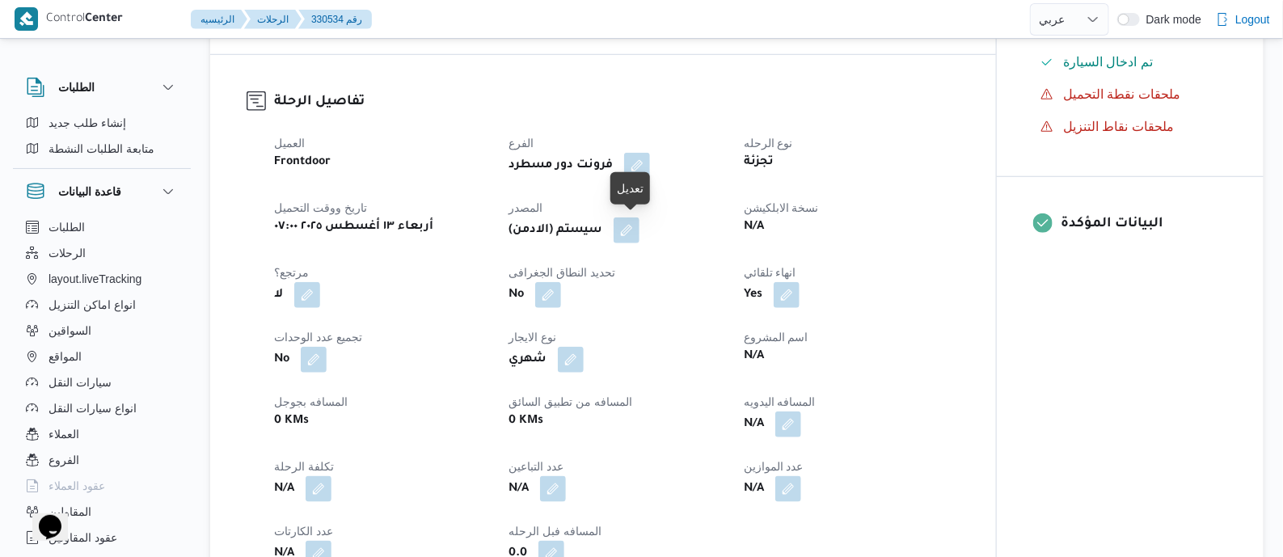
drag, startPoint x: 638, startPoint y: 231, endPoint x: 647, endPoint y: 273, distance: 43.0
click at [638, 231] on button "button" at bounding box center [626, 230] width 26 height 26
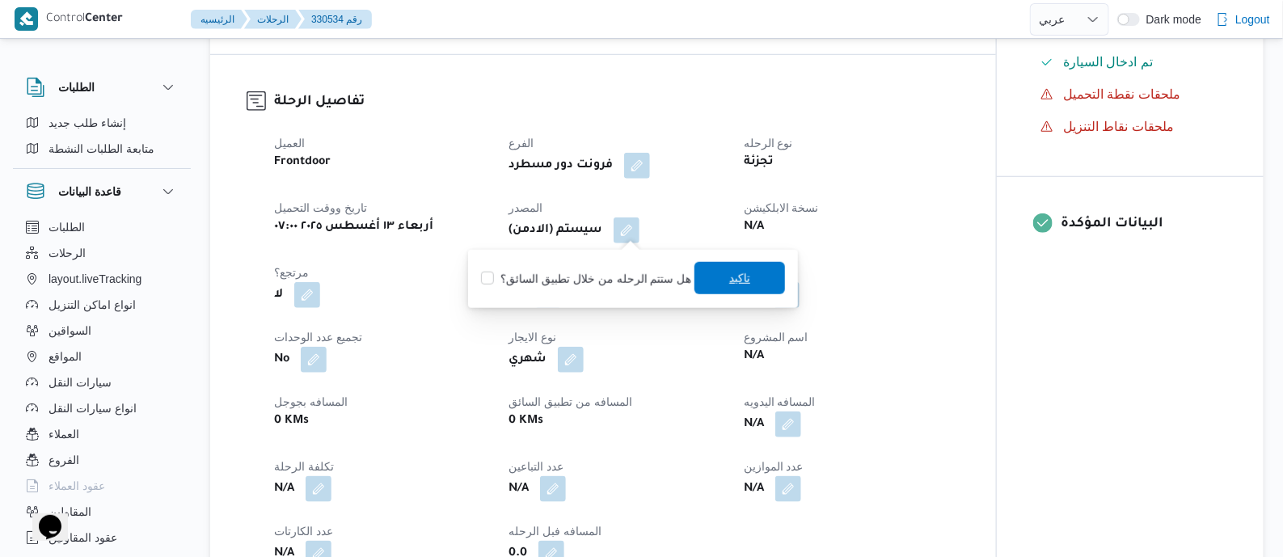
click at [729, 276] on span "تاكيد" at bounding box center [739, 277] width 21 height 19
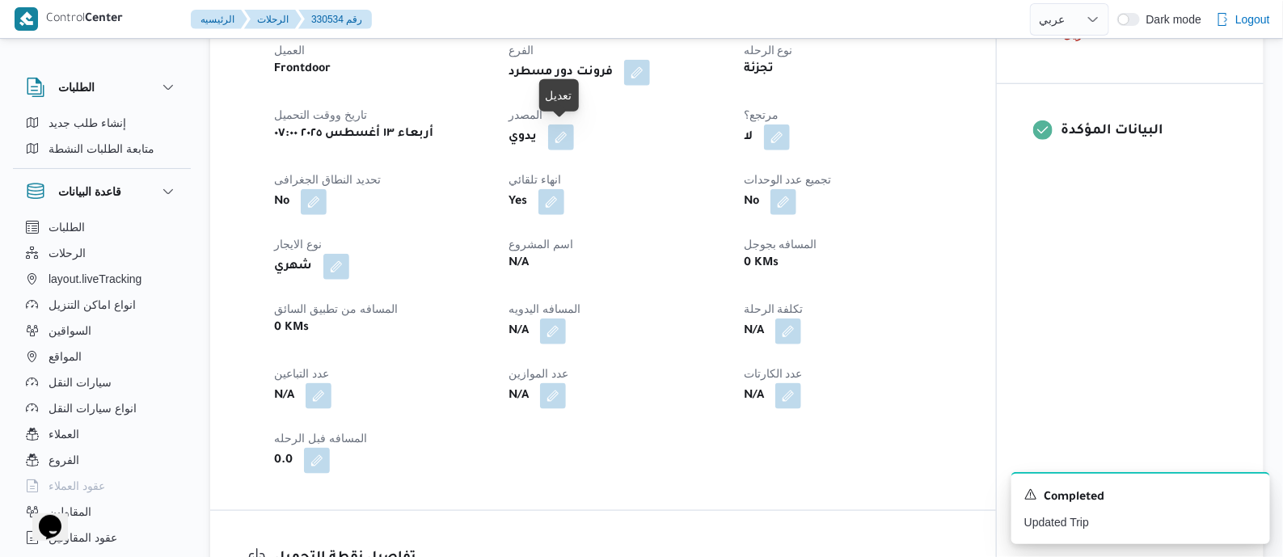
scroll to position [706, 0]
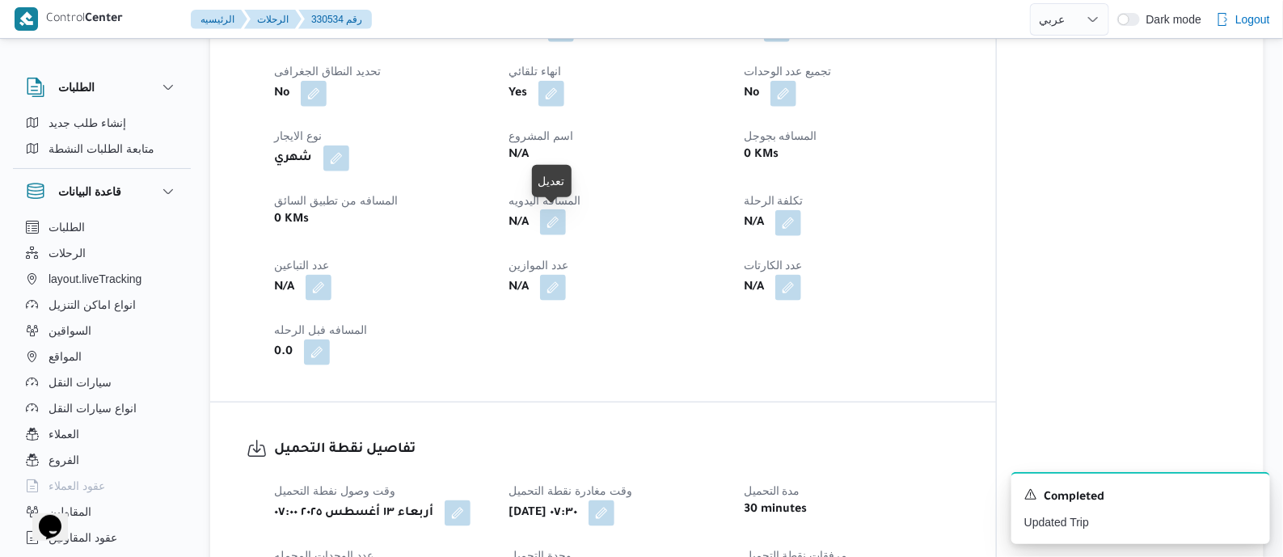
click at [555, 221] on button "button" at bounding box center [553, 222] width 26 height 26
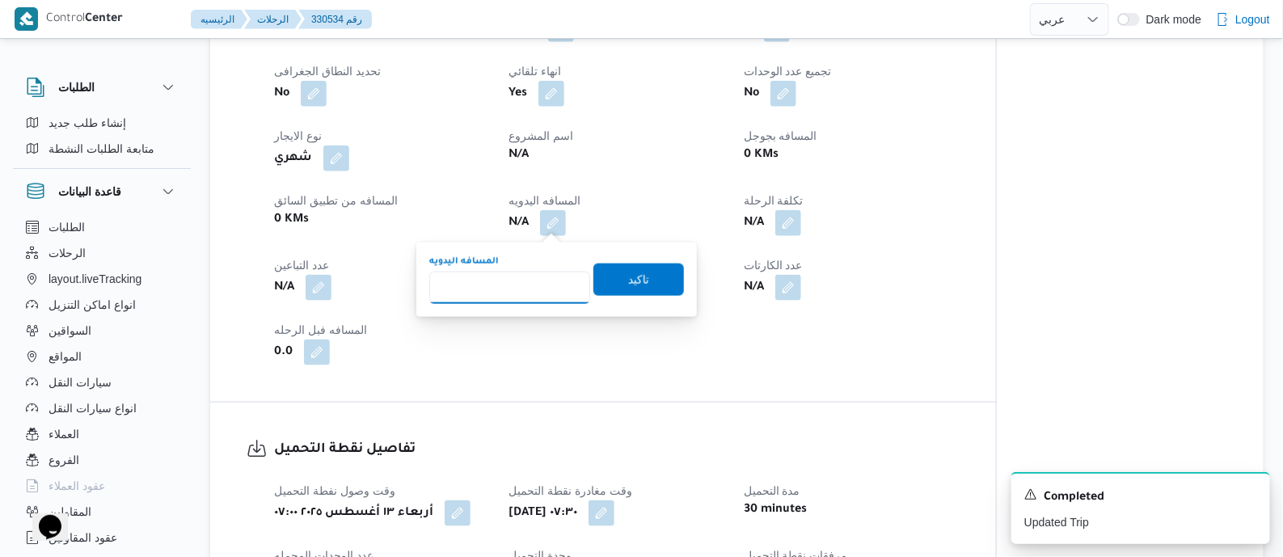
click at [525, 275] on input "المسافه اليدويه" at bounding box center [509, 288] width 161 height 32
type input "145"
click at [629, 273] on span "تاكيد" at bounding box center [638, 278] width 21 height 19
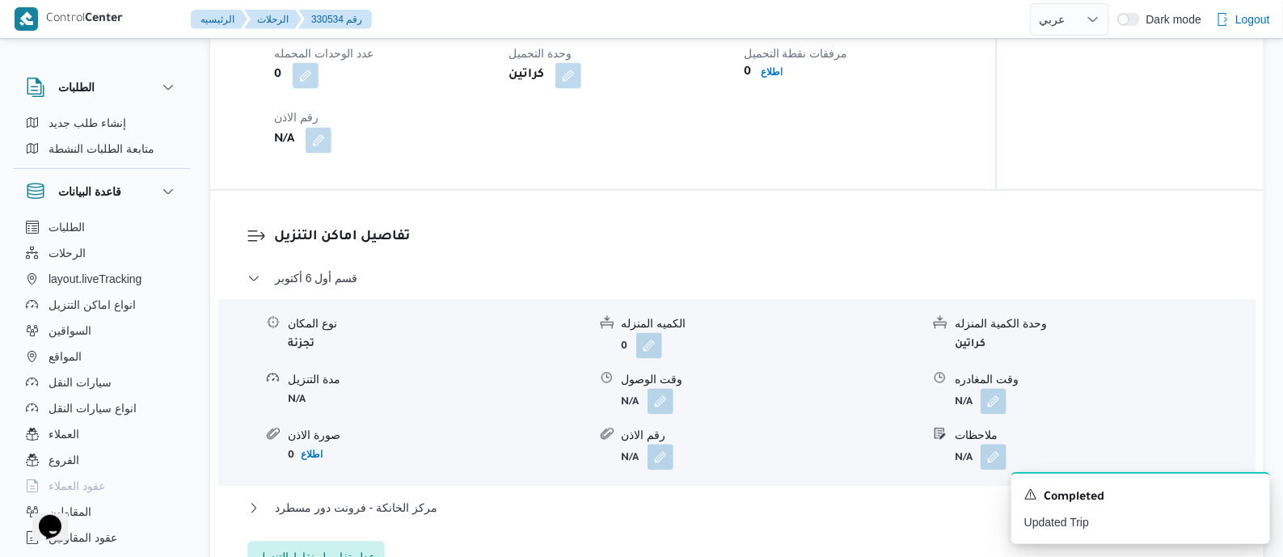
scroll to position [1111, 0]
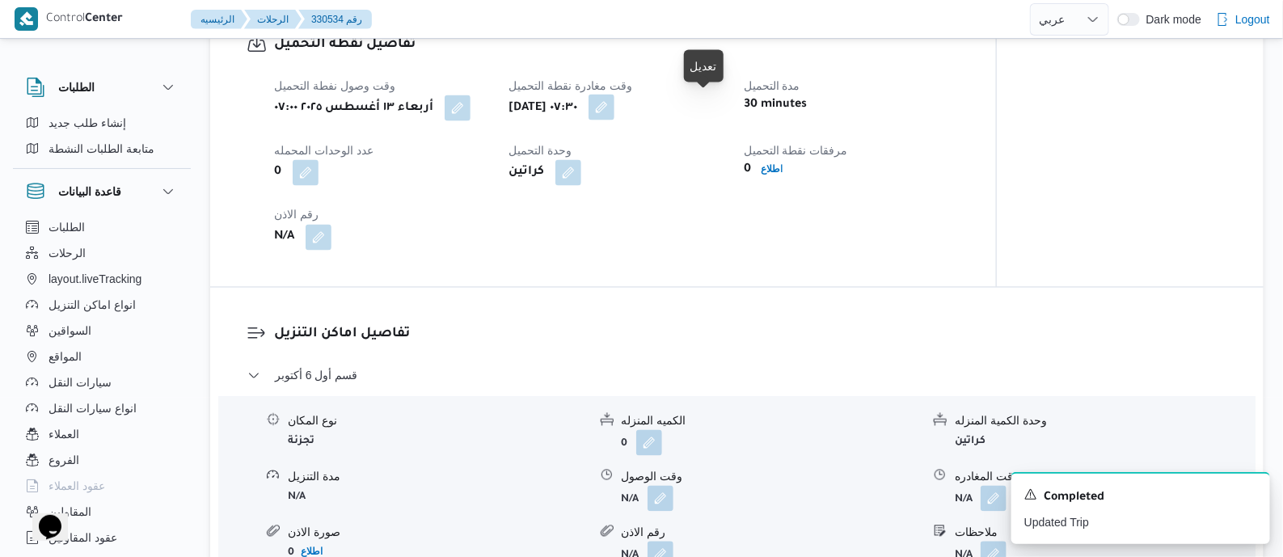
click at [614, 107] on button "button" at bounding box center [601, 108] width 26 height 26
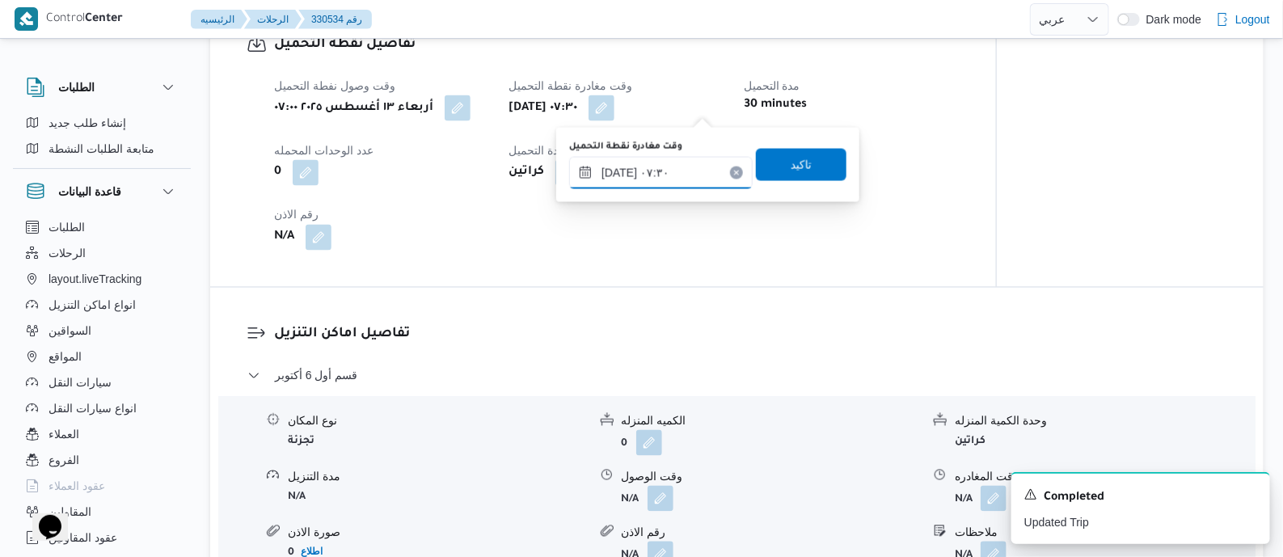
click at [694, 183] on input "[DATE] ٠٧:٣٠" at bounding box center [660, 173] width 183 height 32
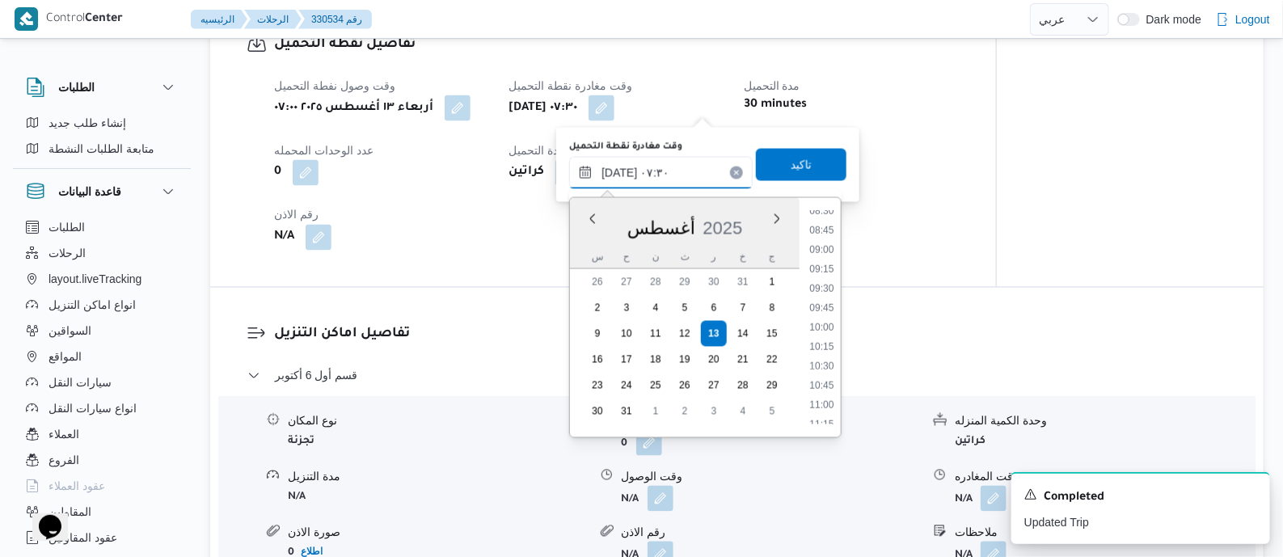
scroll to position [674, 0]
click at [828, 410] on li "11:15" at bounding box center [821, 418] width 37 height 16
type input "[DATE] ١١:١٥"
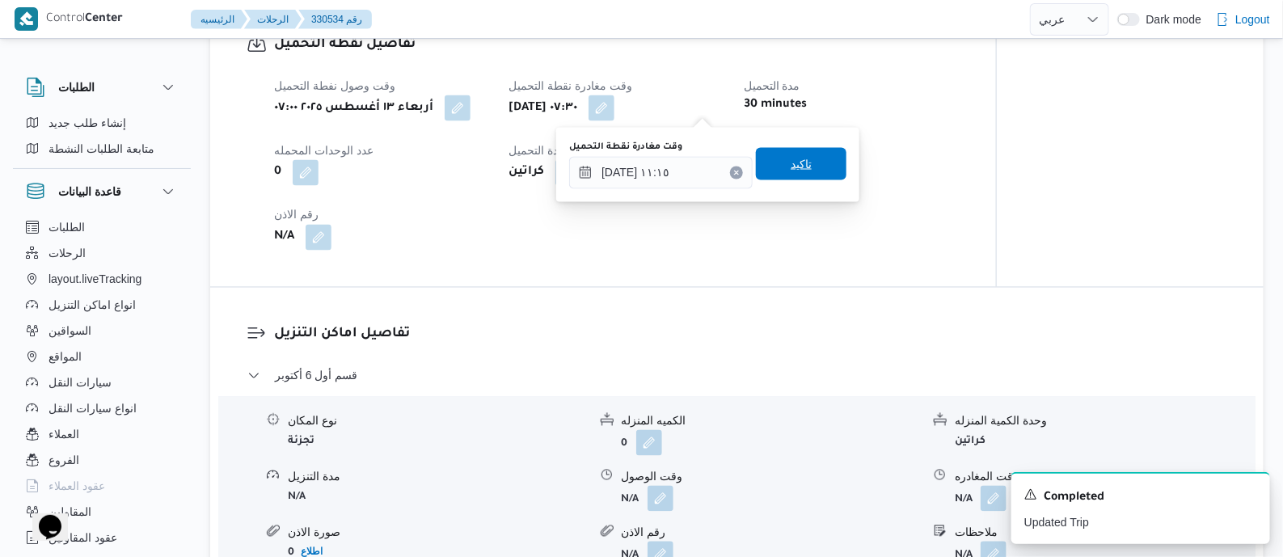
click at [796, 164] on span "تاكيد" at bounding box center [800, 163] width 21 height 19
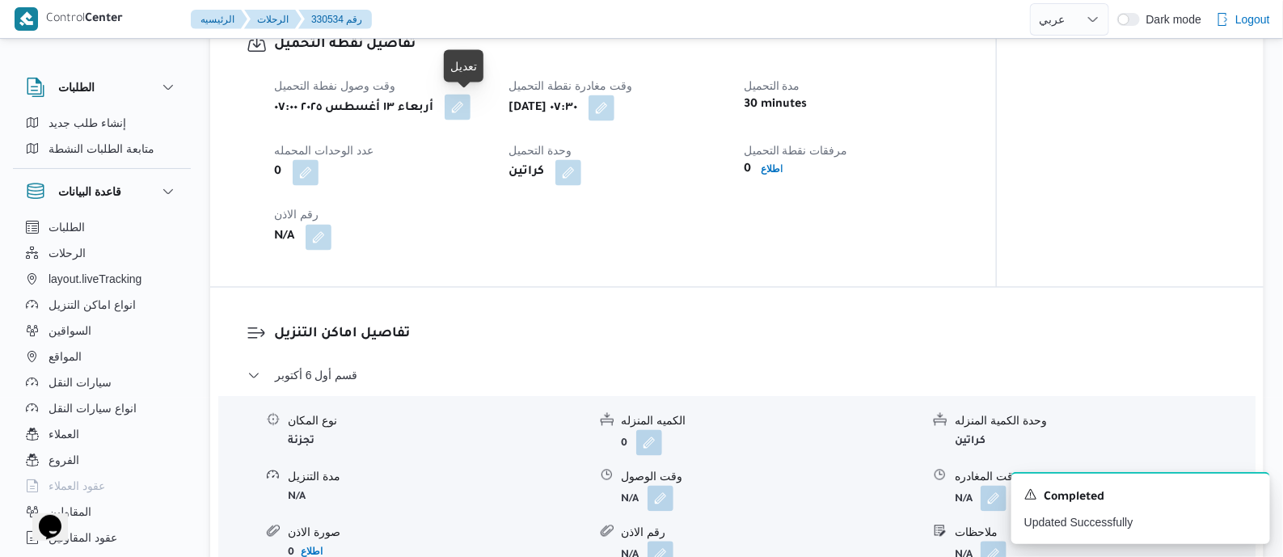
click at [466, 109] on button "button" at bounding box center [458, 108] width 26 height 26
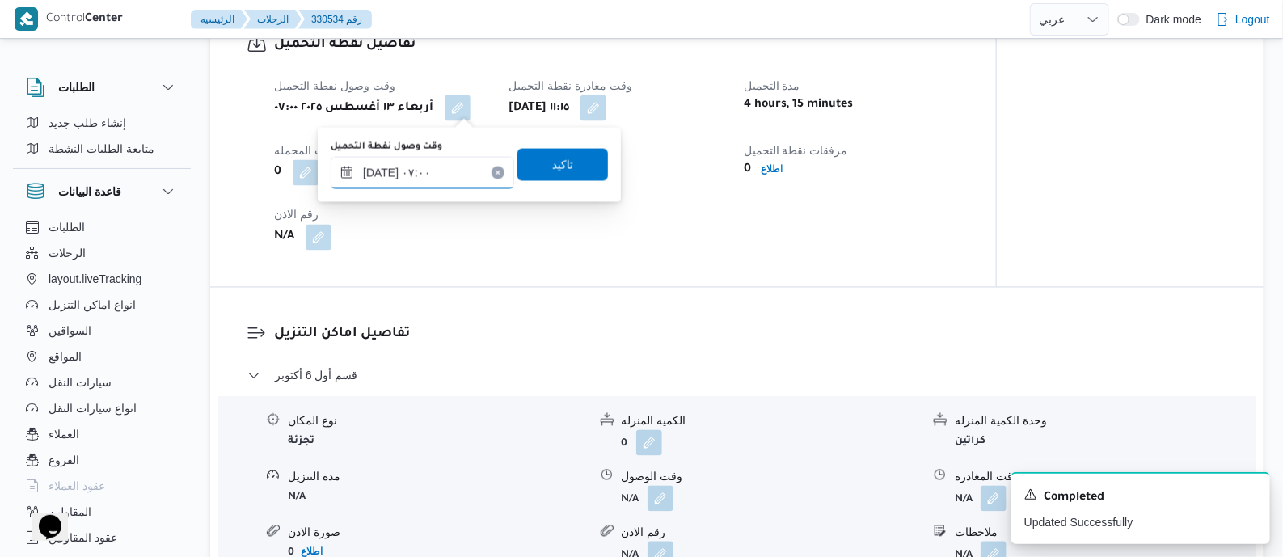
click at [464, 179] on input "[DATE] ٠٧:٠٠" at bounding box center [422, 173] width 183 height 32
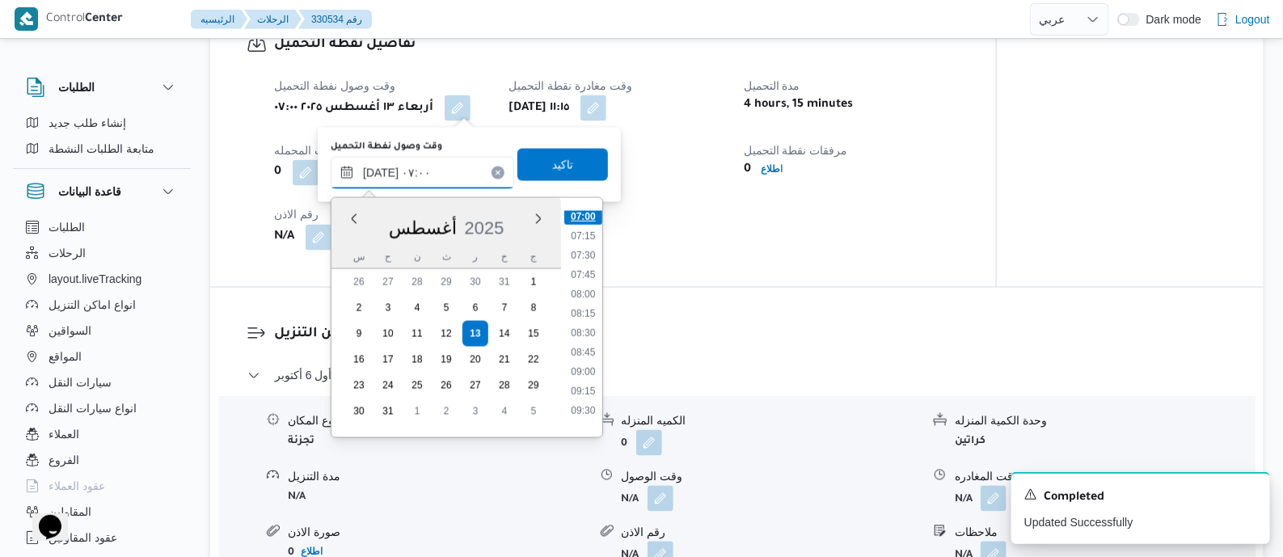
scroll to position [735, 0]
click at [587, 299] on li "10:30" at bounding box center [582, 298] width 37 height 16
type input "[DATE] ١٠:٣٠"
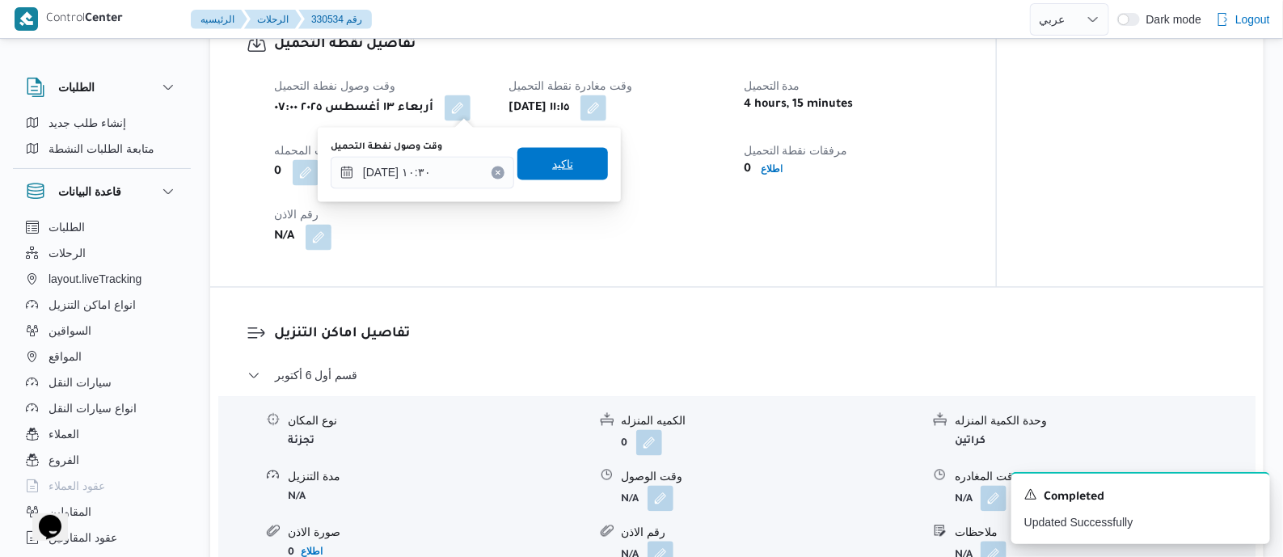
click at [571, 163] on span "تاكيد" at bounding box center [562, 164] width 91 height 32
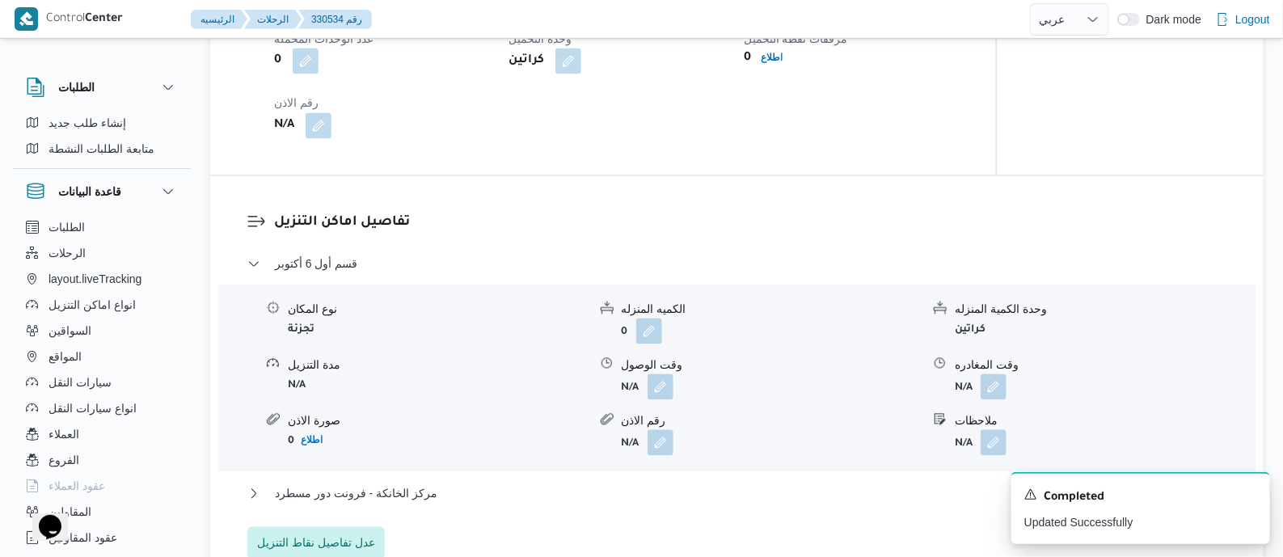
scroll to position [1313, 0]
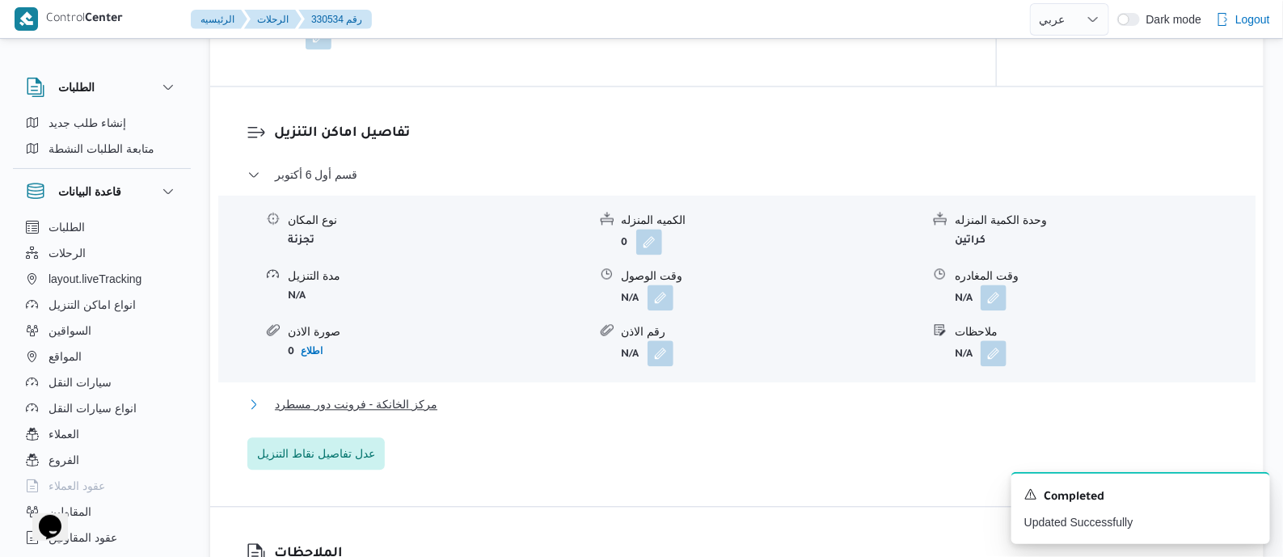
click at [398, 402] on span "مركز الخانكة - فرونت دور مسطرد" at bounding box center [356, 403] width 162 height 19
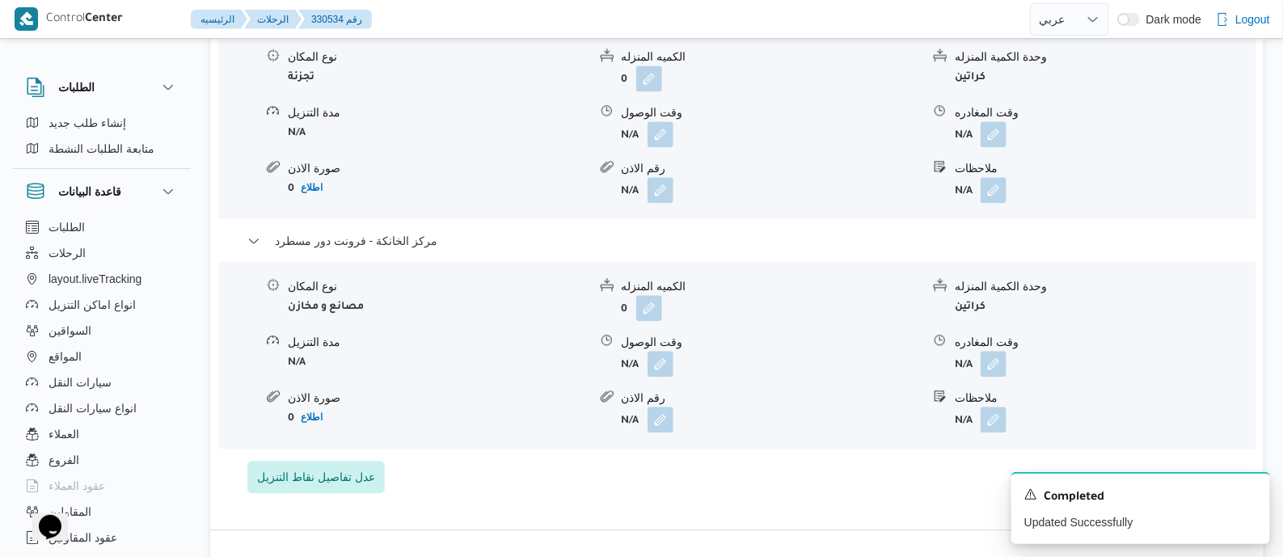
scroll to position [1616, 0]
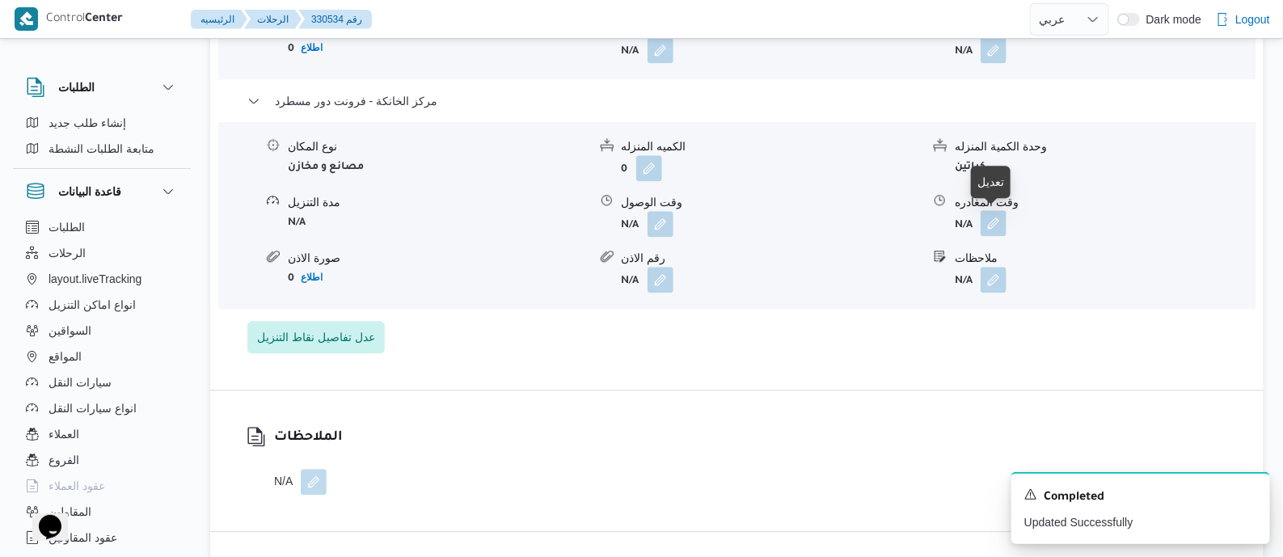
click at [1001, 223] on button "button" at bounding box center [993, 223] width 26 height 26
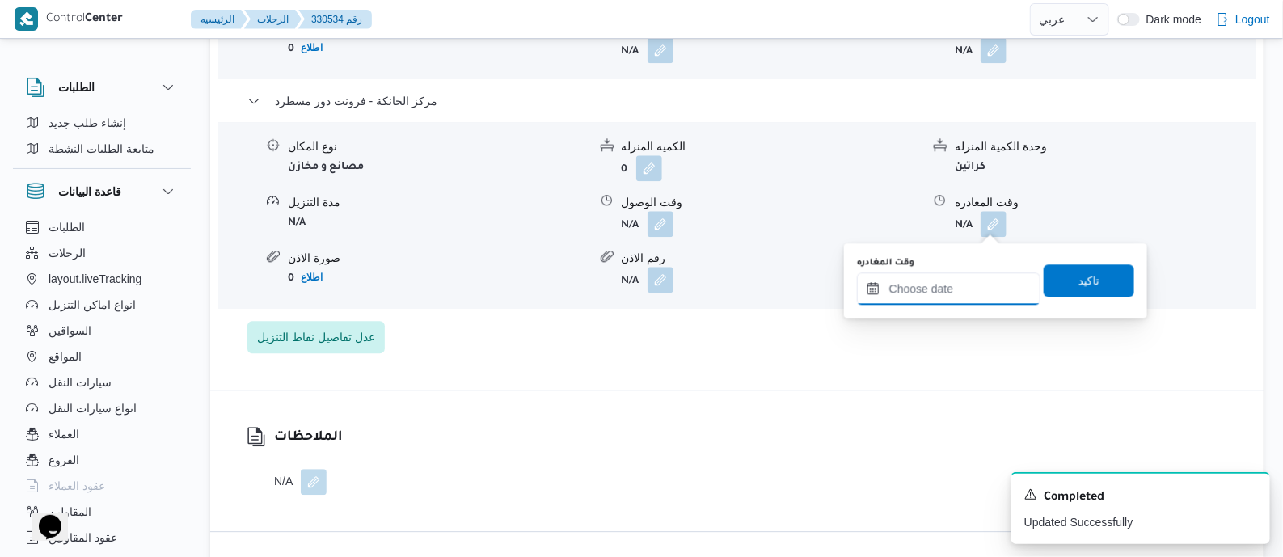
click at [975, 283] on input "وقت المغادره" at bounding box center [948, 288] width 183 height 32
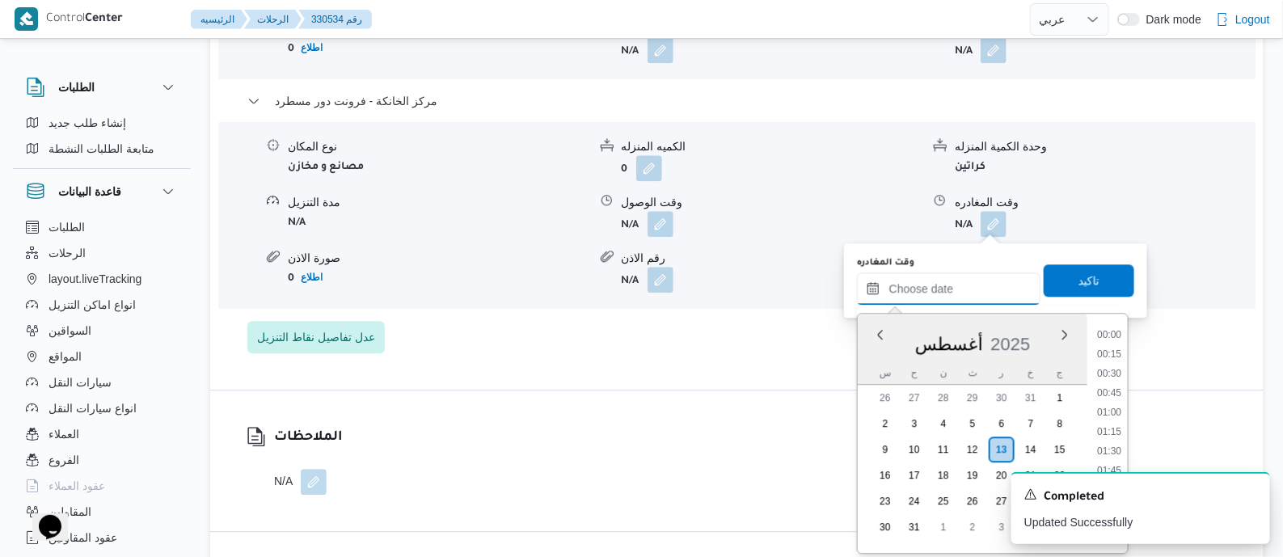
scroll to position [1577, 0]
click at [1111, 369] on li "20:45" at bounding box center [1108, 368] width 37 height 16
type input "[DATE] ٢٠:٤٥"
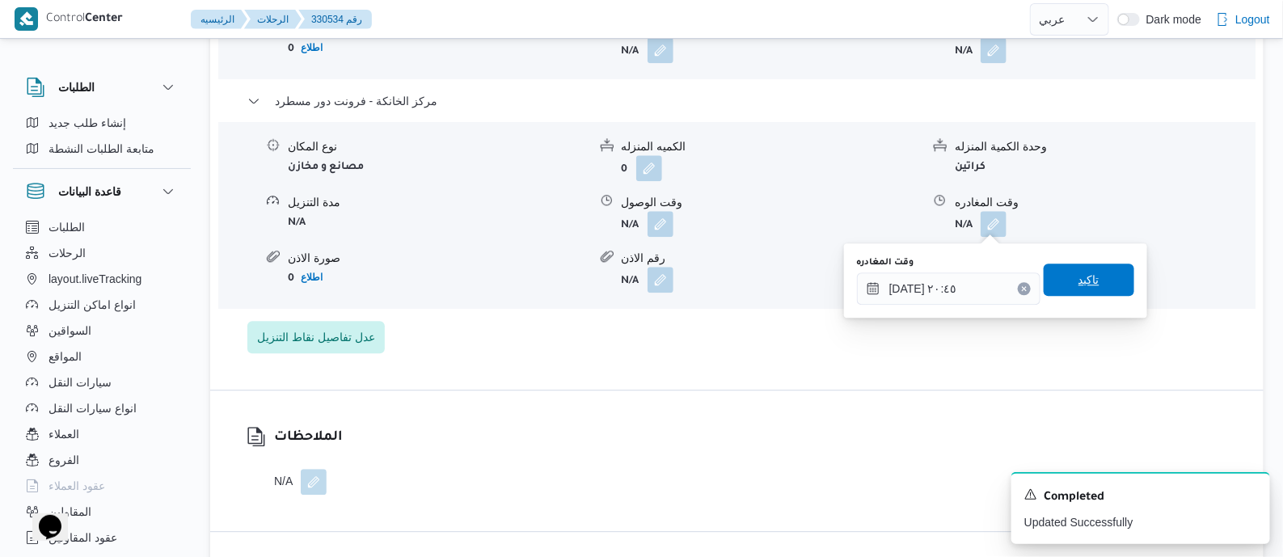
click at [1083, 280] on span "تاكيد" at bounding box center [1088, 279] width 21 height 19
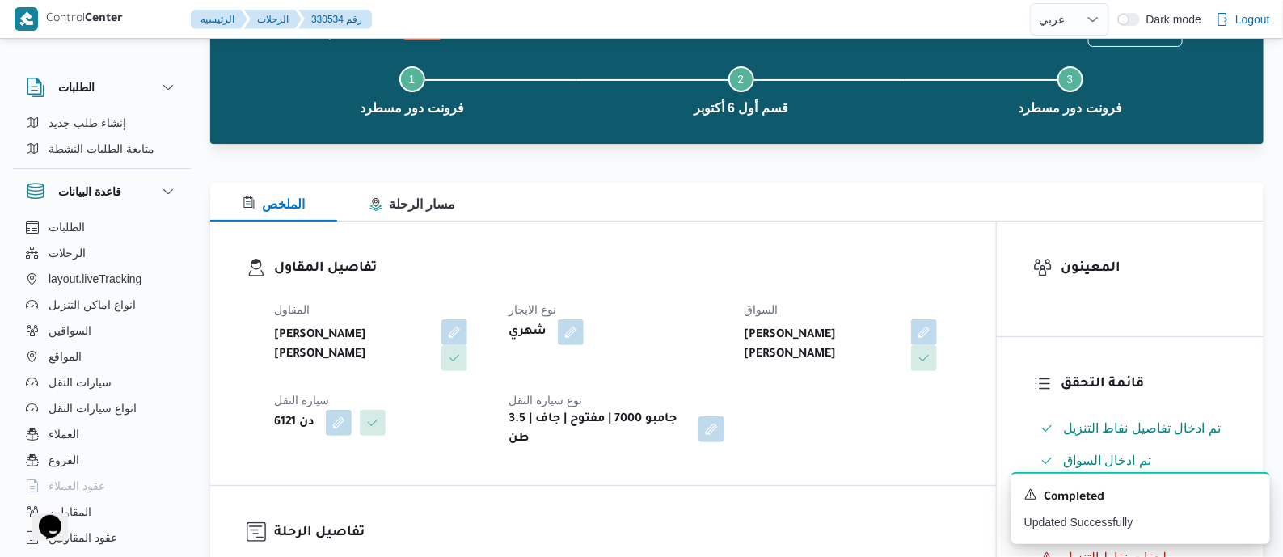
scroll to position [0, 0]
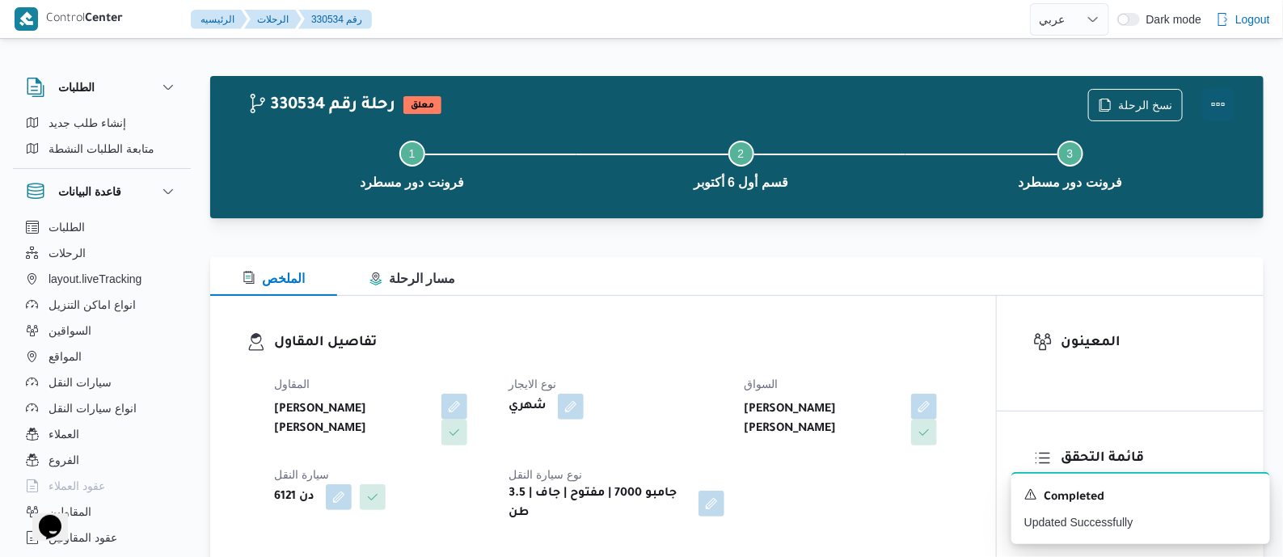
click at [1217, 99] on button "Actions" at bounding box center [1218, 104] width 32 height 32
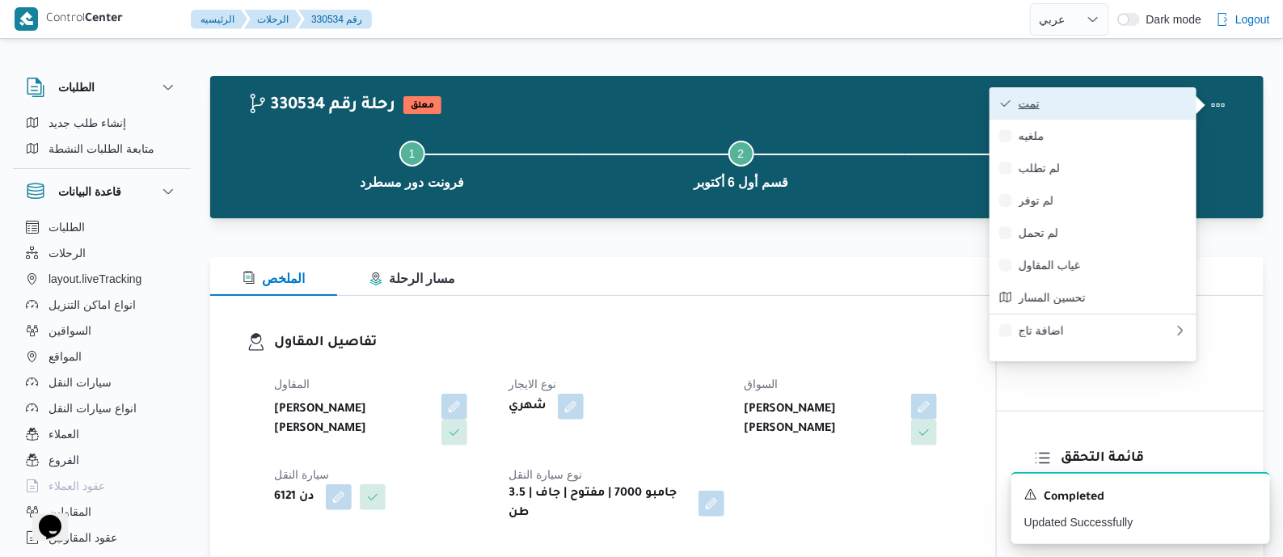
click at [1144, 99] on span "تمت" at bounding box center [1102, 103] width 168 height 13
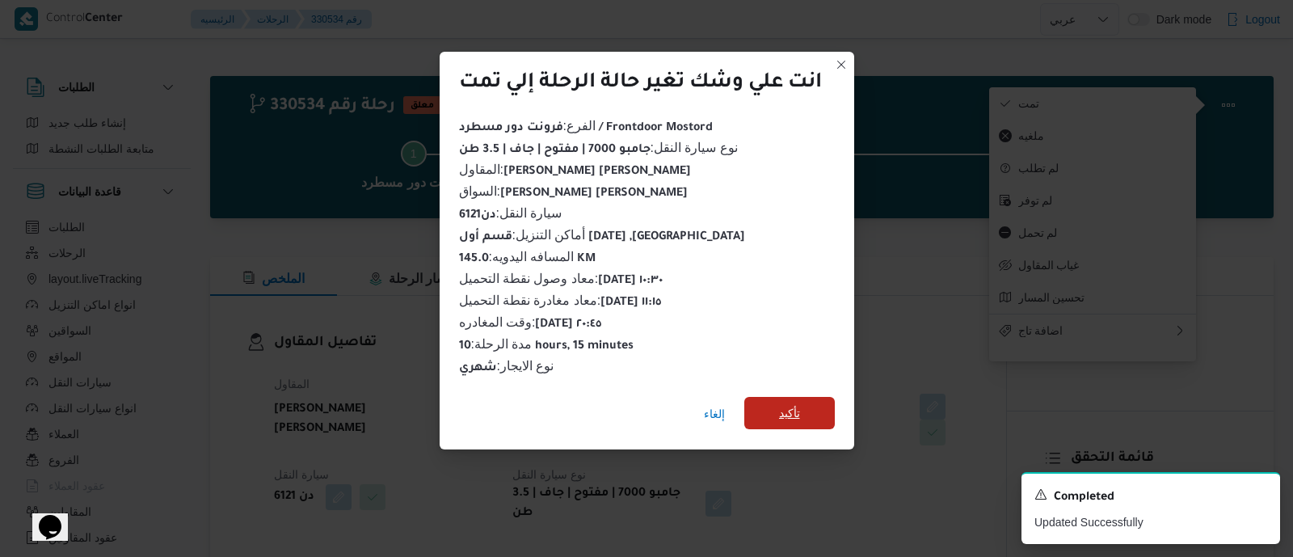
click at [784, 407] on span "تأكيد" at bounding box center [789, 412] width 21 height 19
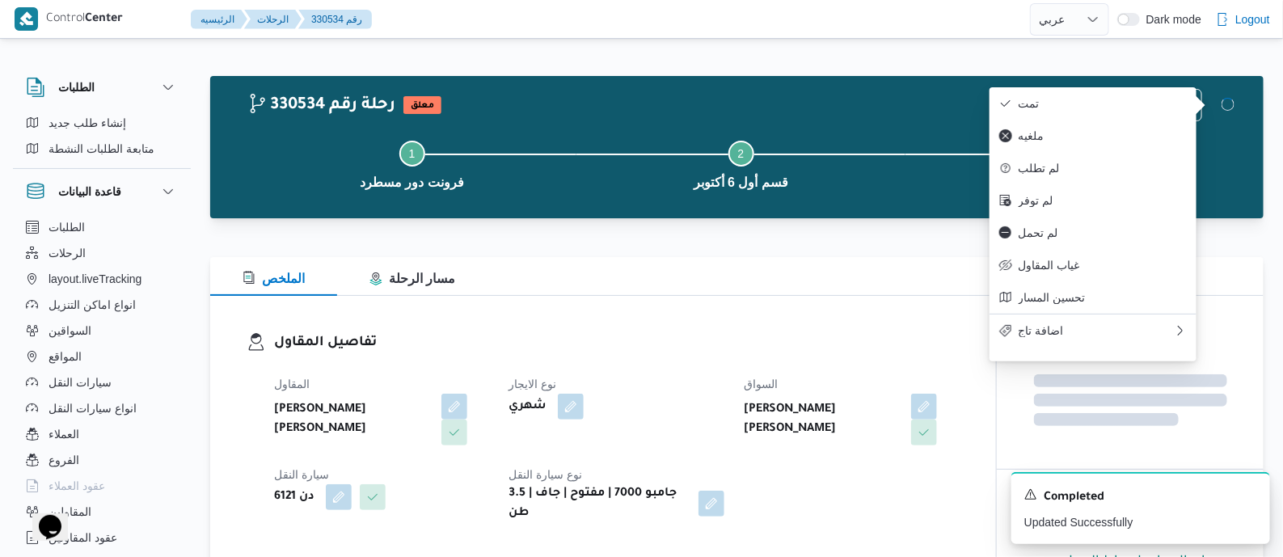
click at [705, 377] on dt "نوع الايجار" at bounding box center [615, 383] width 215 height 19
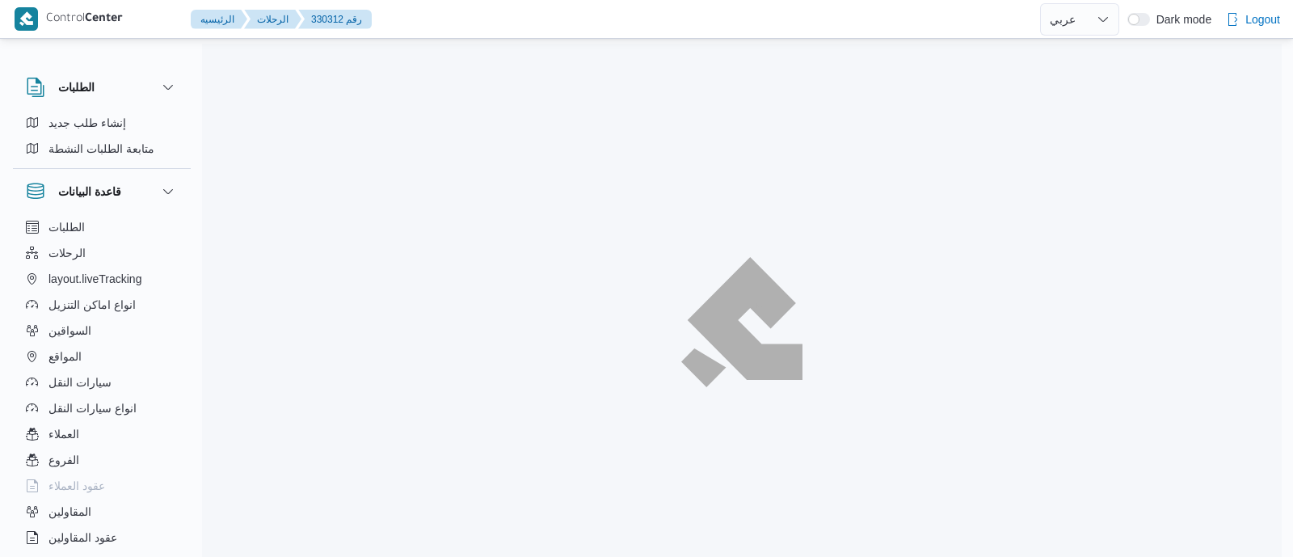
select select "ar"
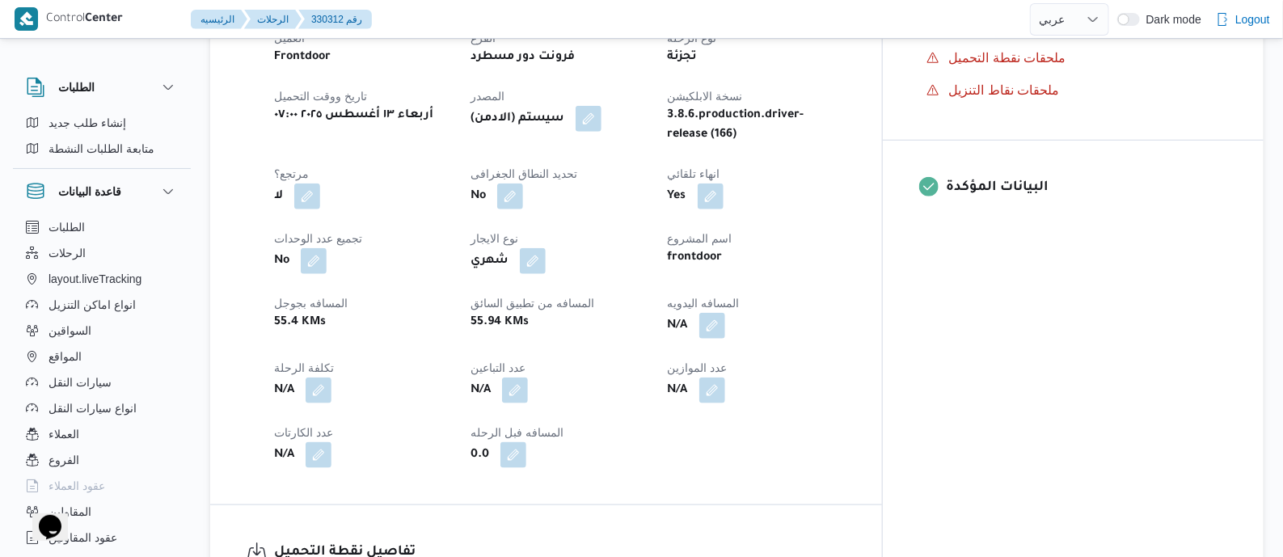
scroll to position [606, 0]
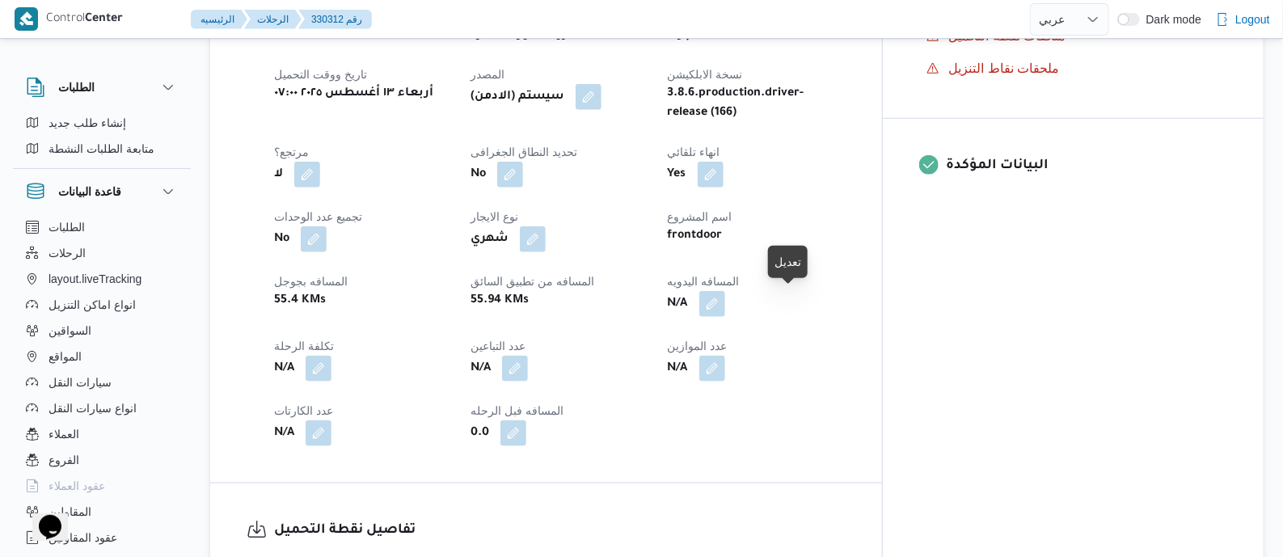
drag, startPoint x: 783, startPoint y: 303, endPoint x: 771, endPoint y: 357, distance: 55.5
click at [725, 303] on button "button" at bounding box center [712, 304] width 26 height 26
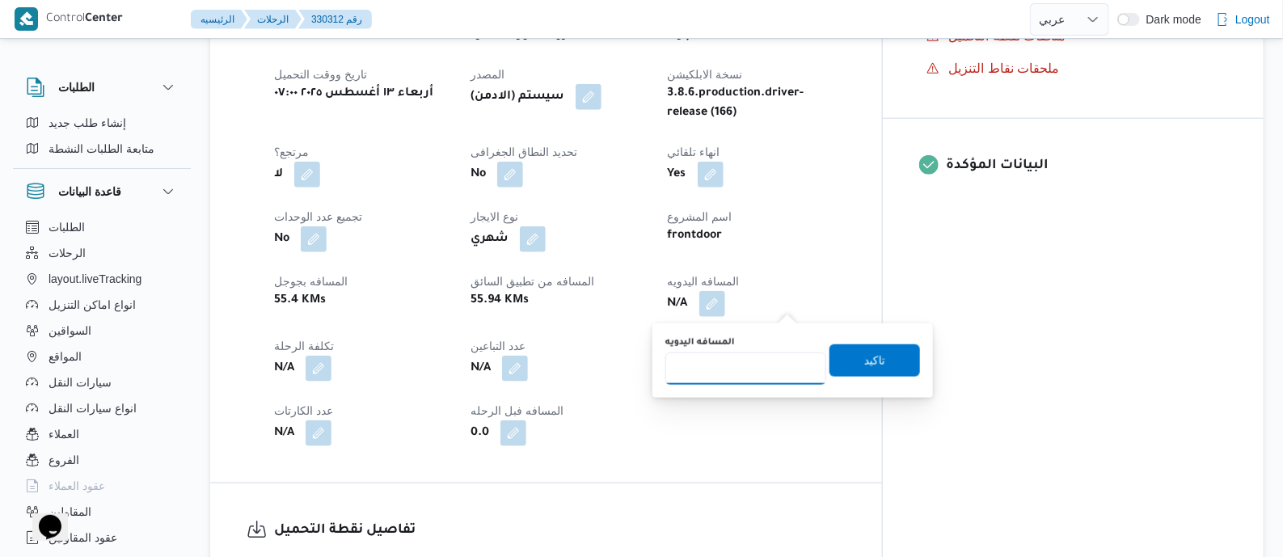
click at [771, 357] on input "المسافه اليدويه" at bounding box center [745, 368] width 161 height 32
type input "125"
click at [864, 355] on span "تاكيد" at bounding box center [874, 359] width 21 height 19
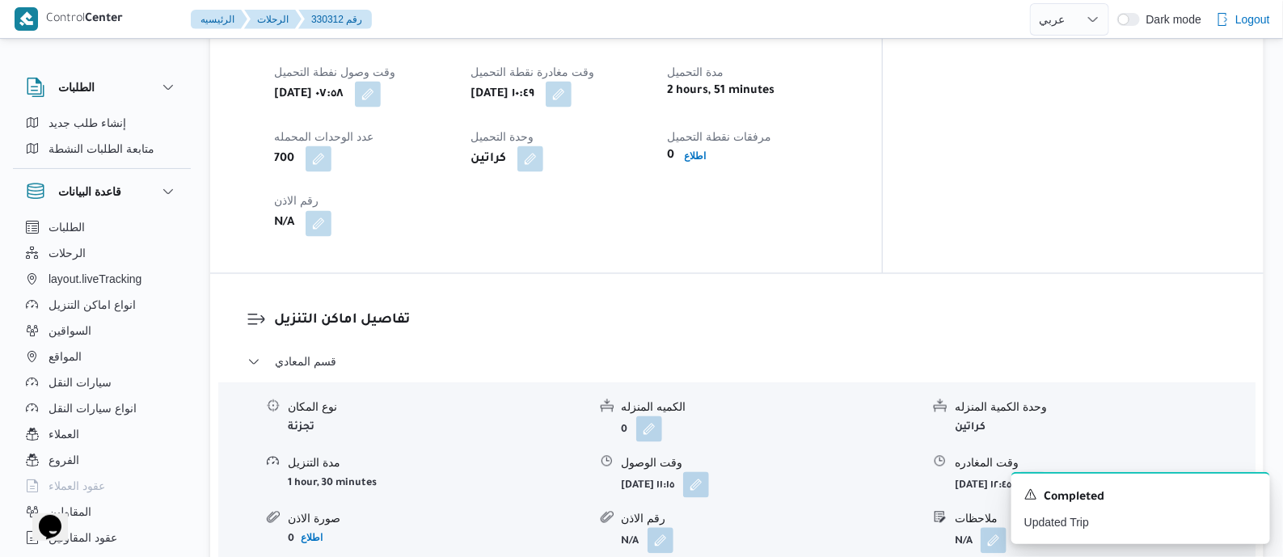
scroll to position [1111, 0]
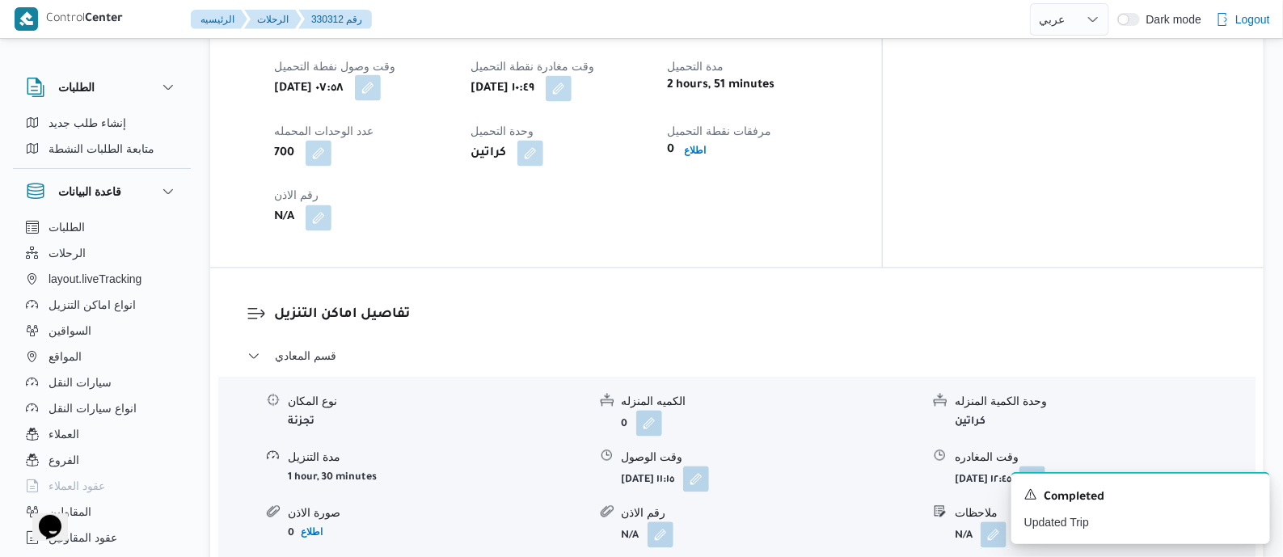
click at [381, 87] on button "button" at bounding box center [368, 88] width 26 height 26
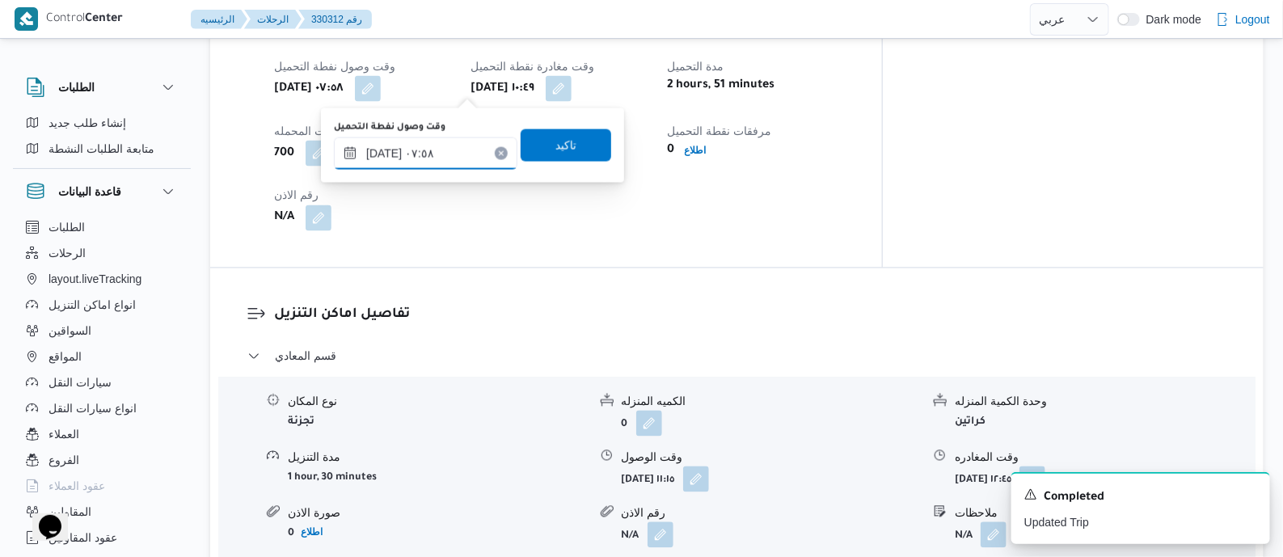
click at [461, 153] on input "١٣/٠٨/٢٠٢٥ ٠٧:٥٨" at bounding box center [425, 153] width 183 height 32
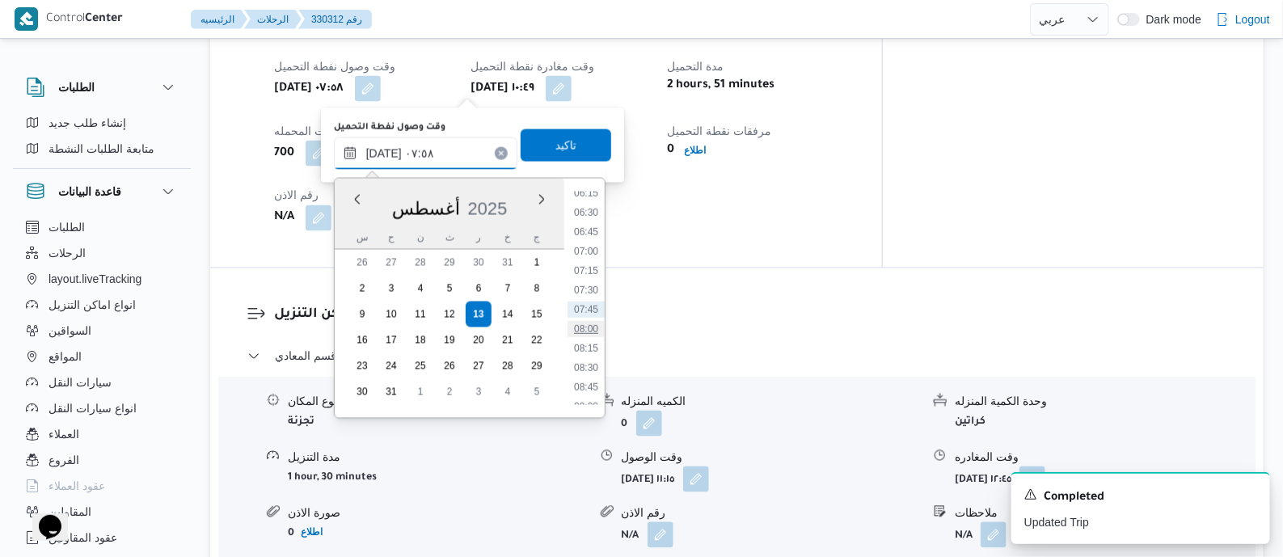
scroll to position [693, 0]
click at [587, 282] on li "10:00" at bounding box center [585, 282] width 37 height 16
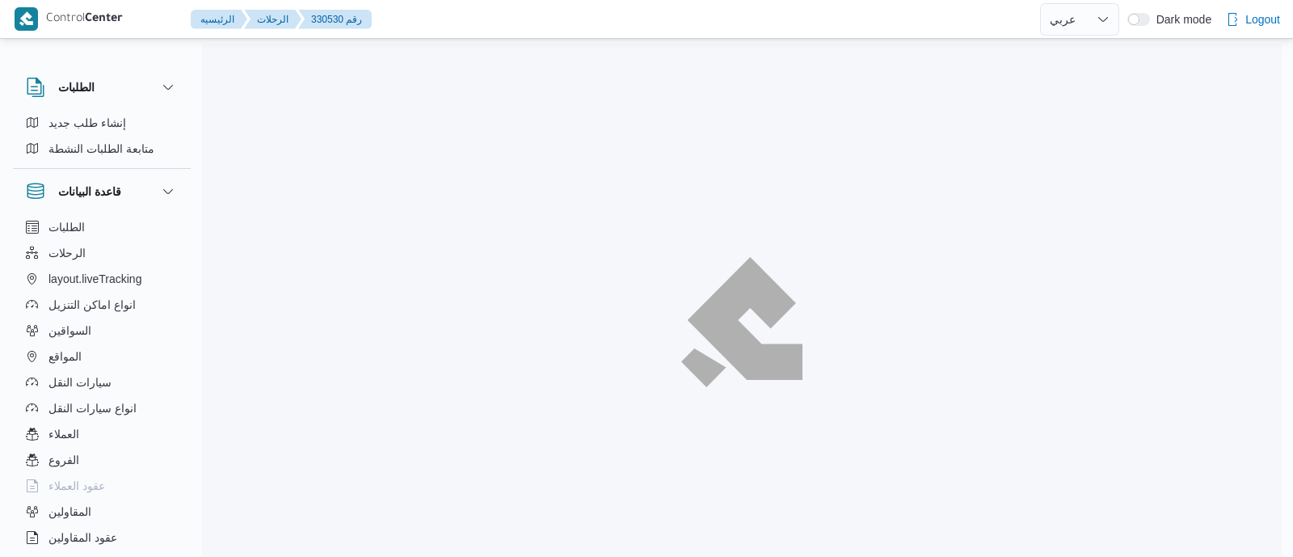
select select "ar"
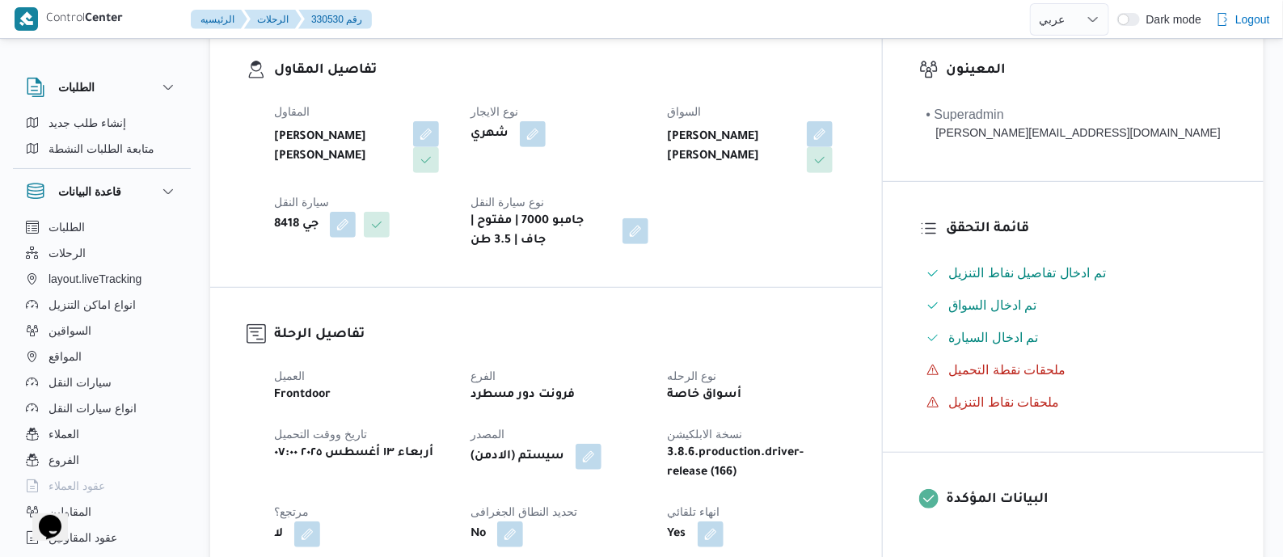
scroll to position [706, 0]
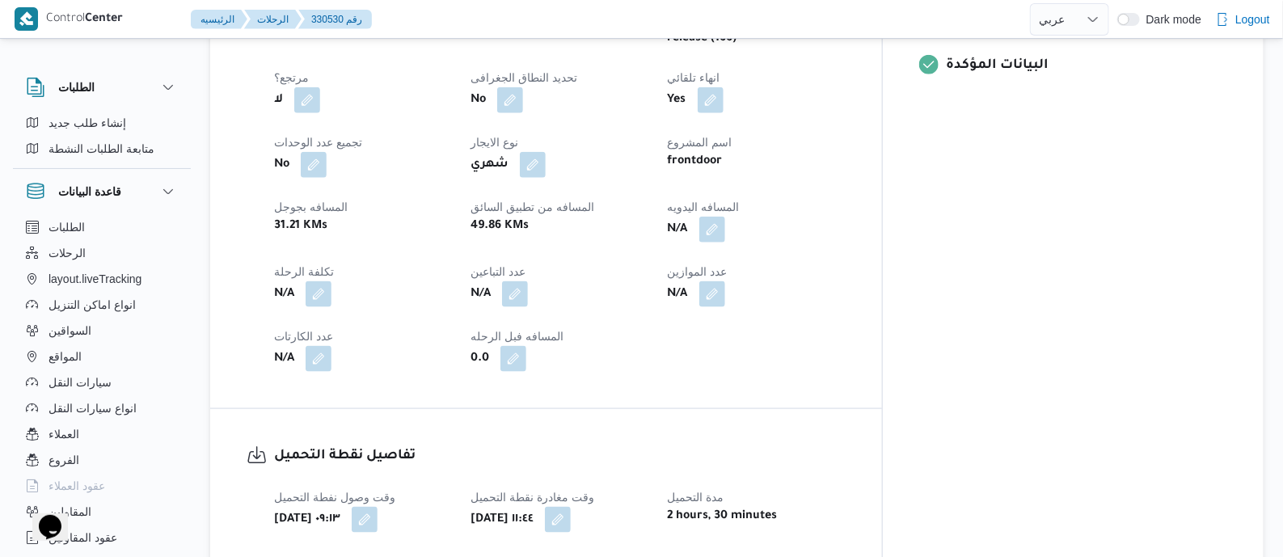
drag, startPoint x: 788, startPoint y: 221, endPoint x: 751, endPoint y: 279, distance: 69.1
click at [725, 221] on button "button" at bounding box center [712, 230] width 26 height 26
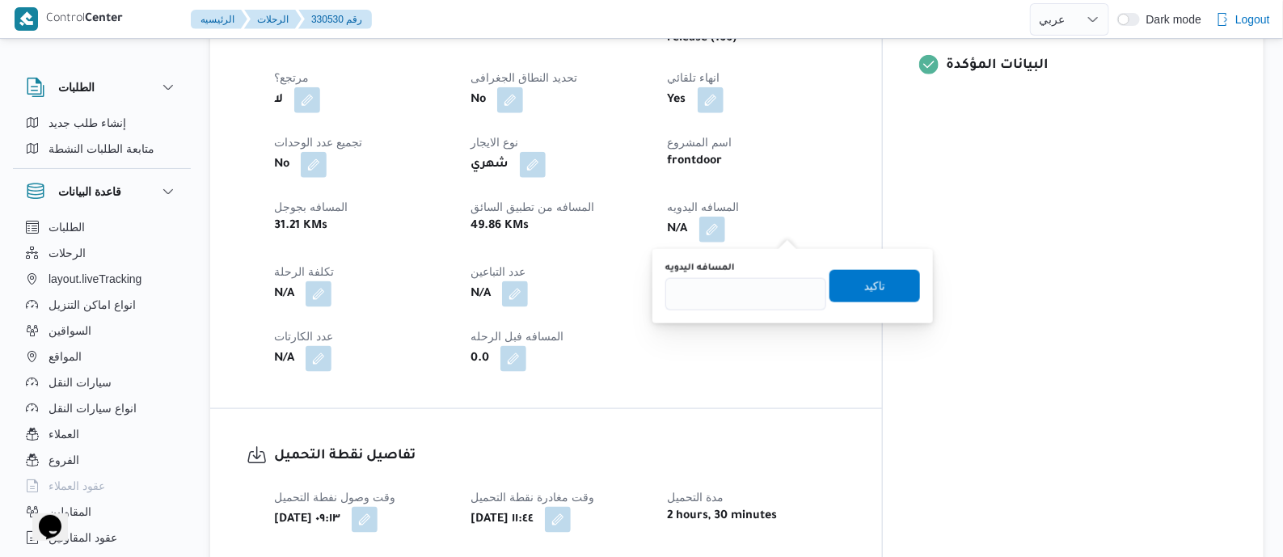
click at [751, 295] on input "المسافه اليدويه" at bounding box center [745, 294] width 161 height 32
type input "130"
click at [873, 280] on span "تاكيد" at bounding box center [874, 285] width 21 height 19
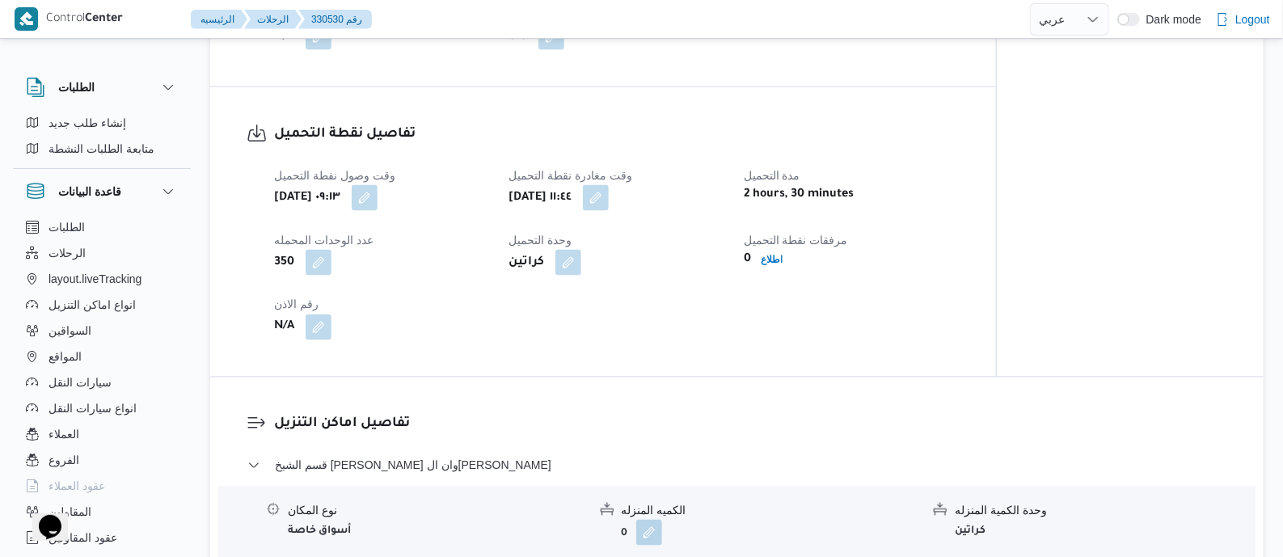
scroll to position [1010, 0]
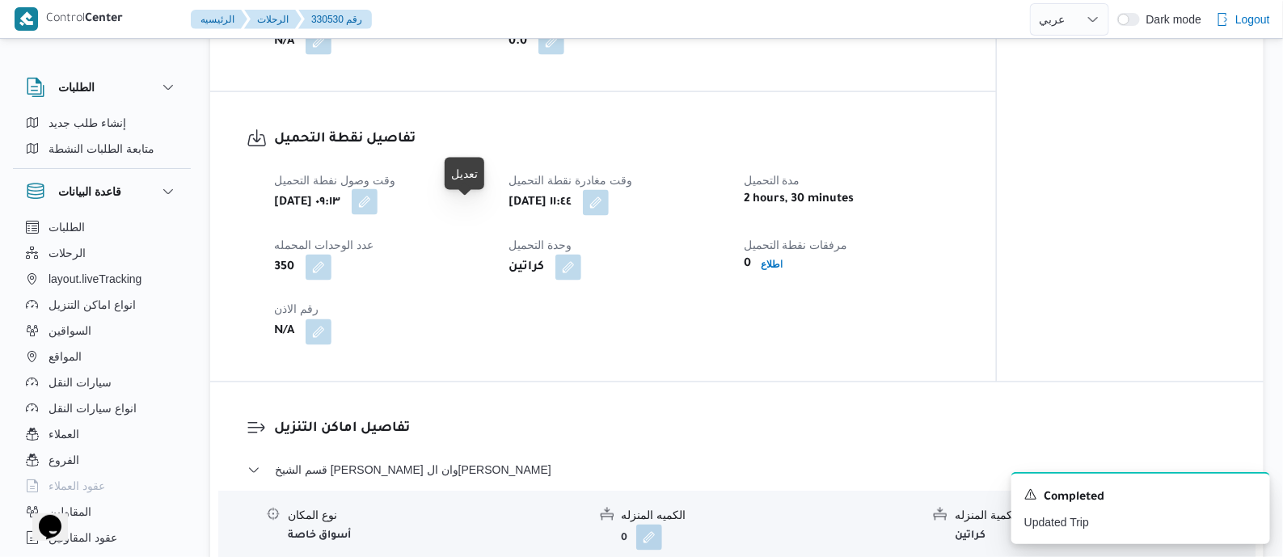
click at [377, 215] on button "button" at bounding box center [365, 202] width 26 height 26
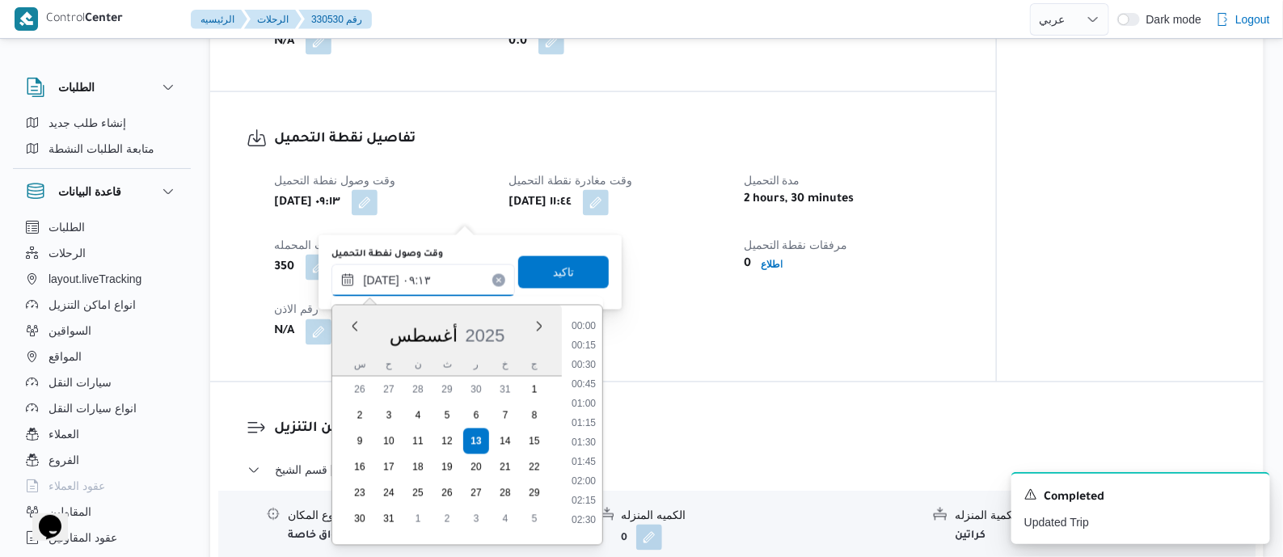
click at [451, 272] on input "١٣/٠٨/٢٠٢٥ ٠٩:١٣" at bounding box center [422, 280] width 183 height 32
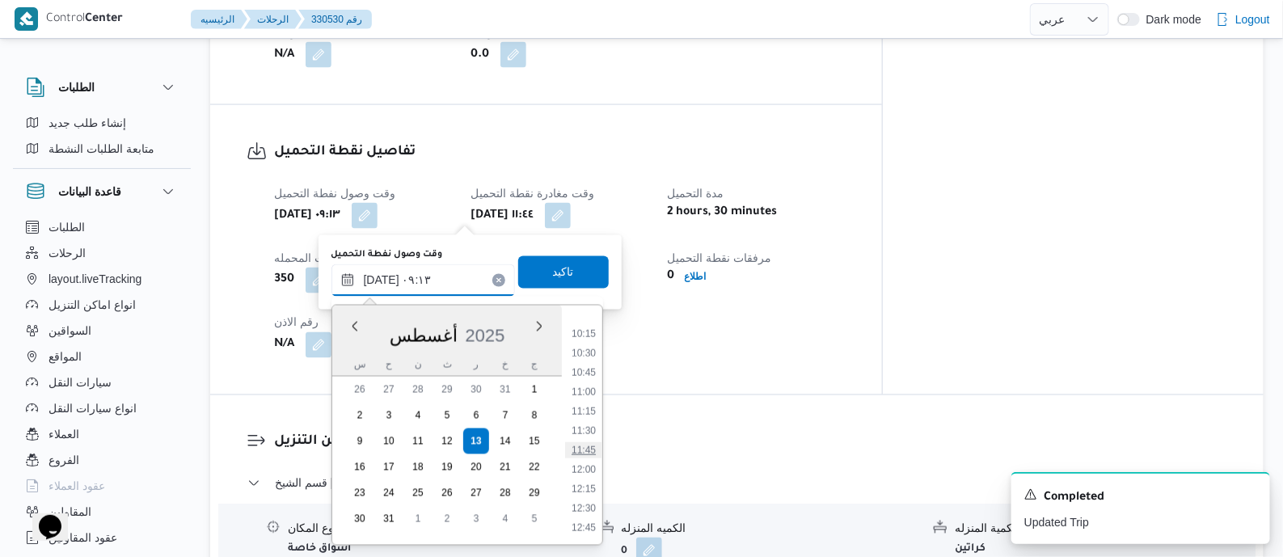
scroll to position [790, 0]
drag, startPoint x: 592, startPoint y: 394, endPoint x: 579, endPoint y: 320, distance: 75.6
click at [592, 394] on li "11:00" at bounding box center [583, 389] width 37 height 16
type input "١٣/٠٨/٢٠٢٥ ١١:٠٠"
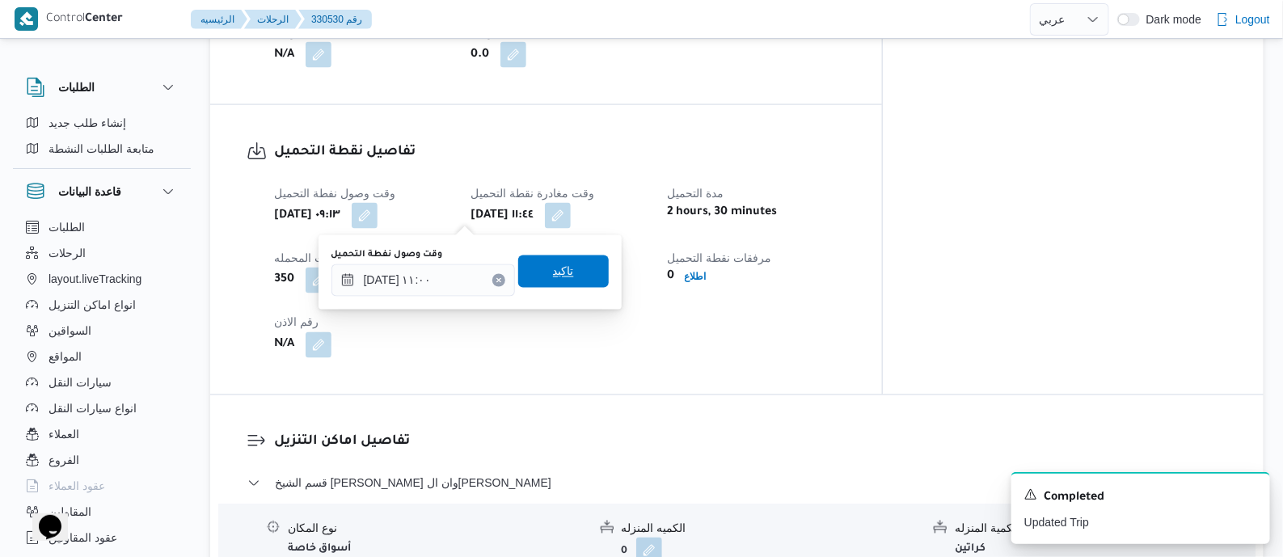
click at [568, 269] on span "تاكيد" at bounding box center [563, 271] width 91 height 32
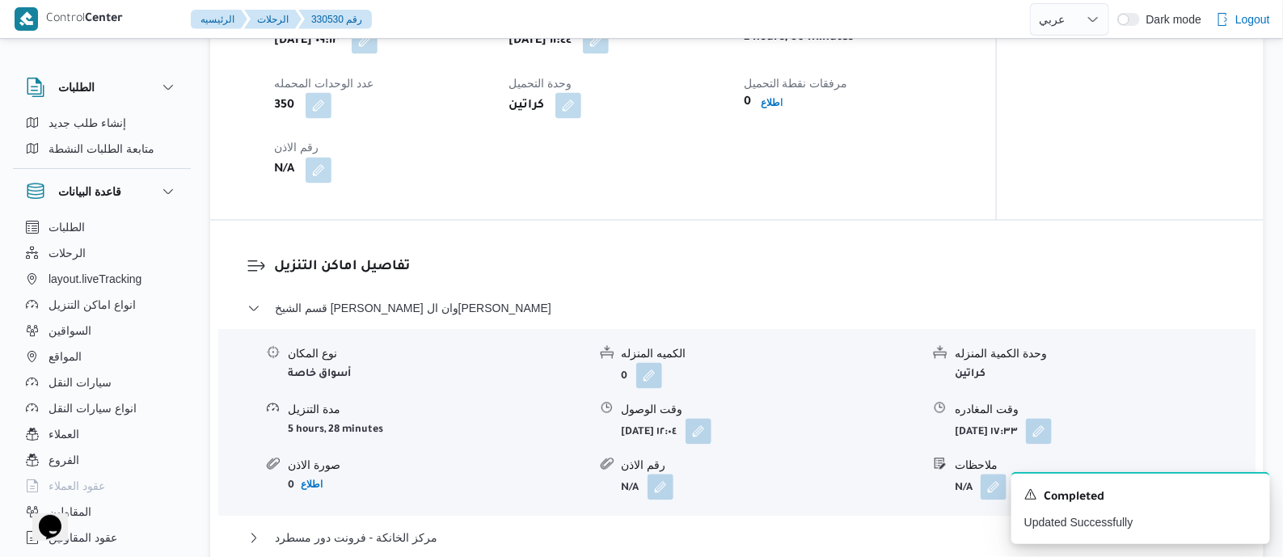
scroll to position [1313, 0]
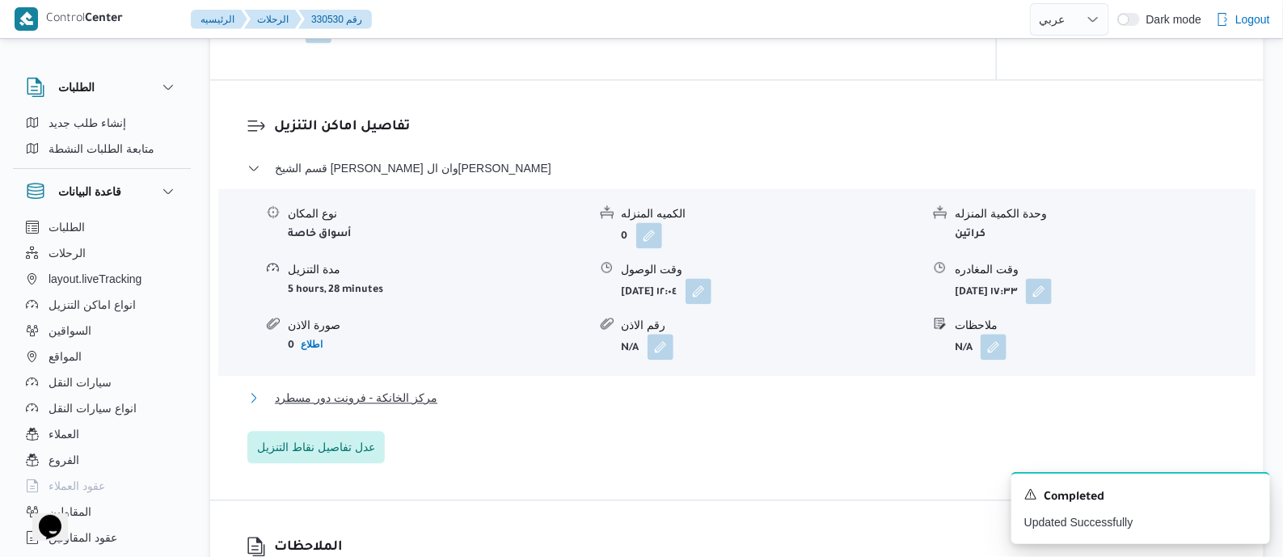
click at [415, 407] on span "مركز الخانكة - فرونت دور مسطرد" at bounding box center [356, 397] width 162 height 19
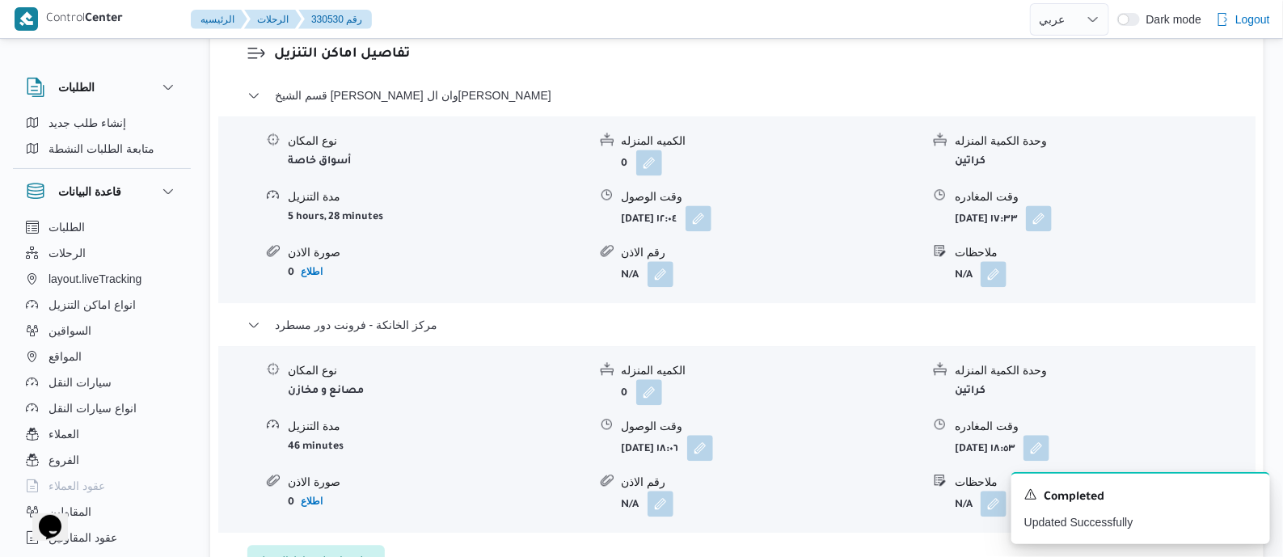
scroll to position [1515, 0]
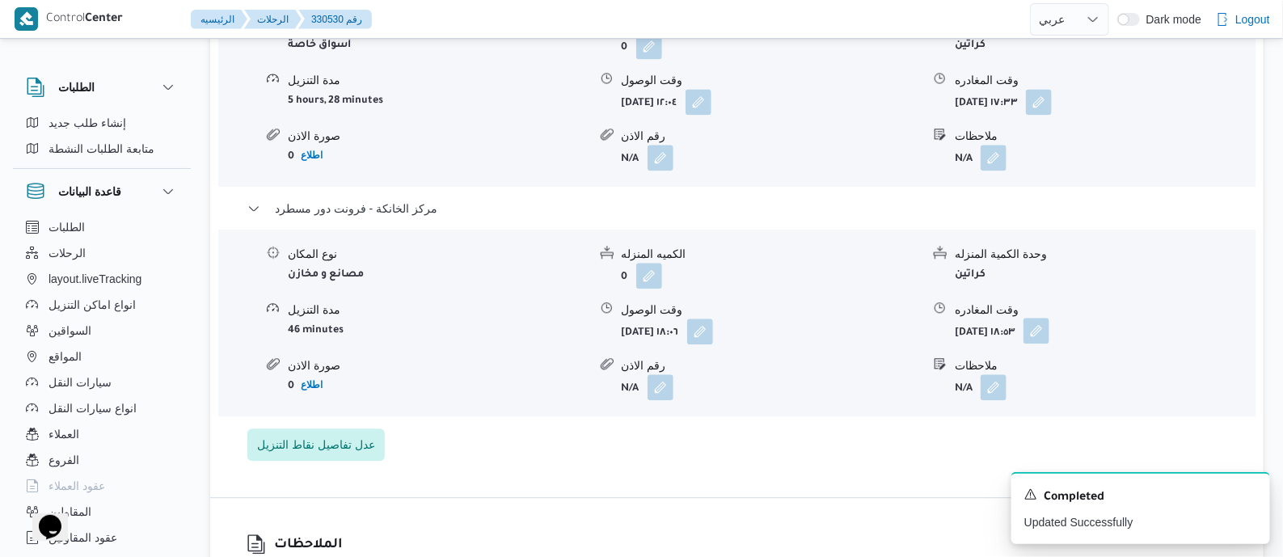
click at [1049, 326] on button "button" at bounding box center [1036, 331] width 26 height 26
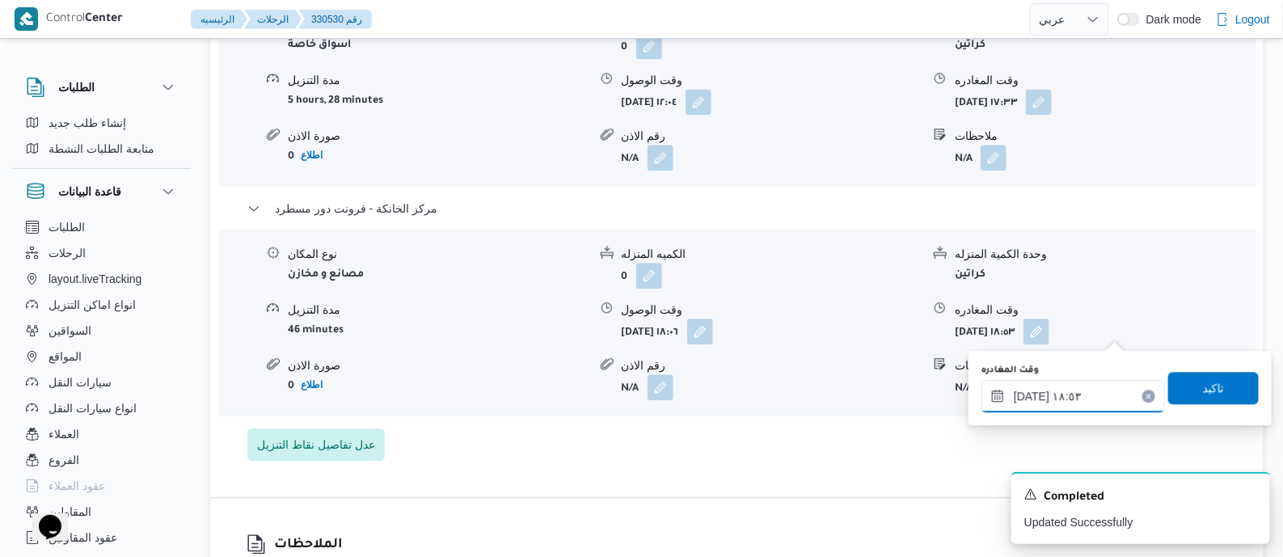
click at [1101, 386] on input "١٣/٠٨/٢٠٢٥ ١٨:٥٣" at bounding box center [1072, 396] width 183 height 32
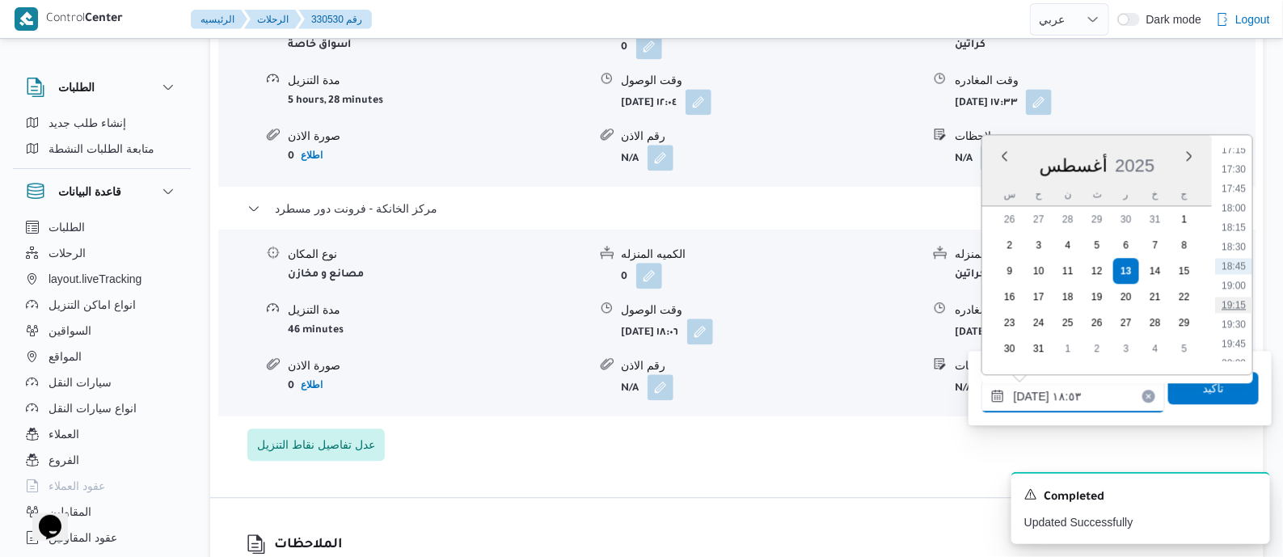
scroll to position [1547, 0]
click at [1241, 240] on li "21:00" at bounding box center [1233, 238] width 37 height 16
type input "[DATE] ٢١:٠٠"
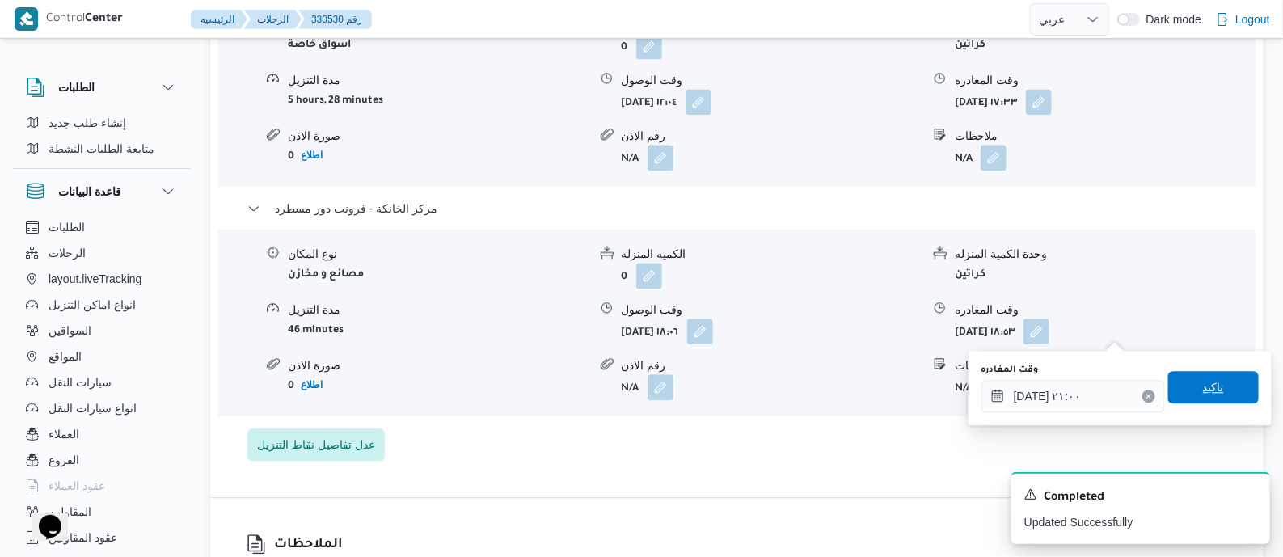
click at [1214, 391] on span "تاكيد" at bounding box center [1213, 387] width 91 height 32
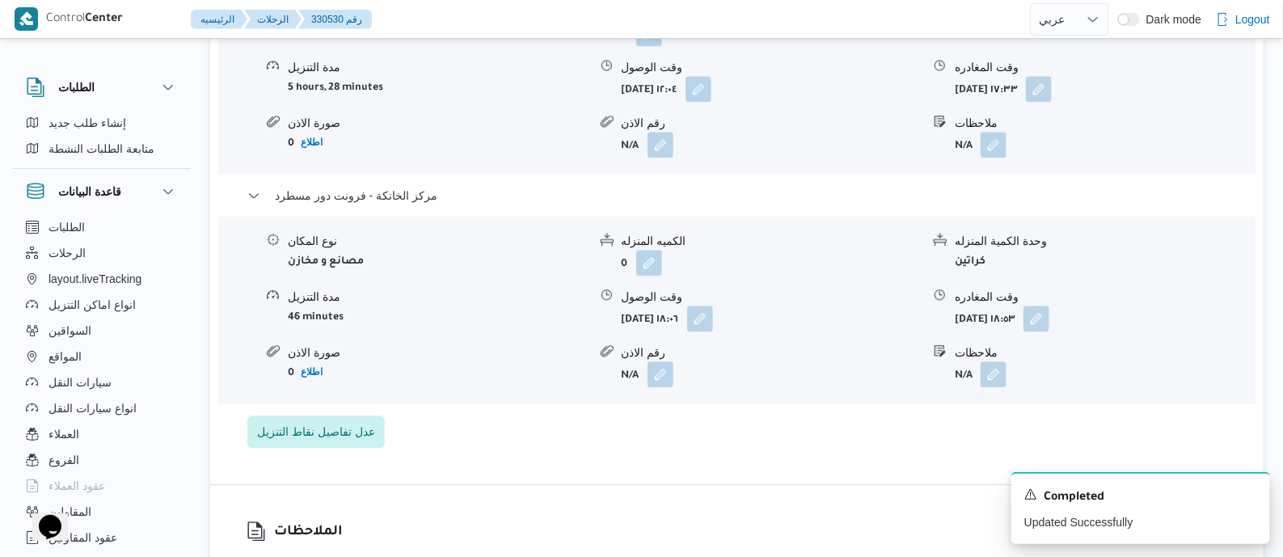
scroll to position [0, 0]
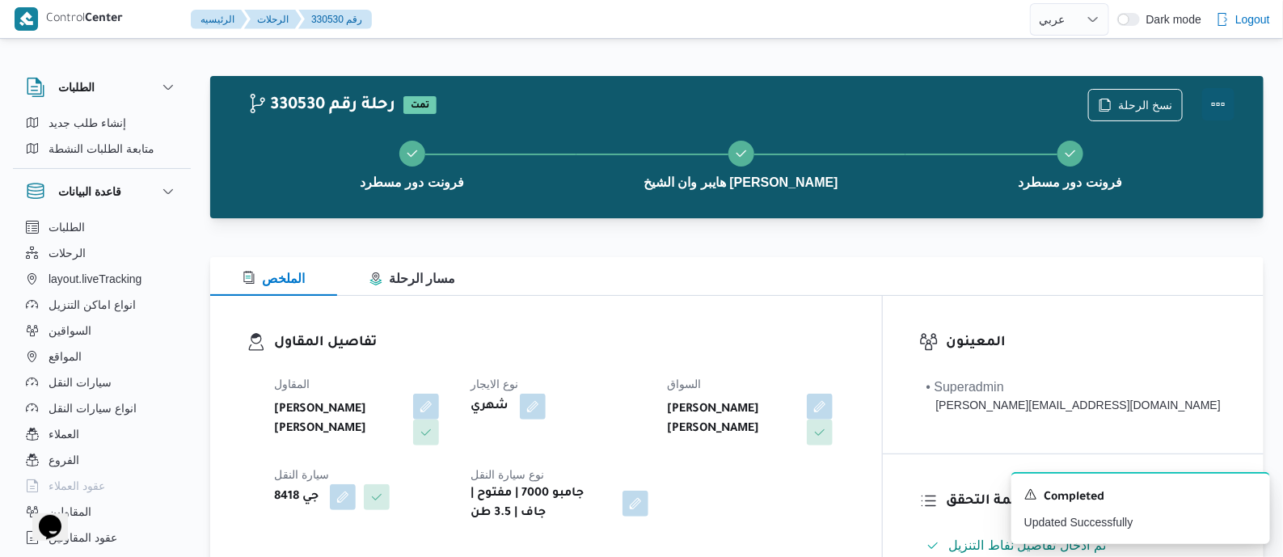
click at [1221, 96] on button "Actions" at bounding box center [1218, 104] width 32 height 32
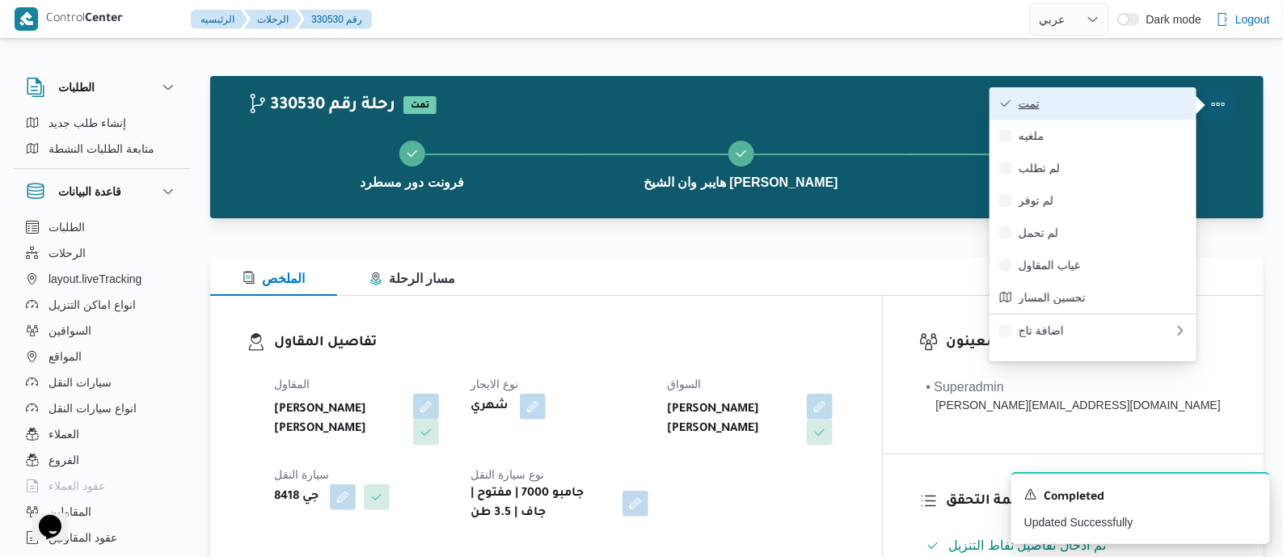
click at [1064, 97] on span "تمت" at bounding box center [1102, 103] width 168 height 13
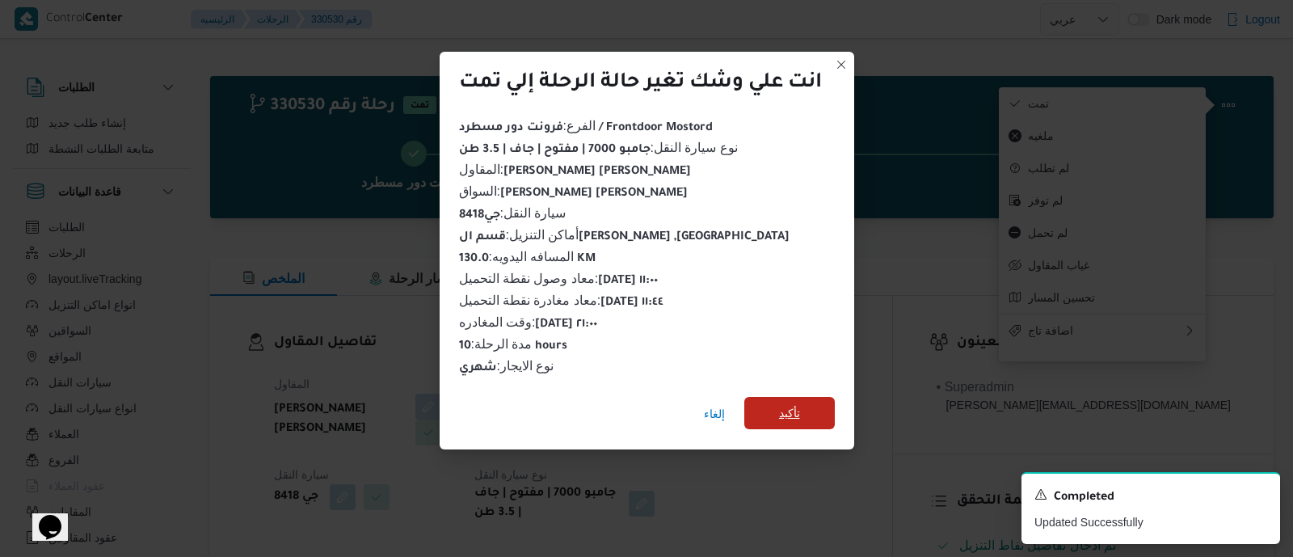
click at [791, 403] on span "تأكيد" at bounding box center [789, 412] width 21 height 19
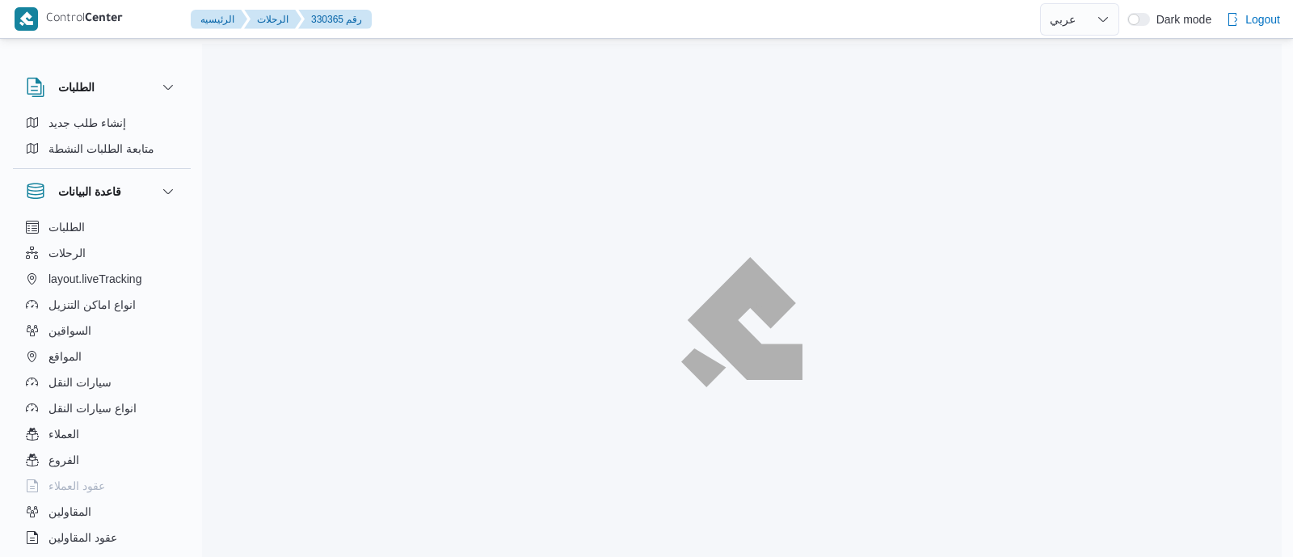
select select "ar"
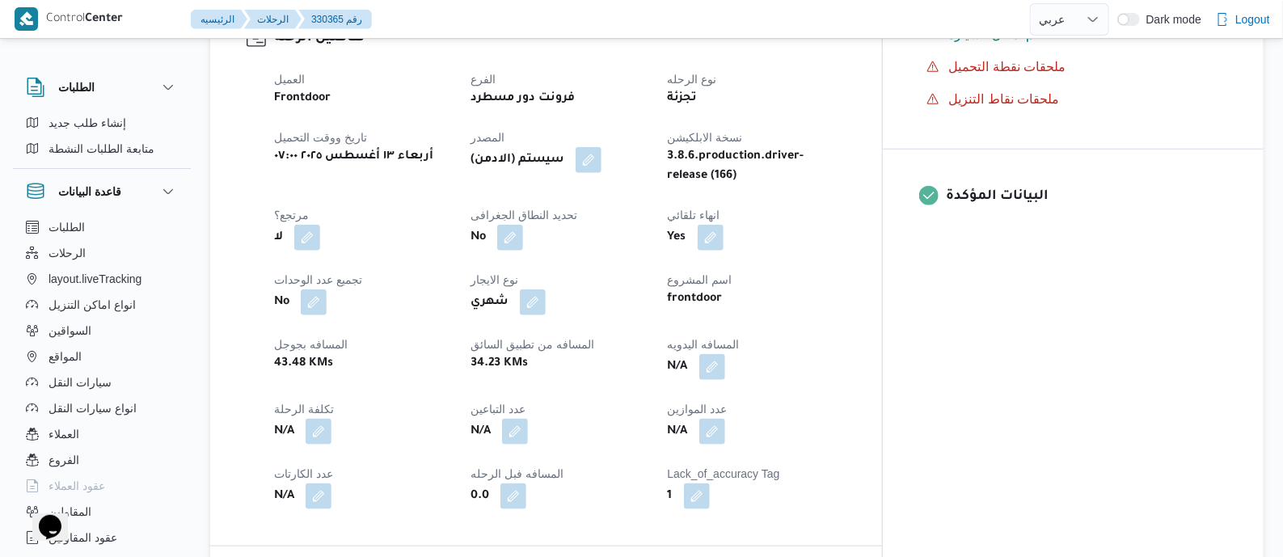
scroll to position [606, 0]
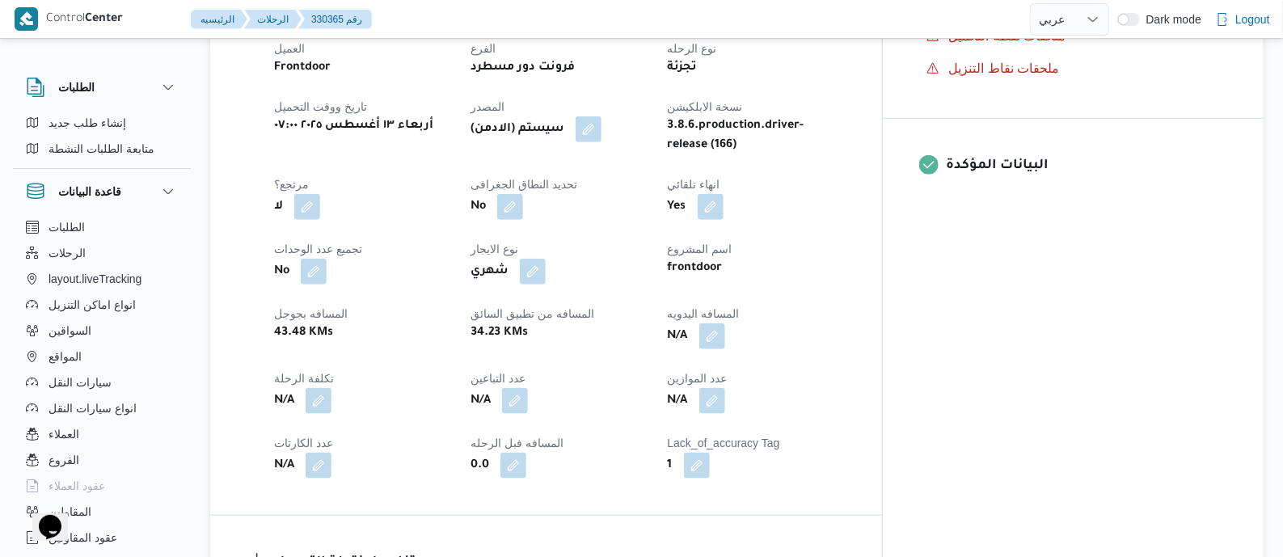
click at [725, 327] on button "button" at bounding box center [712, 336] width 26 height 26
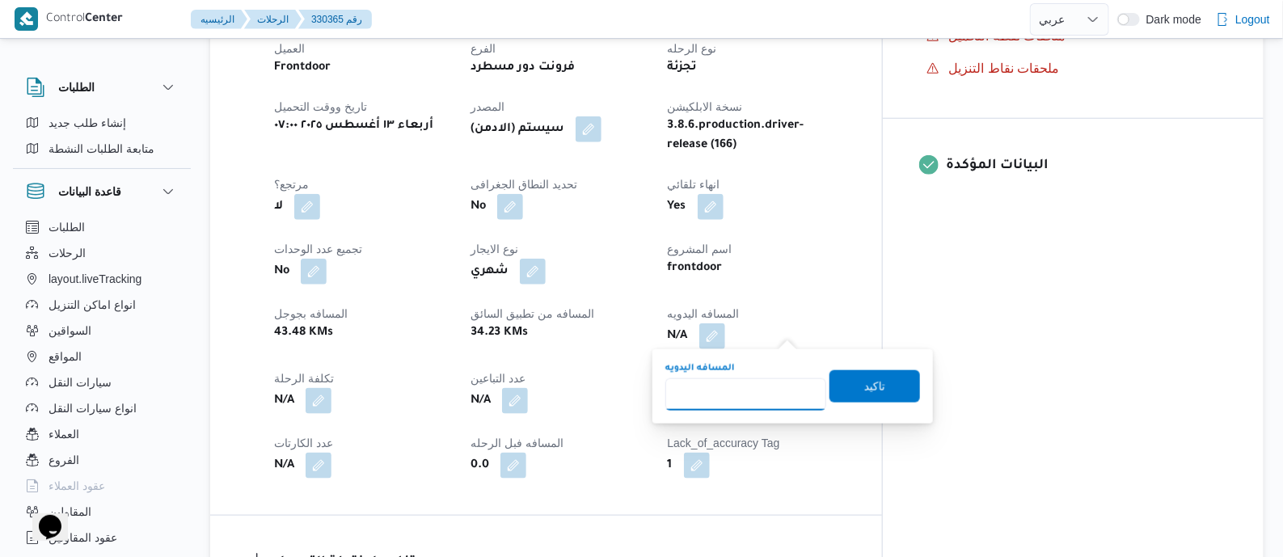
click at [751, 397] on input "المسافه اليدويه" at bounding box center [745, 394] width 161 height 32
type input "145"
click at [871, 384] on span "تاكيد" at bounding box center [874, 385] width 21 height 19
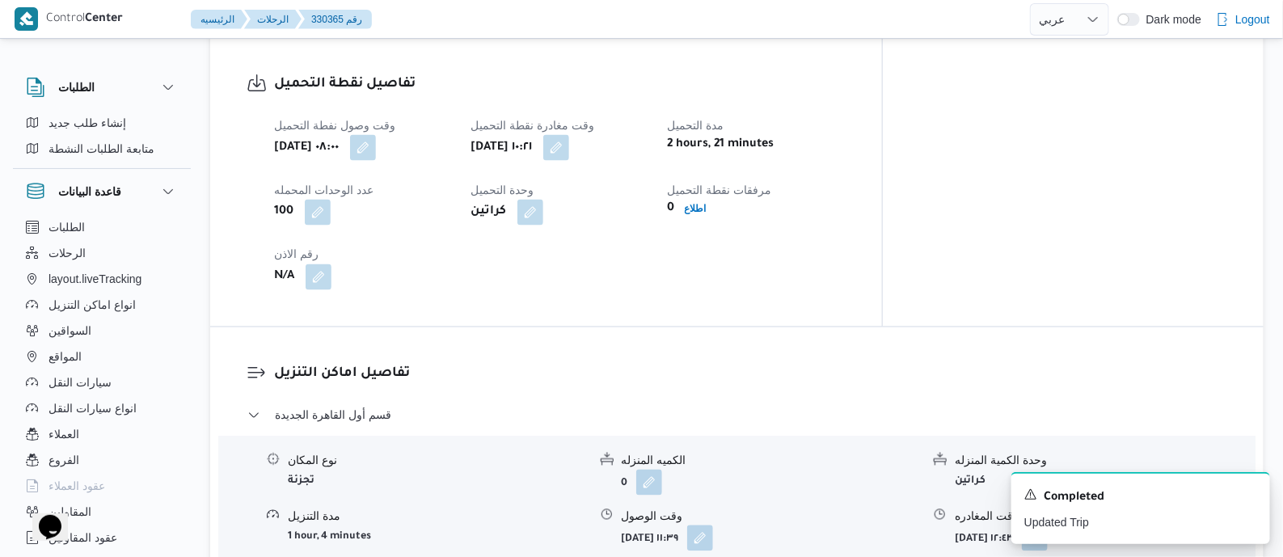
scroll to position [1111, 0]
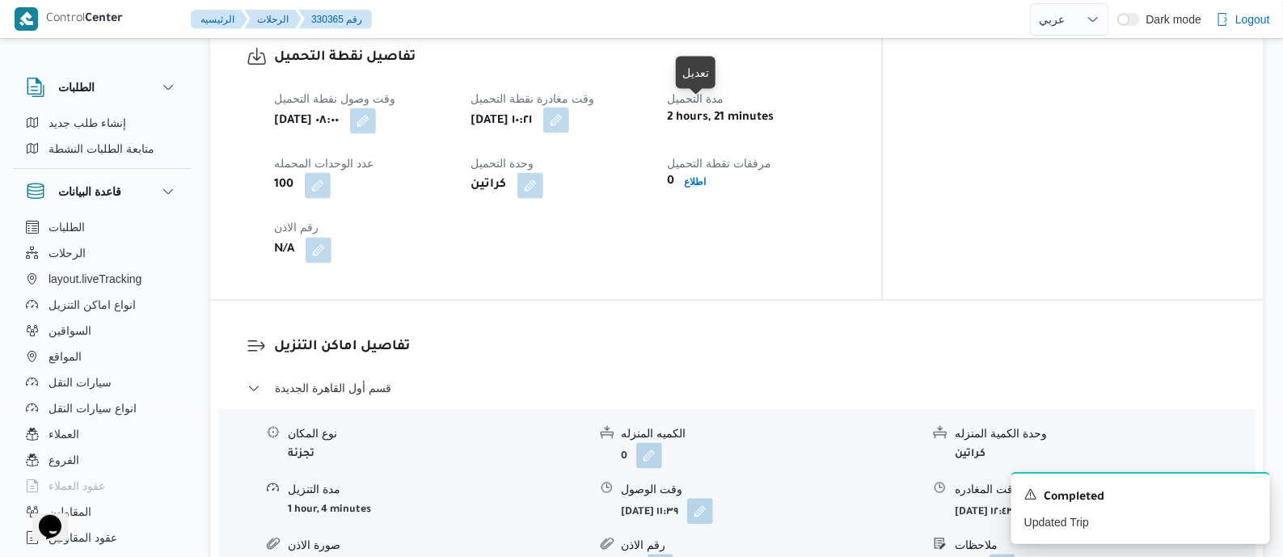
click at [569, 115] on button "button" at bounding box center [556, 120] width 26 height 26
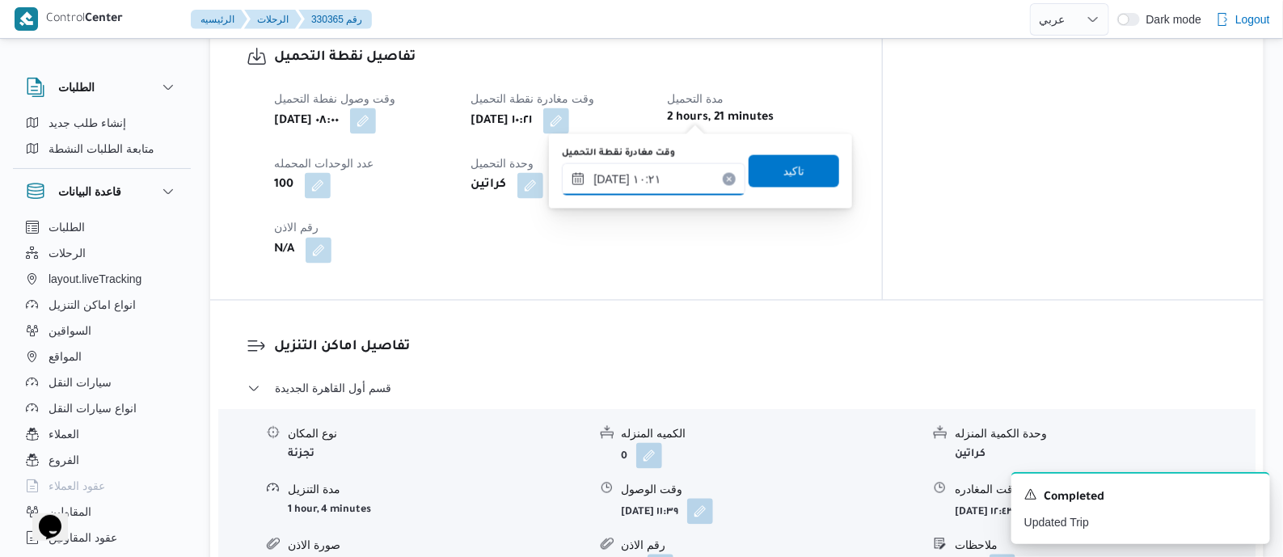
click at [699, 173] on input "[DATE] ١٠:٢١" at bounding box center [653, 179] width 183 height 32
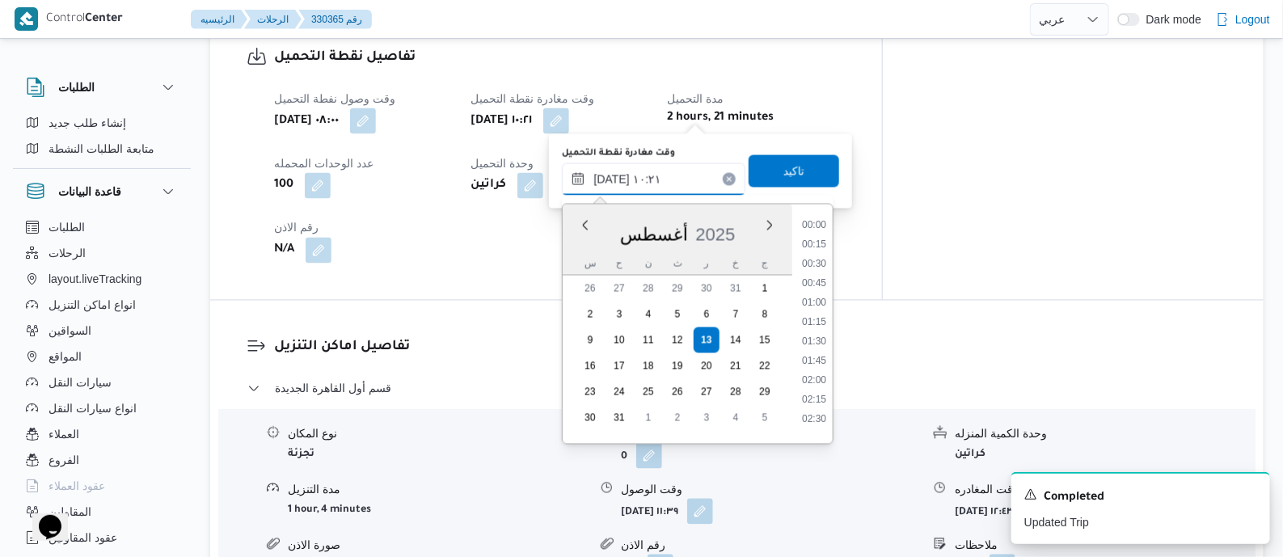
scroll to position [685, 0]
click at [817, 390] on li "11:00" at bounding box center [813, 394] width 37 height 16
type input "[DATE] ١١:٠٠"
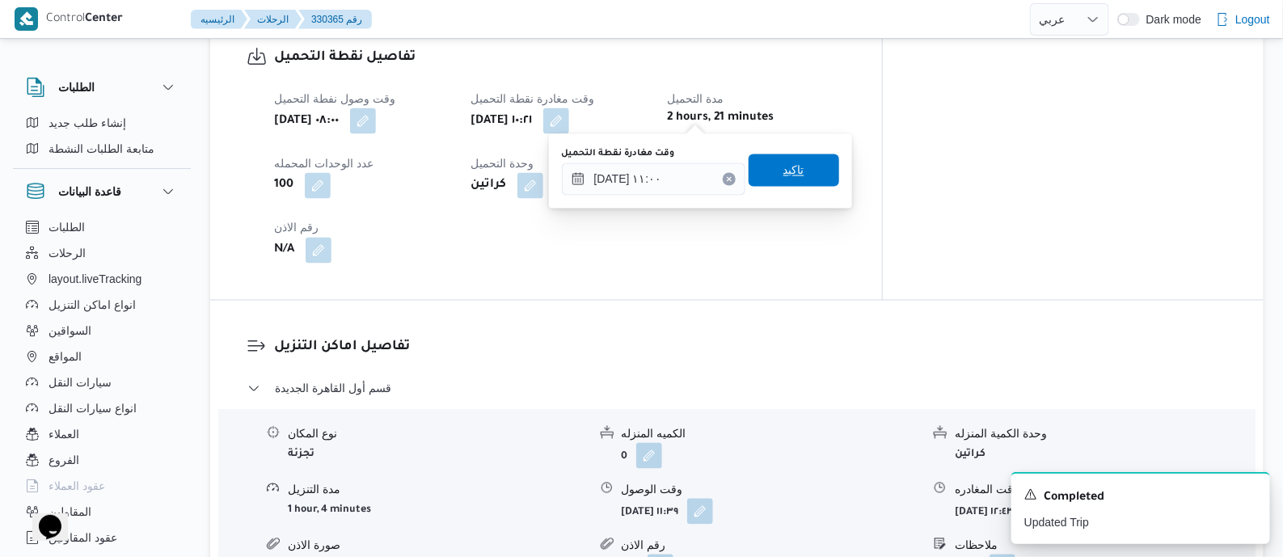
click at [783, 164] on span "تاكيد" at bounding box center [793, 170] width 21 height 19
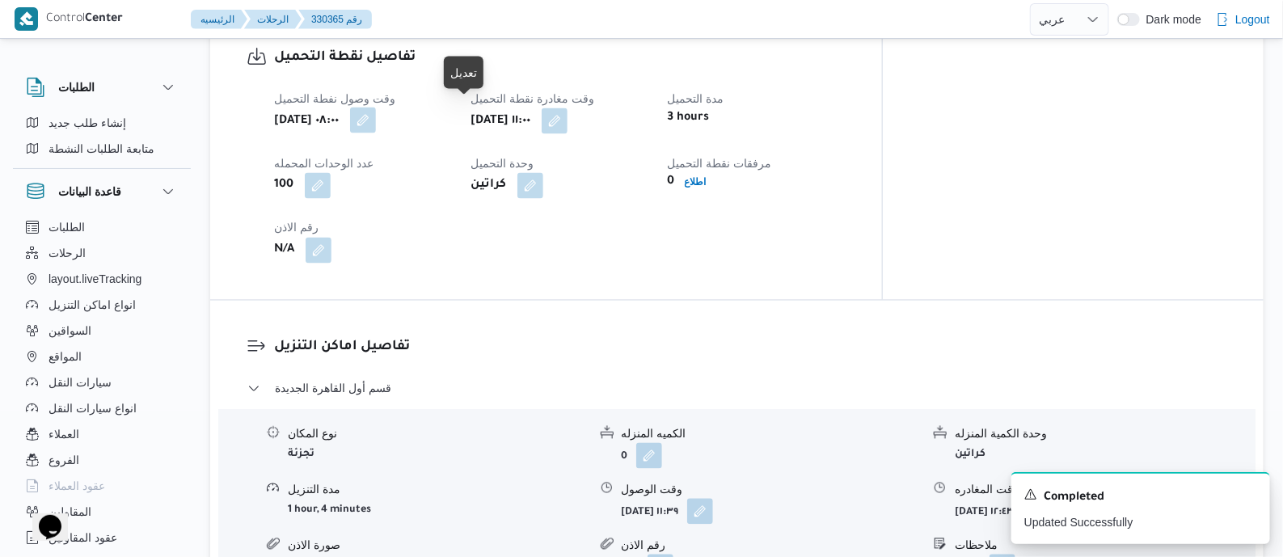
click at [376, 112] on button "button" at bounding box center [363, 120] width 26 height 26
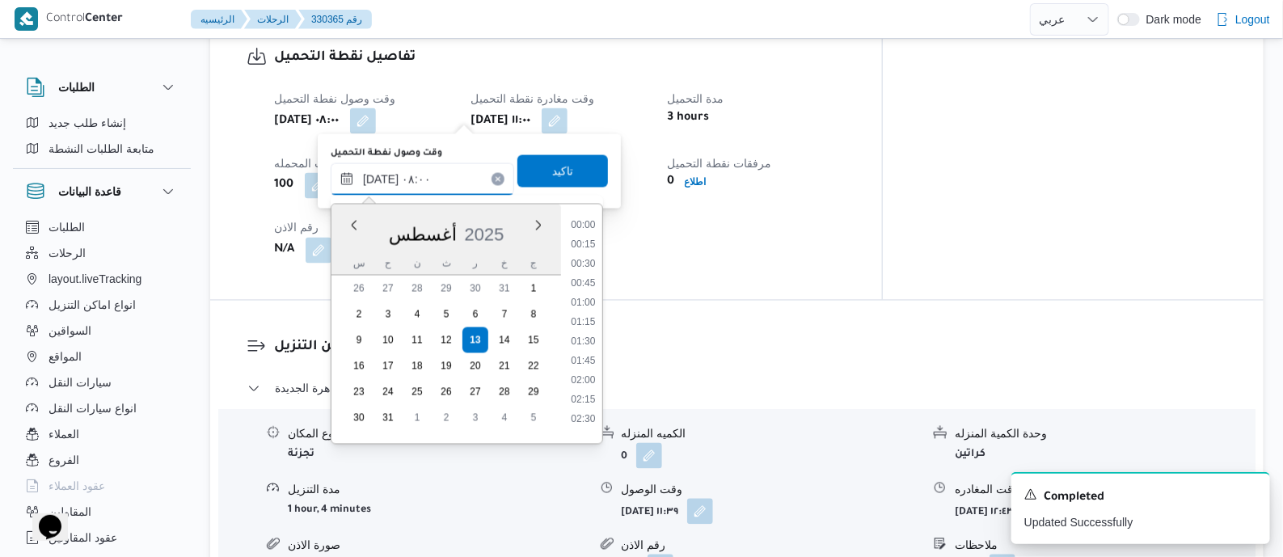
click at [466, 170] on input "[DATE] ٠٨:٠٠" at bounding box center [422, 179] width 183 height 32
click at [588, 311] on li "10:15" at bounding box center [582, 309] width 37 height 16
type input "[DATE] ١٠:١٥"
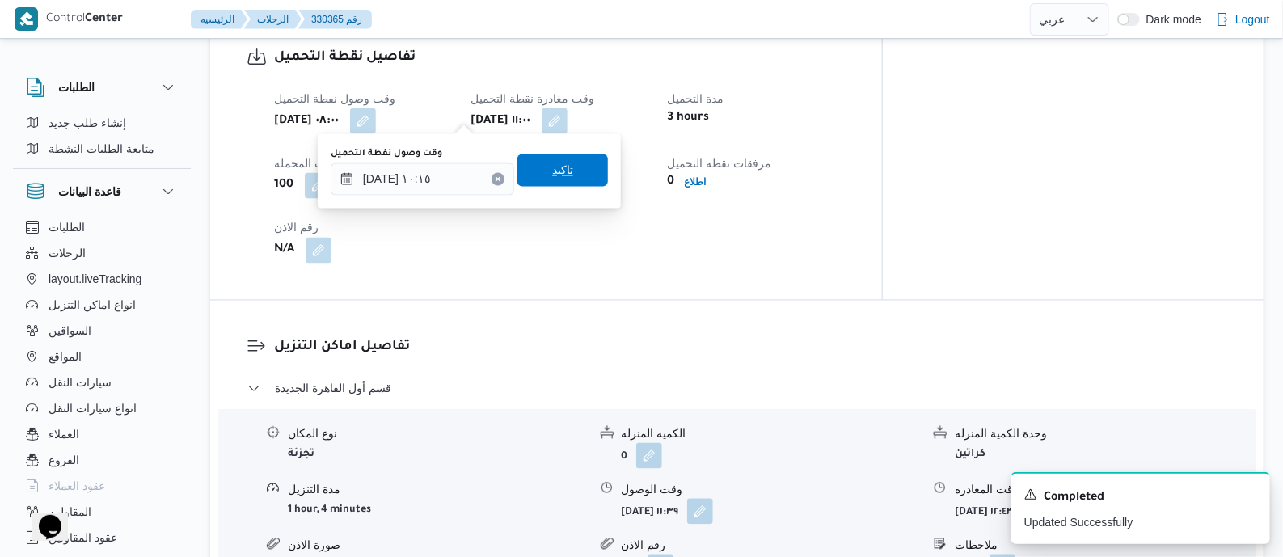
click at [554, 171] on span "تاكيد" at bounding box center [562, 170] width 21 height 19
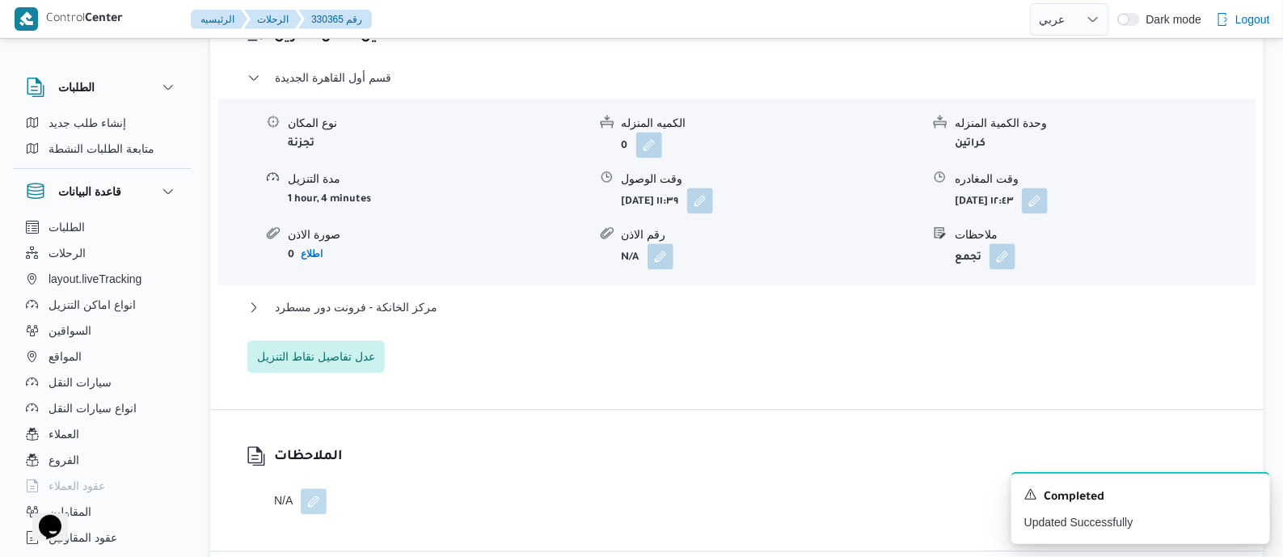
scroll to position [1414, 0]
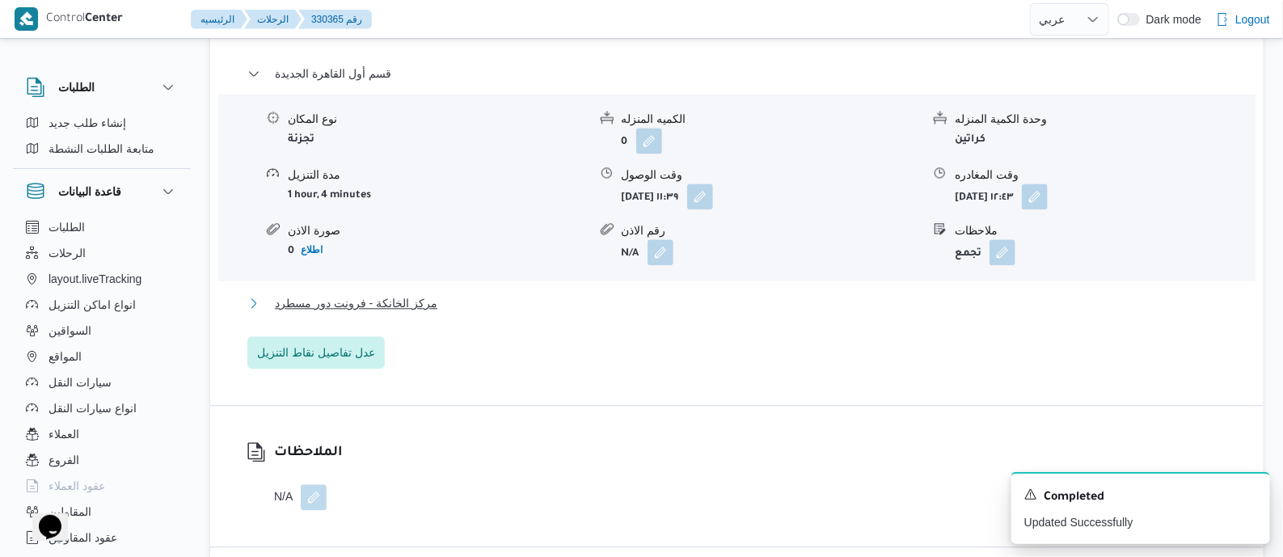
click at [409, 313] on span "مركز الخانكة - فرونت دور مسطرد" at bounding box center [356, 302] width 162 height 19
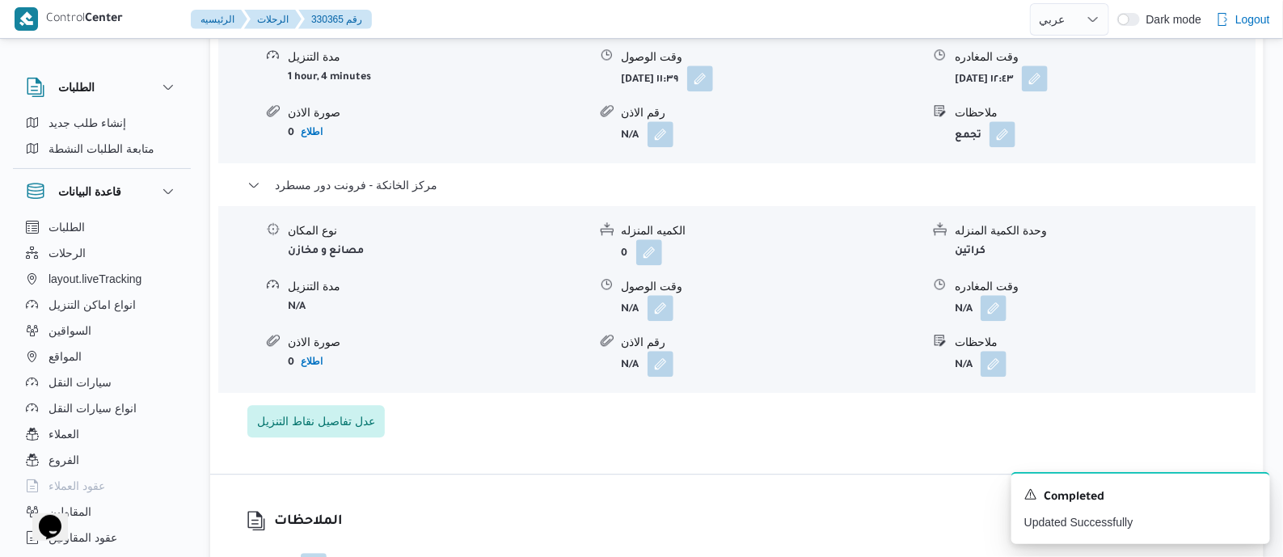
scroll to position [1616, 0]
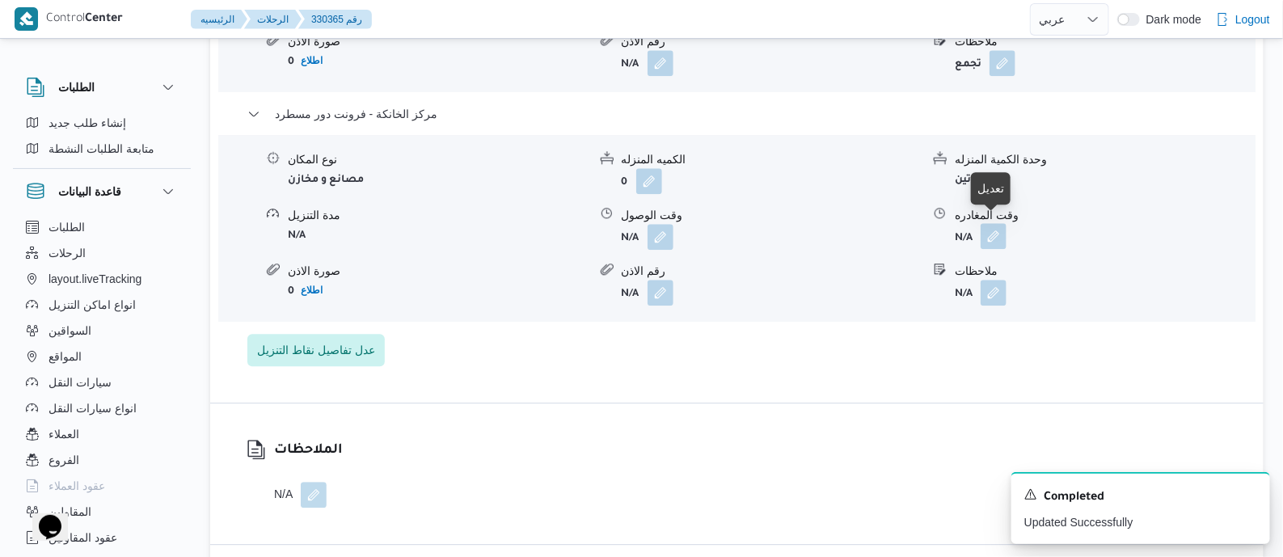
click at [987, 223] on button "button" at bounding box center [993, 236] width 26 height 26
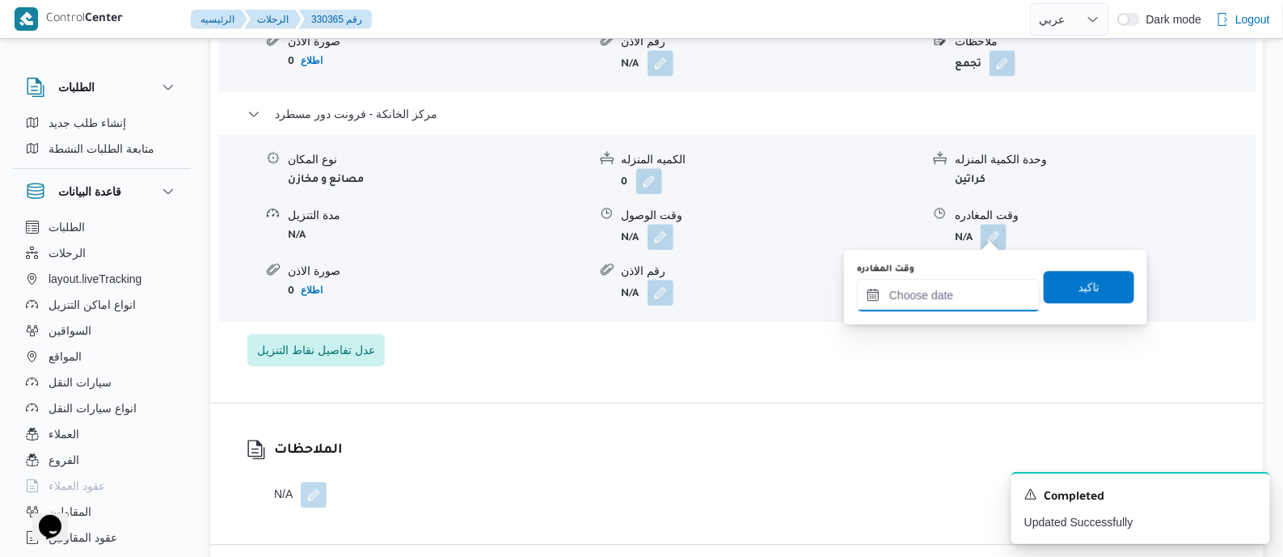
click at [986, 283] on input "وقت المغادره" at bounding box center [948, 295] width 183 height 32
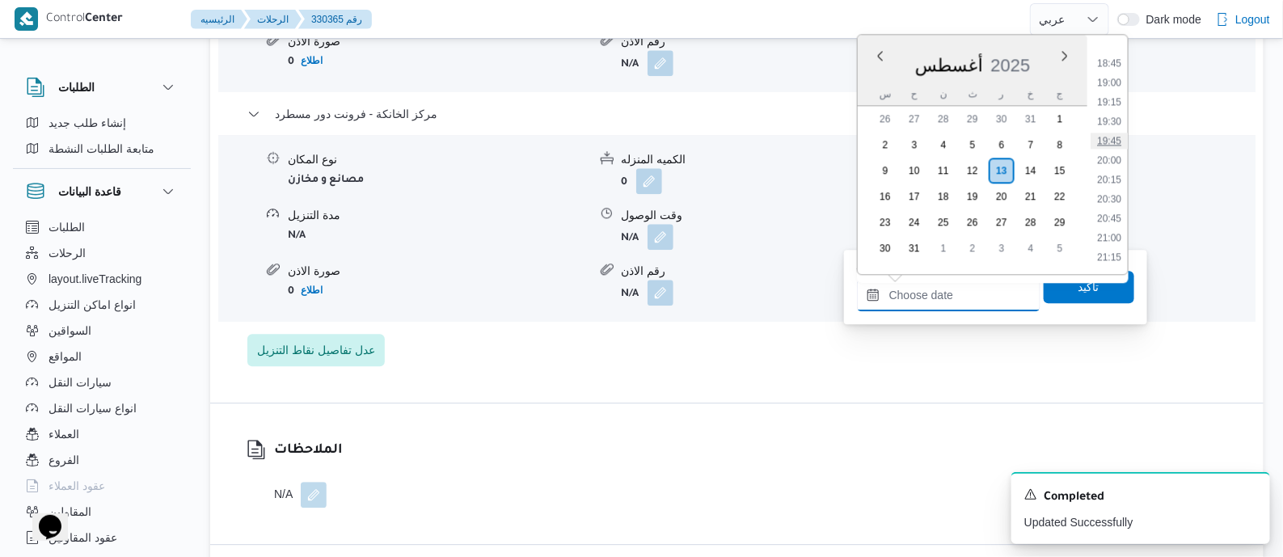
scroll to position [1476, 0]
click at [1112, 190] on li "20:45" at bounding box center [1108, 190] width 37 height 16
type input "[DATE] ٢٠:٤٥"
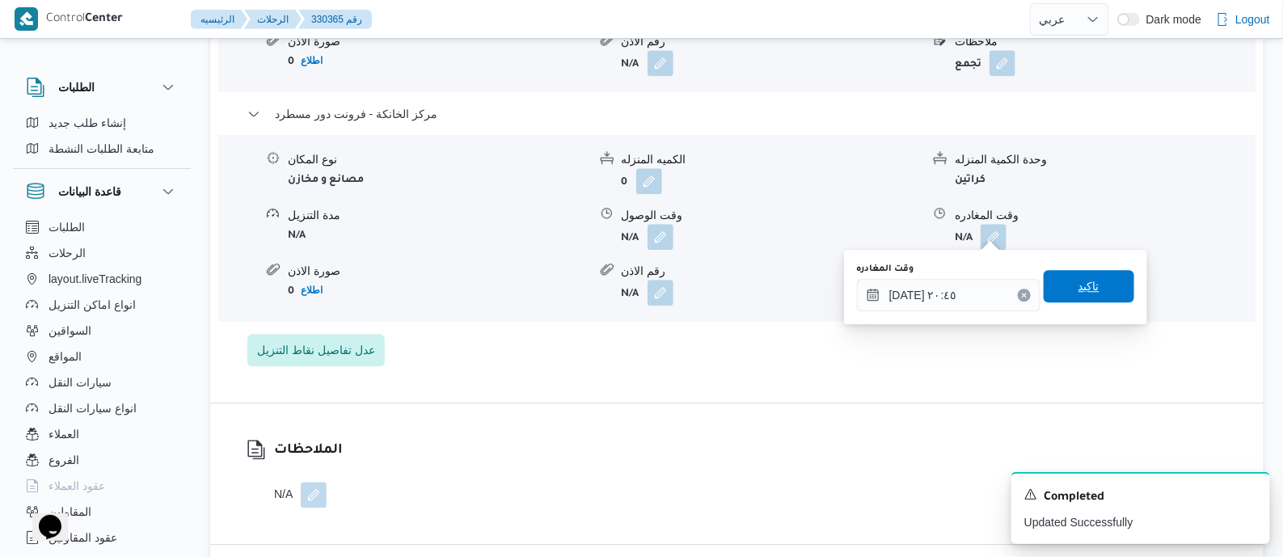
click at [1095, 280] on span "تاكيد" at bounding box center [1088, 286] width 91 height 32
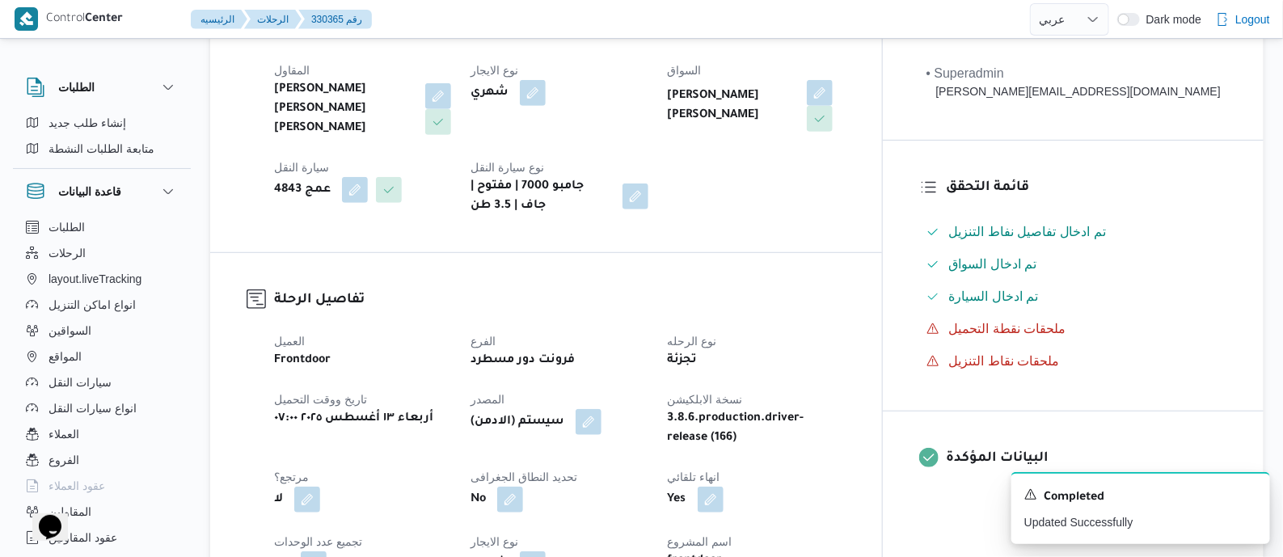
scroll to position [0, 0]
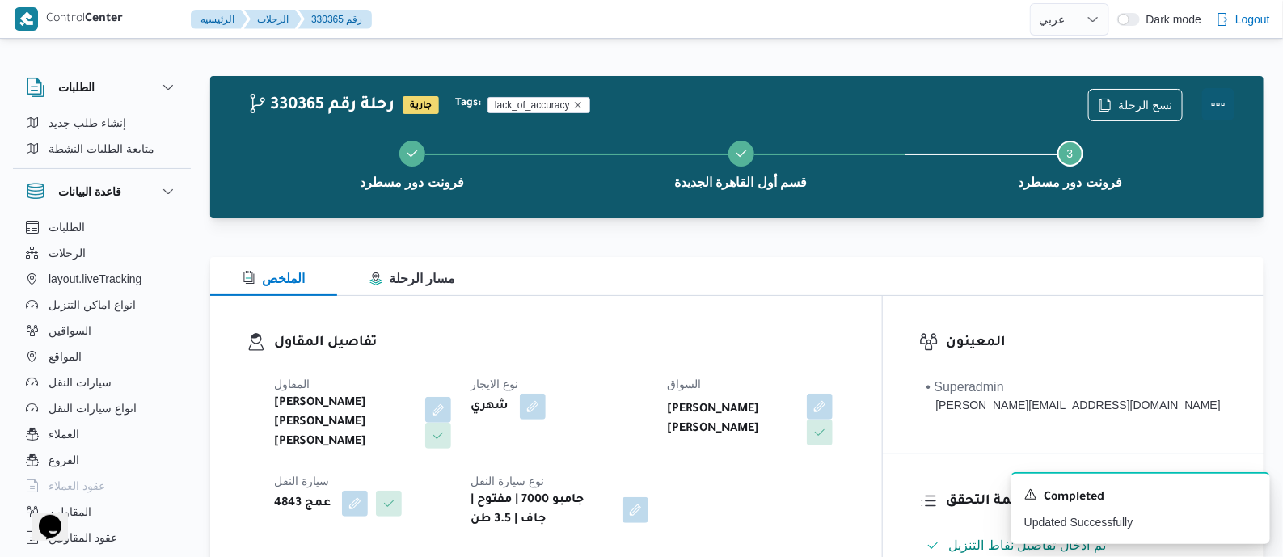
click at [1212, 97] on button "Actions" at bounding box center [1218, 104] width 32 height 32
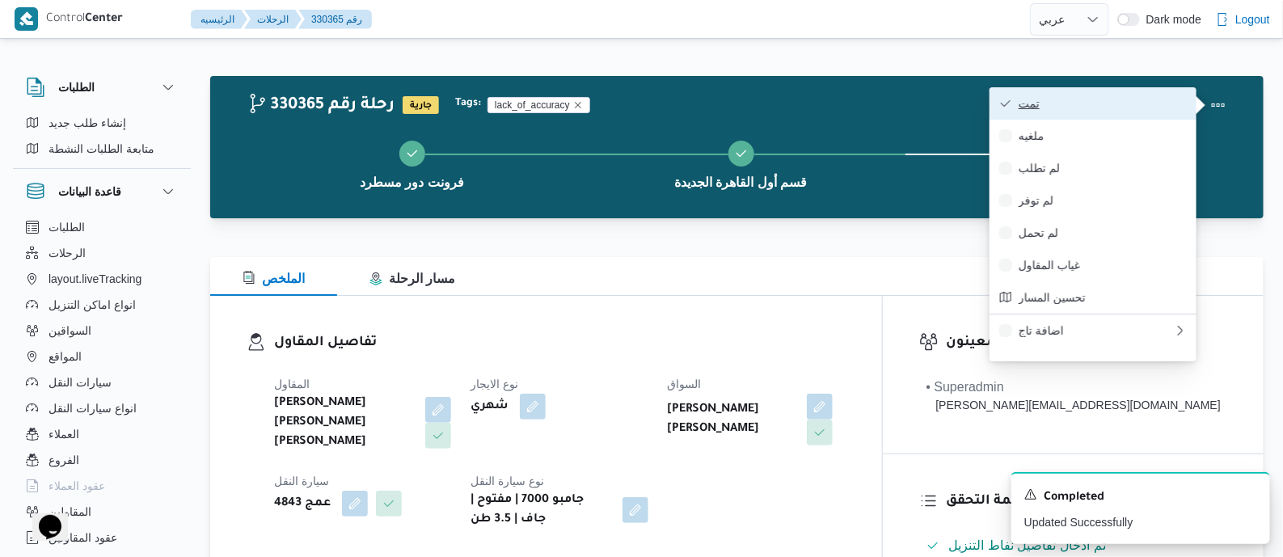
click at [1116, 97] on span "تمت" at bounding box center [1102, 103] width 168 height 13
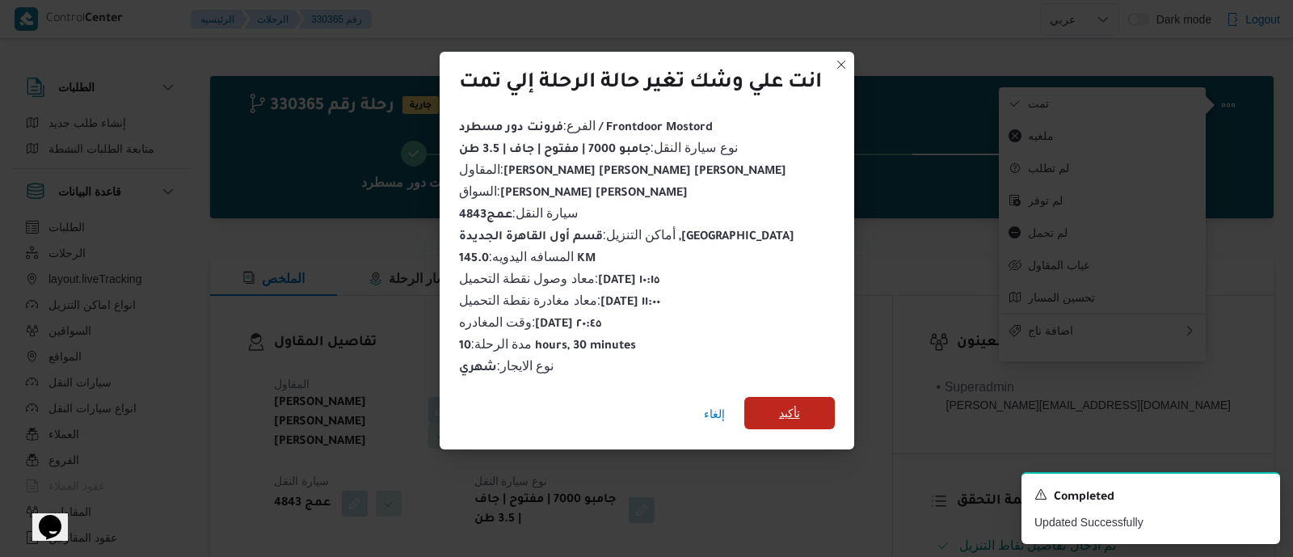
click at [811, 406] on span "تأكيد" at bounding box center [789, 413] width 91 height 32
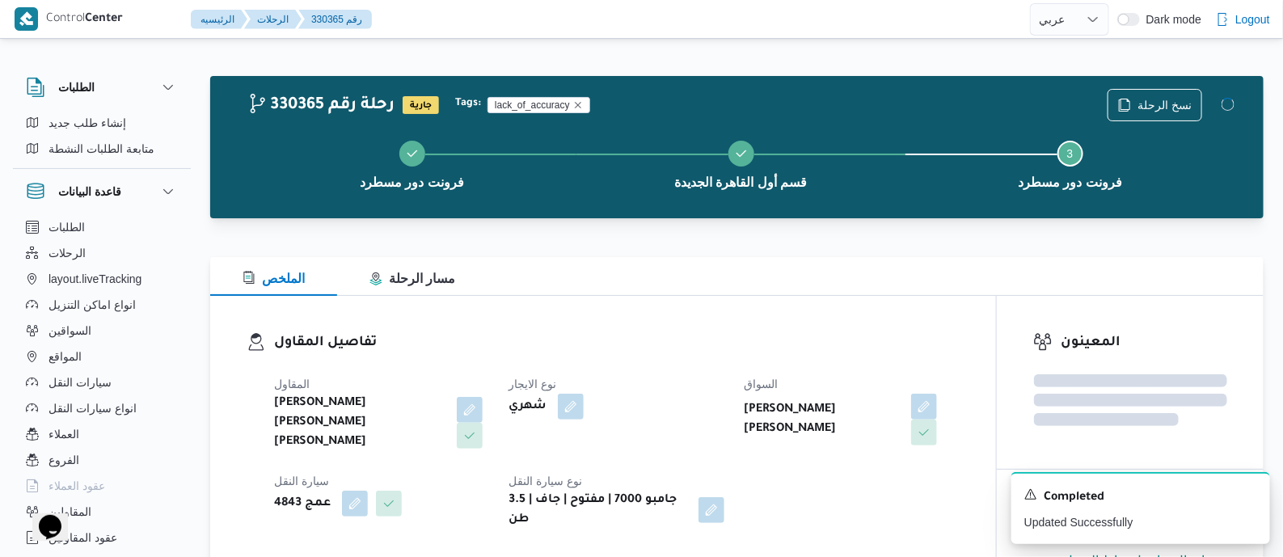
click at [700, 361] on dl "تفاصيل المقاول المقاول شريف بدر عبد الحميد عبد المجيد بدر نوع الايجار شهري السو…" at bounding box center [616, 430] width 685 height 197
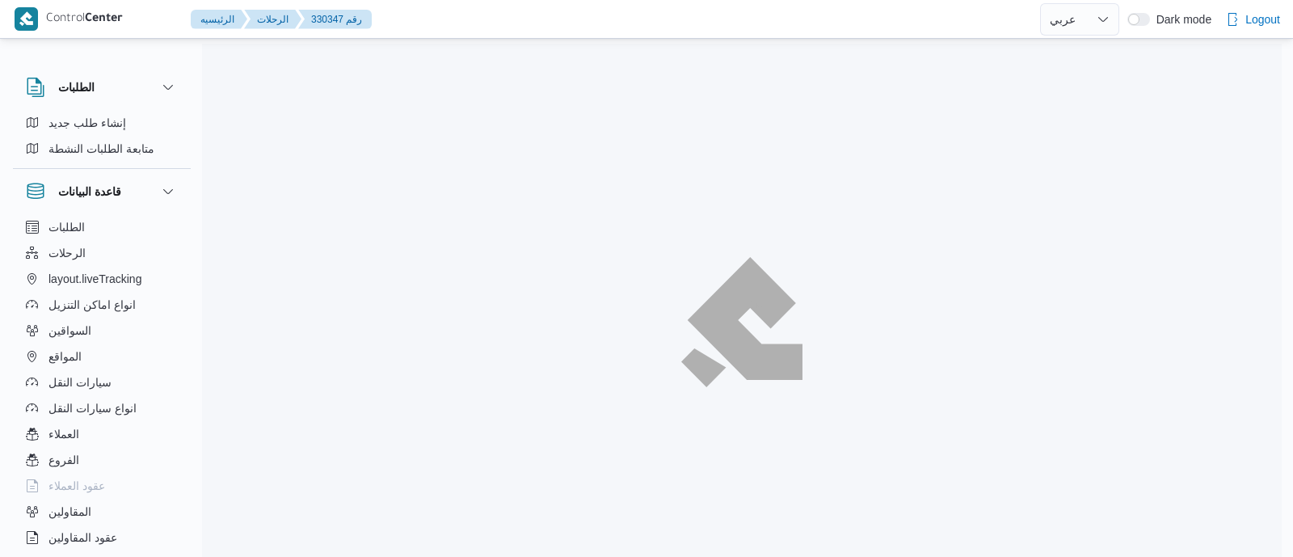
select select "ar"
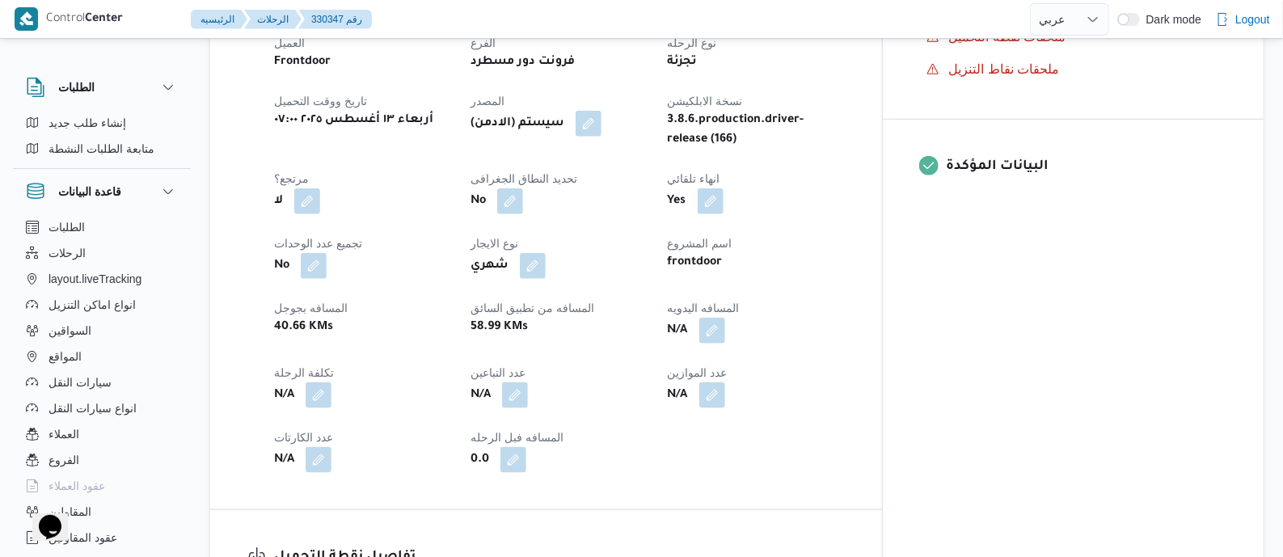
scroll to position [606, 0]
click at [725, 333] on button "button" at bounding box center [712, 329] width 26 height 26
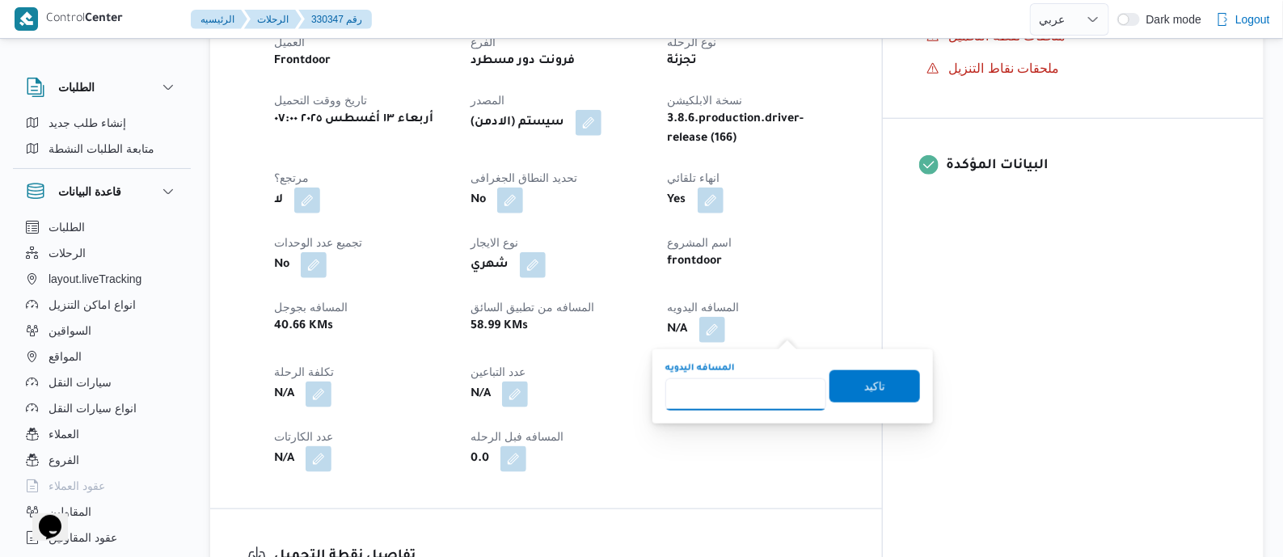
click at [754, 379] on input "المسافه اليدويه" at bounding box center [745, 394] width 161 height 32
type input "145"
click at [873, 382] on span "تاكيد" at bounding box center [874, 385] width 21 height 19
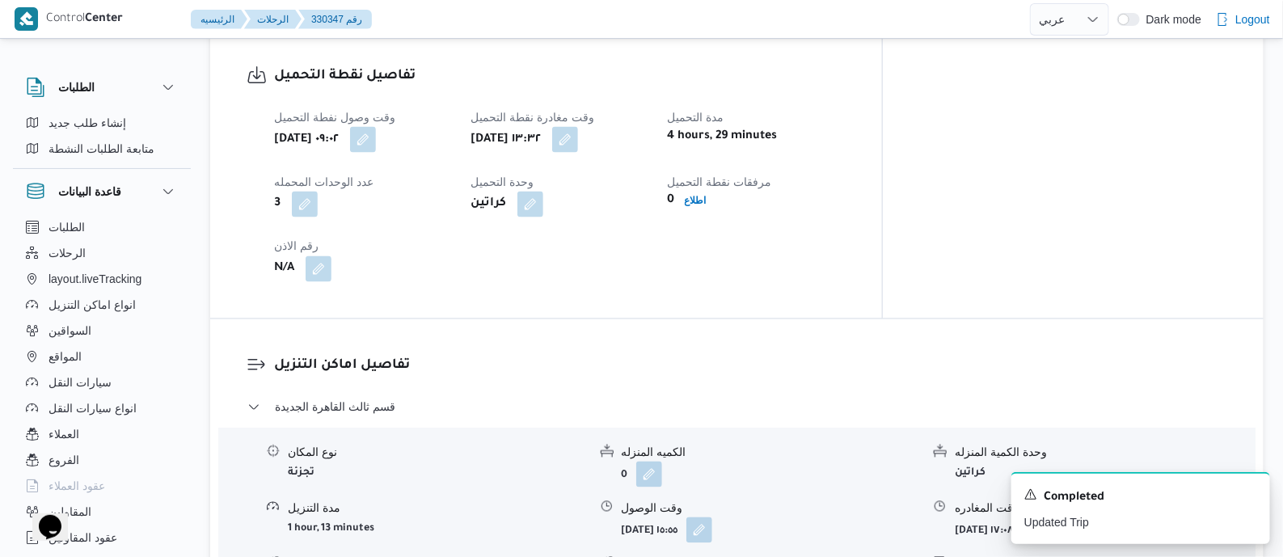
scroll to position [1111, 0]
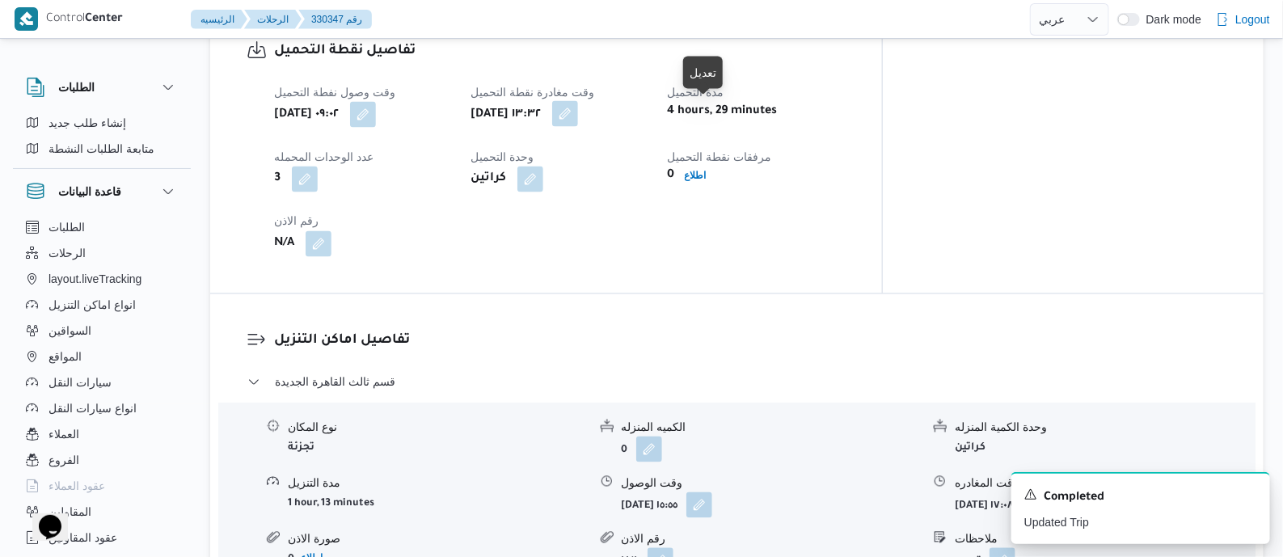
click at [578, 112] on button "button" at bounding box center [565, 114] width 26 height 26
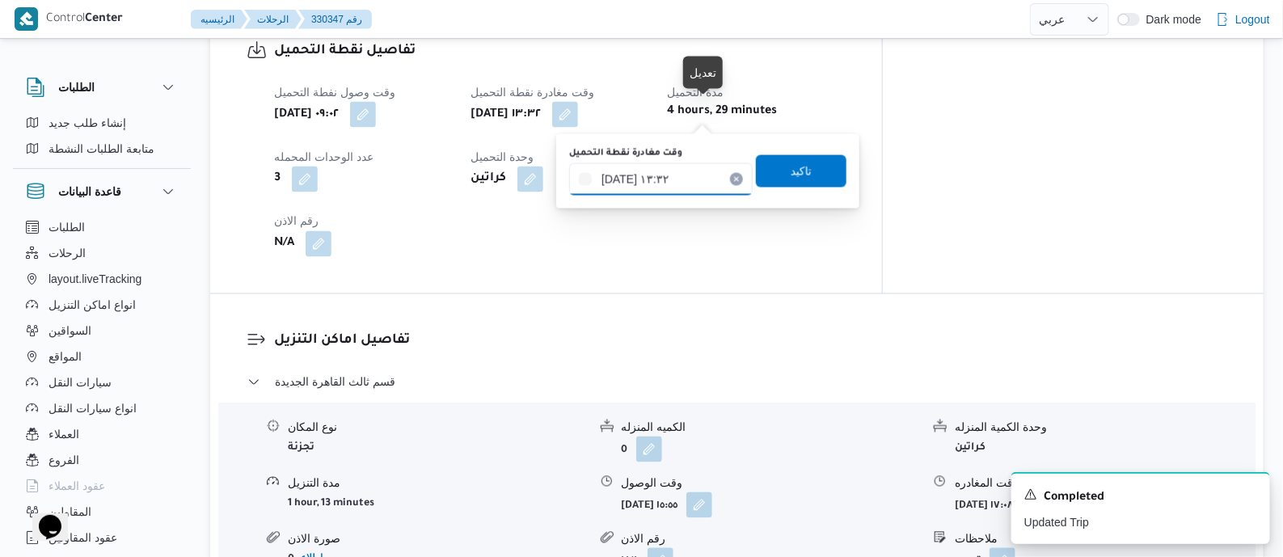
click at [691, 175] on input "١٣/٠٨/٢٠٢٥ ١٣:٣٢" at bounding box center [660, 179] width 183 height 32
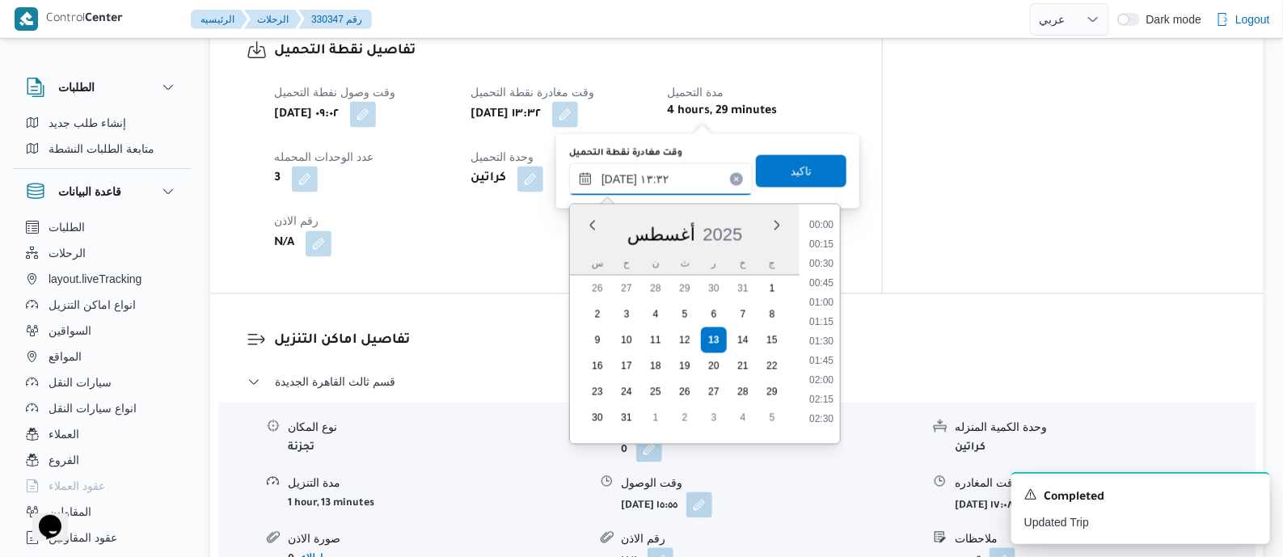
scroll to position [938, 0]
click at [824, 218] on li "12:00" at bounding box center [821, 219] width 37 height 16
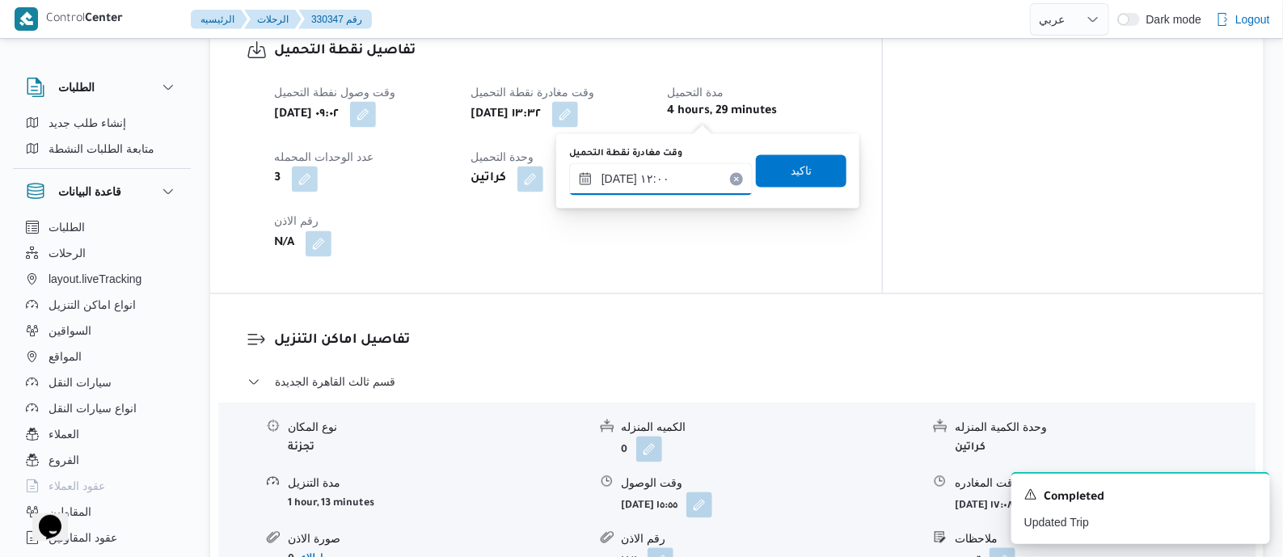
type input "١٣/٠٨/٢٠٢٥ ١٢:٠٠"
click at [812, 183] on span "تاكيد" at bounding box center [801, 170] width 91 height 32
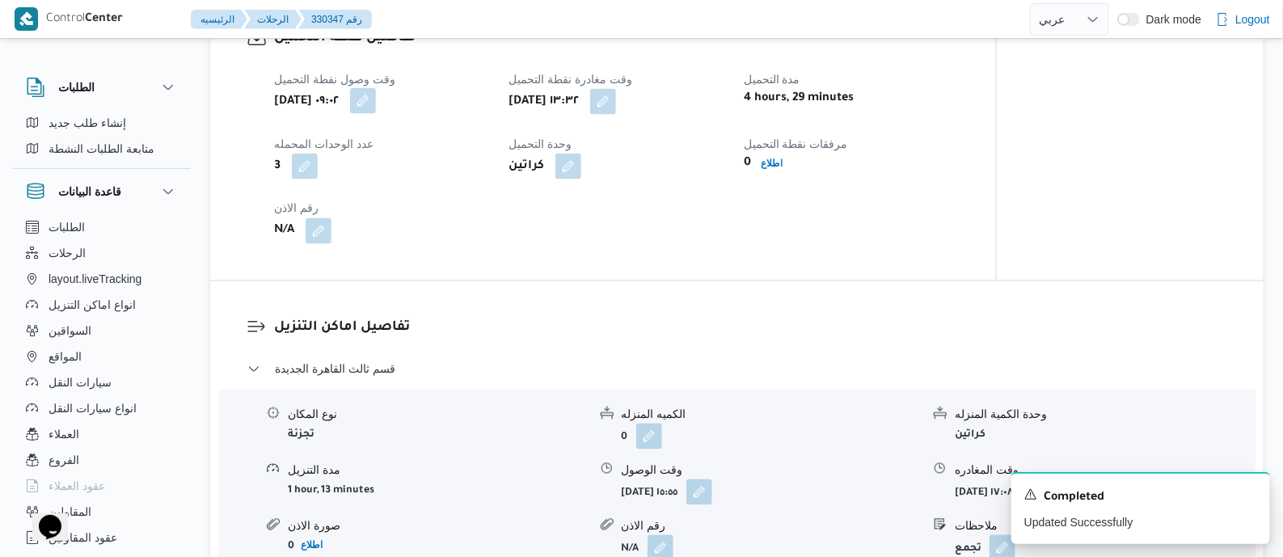
click at [376, 114] on button "button" at bounding box center [363, 101] width 26 height 26
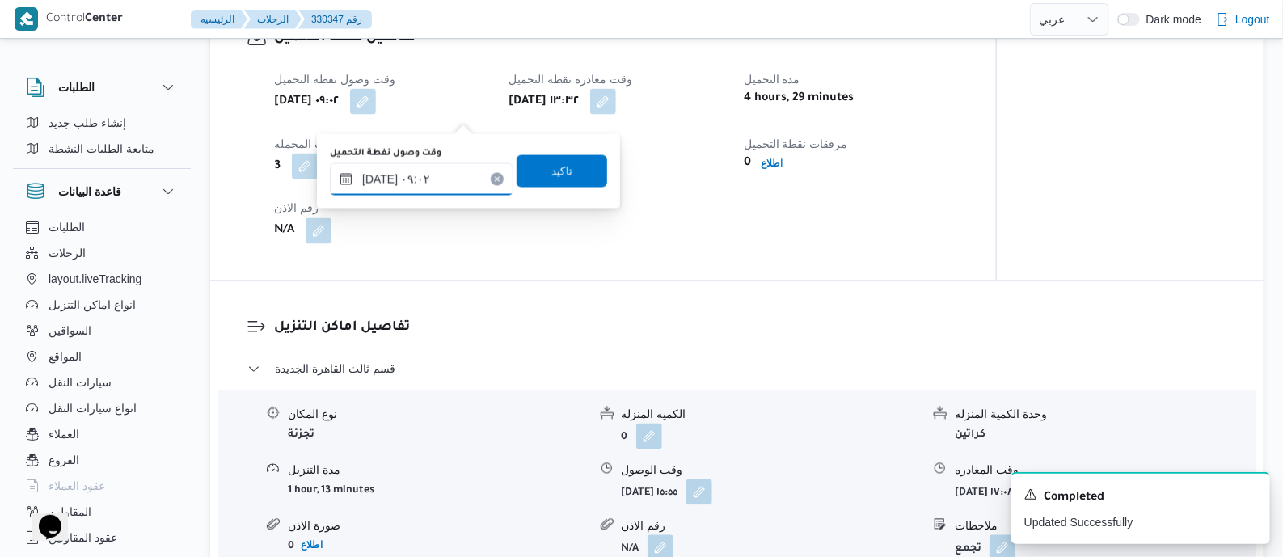
click at [456, 168] on input "١٣/٠٨/٢٠٢٥ ٠٩:٠٢" at bounding box center [421, 179] width 183 height 32
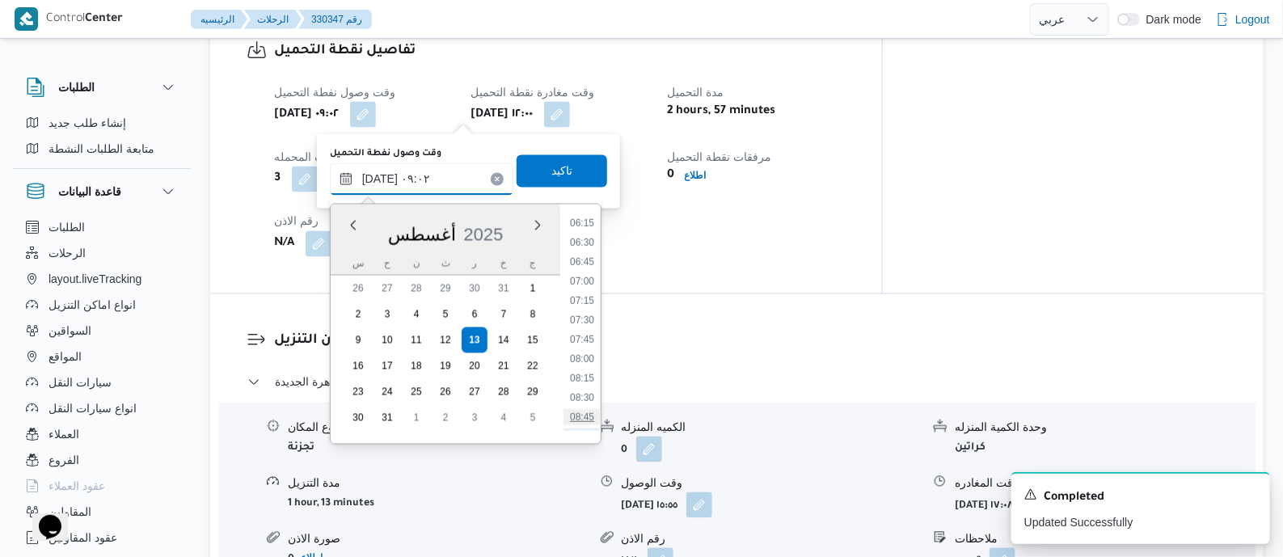
scroll to position [689, 0]
click at [587, 344] on li "10:30" at bounding box center [581, 351] width 37 height 16
type input "[DATE] ١٠:٣٠"
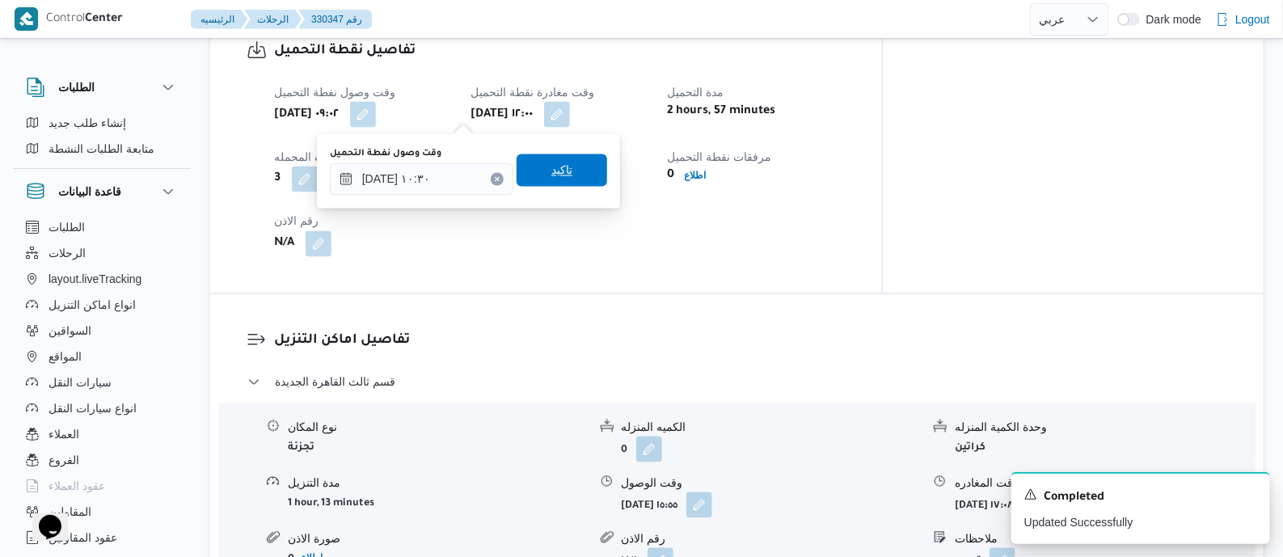
click at [560, 172] on span "تاكيد" at bounding box center [561, 170] width 21 height 19
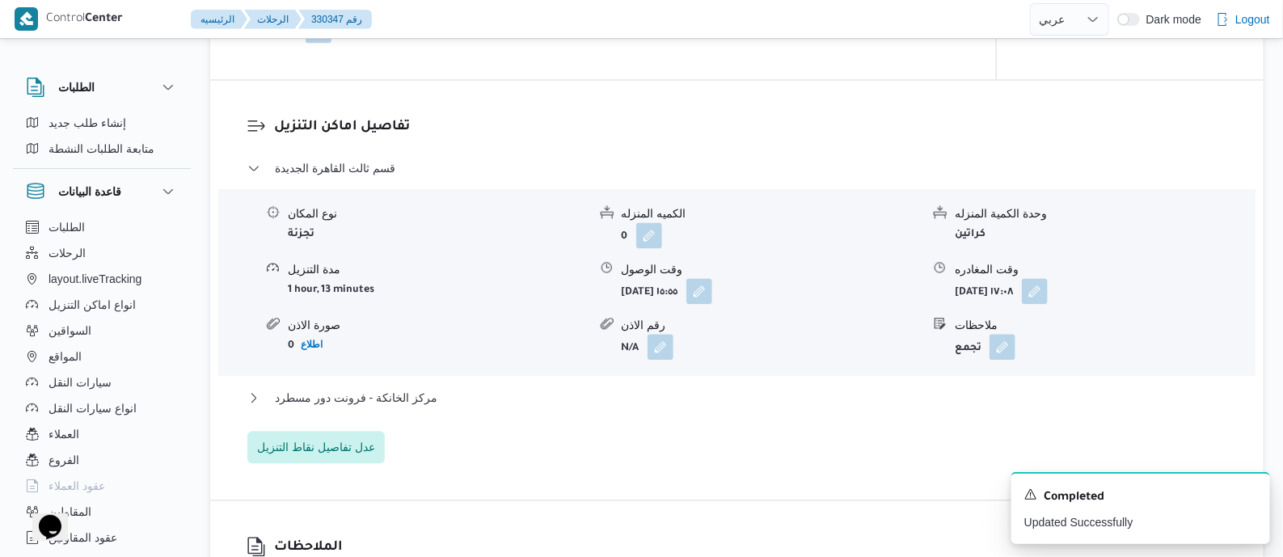
scroll to position [1414, 0]
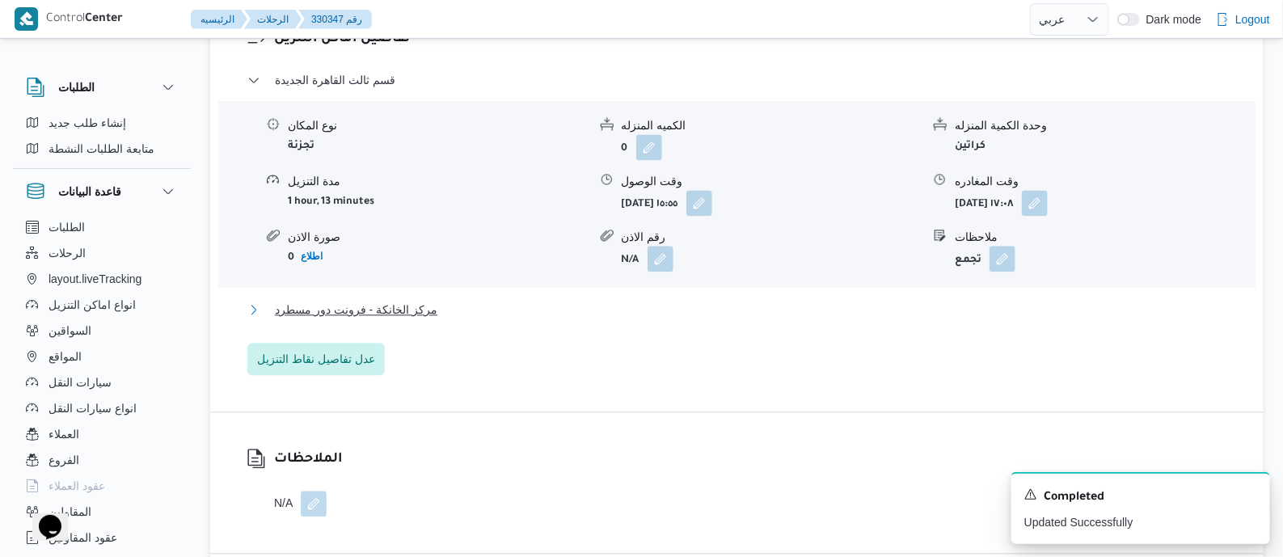
click at [407, 300] on span "مركز الخانكة - فرونت دور مسطرد" at bounding box center [356, 309] width 162 height 19
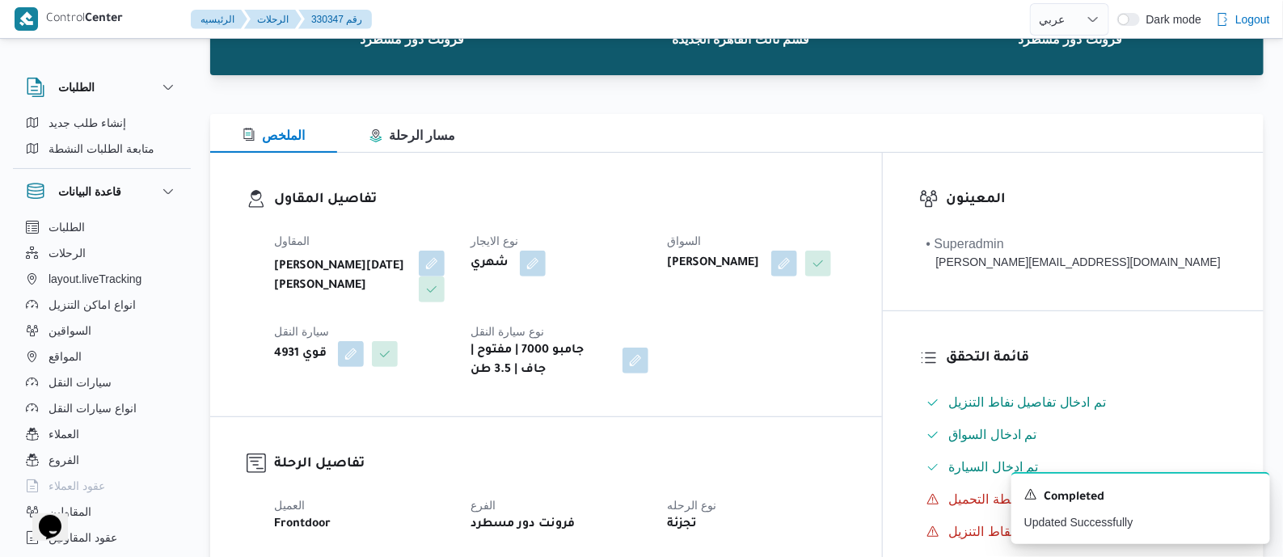
scroll to position [0, 0]
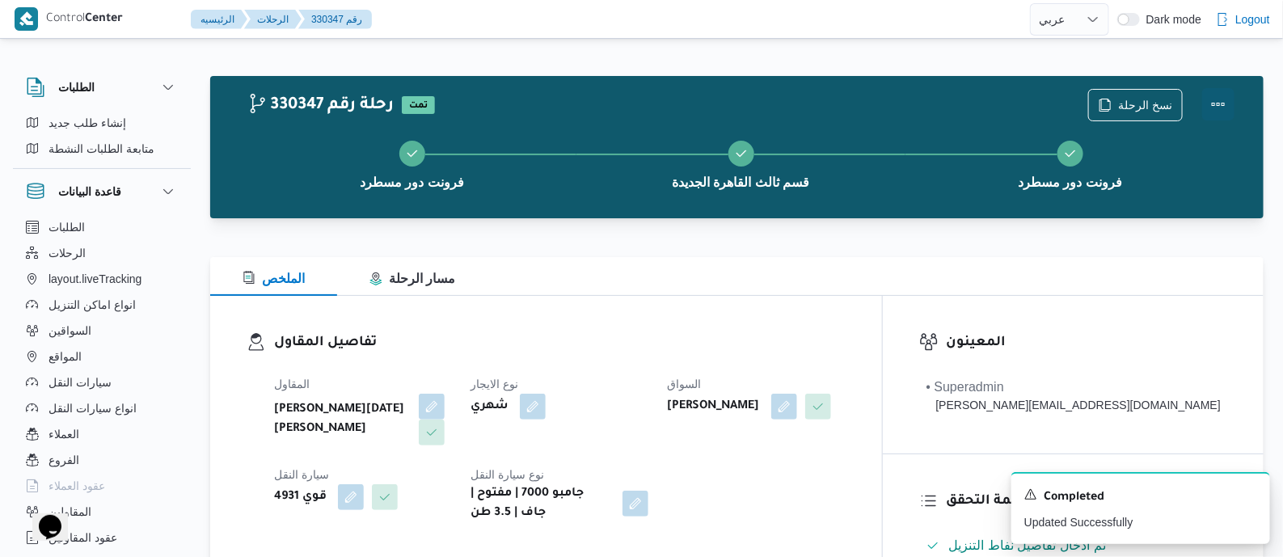
click at [1216, 103] on button "Actions" at bounding box center [1218, 104] width 32 height 32
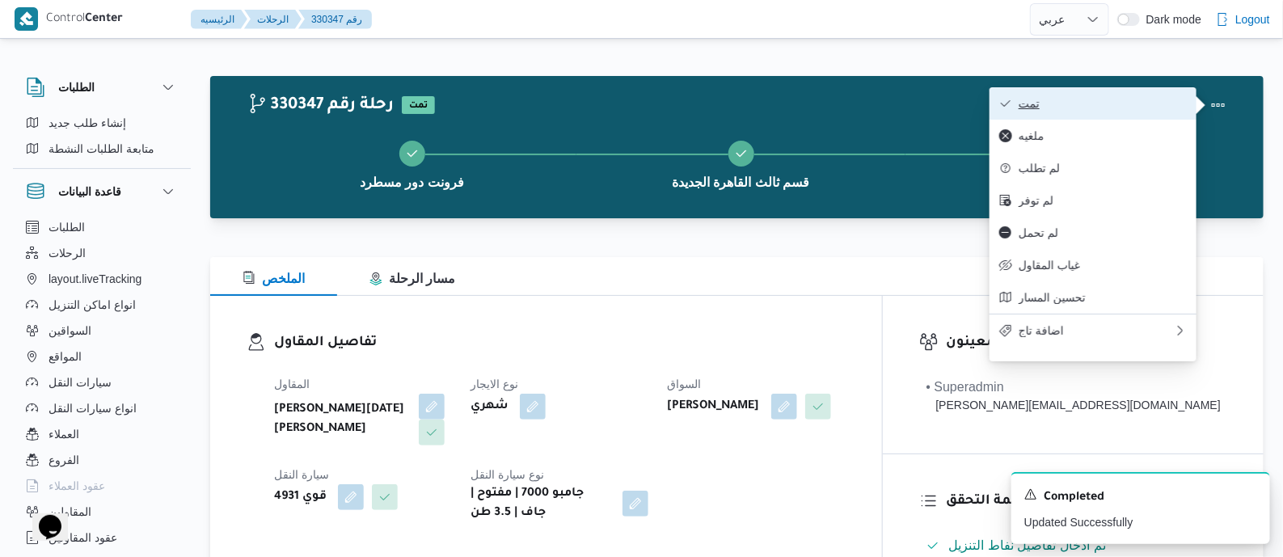
click at [1118, 89] on button "تمت" at bounding box center [1092, 103] width 207 height 32
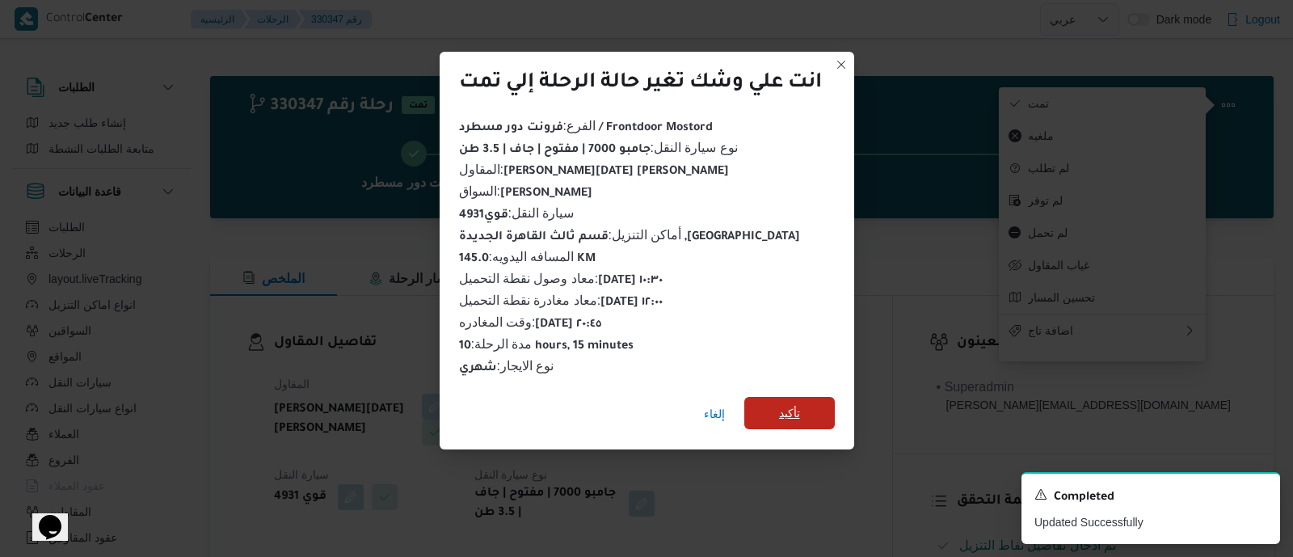
click at [797, 403] on span "تأكيد" at bounding box center [789, 412] width 21 height 19
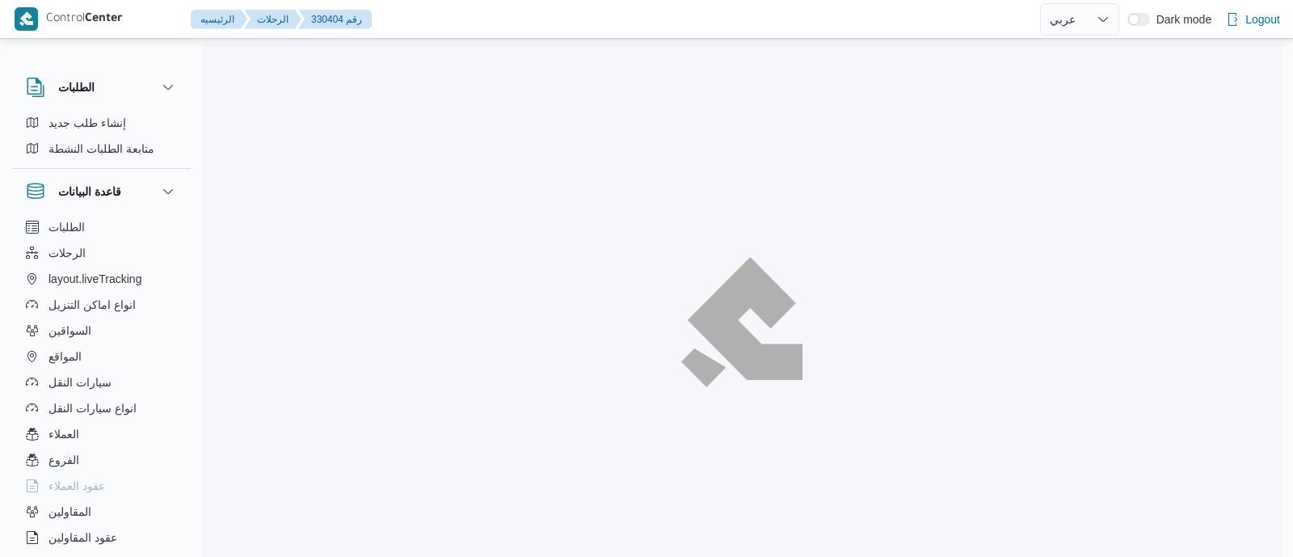
select select "ar"
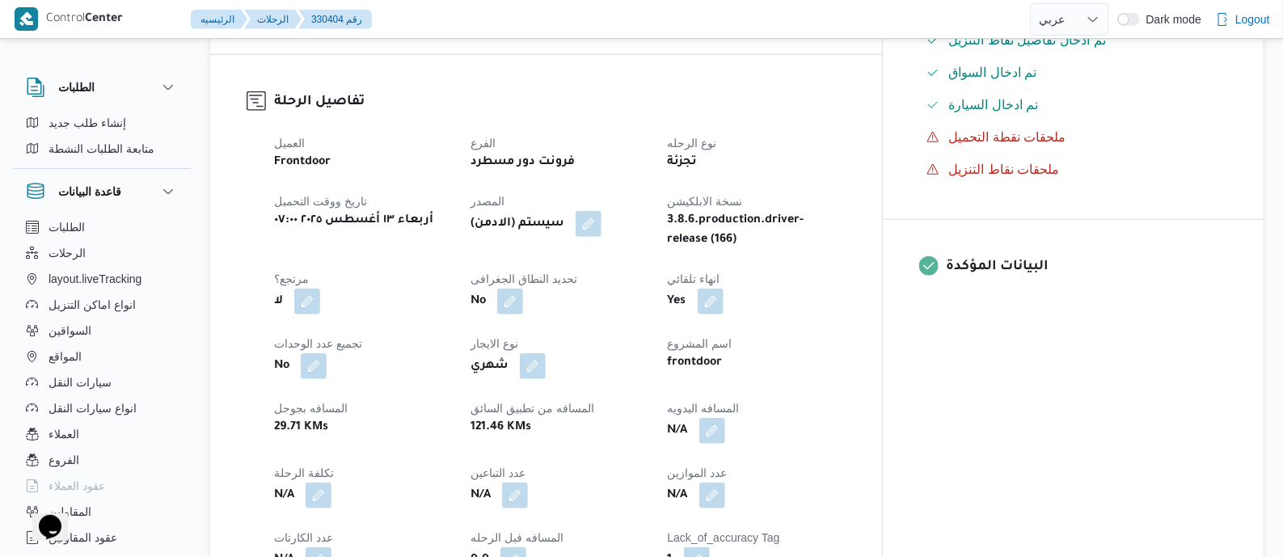
scroll to position [706, 0]
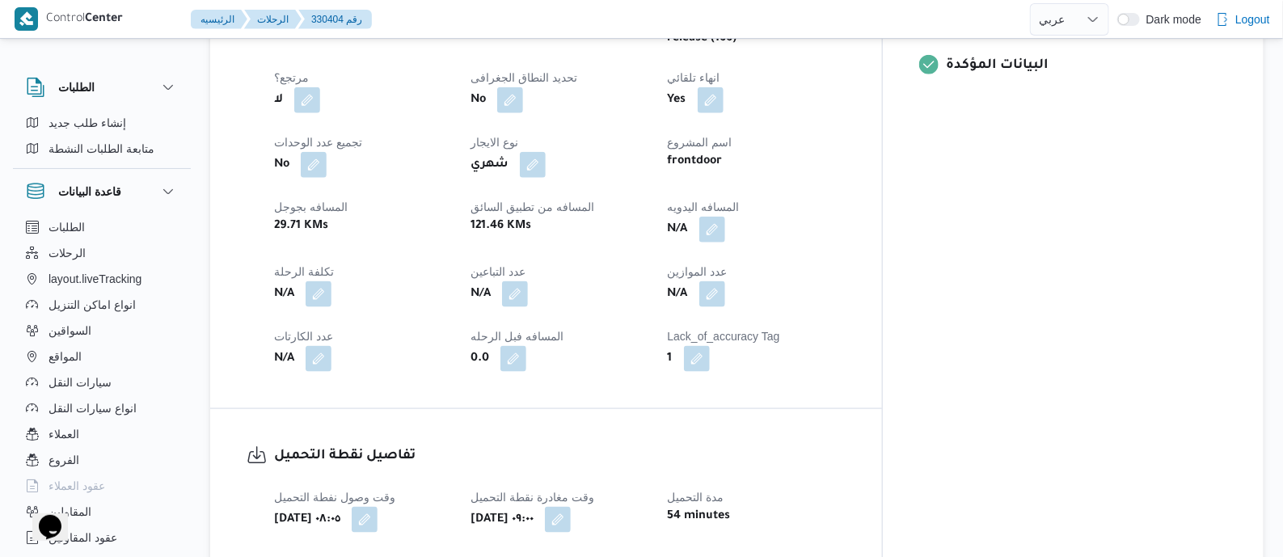
drag, startPoint x: 792, startPoint y: 228, endPoint x: 752, endPoint y: 289, distance: 72.9
click at [725, 227] on button "button" at bounding box center [712, 230] width 26 height 26
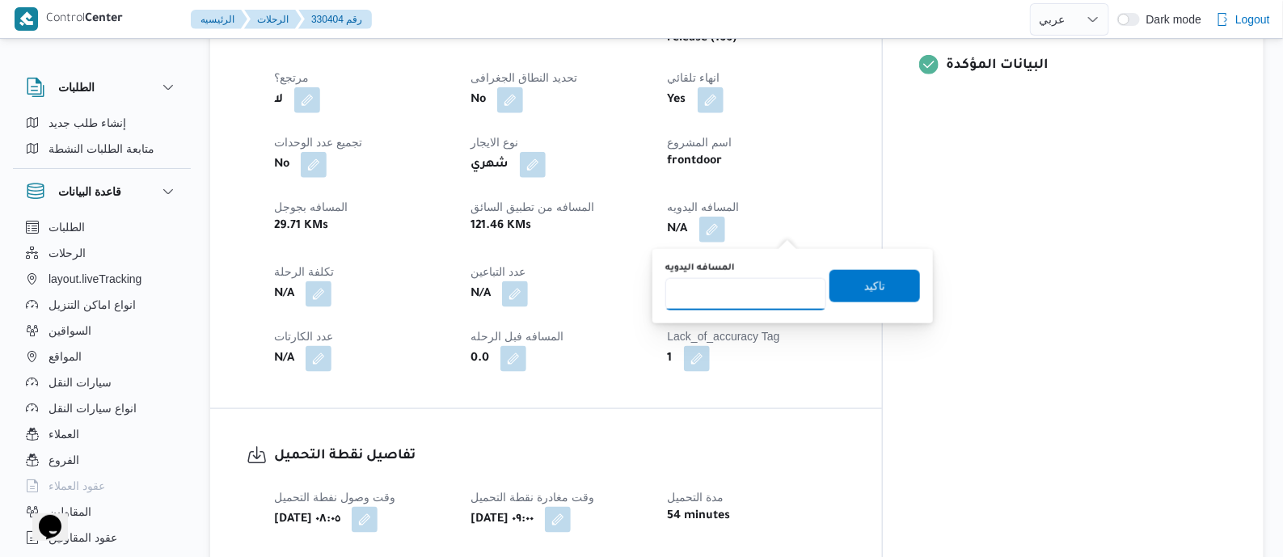
click at [752, 289] on input "المسافه اليدويه" at bounding box center [745, 294] width 161 height 32
type input "145"
click at [849, 284] on span "تاكيد" at bounding box center [874, 285] width 91 height 32
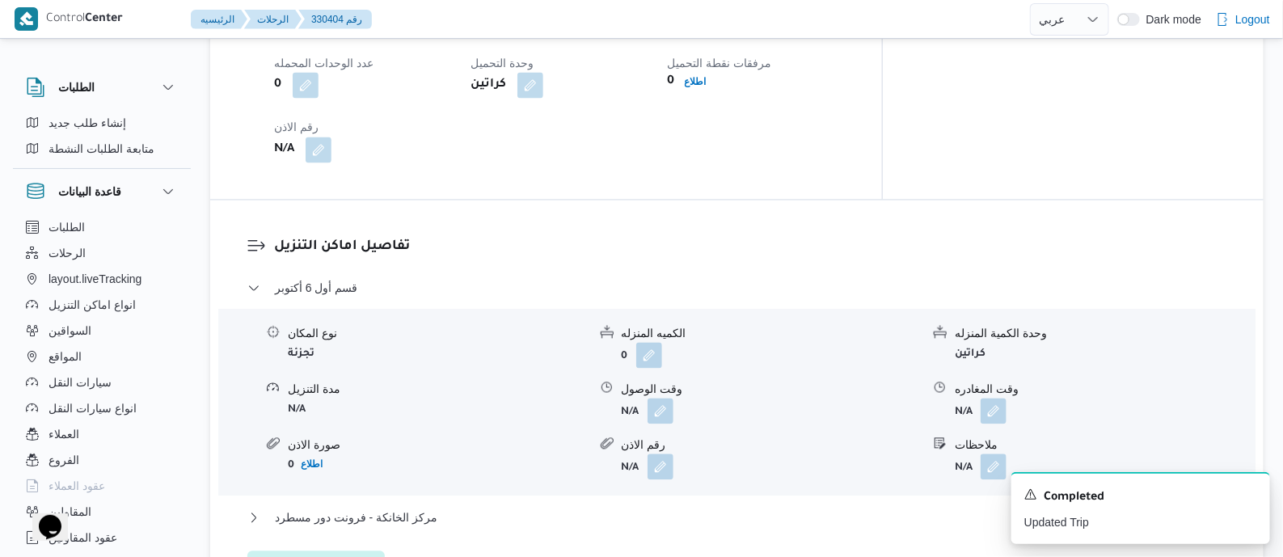
scroll to position [1111, 0]
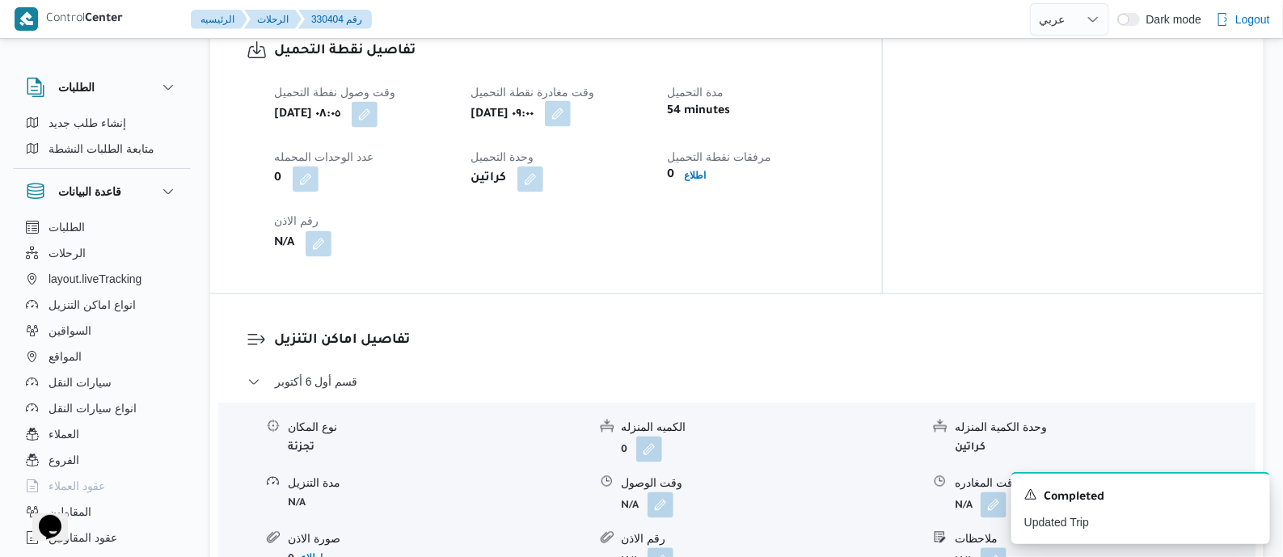
click at [571, 117] on button "button" at bounding box center [558, 114] width 26 height 26
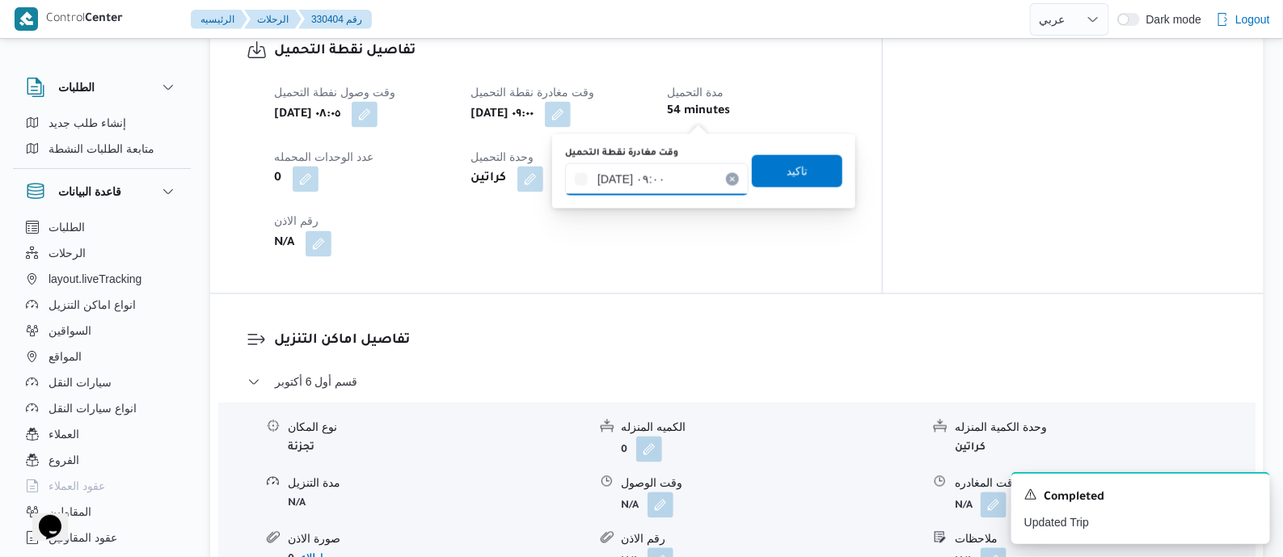
click at [685, 179] on input "[DATE] ٠٩:٠٠" at bounding box center [656, 179] width 183 height 32
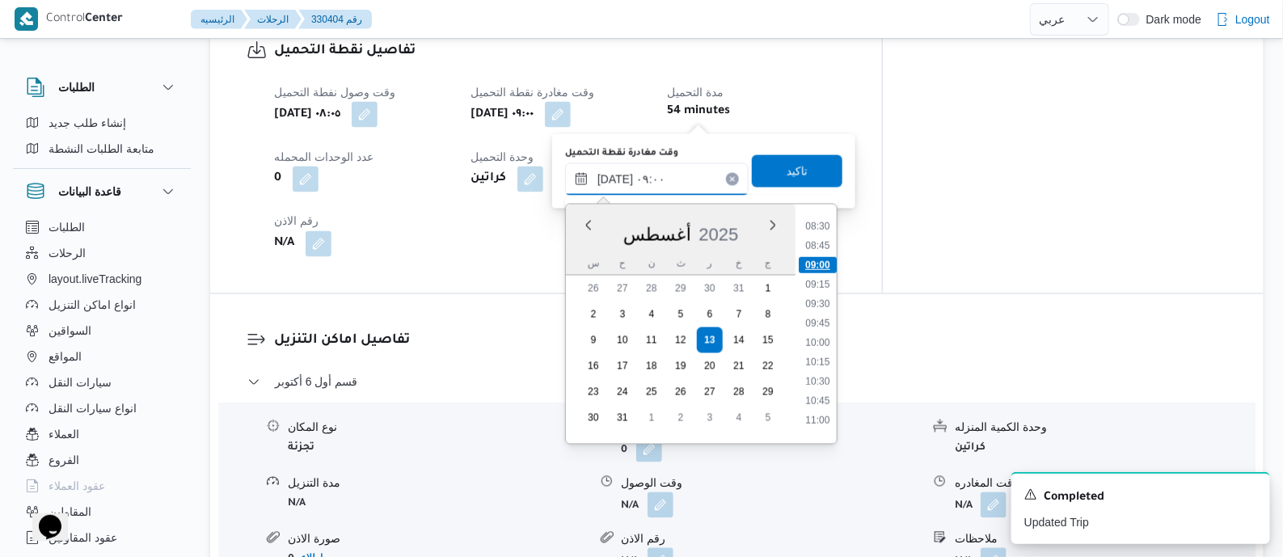
scroll to position [689, 0]
click at [820, 424] on li "11:30" at bounding box center [817, 428] width 37 height 16
type input "[DATE] ١١:٣٠"
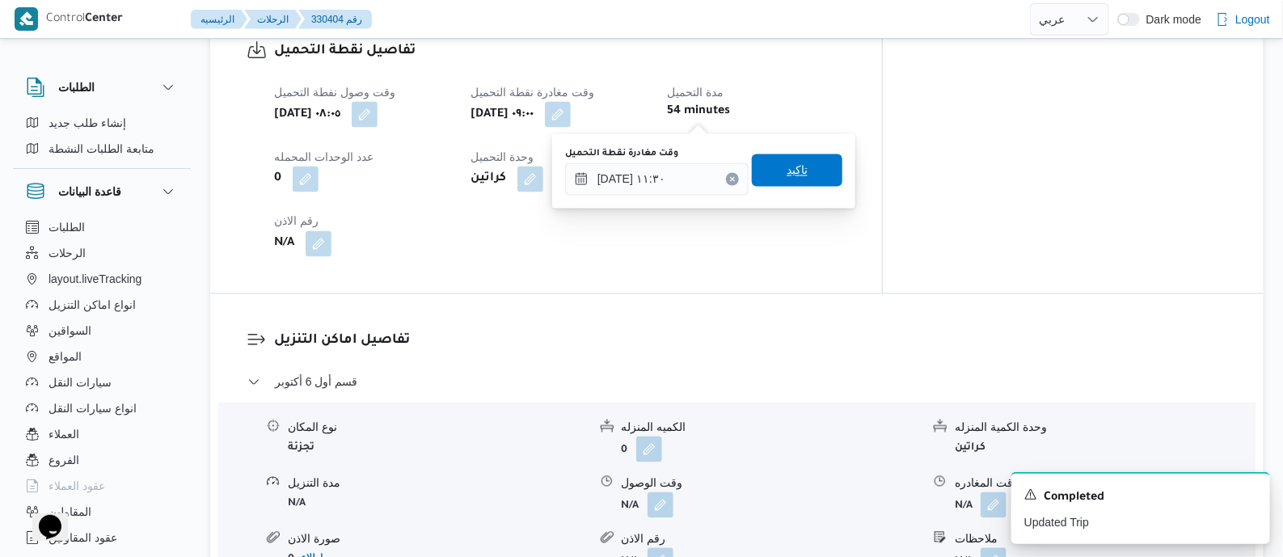
click at [790, 159] on span "تاكيد" at bounding box center [797, 170] width 91 height 32
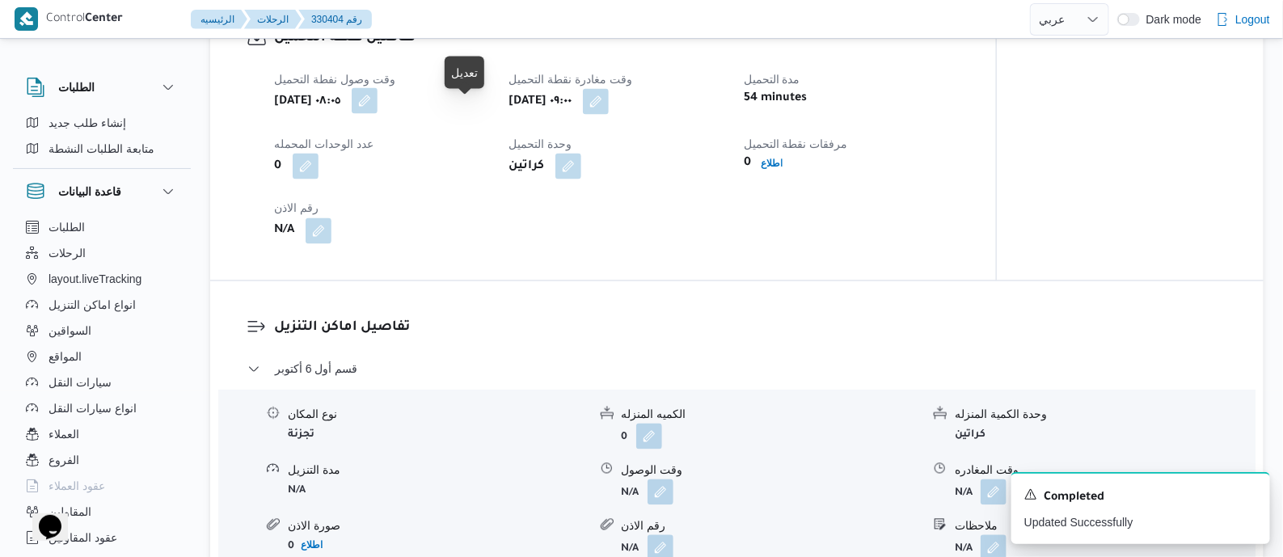
click at [377, 112] on button "button" at bounding box center [365, 101] width 26 height 26
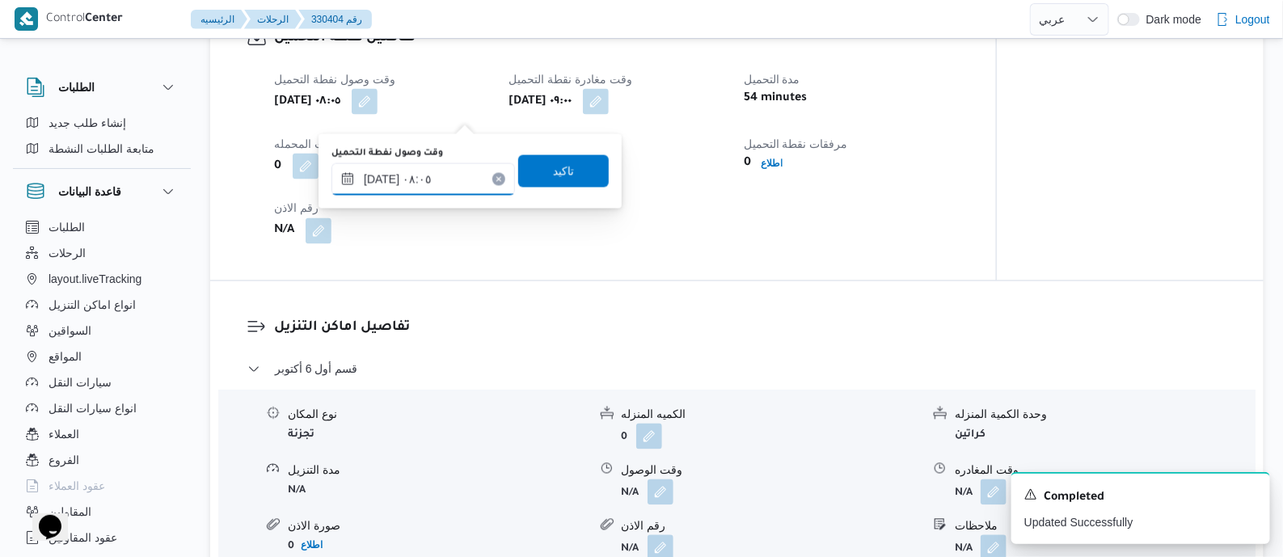
click at [466, 186] on input "[DATE] ٠٨:٠٥" at bounding box center [422, 179] width 183 height 32
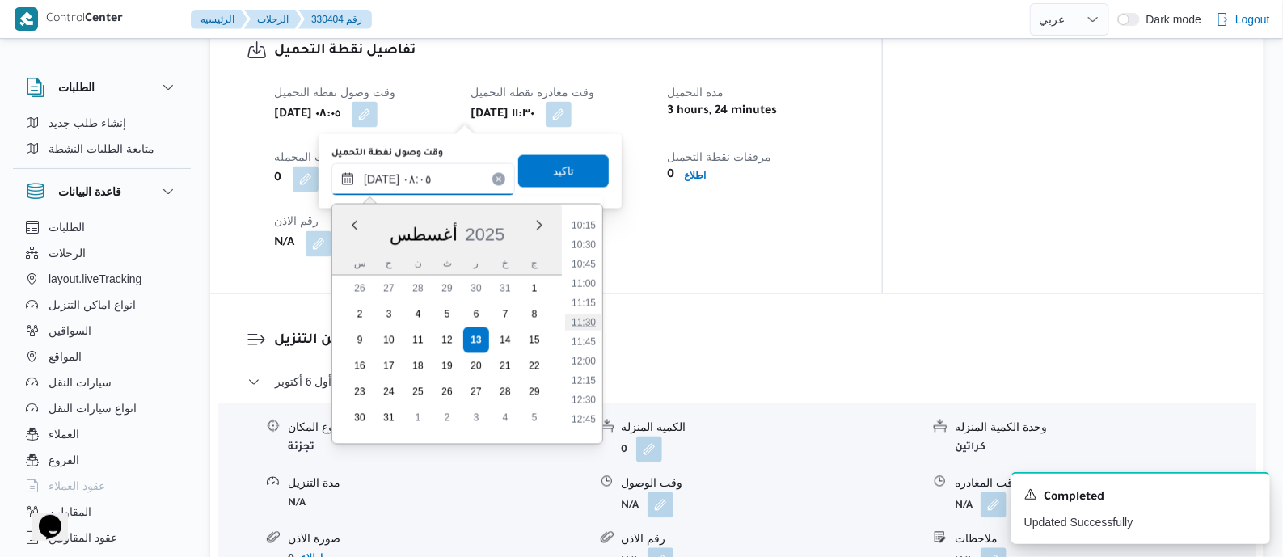
scroll to position [813, 0]
click at [592, 230] on li "10:30" at bounding box center [583, 227] width 37 height 16
type input "[DATE] ١٠:٣٠"
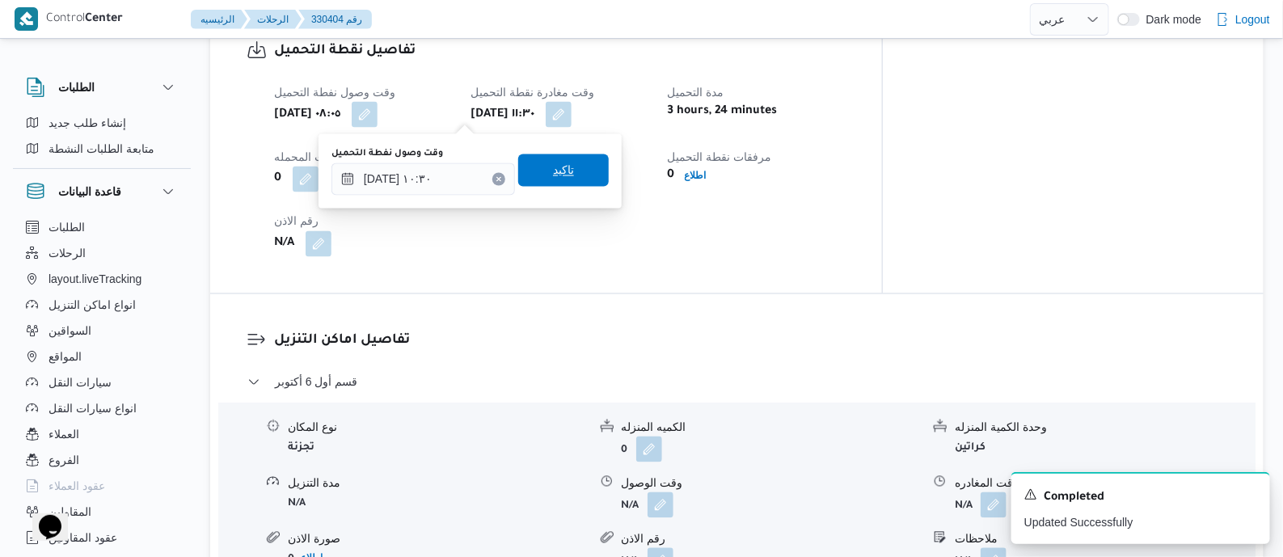
click at [572, 179] on span "تاكيد" at bounding box center [563, 170] width 91 height 32
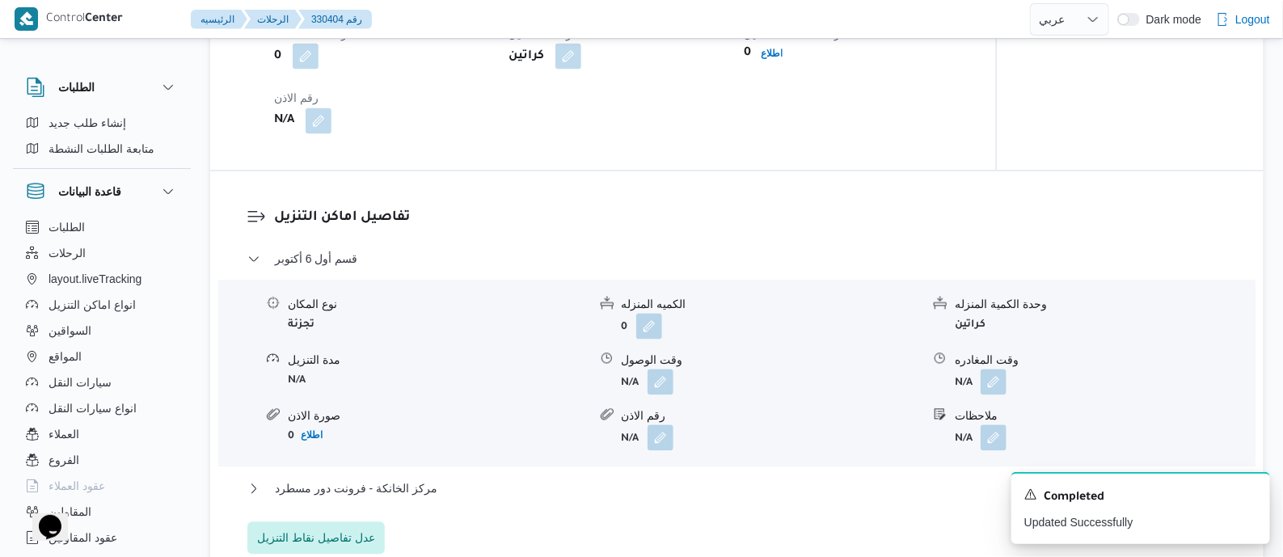
scroll to position [1313, 0]
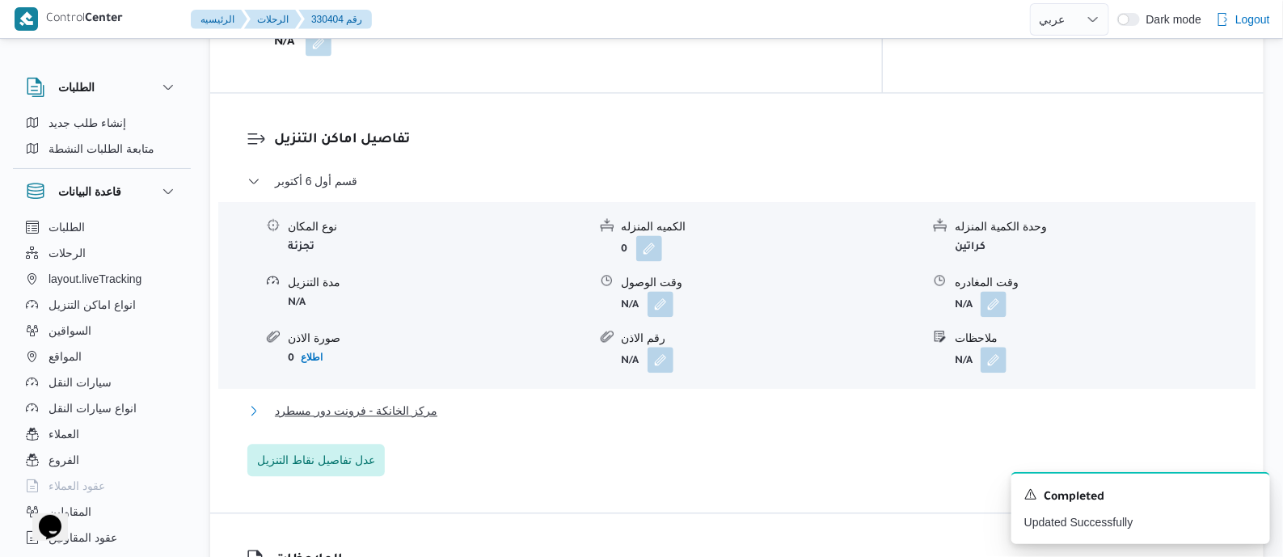
click at [415, 406] on span "مركز الخانكة - فرونت دور مسطرد" at bounding box center [356, 410] width 162 height 19
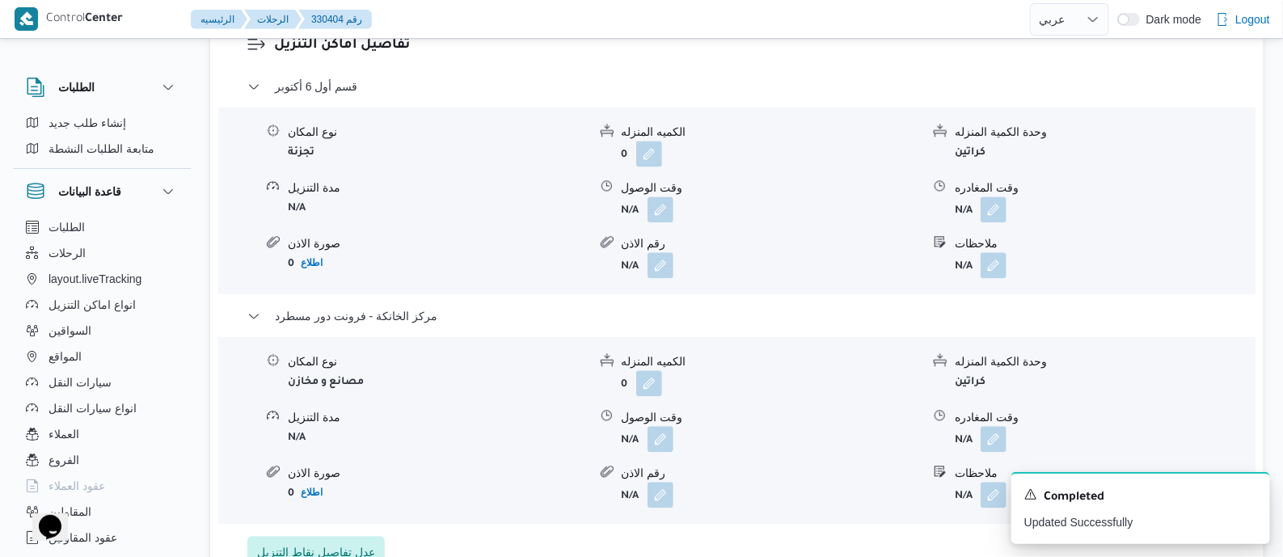
scroll to position [1515, 0]
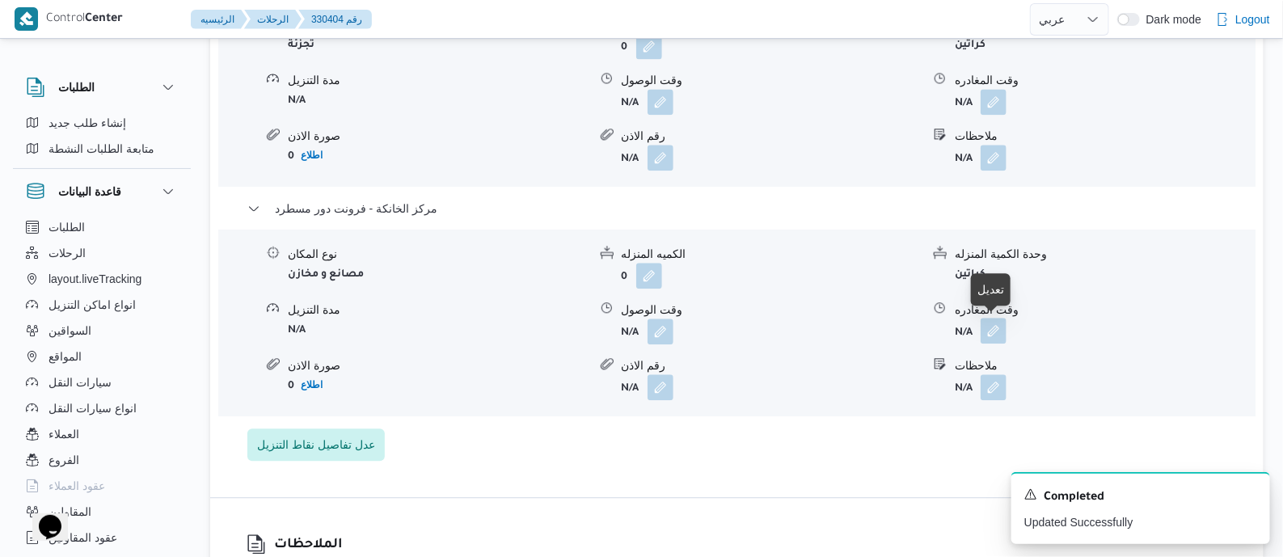
click at [986, 330] on button "button" at bounding box center [993, 331] width 26 height 26
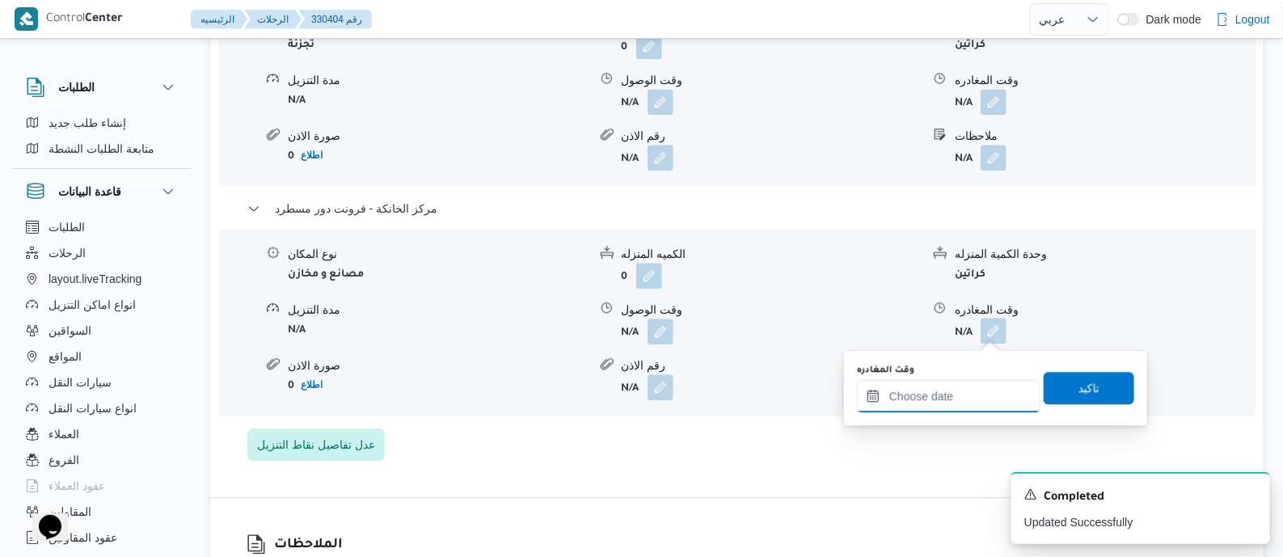
click at [975, 386] on input "وقت المغادره" at bounding box center [948, 396] width 183 height 32
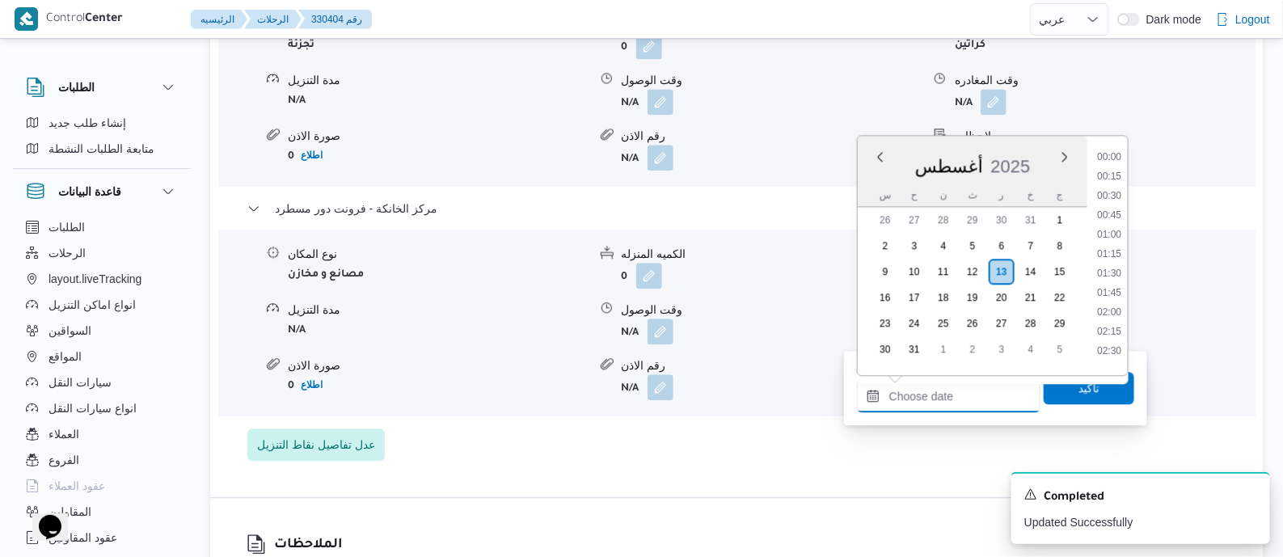
scroll to position [1577, 0]
click at [1112, 206] on li "21:00" at bounding box center [1108, 209] width 37 height 16
type input "[DATE] ٢١:٠٠"
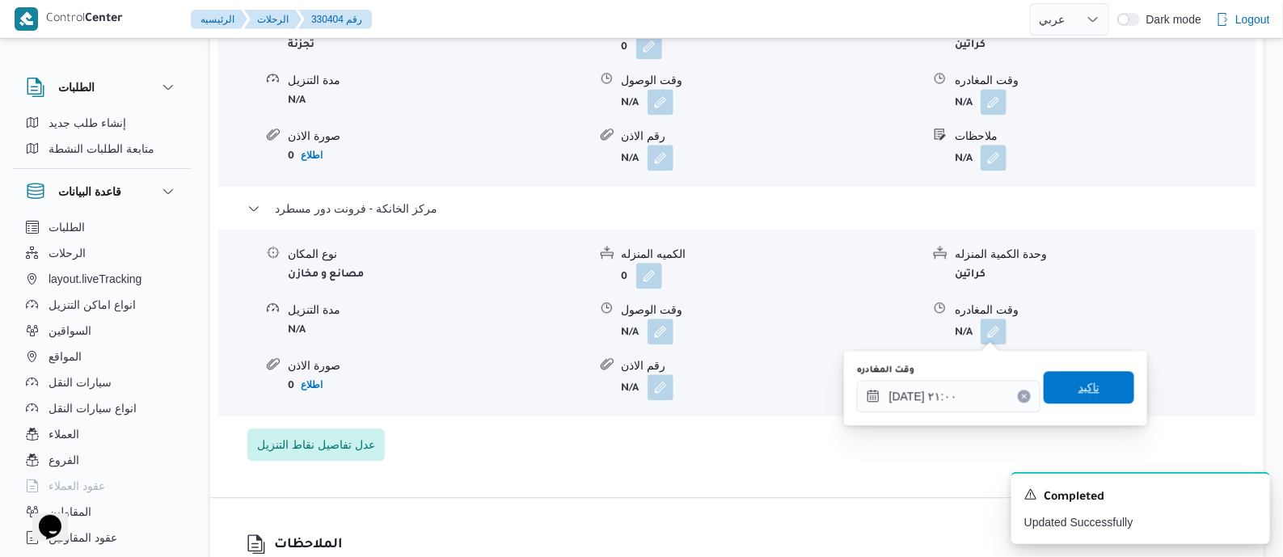
click at [1103, 392] on span "تاكيد" at bounding box center [1088, 387] width 91 height 32
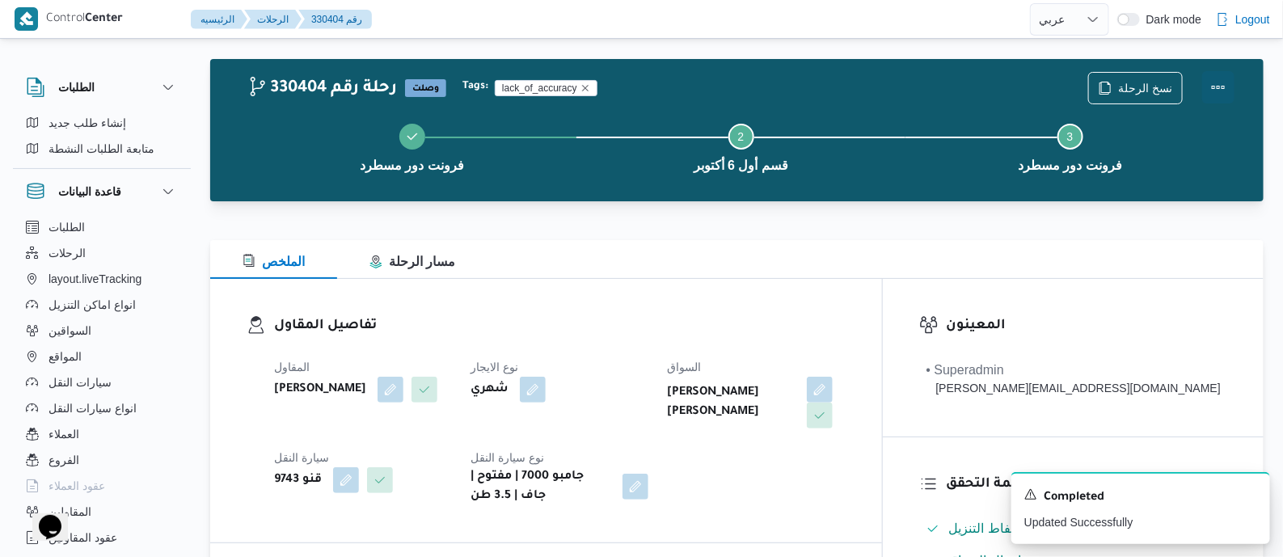
scroll to position [0, 0]
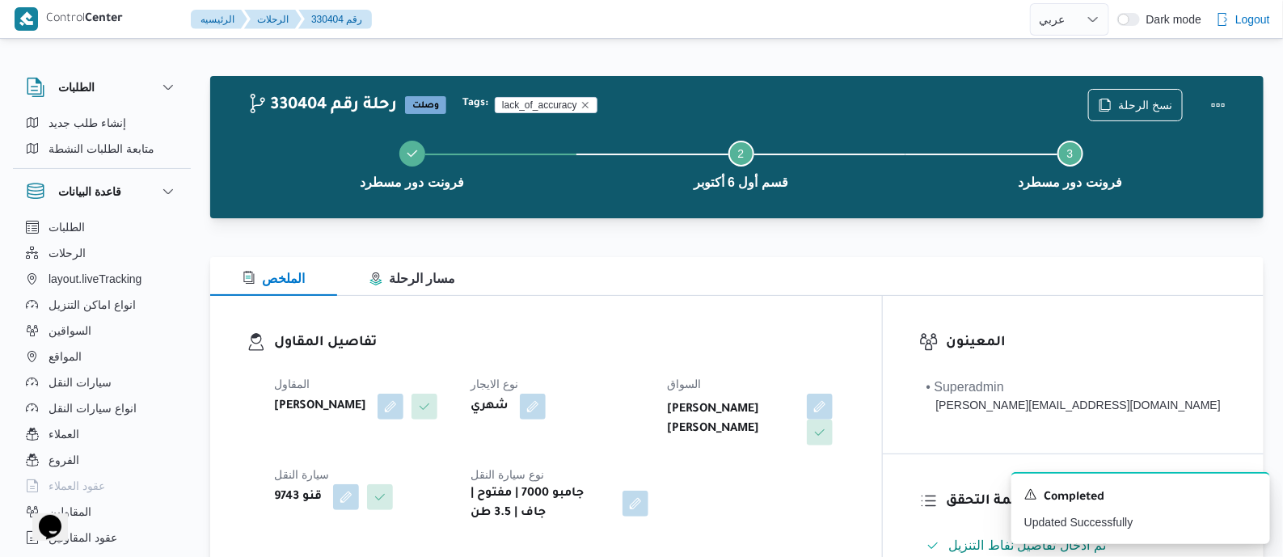
click at [1216, 86] on div "نسخ الرحلة" at bounding box center [1161, 105] width 166 height 52
click at [1217, 99] on button "Actions" at bounding box center [1218, 104] width 32 height 32
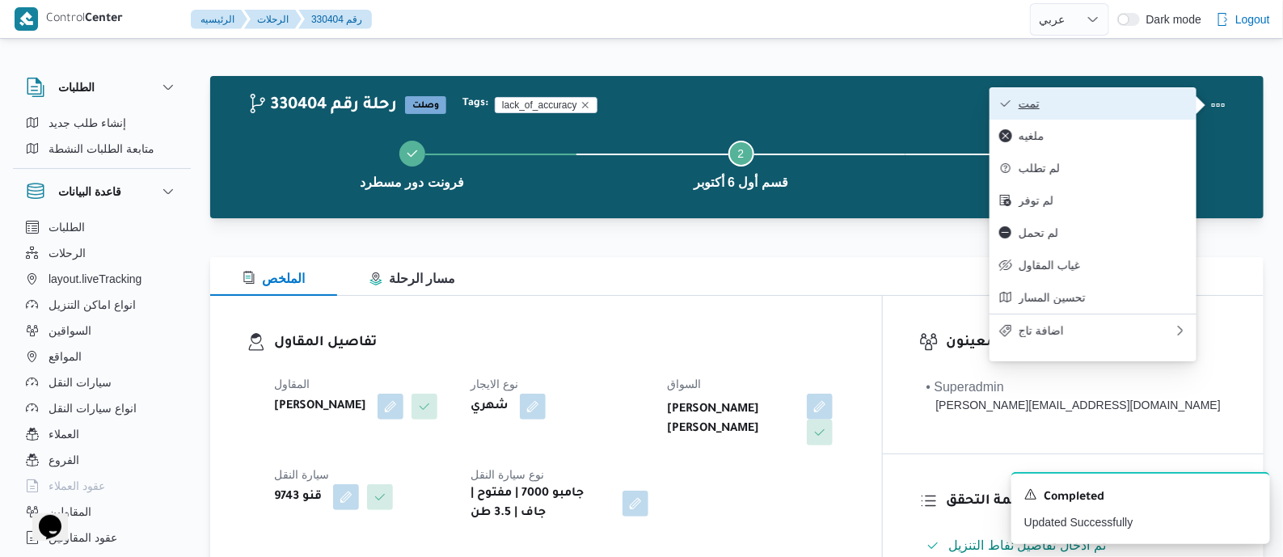
click at [1119, 99] on span "تمت" at bounding box center [1102, 103] width 168 height 13
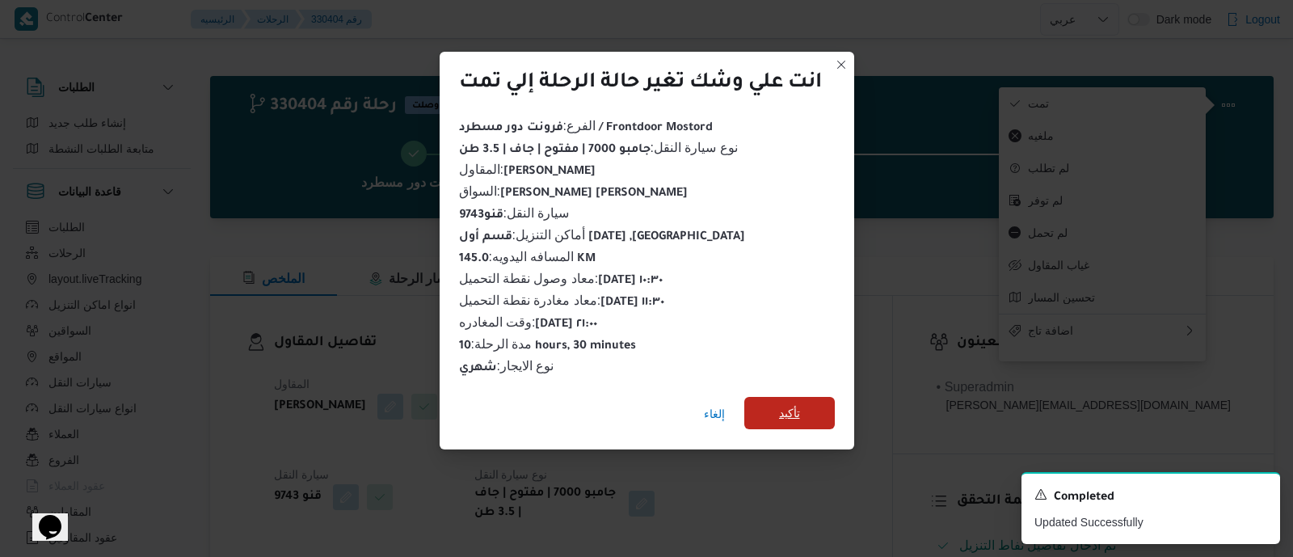
click at [808, 402] on span "تأكيد" at bounding box center [789, 413] width 91 height 32
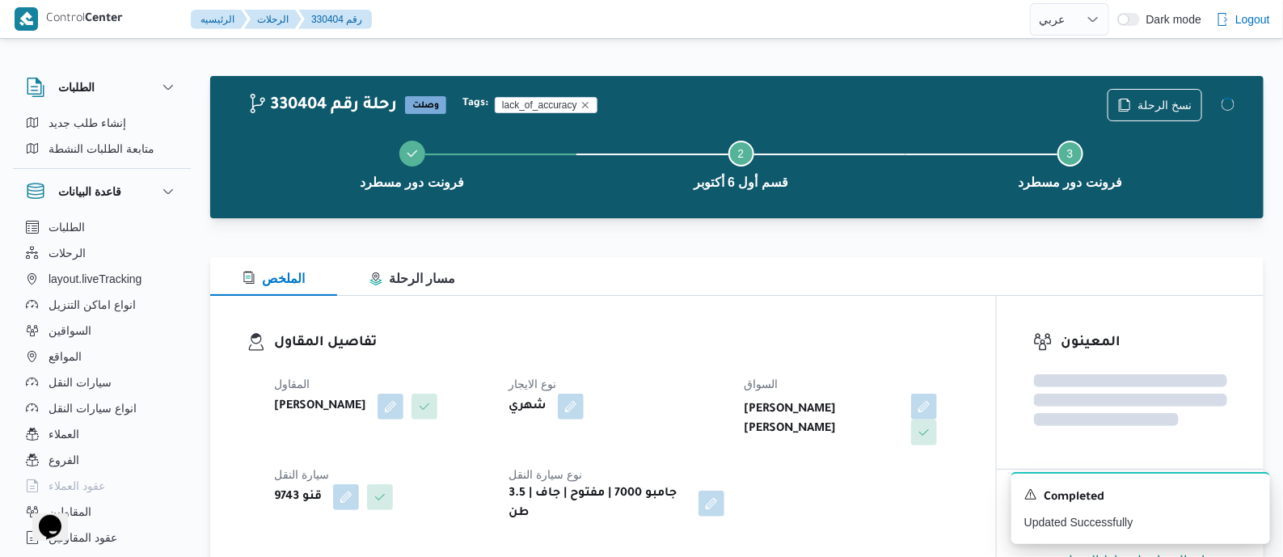
click at [718, 341] on h3 "تفاصيل المقاول" at bounding box center [616, 343] width 685 height 22
